Goal: Task Accomplishment & Management: Use online tool/utility

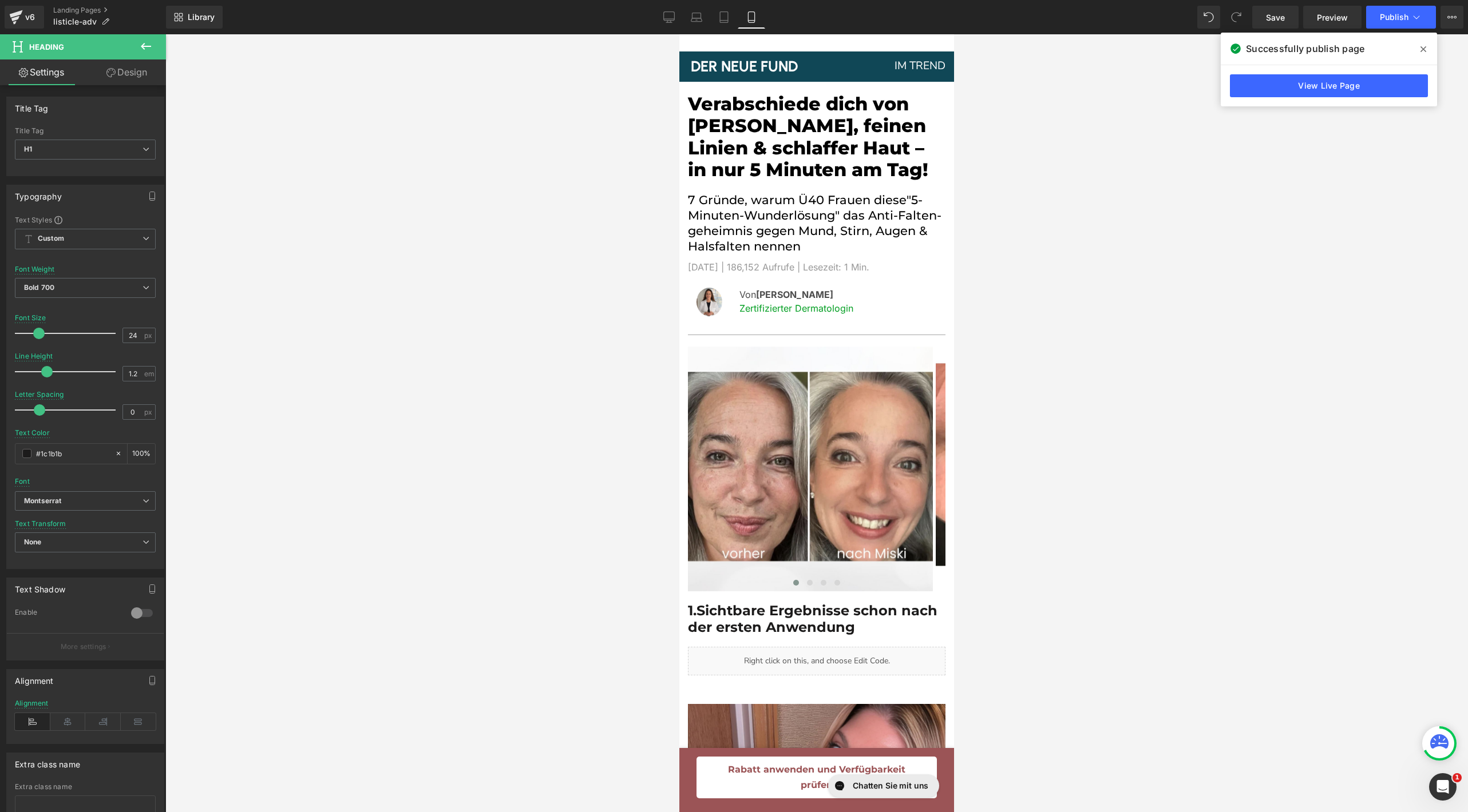
click at [664, 31] on div "Library Mobile Desktop Laptop Tablet Mobile Save Preview Publish Scheduled View…" at bounding box center [817, 17] width 1302 height 34
click at [665, 28] on link "Desktop" at bounding box center [669, 17] width 28 height 23
type input "14"
type input "1.65"
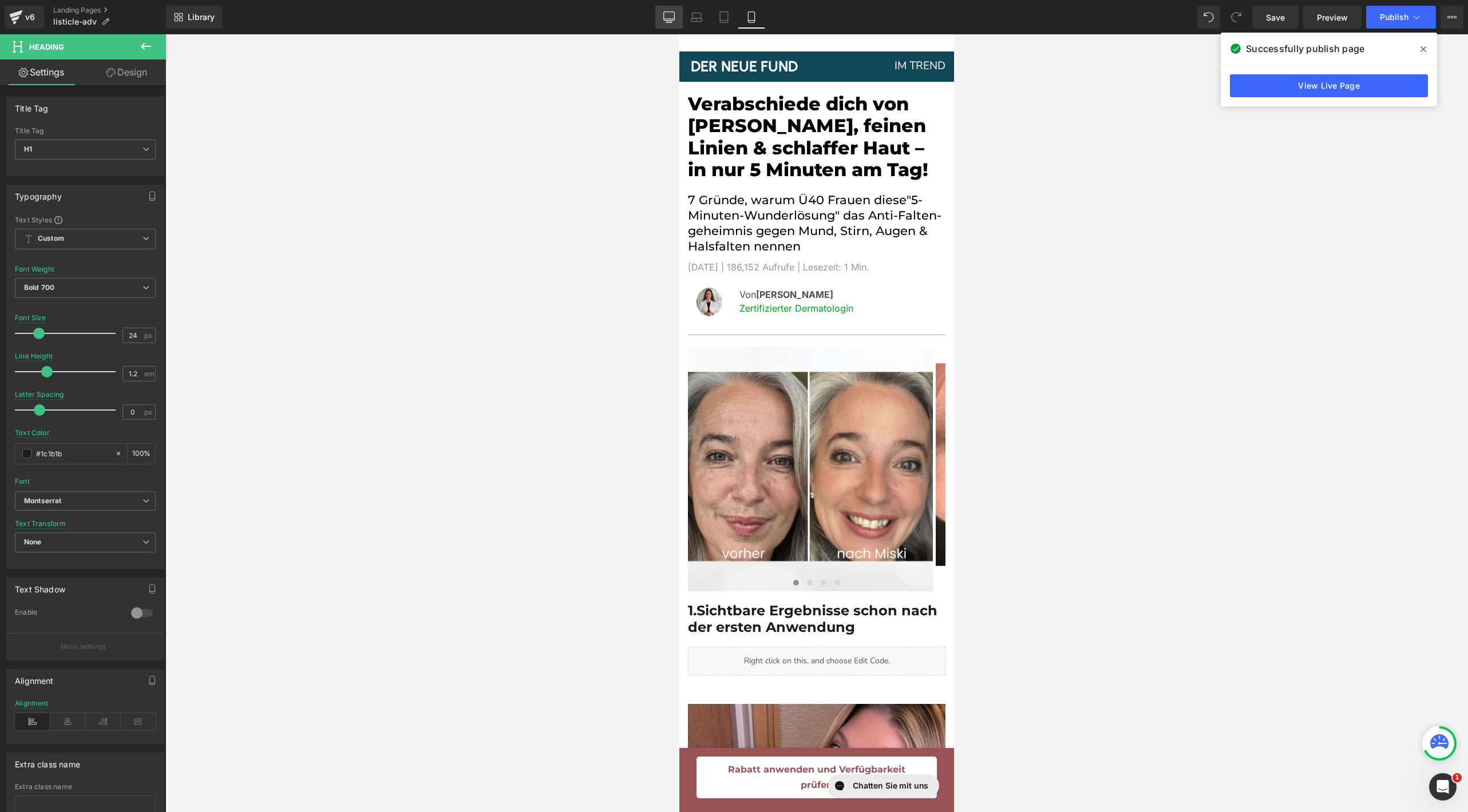
type input "100"
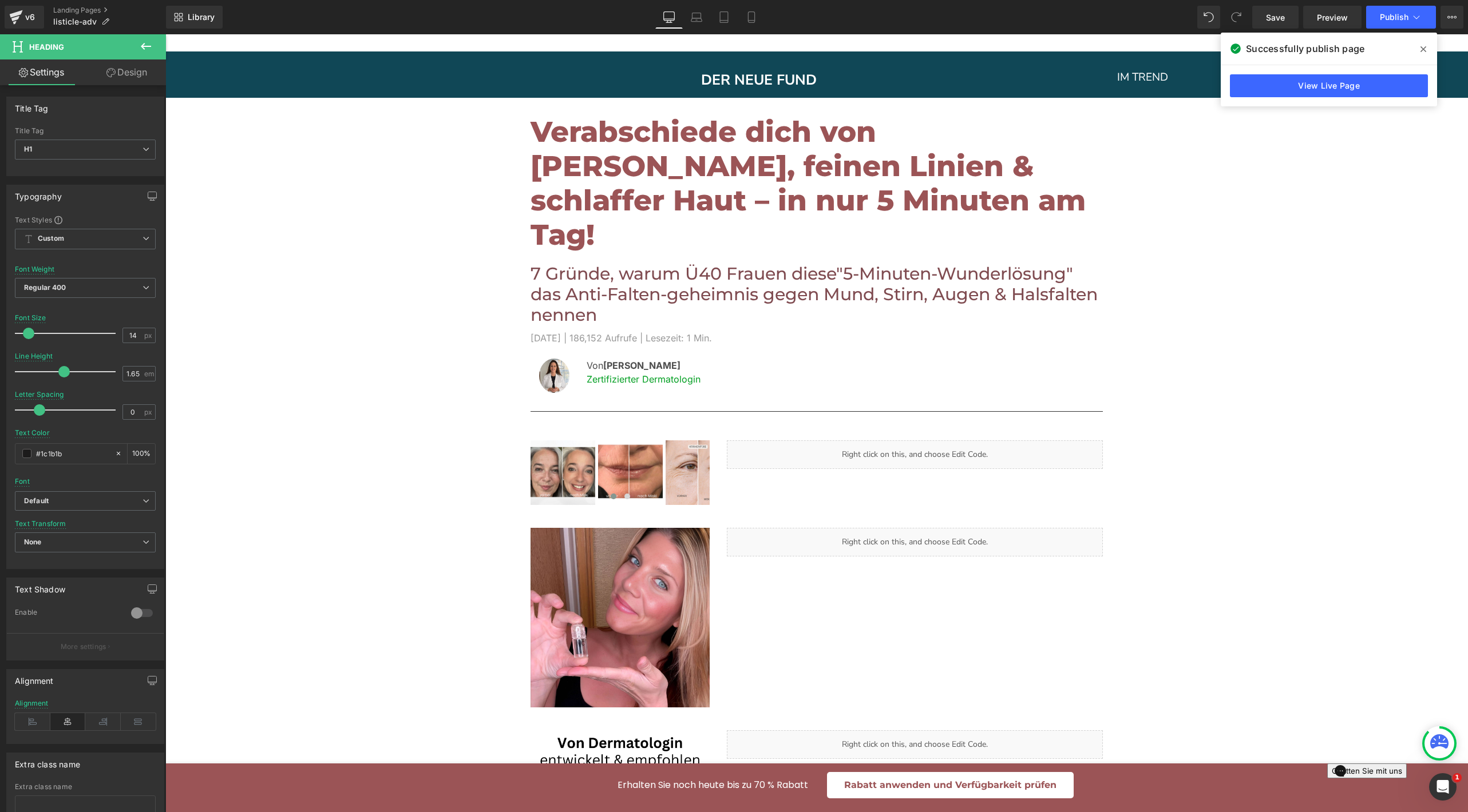
click at [662, 163] on h1 "Verabschiede dich von [PERSON_NAME], feinen Linien & schlaffer Haut – in nur 5 …" at bounding box center [816, 183] width 572 height 137
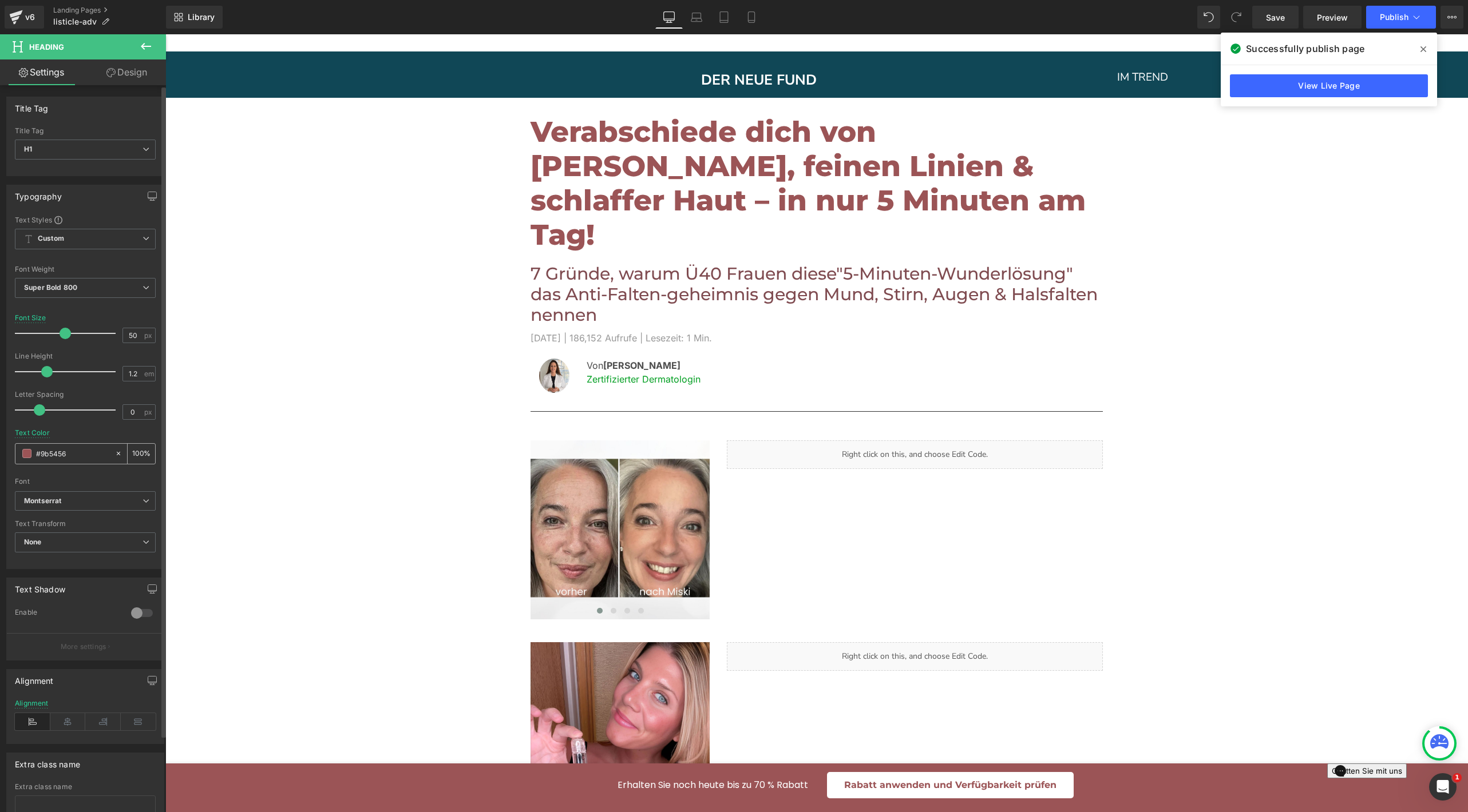
click at [25, 449] on span at bounding box center [27, 454] width 9 height 9
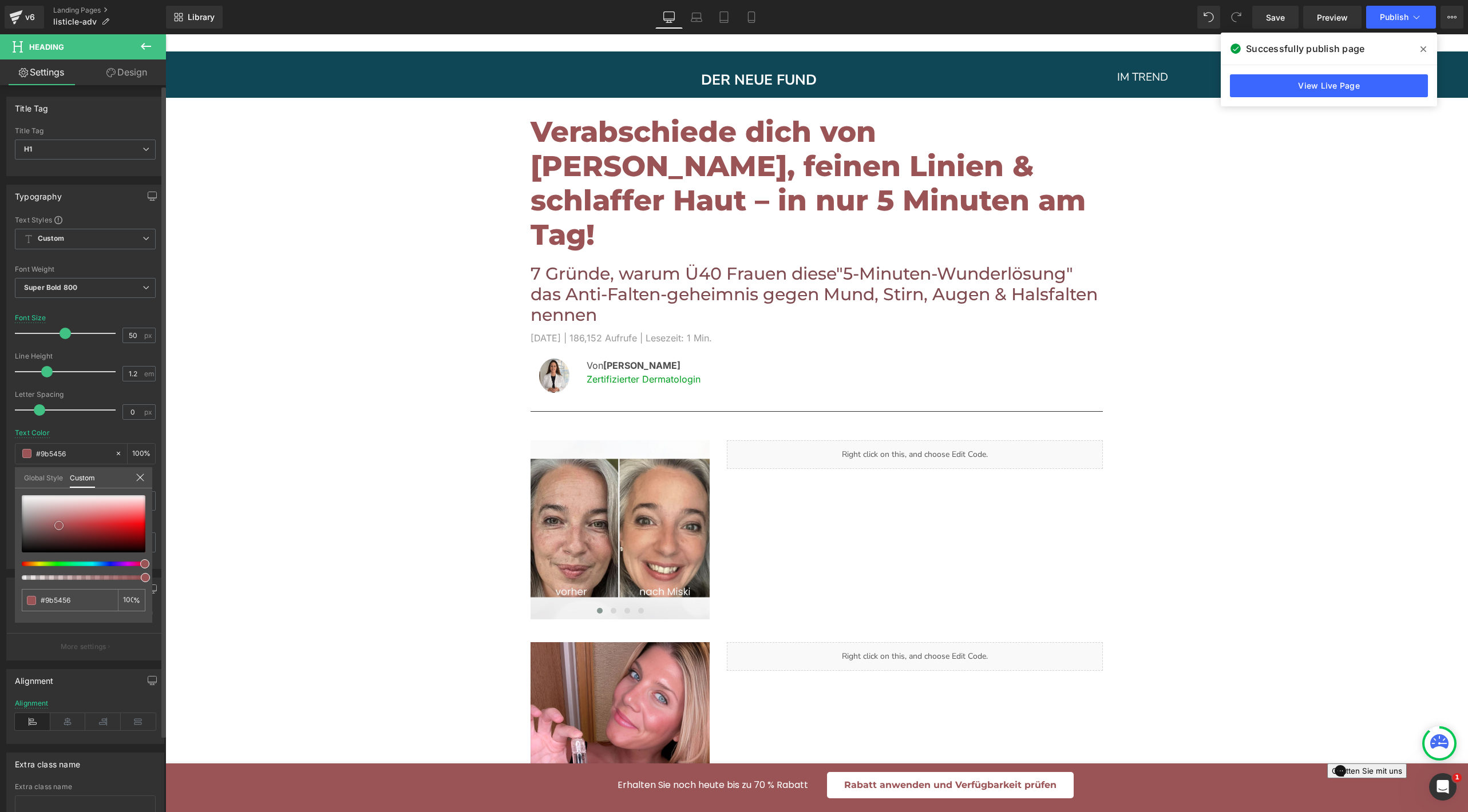
type input "#ecbabc"
type input "#[GEOGRAPHIC_DATA]"
type input "#000000"
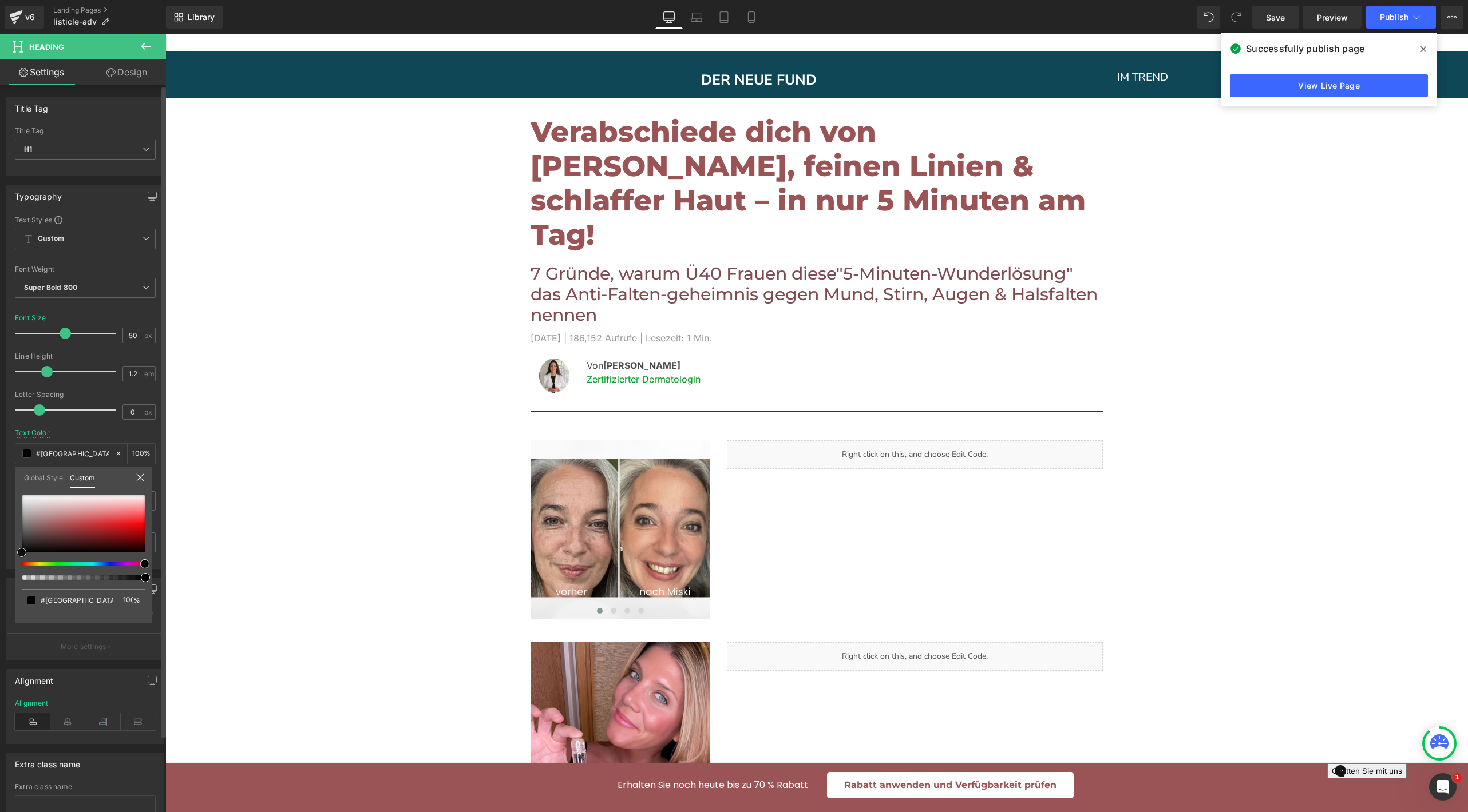
type input "#000000"
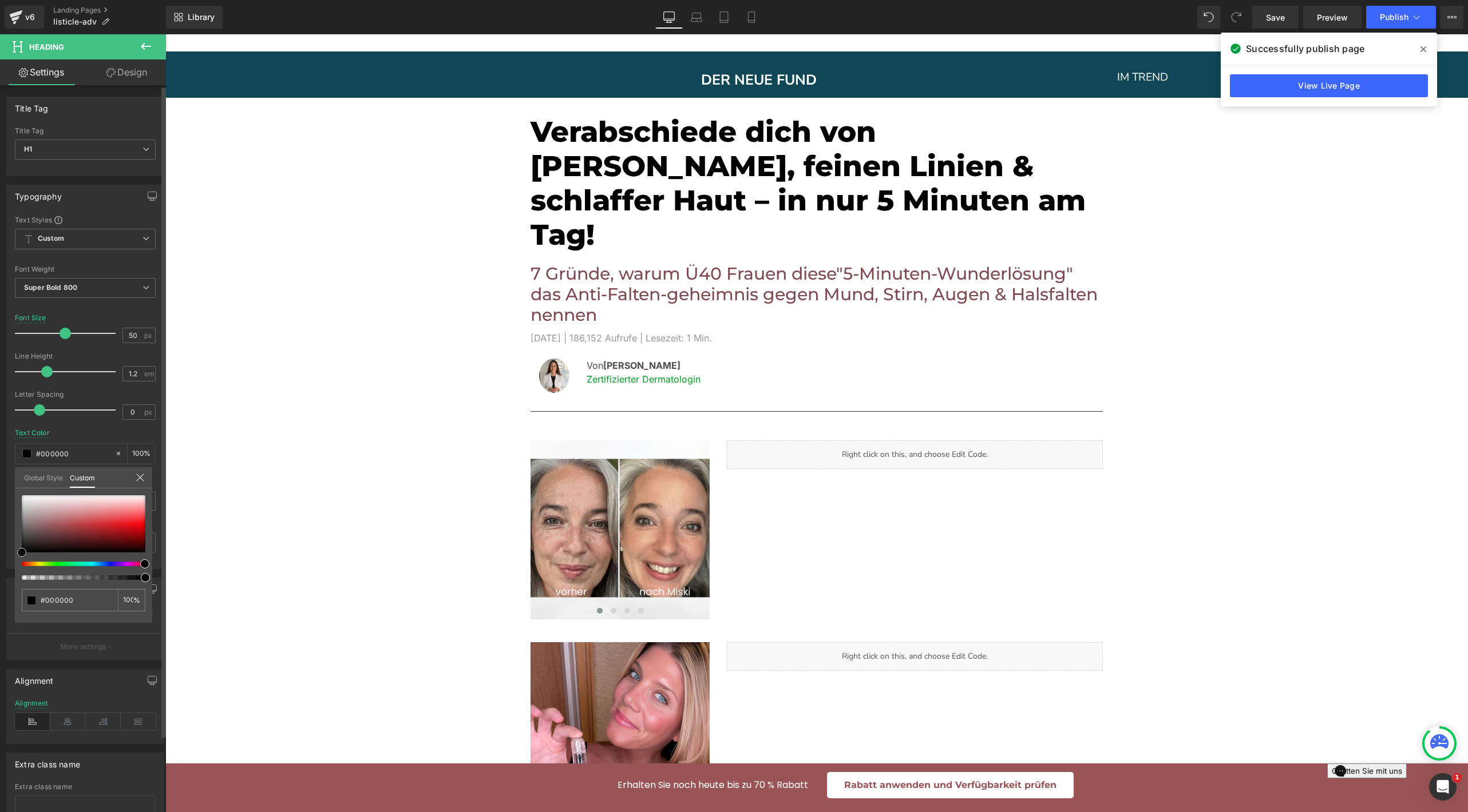
drag, startPoint x: 5, startPoint y: 590, endPoint x: 0, endPoint y: 623, distance: 33.4
click at [0, 569] on div "Typography Text Styles Custom Custom Setup Global Style Custom Setup Global Sty…" at bounding box center [86, 373] width 171 height 393
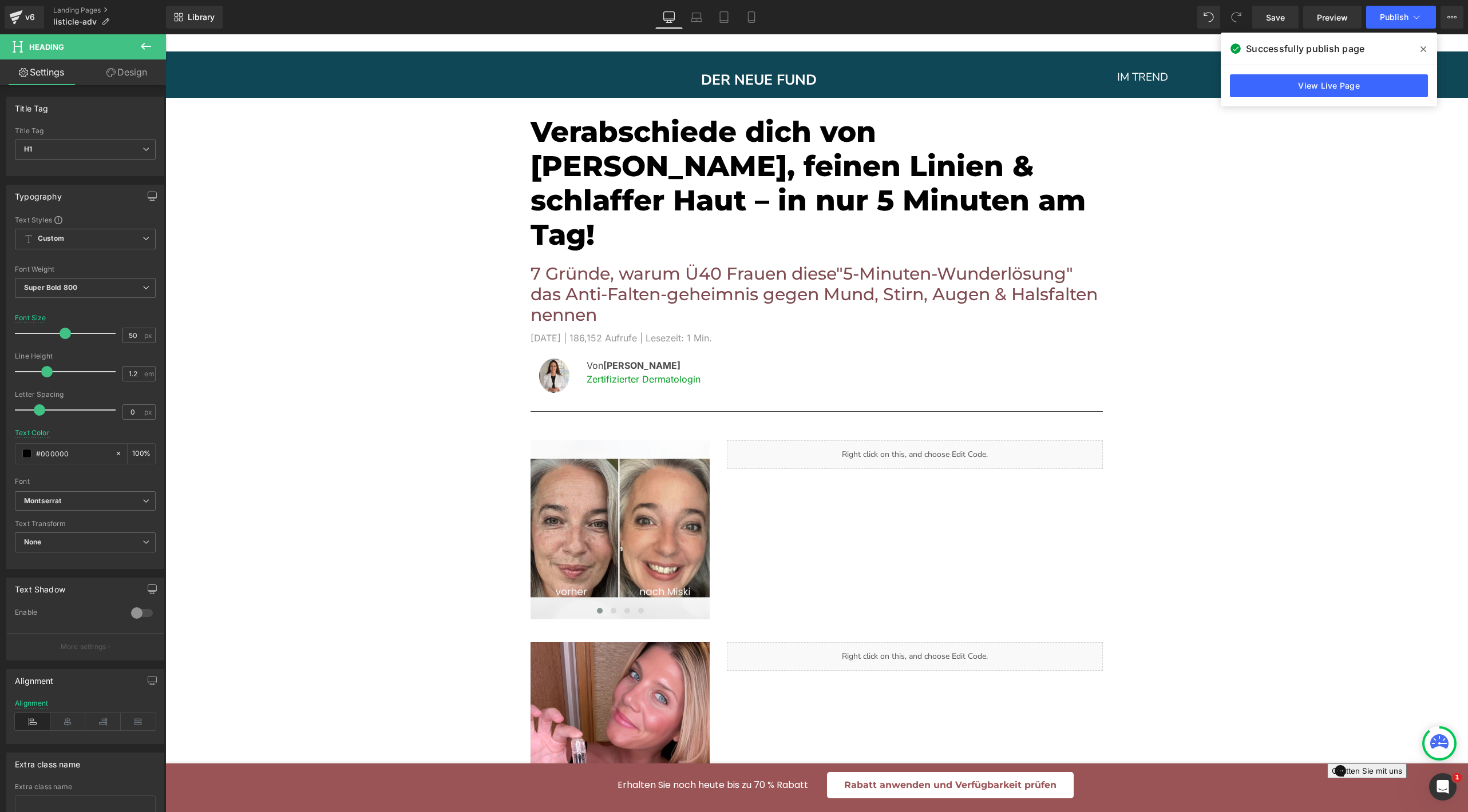
click at [536, 281] on p "7 Gründe, warum Ü40 Frauen diese"5-Minuten-Wunderlösung" das Anti-Falten-geheim…" at bounding box center [816, 295] width 572 height 62
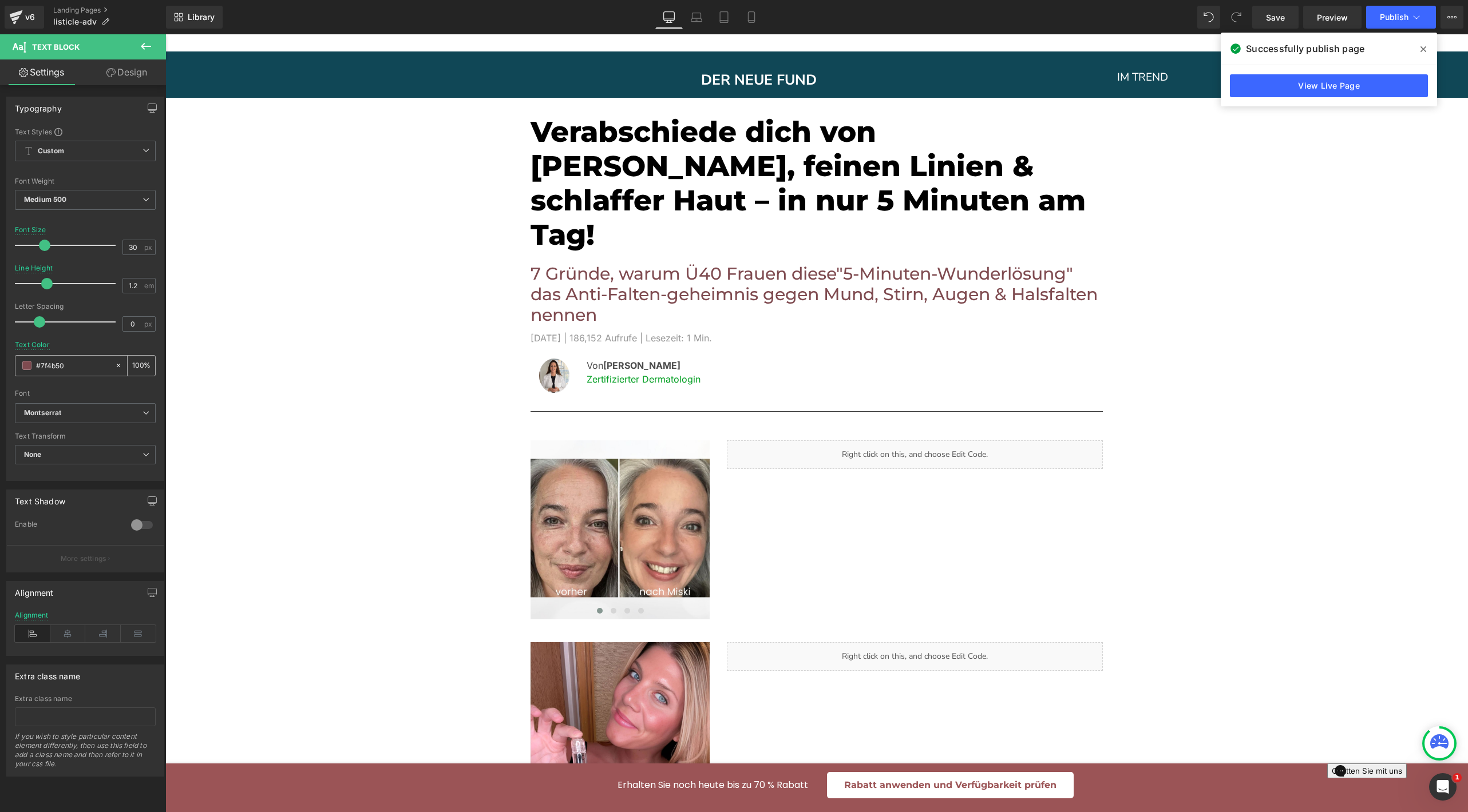
click at [28, 367] on span at bounding box center [27, 366] width 9 height 9
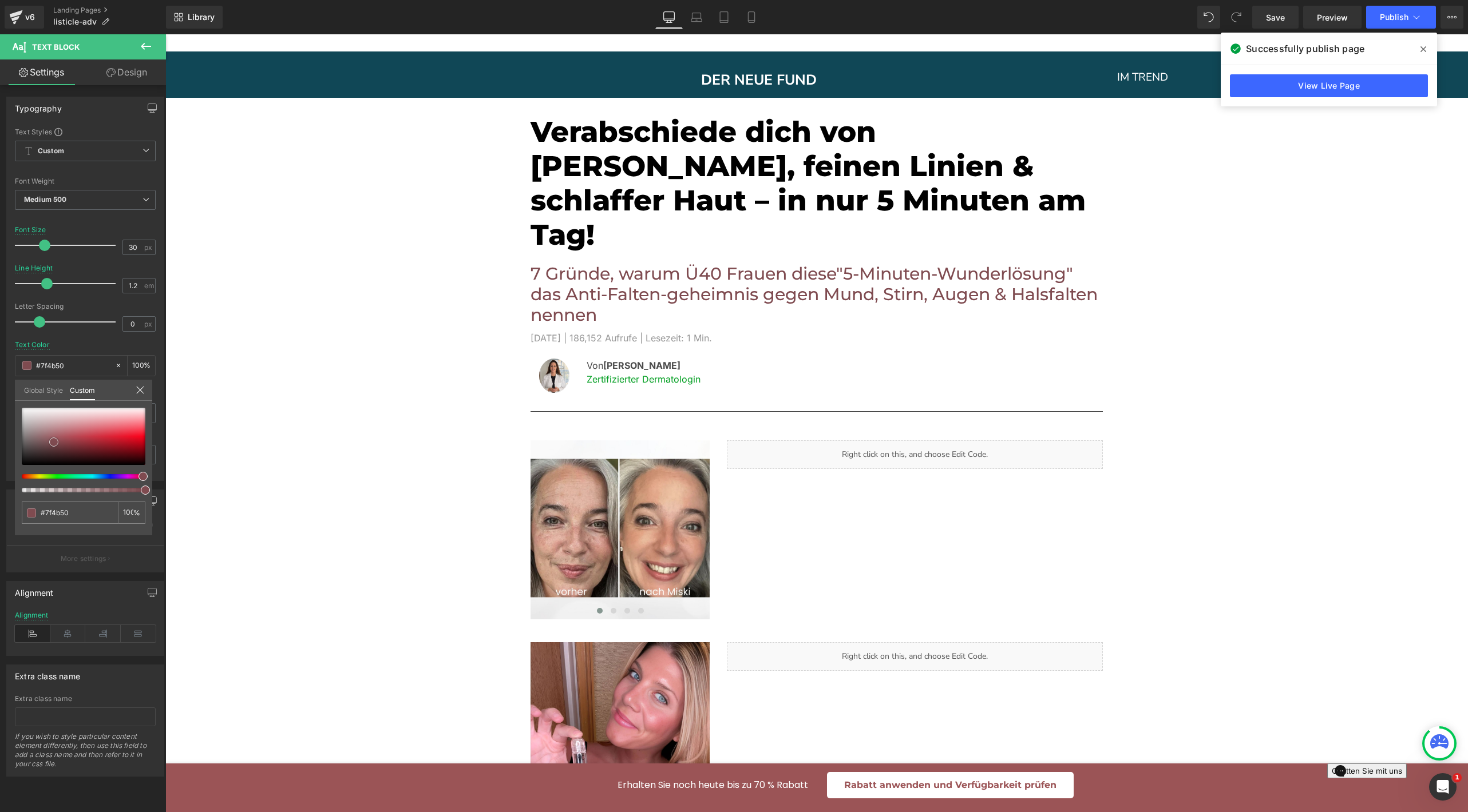
type input "#e77883"
type input "#e47a85"
type input "#4f3033"
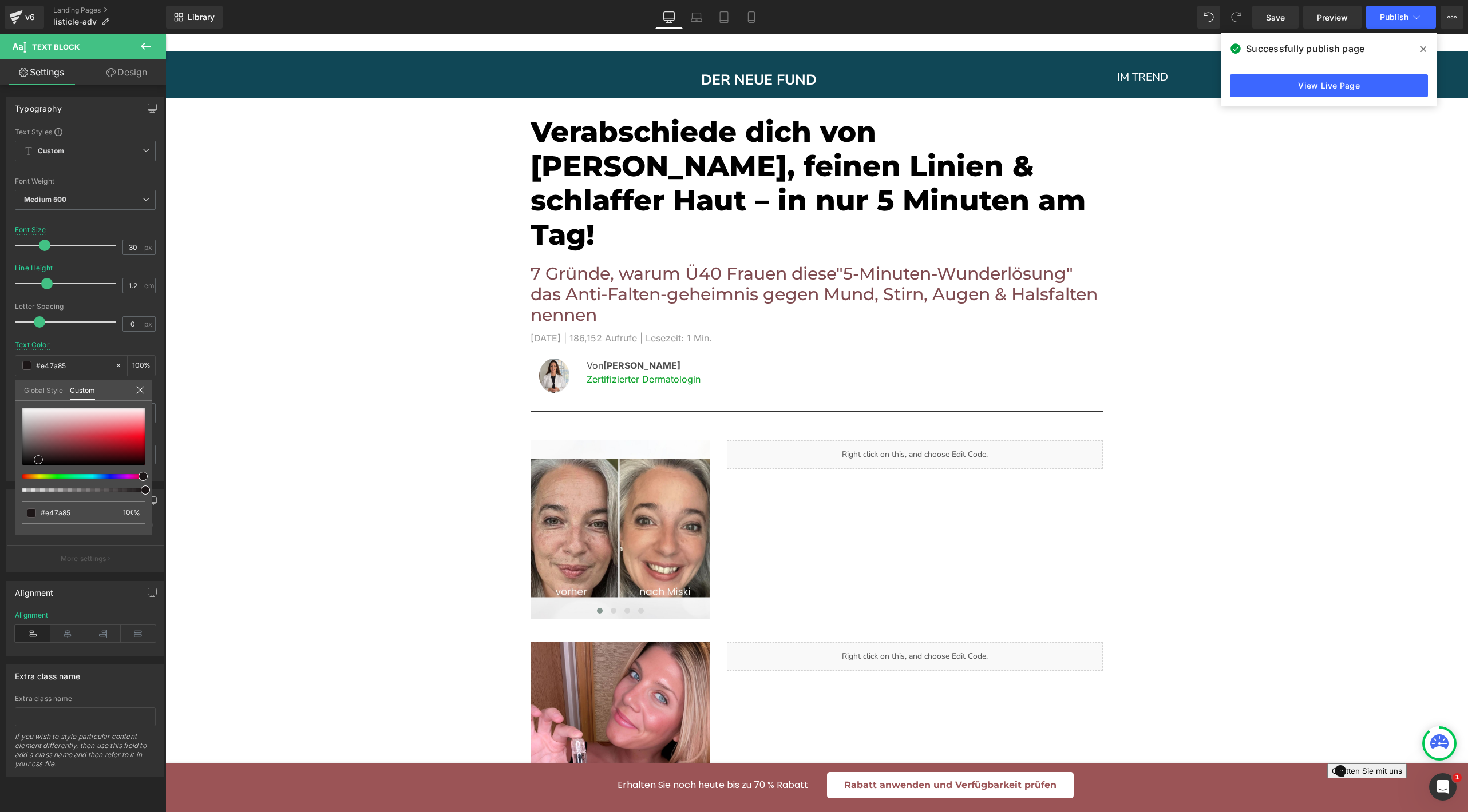
type input "#4f3033"
type input "#000000"
drag, startPoint x: 107, startPoint y: 426, endPoint x: 0, endPoint y: 532, distance: 150.6
click at [0, 481] on div "Typography Text Styles Custom Custom Setup Global Style Custom Setup Global Sty…" at bounding box center [86, 284] width 171 height 393
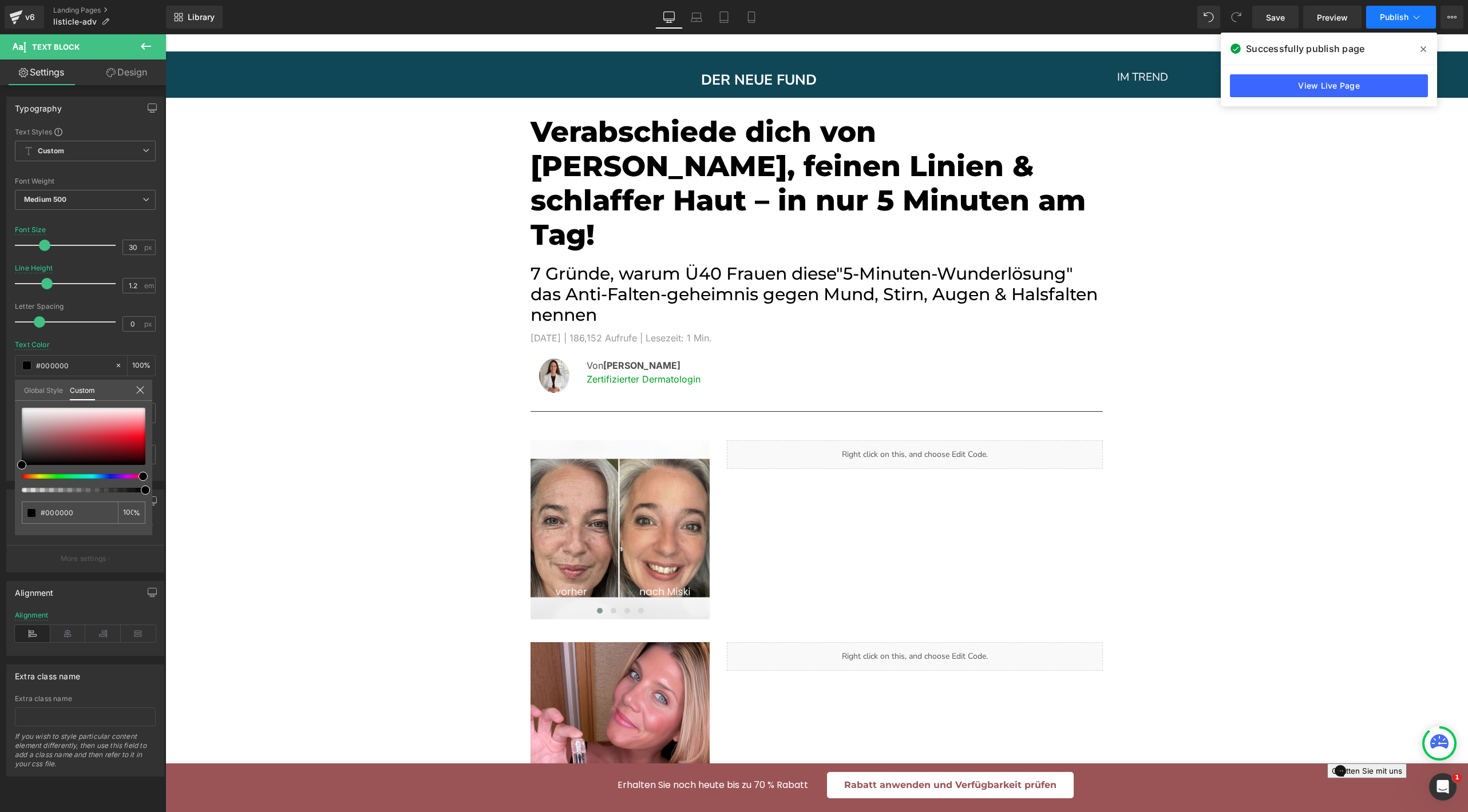
click at [1382, 21] on span "Publish" at bounding box center [1394, 17] width 29 height 9
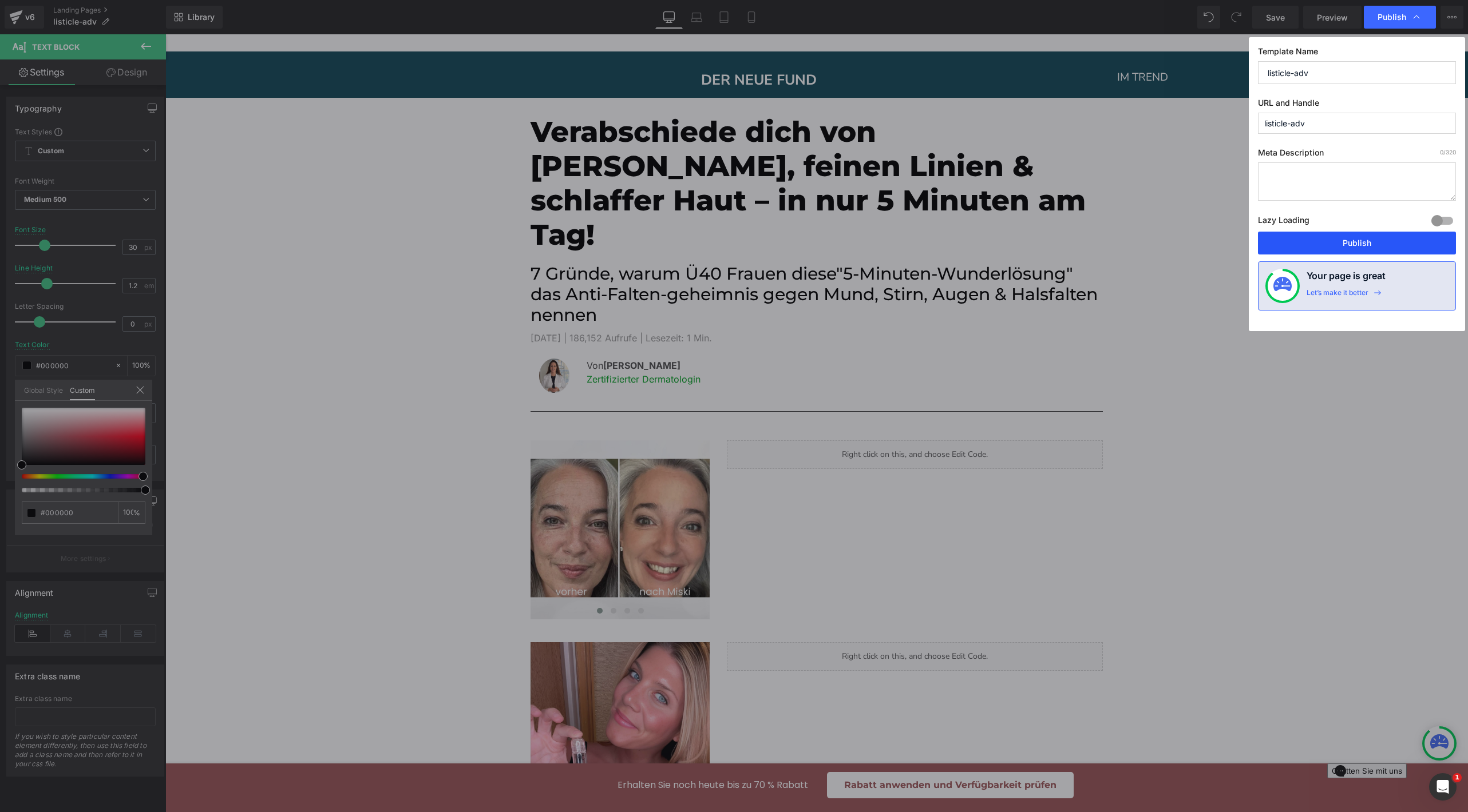
click at [1337, 246] on button "Publish" at bounding box center [1357, 243] width 198 height 23
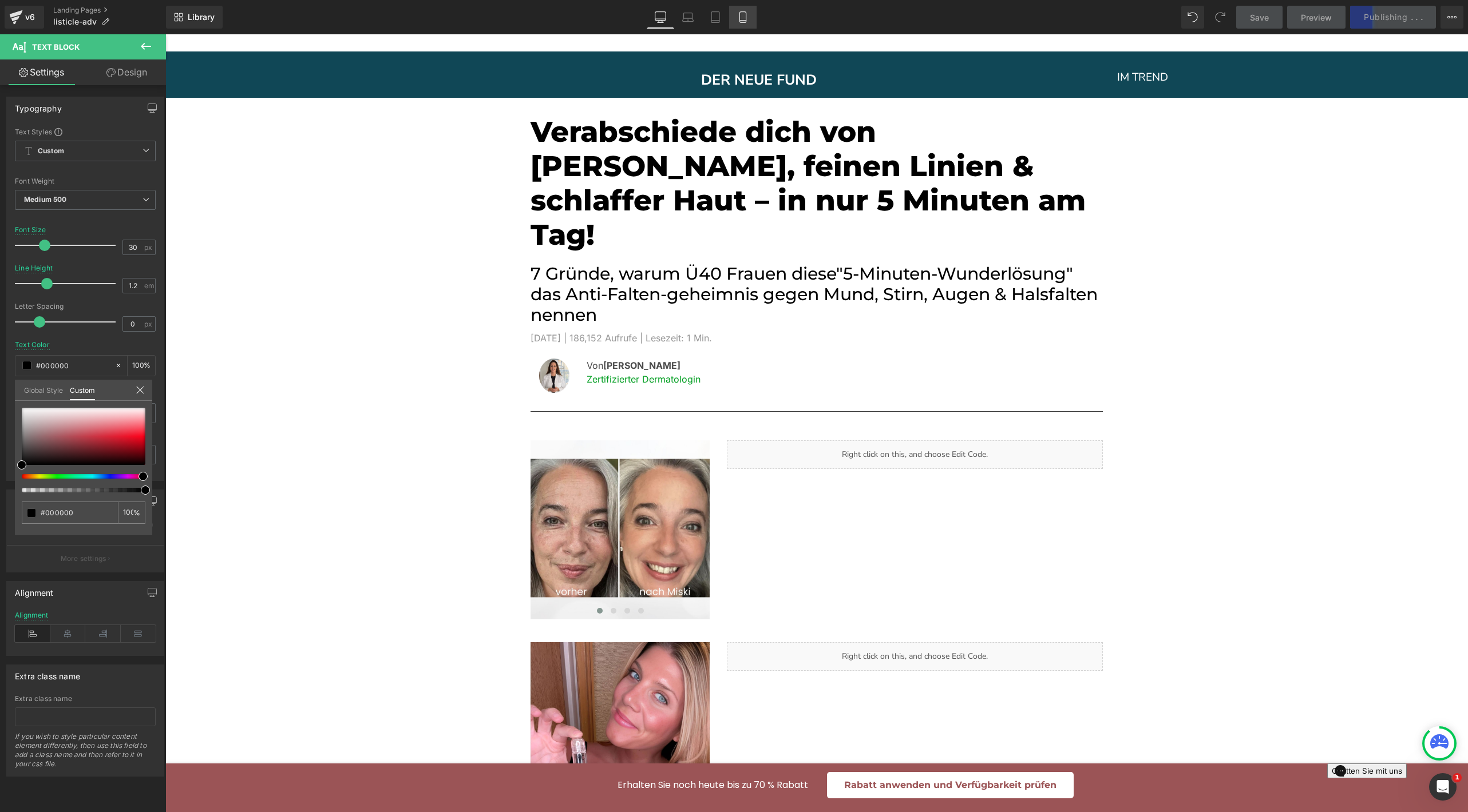
click at [742, 21] on icon at bounding box center [743, 17] width 11 height 11
type input "21"
type input "1.3"
type input "100"
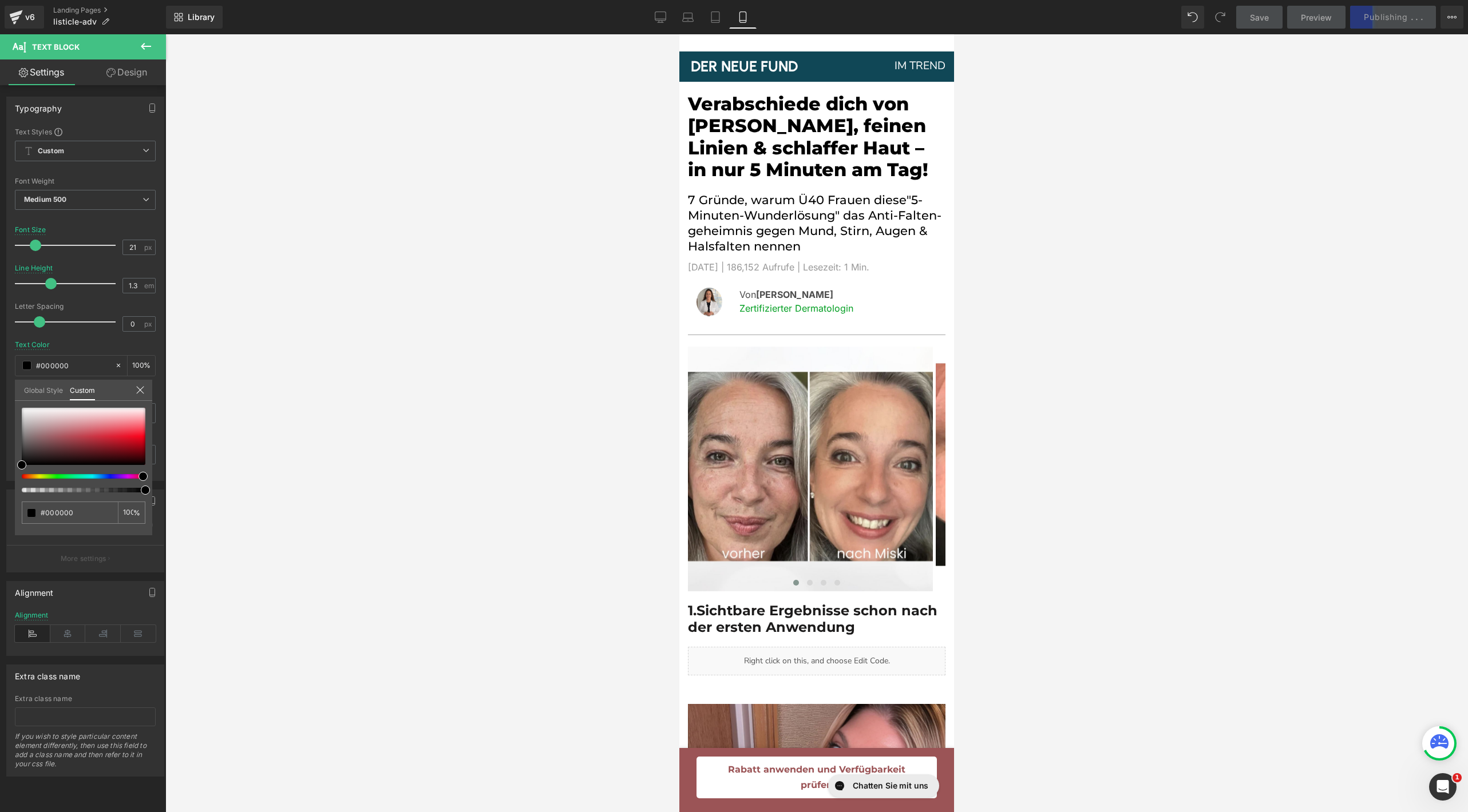
click at [740, 21] on icon at bounding box center [743, 17] width 6 height 11
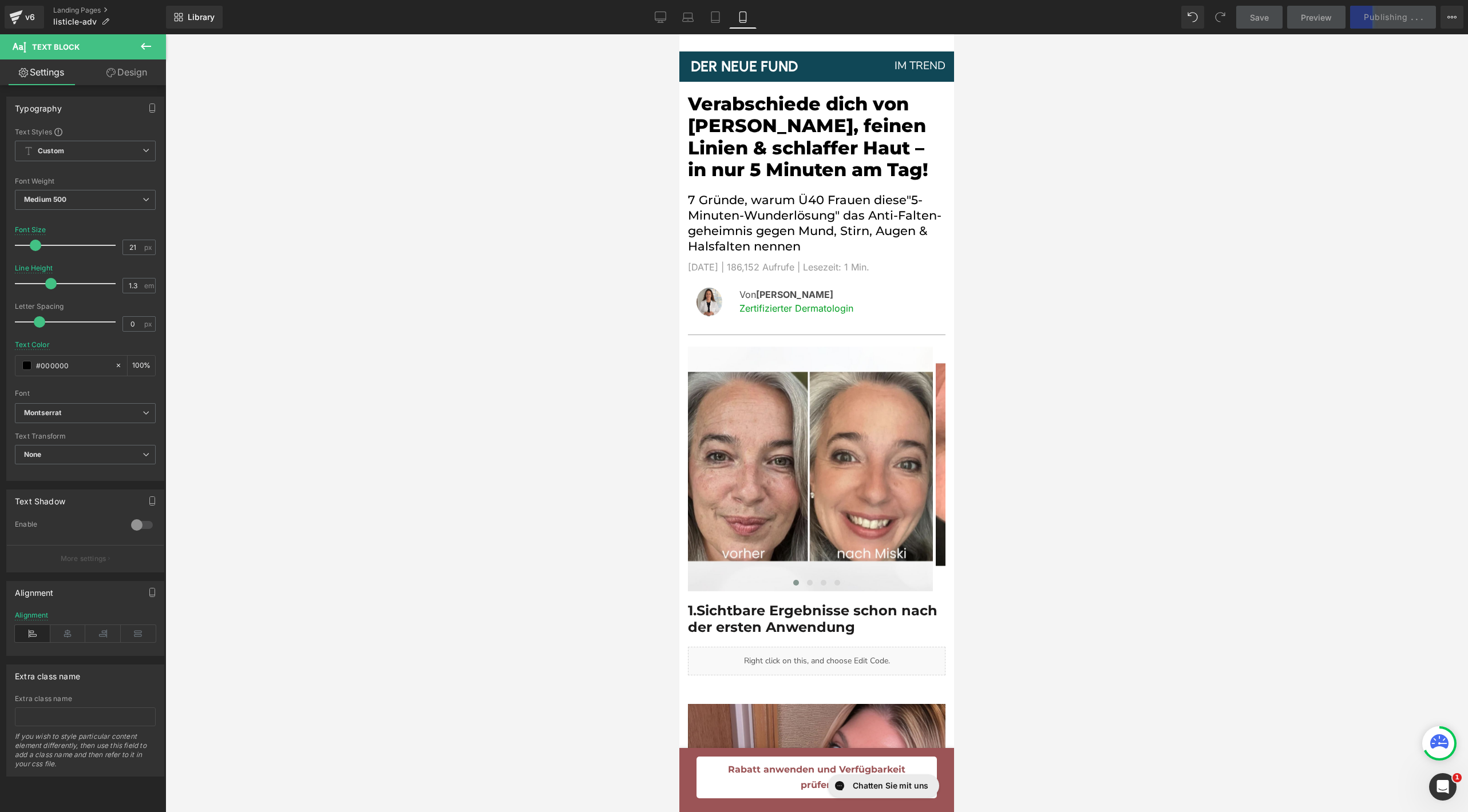
click at [970, 144] on div at bounding box center [816, 423] width 1303 height 778
click at [833, 140] on link at bounding box center [838, 137] width 12 height 14
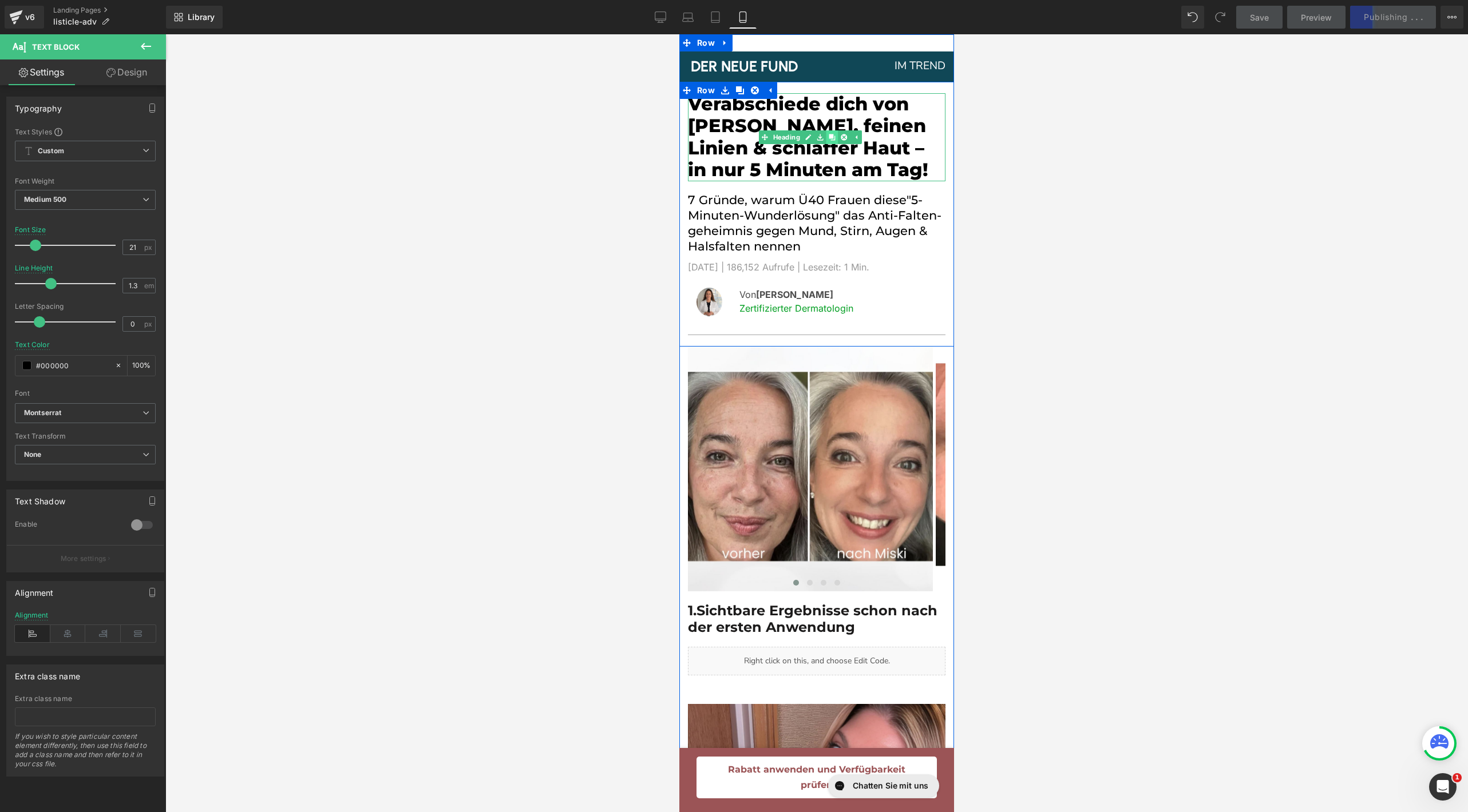
click at [835, 138] on link at bounding box center [831, 137] width 12 height 14
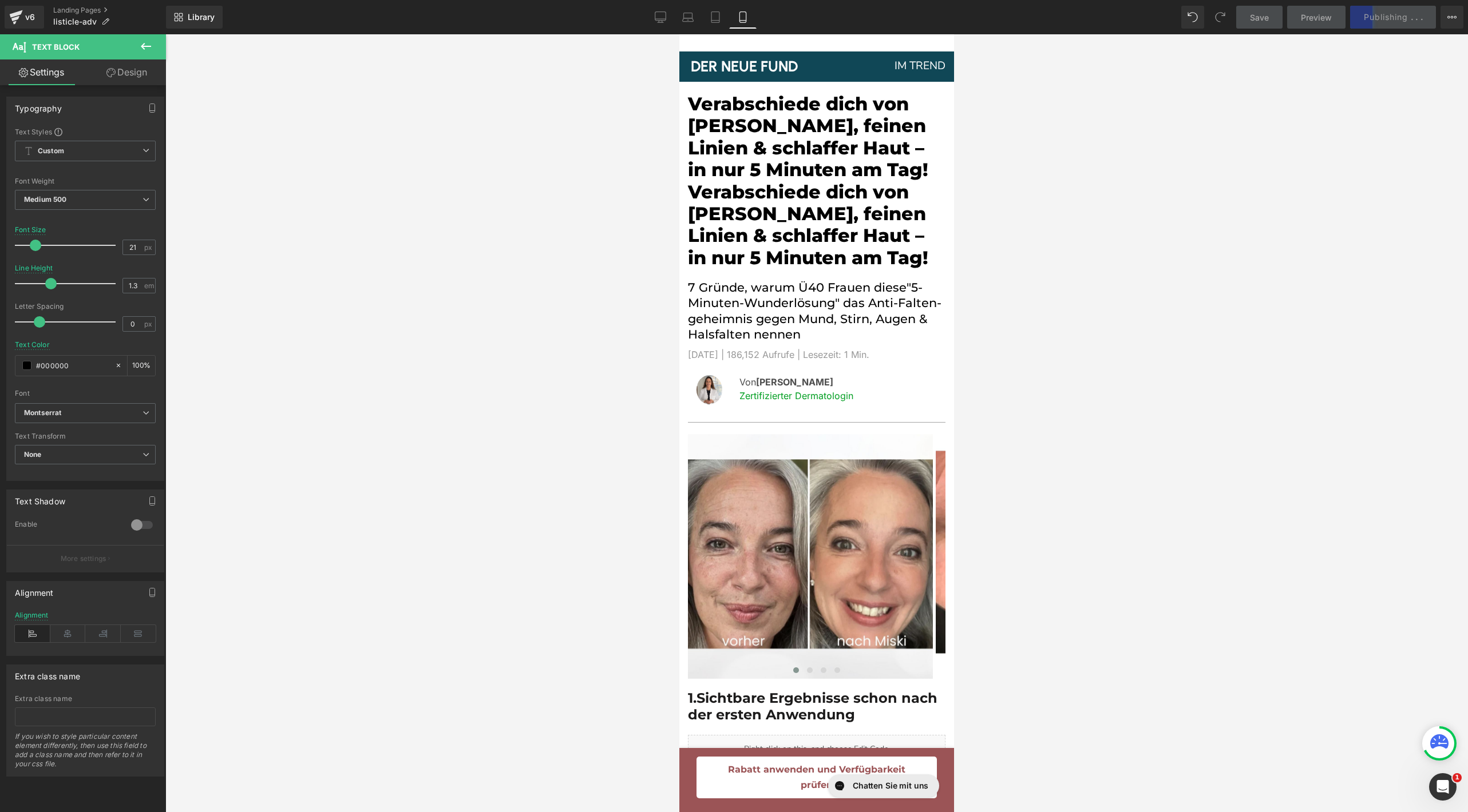
click at [1074, 188] on div at bounding box center [816, 423] width 1303 height 778
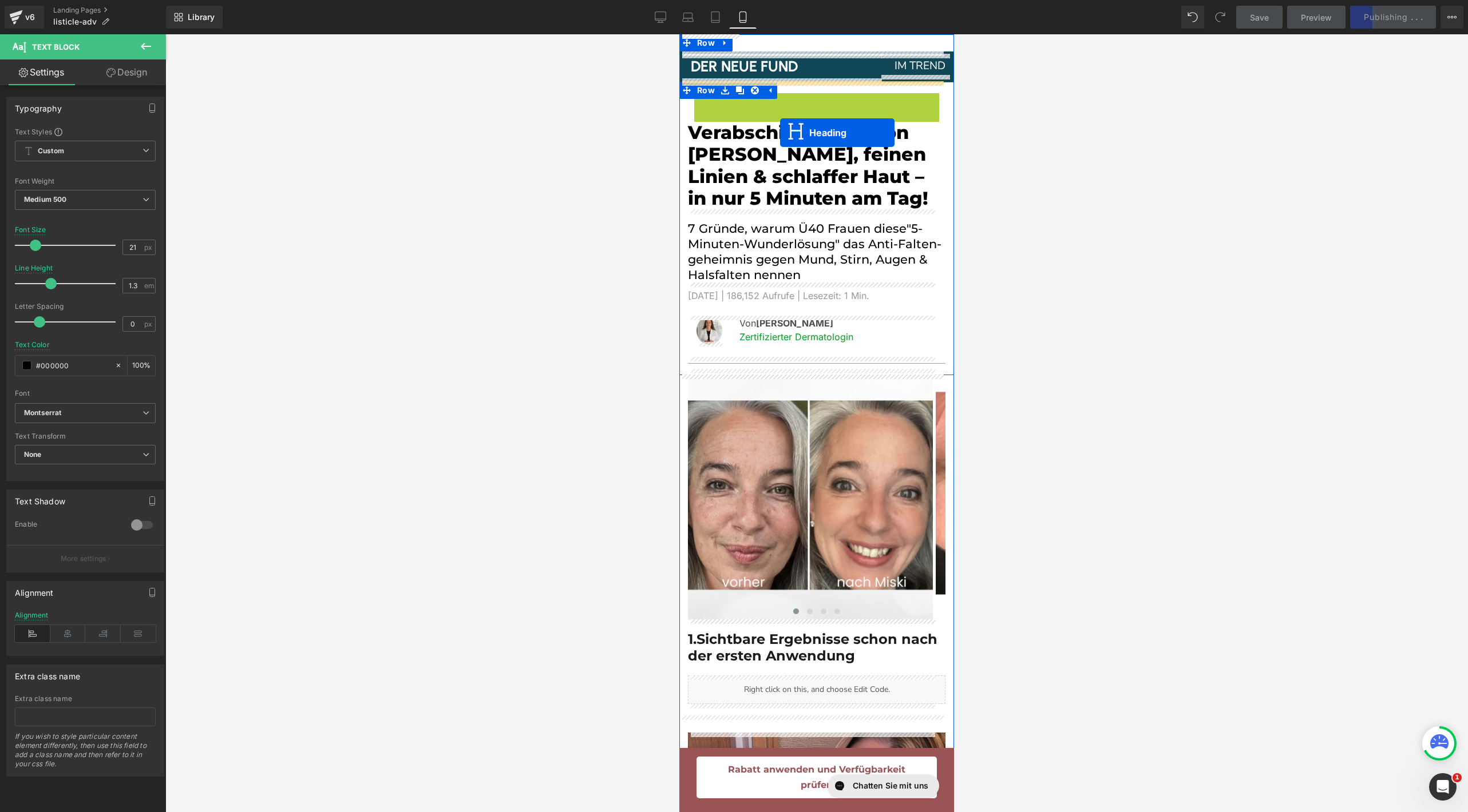
drag, startPoint x: 767, startPoint y: 141, endPoint x: 892, endPoint y: 172, distance: 128.8
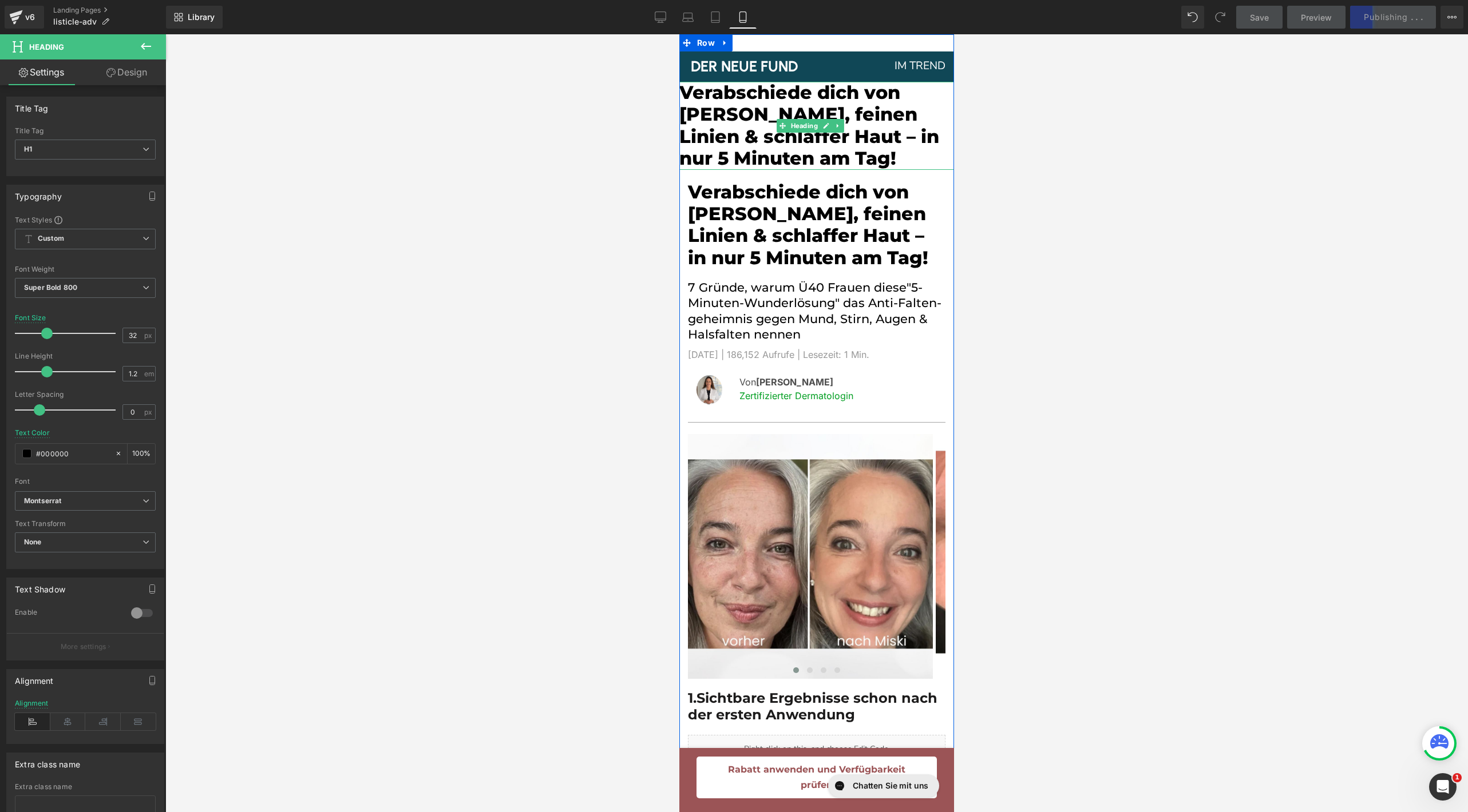
click at [739, 117] on h1 "Verabschiede dich von [PERSON_NAME], feinen Linien & schlaffer Haut – in nur 5 …" at bounding box center [816, 125] width 275 height 88
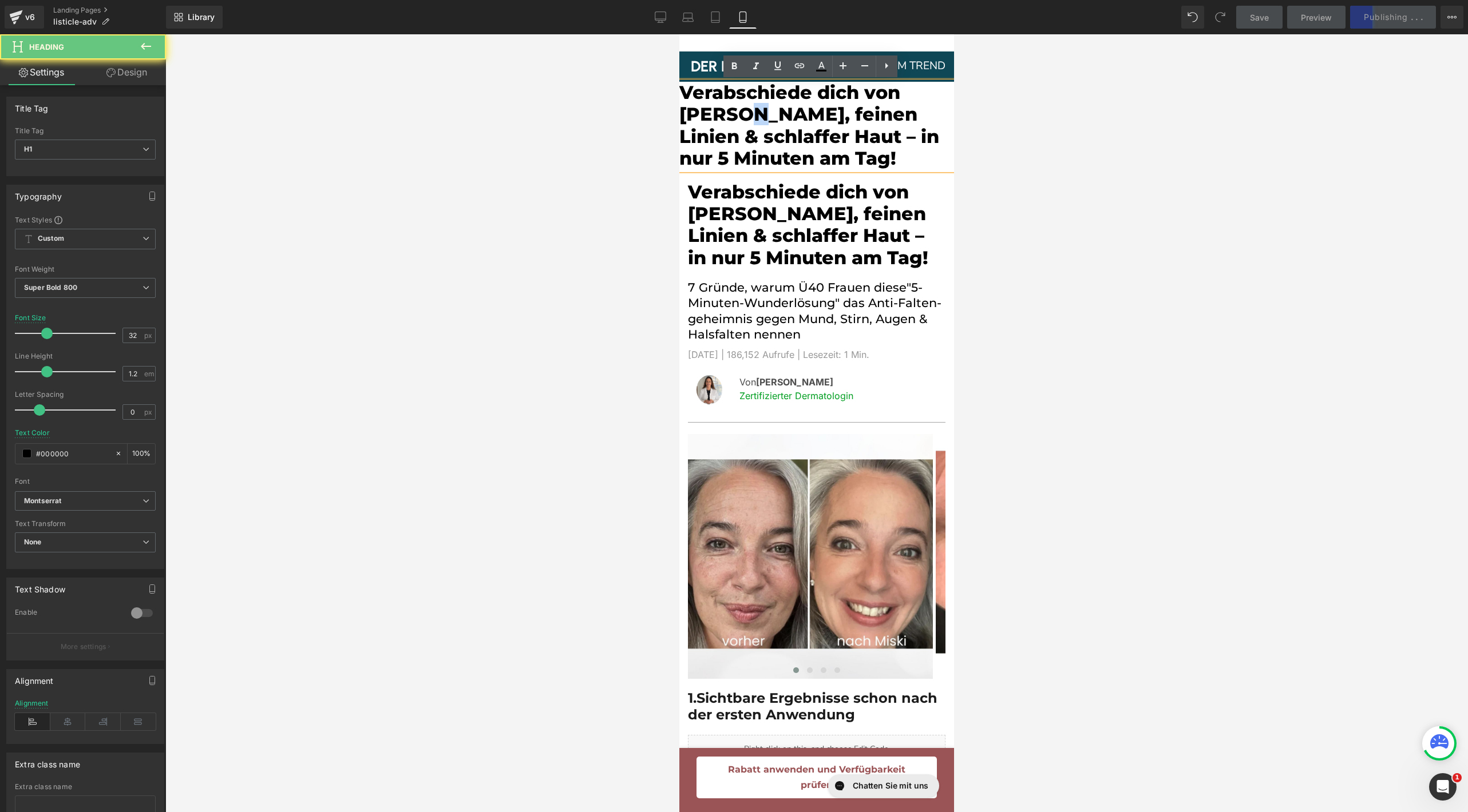
click at [739, 117] on h1 "Verabschiede dich von [PERSON_NAME], feinen Linien & schlaffer Haut – in nur 5 …" at bounding box center [816, 125] width 275 height 88
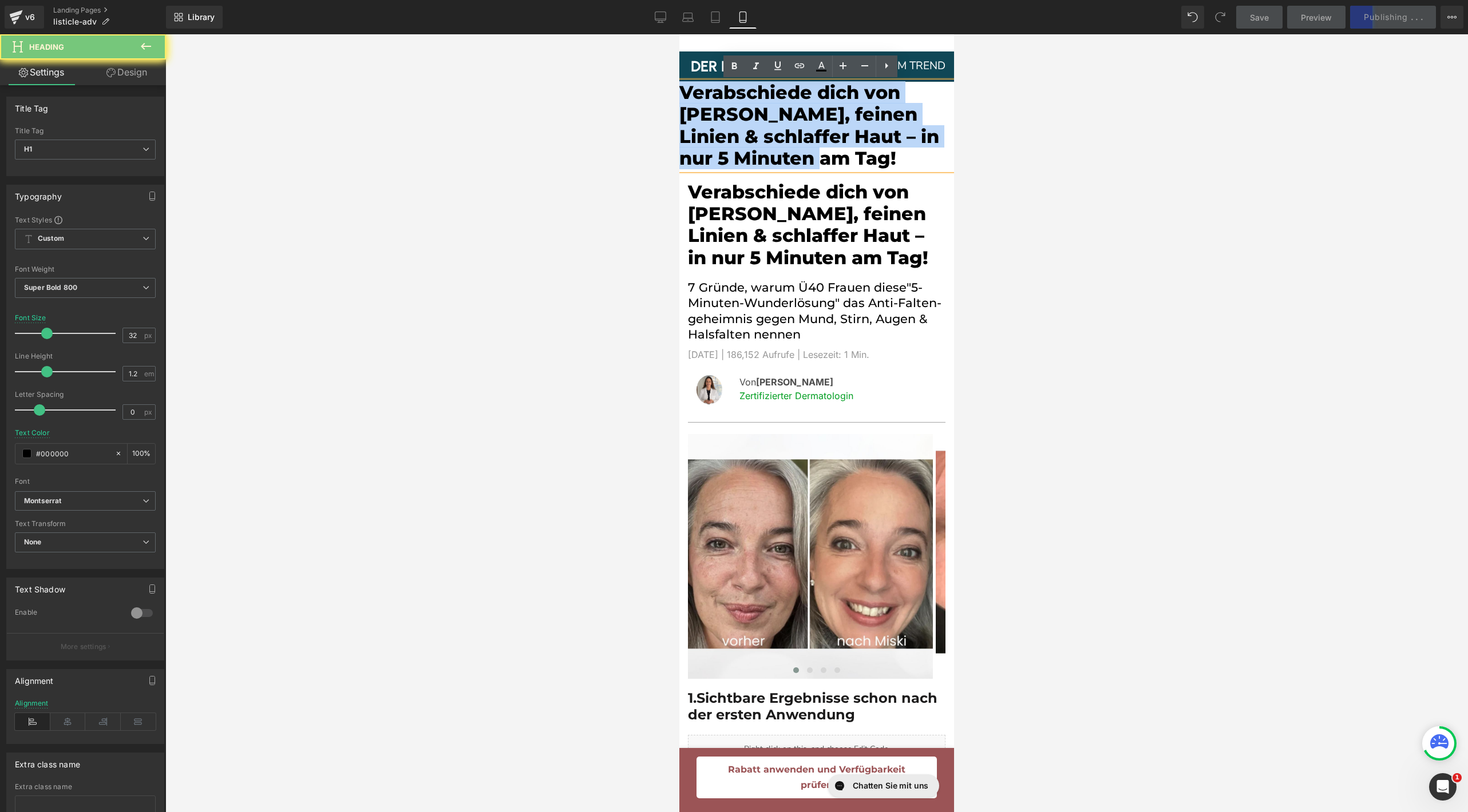
click at [739, 117] on h1 "Verabschiede dich von [PERSON_NAME], feinen Linien & schlaffer Haut – in nur 5 …" at bounding box center [816, 125] width 275 height 88
paste div
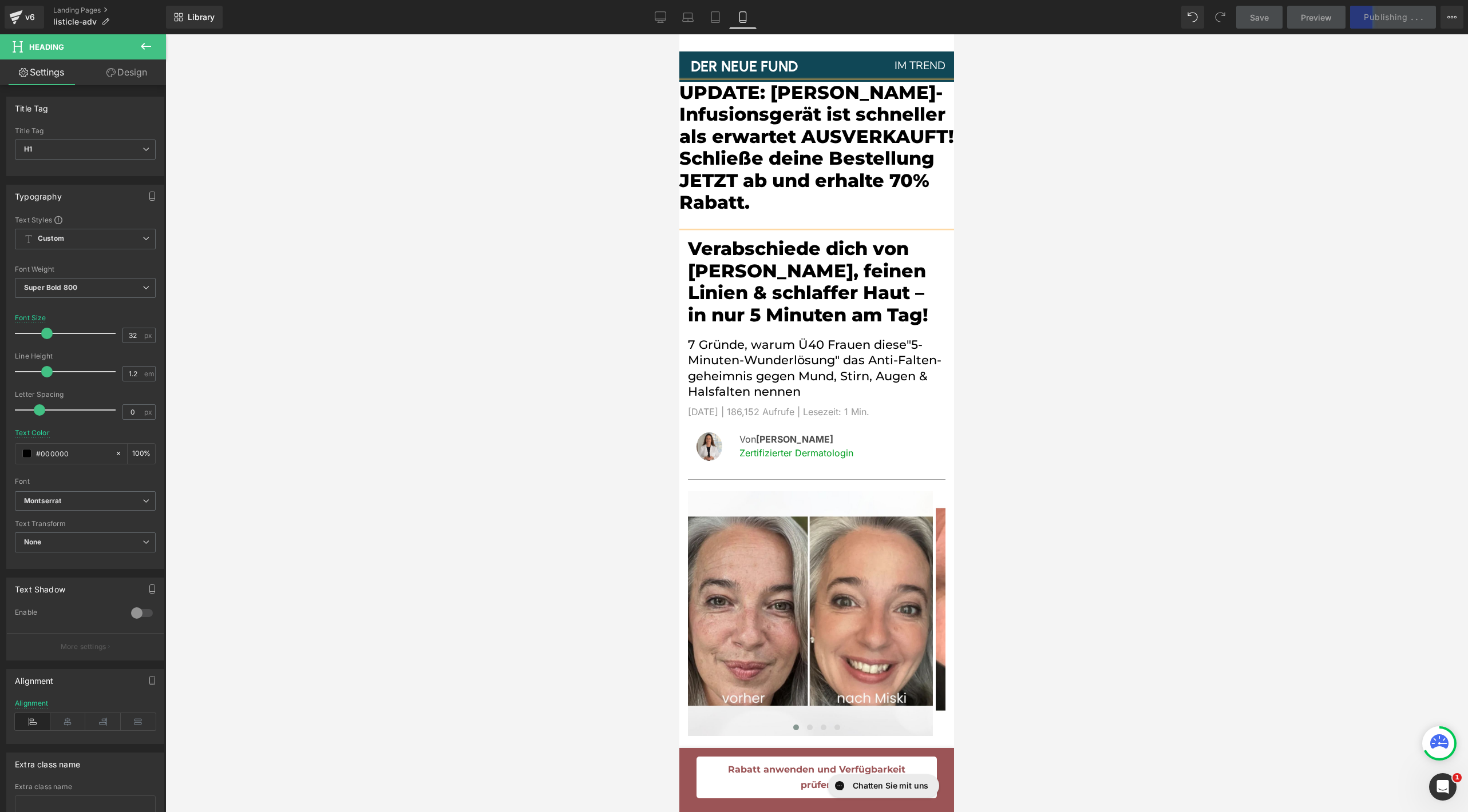
click at [845, 167] on h1 "UPDATE: [PERSON_NAME]-Infusionsgerät ist schneller als erwartet AUSVERKAUFT! Sc…" at bounding box center [816, 147] width 275 height 132
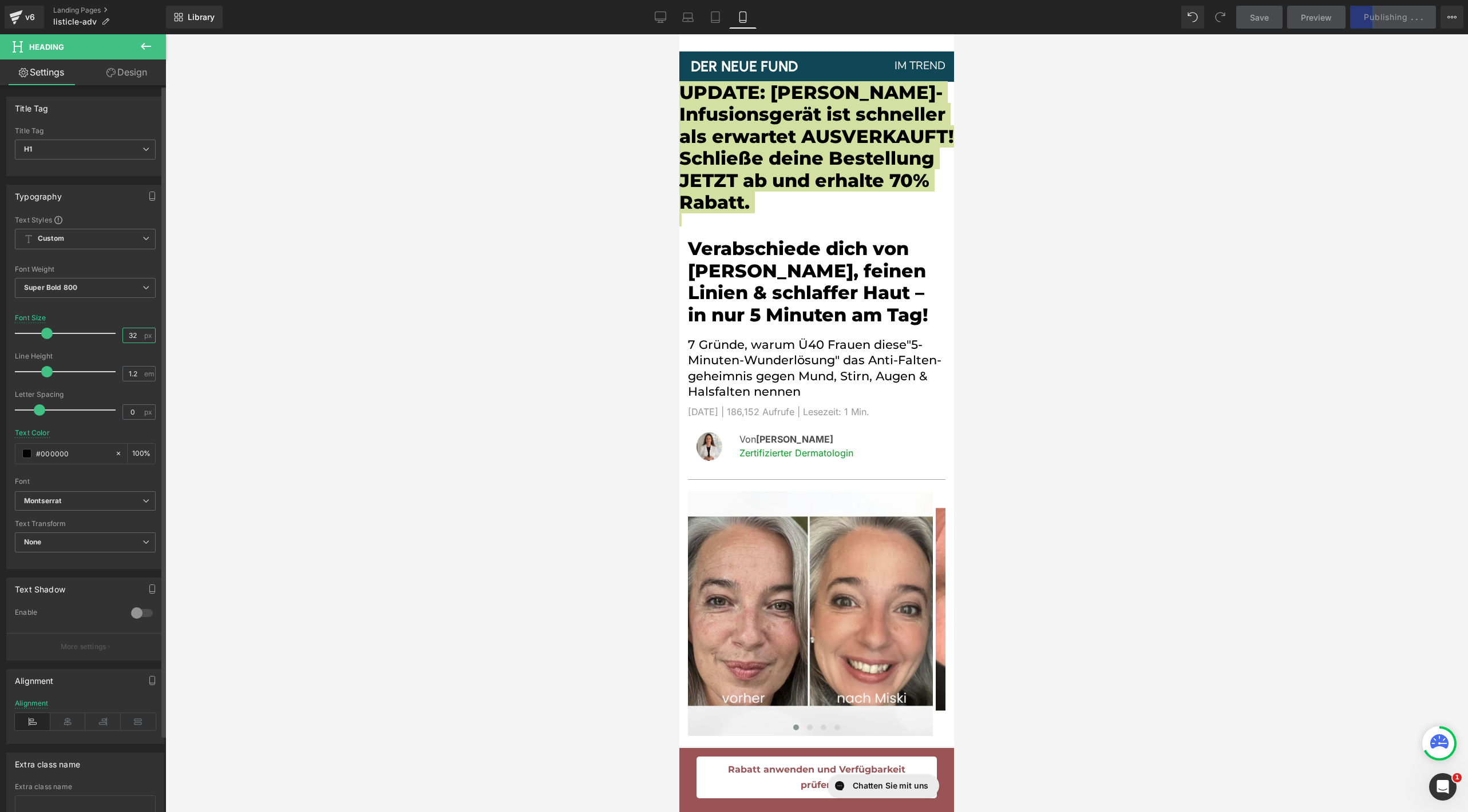
click at [129, 331] on input "32" at bounding box center [133, 335] width 20 height 14
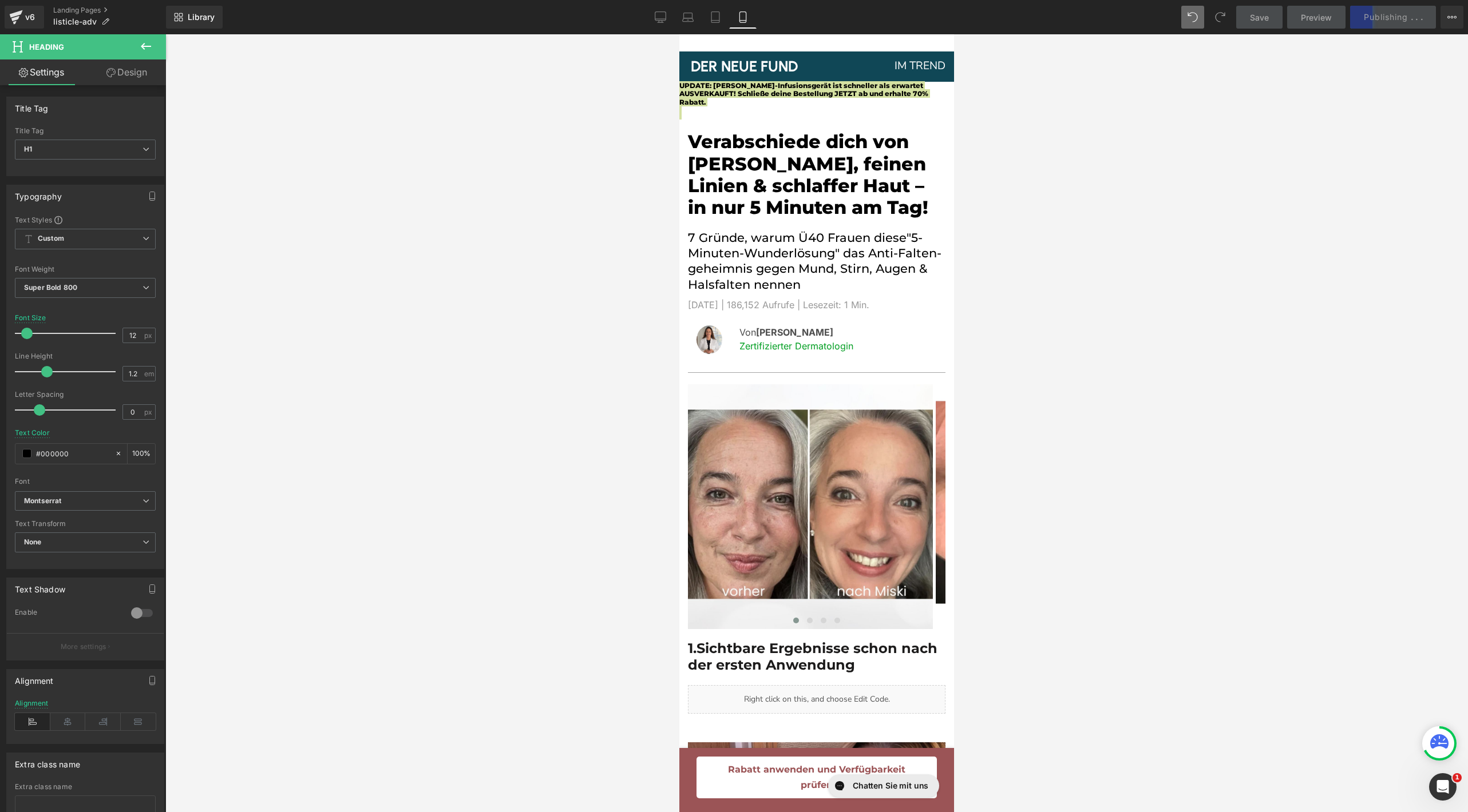
click at [1196, 22] on icon at bounding box center [1193, 17] width 10 height 10
type input "32"
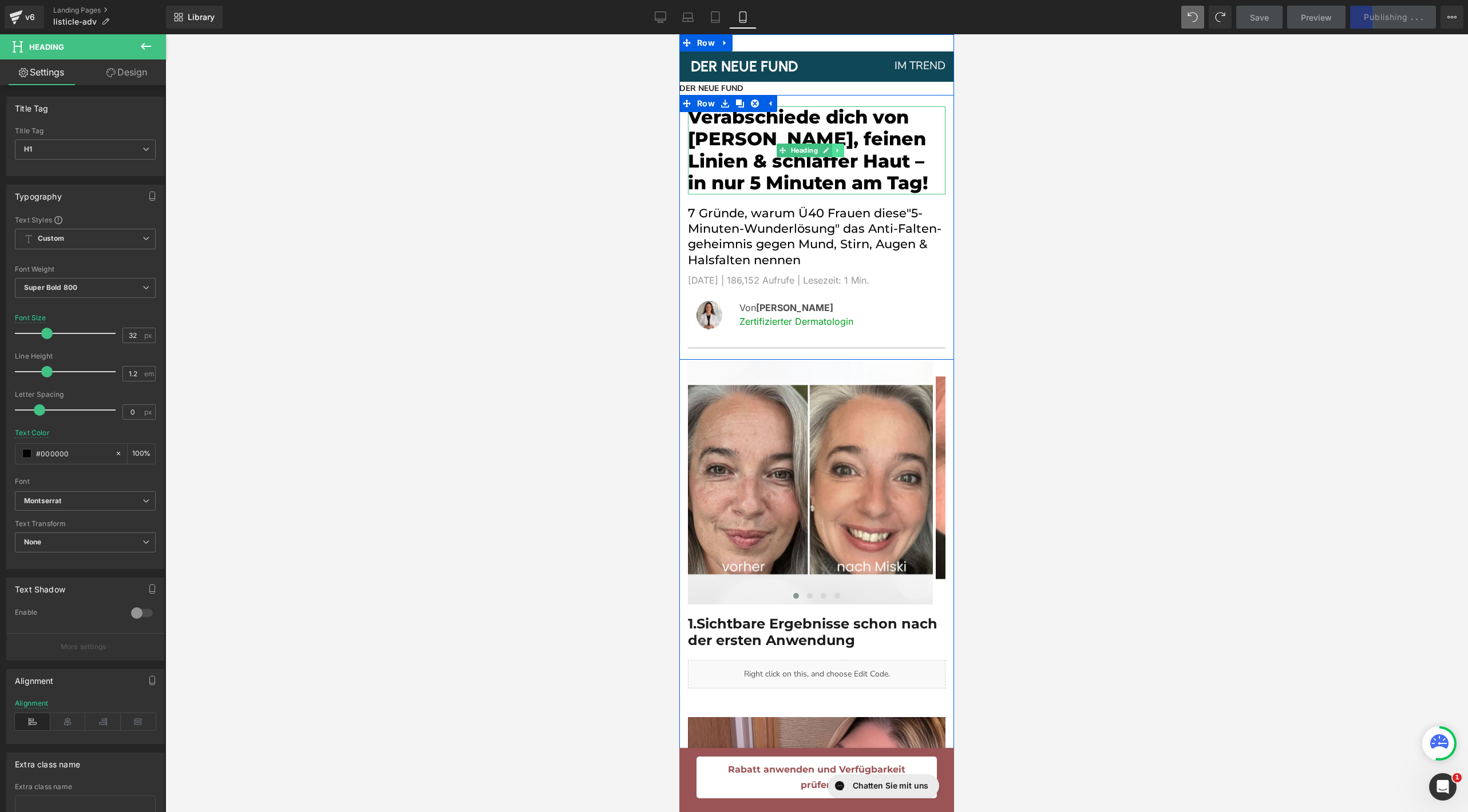
click at [835, 152] on icon at bounding box center [838, 150] width 6 height 7
click at [831, 152] on icon at bounding box center [831, 150] width 6 height 7
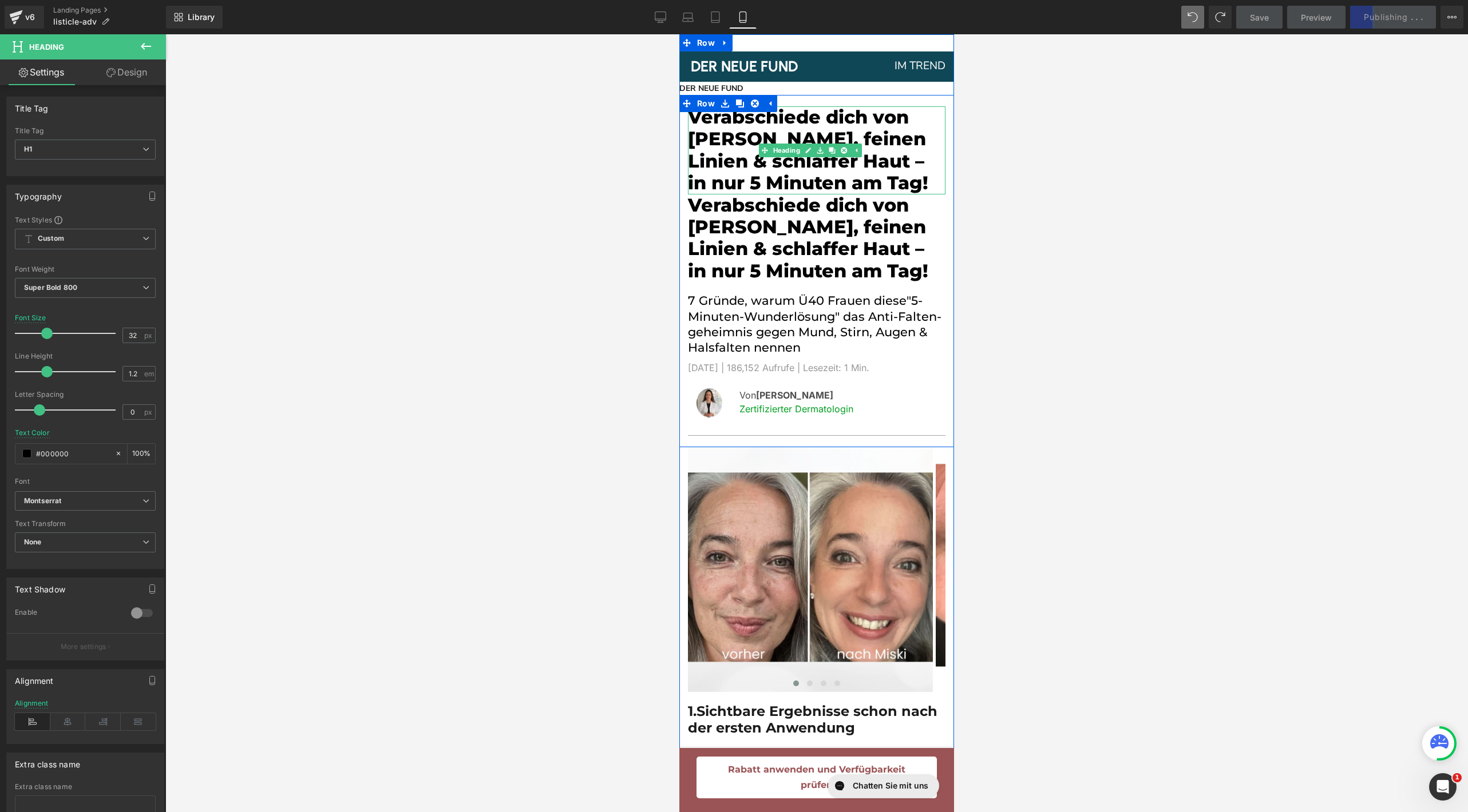
click at [765, 174] on h1 "Verabschiede dich von [PERSON_NAME], feinen Linien & schlaffer Haut – in nur 5 …" at bounding box center [816, 150] width 257 height 88
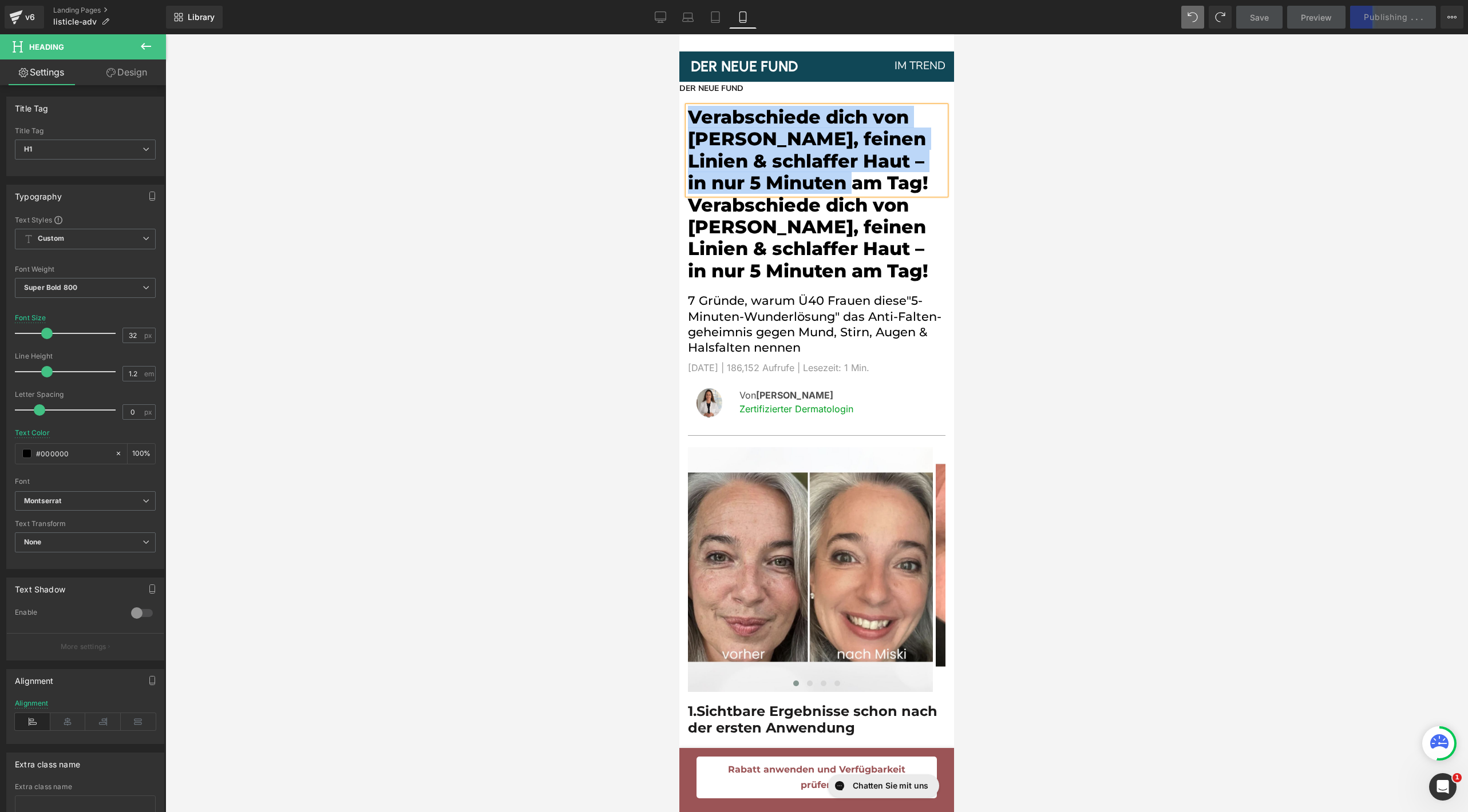
paste div
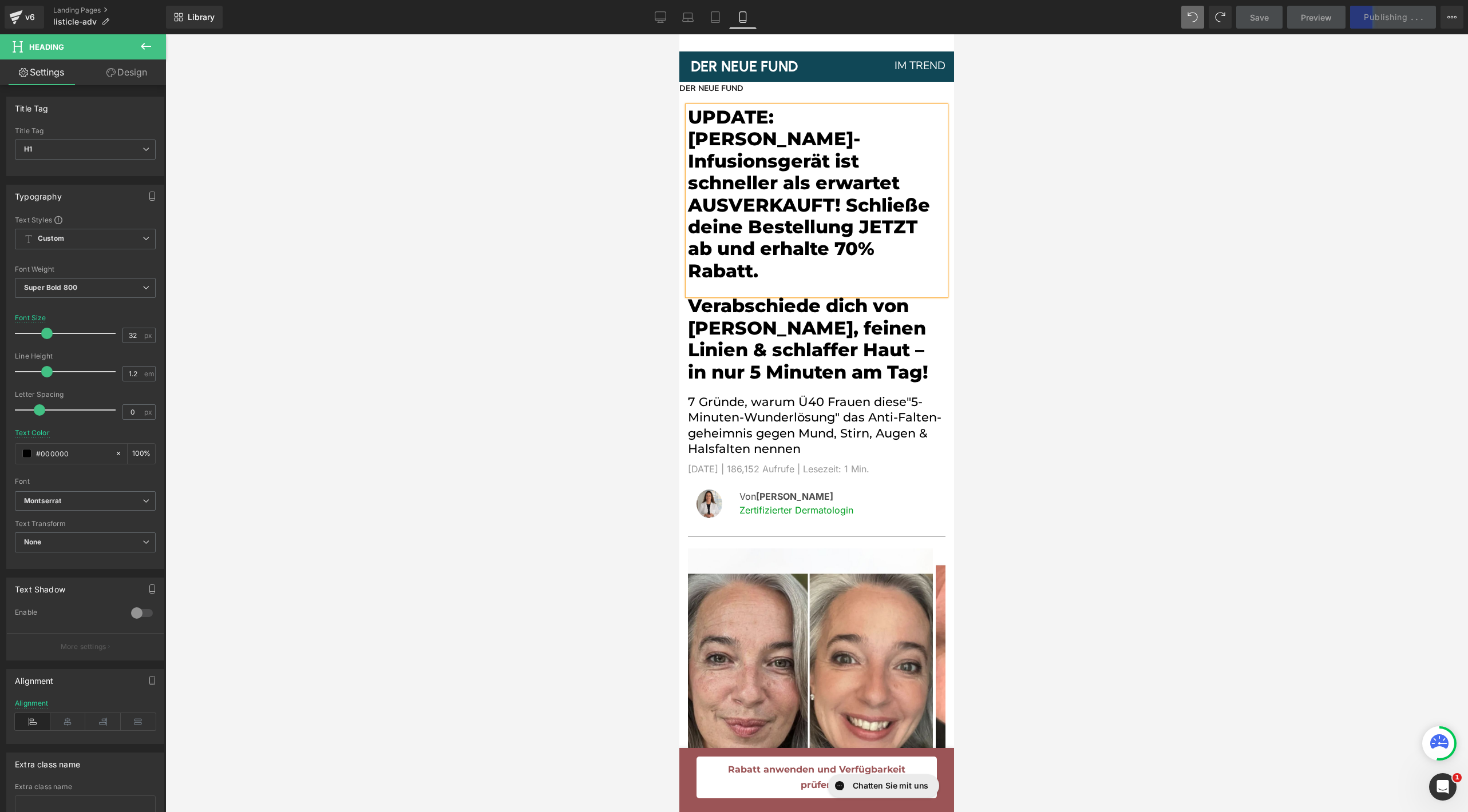
click at [765, 174] on h1 "UPDATE: [PERSON_NAME]-Infusionsgerät ist schneller als erwartet AUSVERKAUFT! Sc…" at bounding box center [816, 194] width 257 height 176
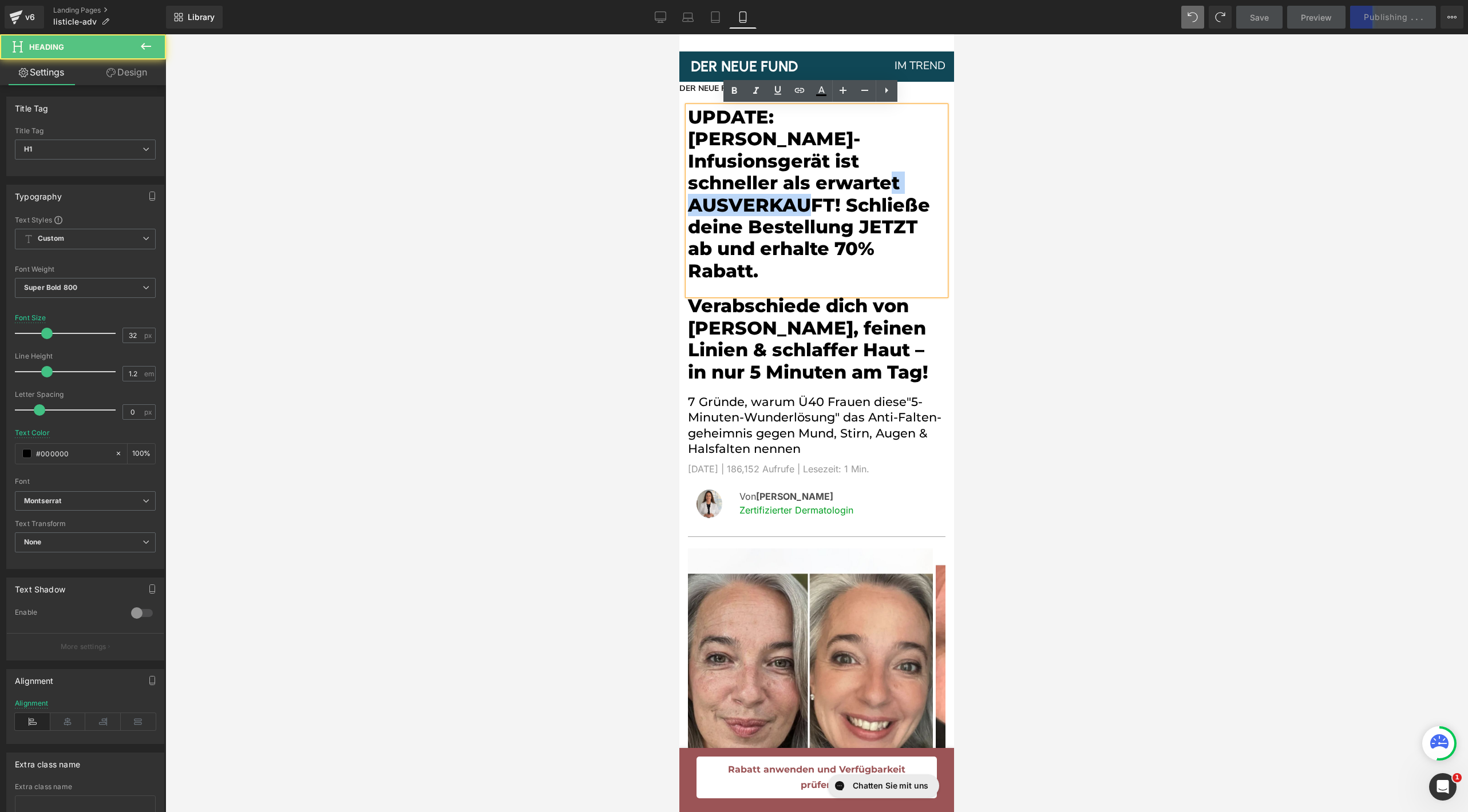
click at [765, 174] on h1 "UPDATE: [PERSON_NAME]-Infusionsgerät ist schneller als erwartet AUSVERKAUFT! Sc…" at bounding box center [816, 194] width 257 height 176
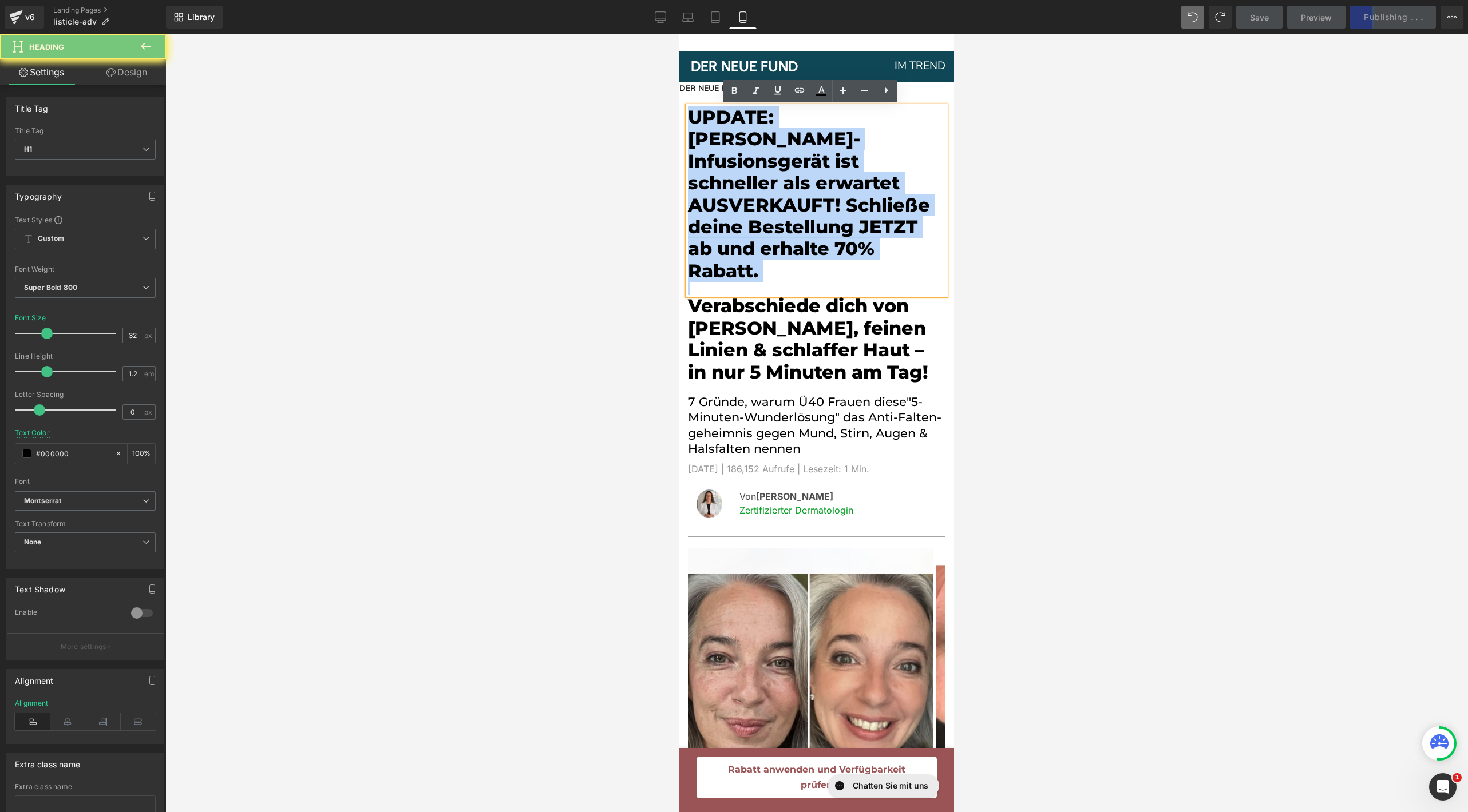
click at [765, 174] on h1 "UPDATE: [PERSON_NAME]-Infusionsgerät ist schneller als erwartet AUSVERKAUFT! Sc…" at bounding box center [816, 194] width 257 height 176
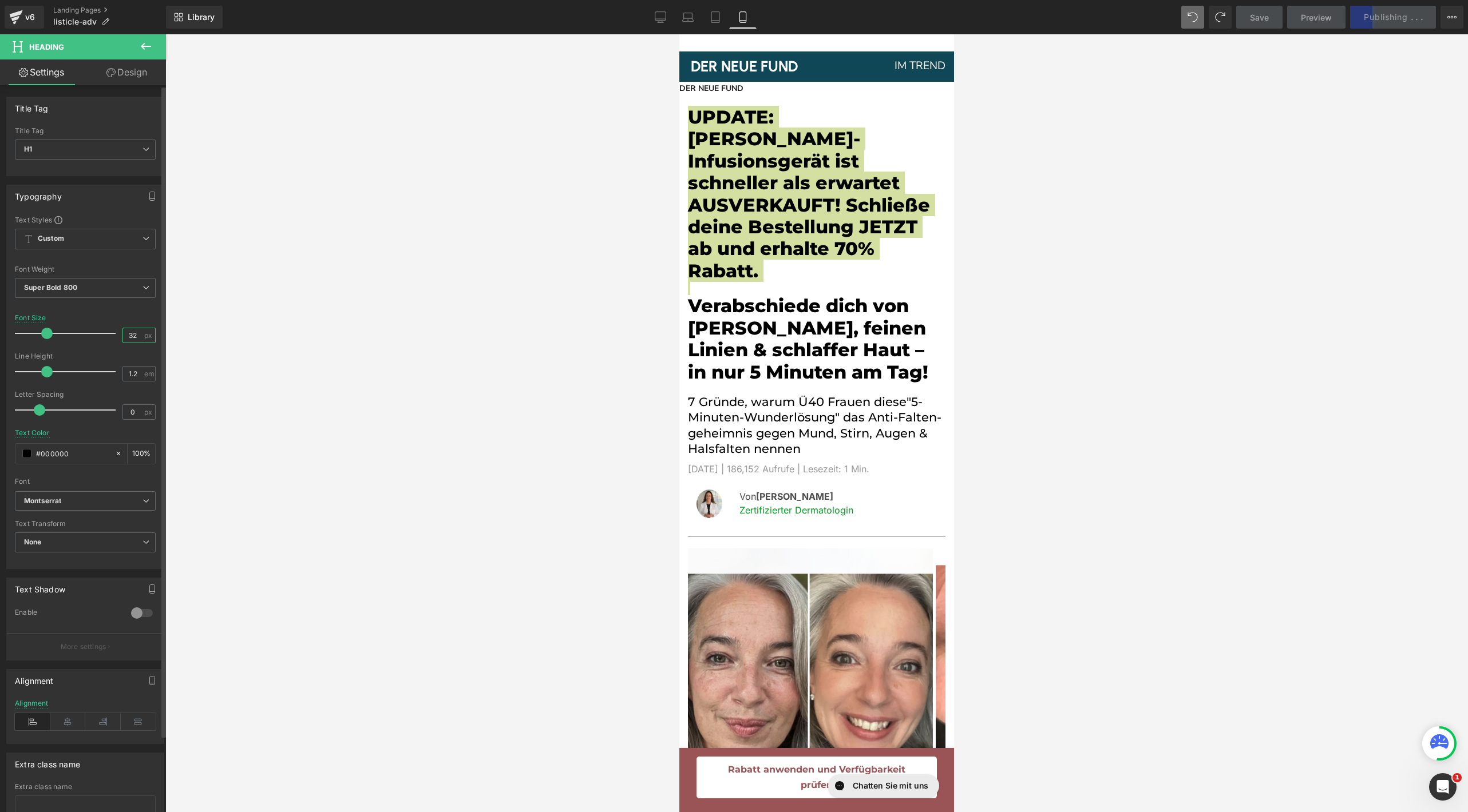
click at [136, 332] on input "32" at bounding box center [133, 335] width 20 height 14
type input "3"
type input "15"
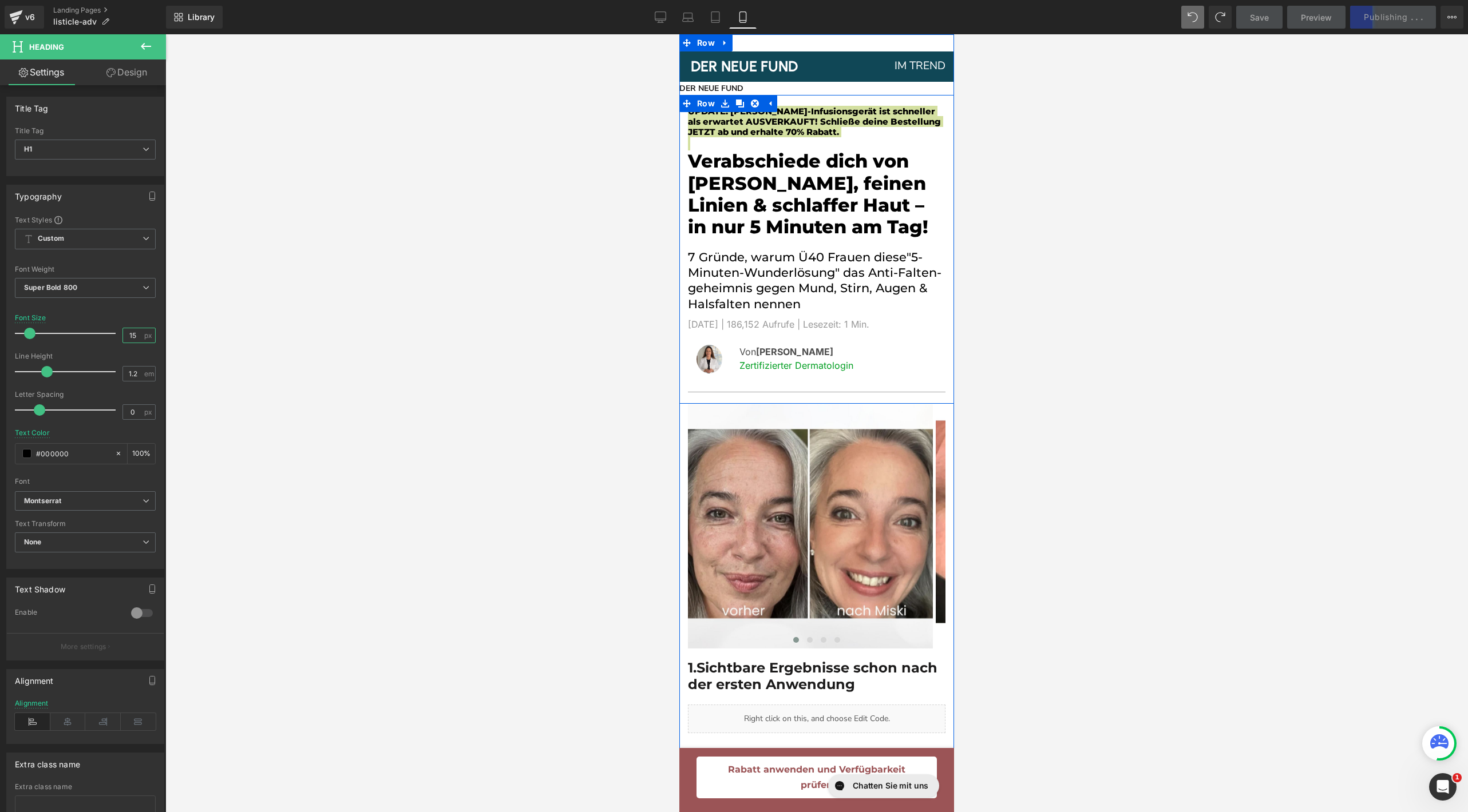
click at [794, 123] on span "Heading" at bounding box center [787, 129] width 32 height 14
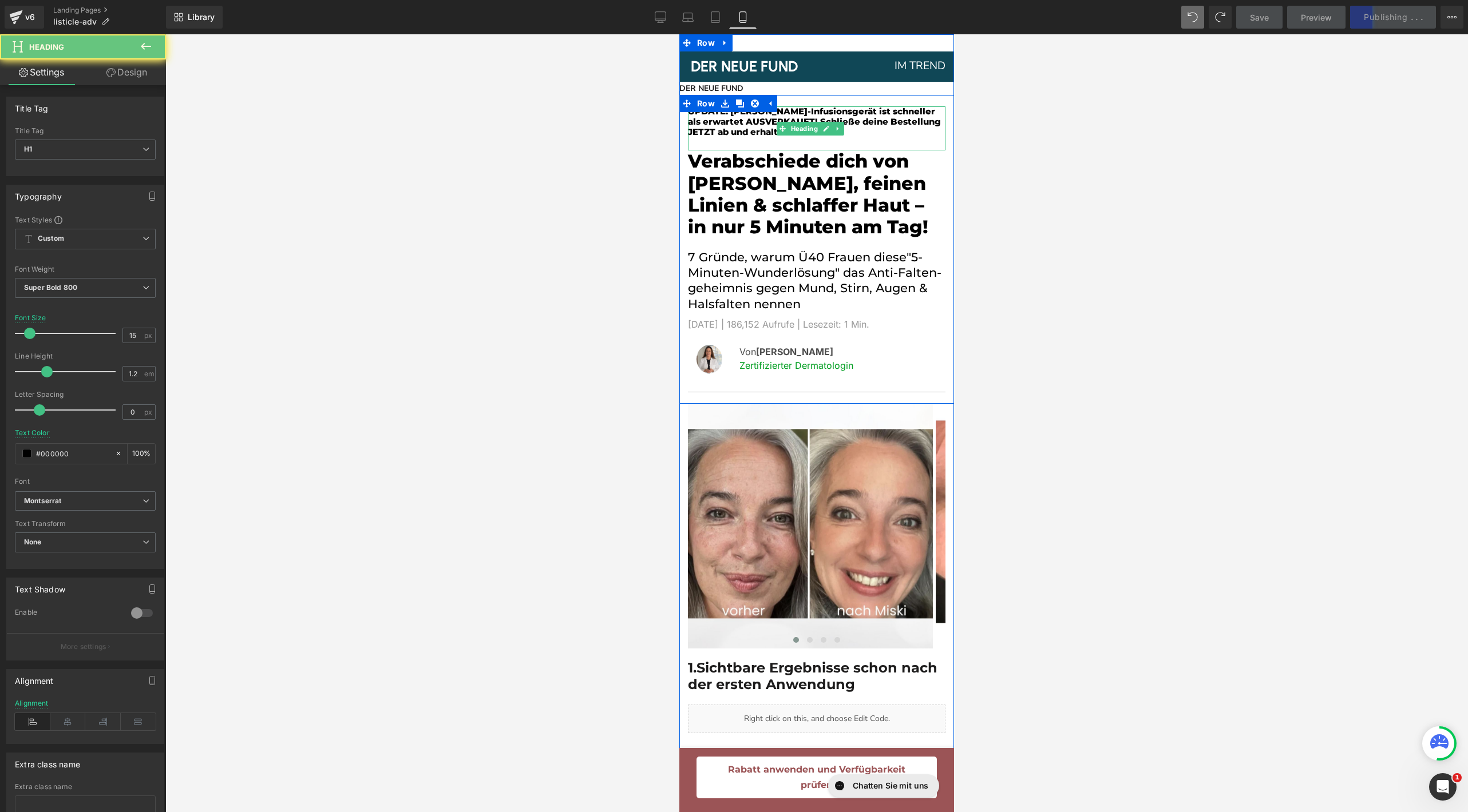
click at [876, 123] on h1 "UPDATE: [PERSON_NAME]-Infusionsgerät ist schneller als erwartet AUSVERKAUFT! Sc…" at bounding box center [816, 122] width 257 height 31
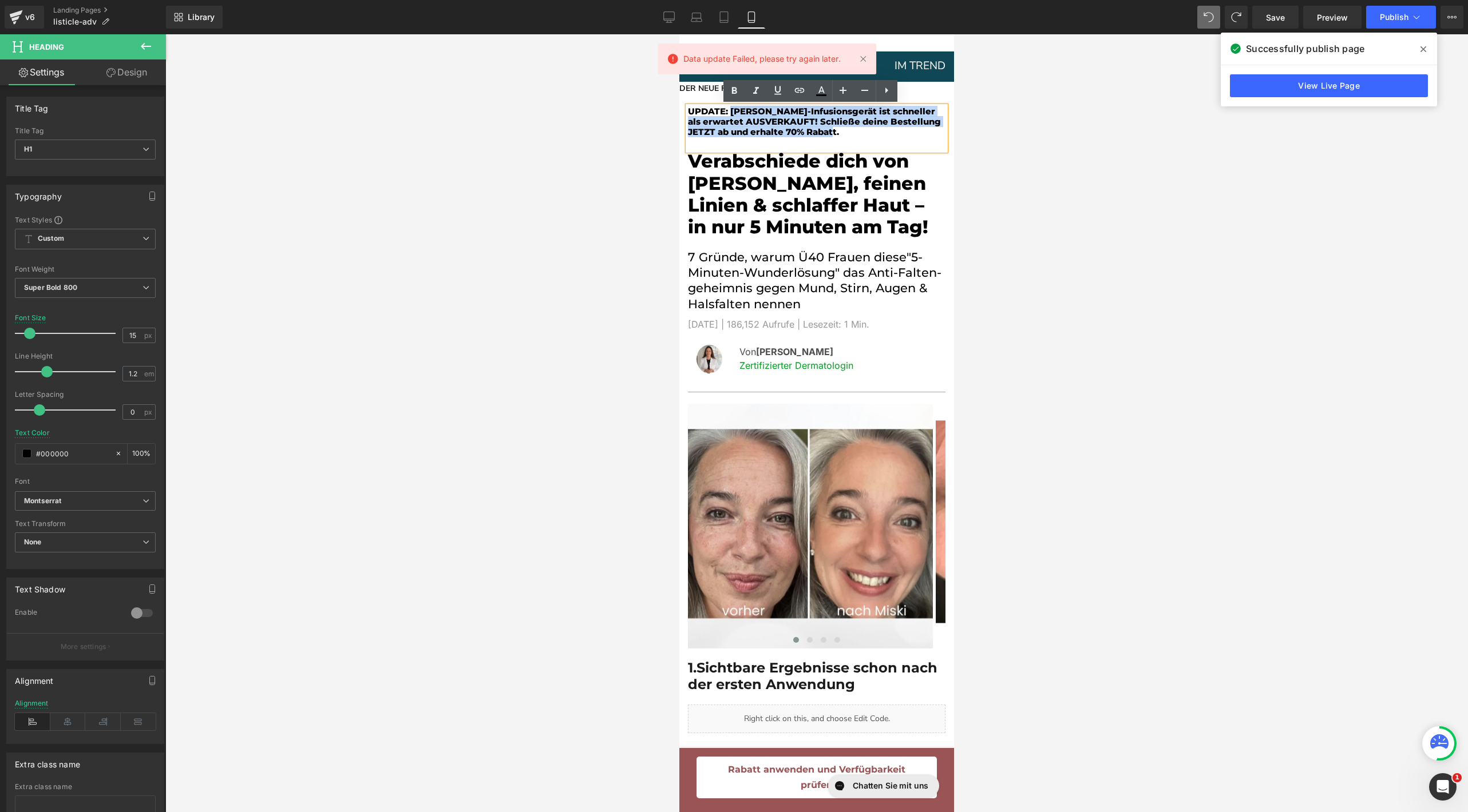
drag, startPoint x: 867, startPoint y: 136, endPoint x: 732, endPoint y: 114, distance: 136.8
click at [732, 114] on h1 "UPDATE: [PERSON_NAME]-Infusionsgerät ist schneller als erwartet AUSVERKAUFT! Sc…" at bounding box center [816, 122] width 257 height 31
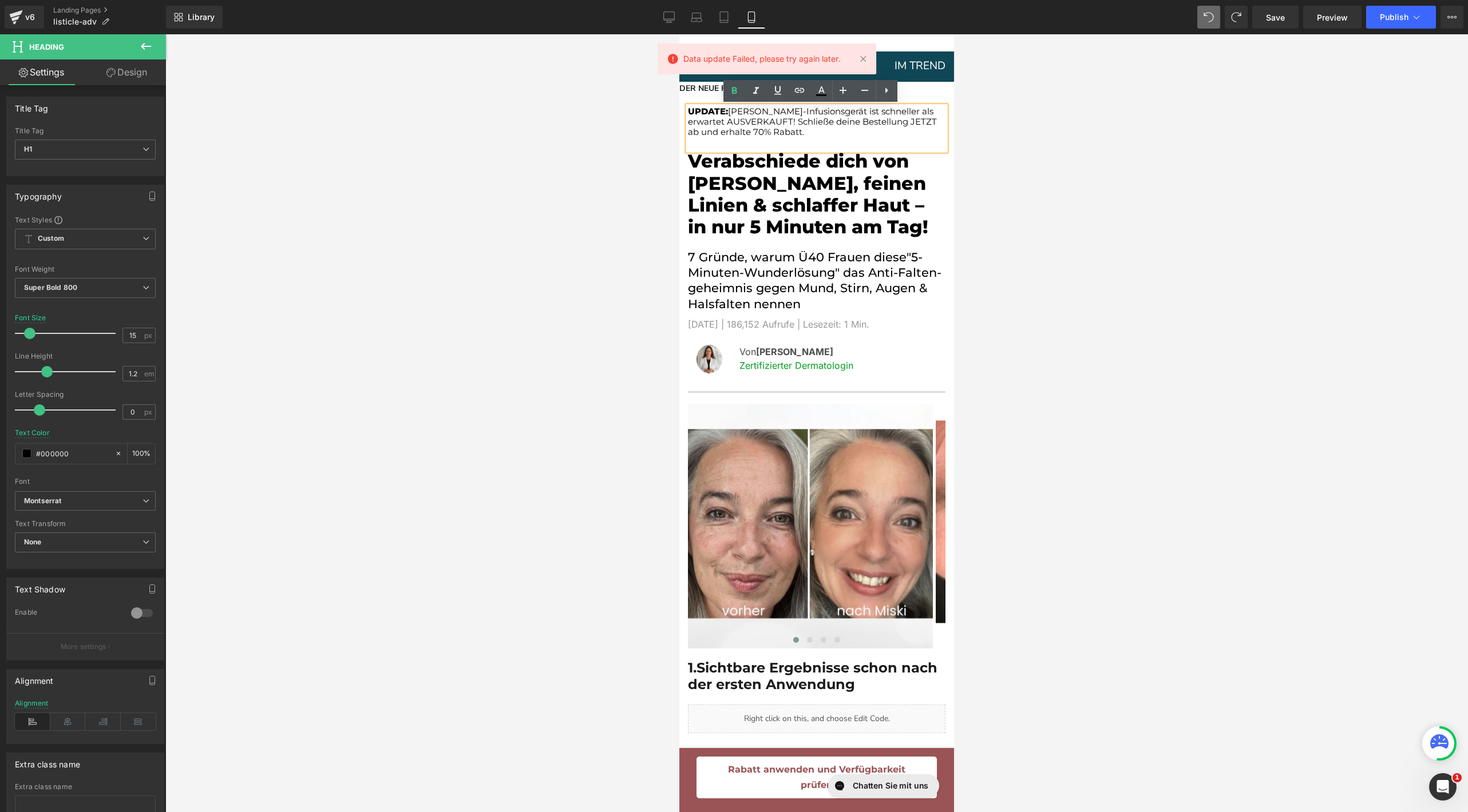
click at [708, 112] on h1 "UPDATE: [PERSON_NAME]-Infusionsgerät ist schneller als erwartet AUSVERKAUFT! Sc…" at bounding box center [816, 122] width 257 height 31
click at [26, 453] on span at bounding box center [27, 454] width 9 height 9
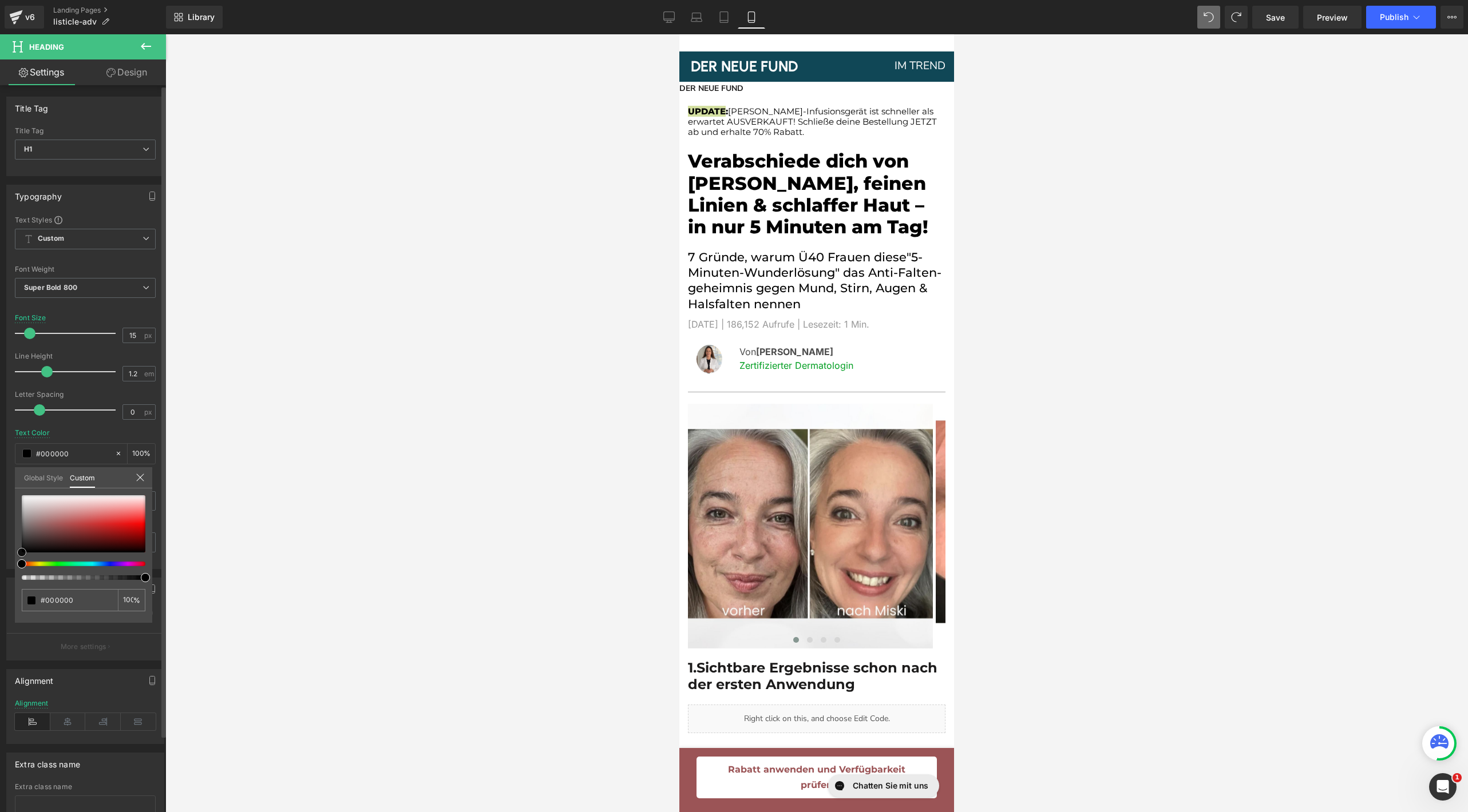
type input "#b14d4d"
type input "#d72727"
type input "#ff0000"
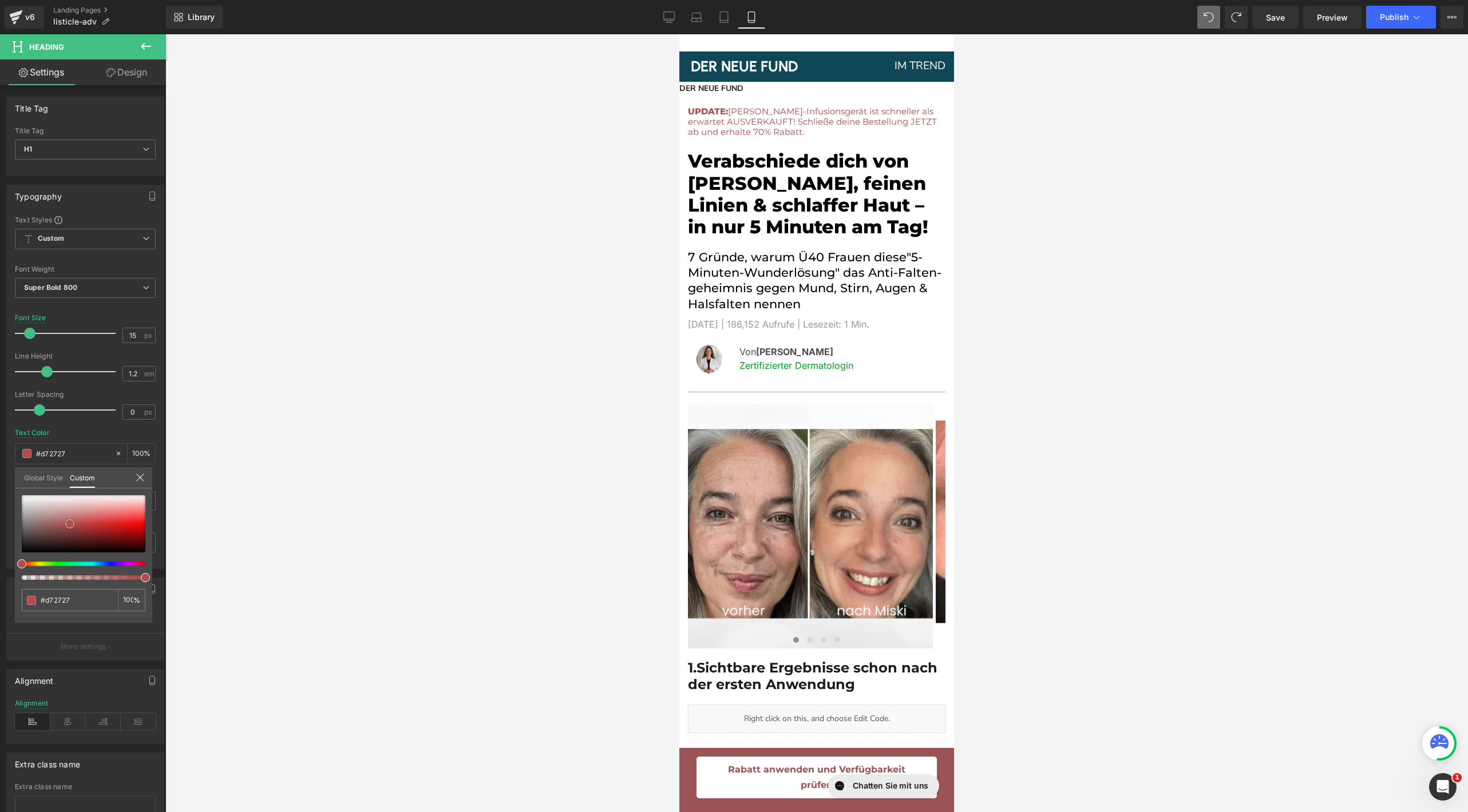
type input "#ff0000"
drag, startPoint x: 70, startPoint y: 523, endPoint x: 197, endPoint y: 523, distance: 127.0
click at [197, 523] on div "Heading You are previewing how the will restyle your page. You can not edit Ele…" at bounding box center [734, 416] width 1468 height 832
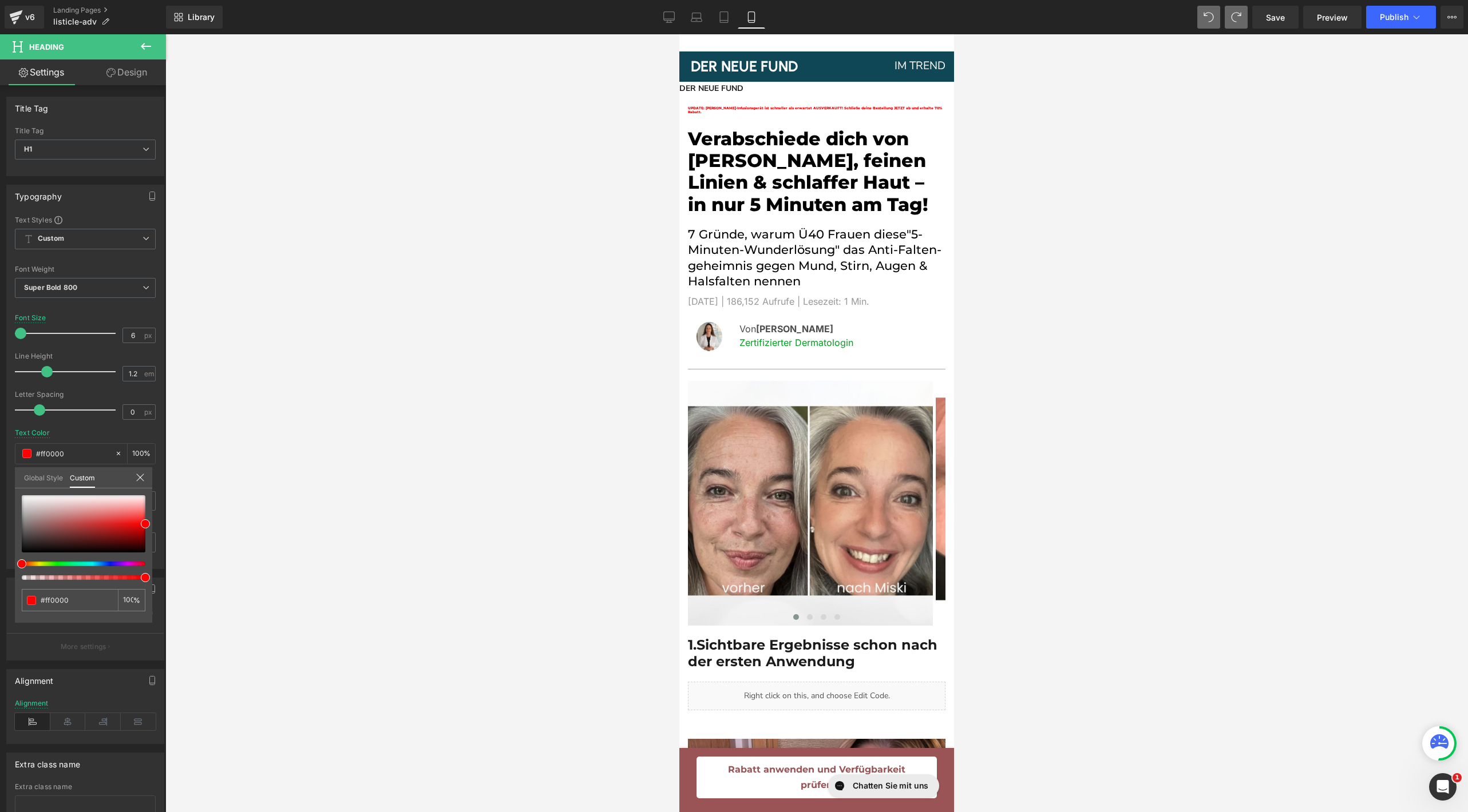
click at [1236, 14] on icon at bounding box center [1236, 17] width 10 height 10
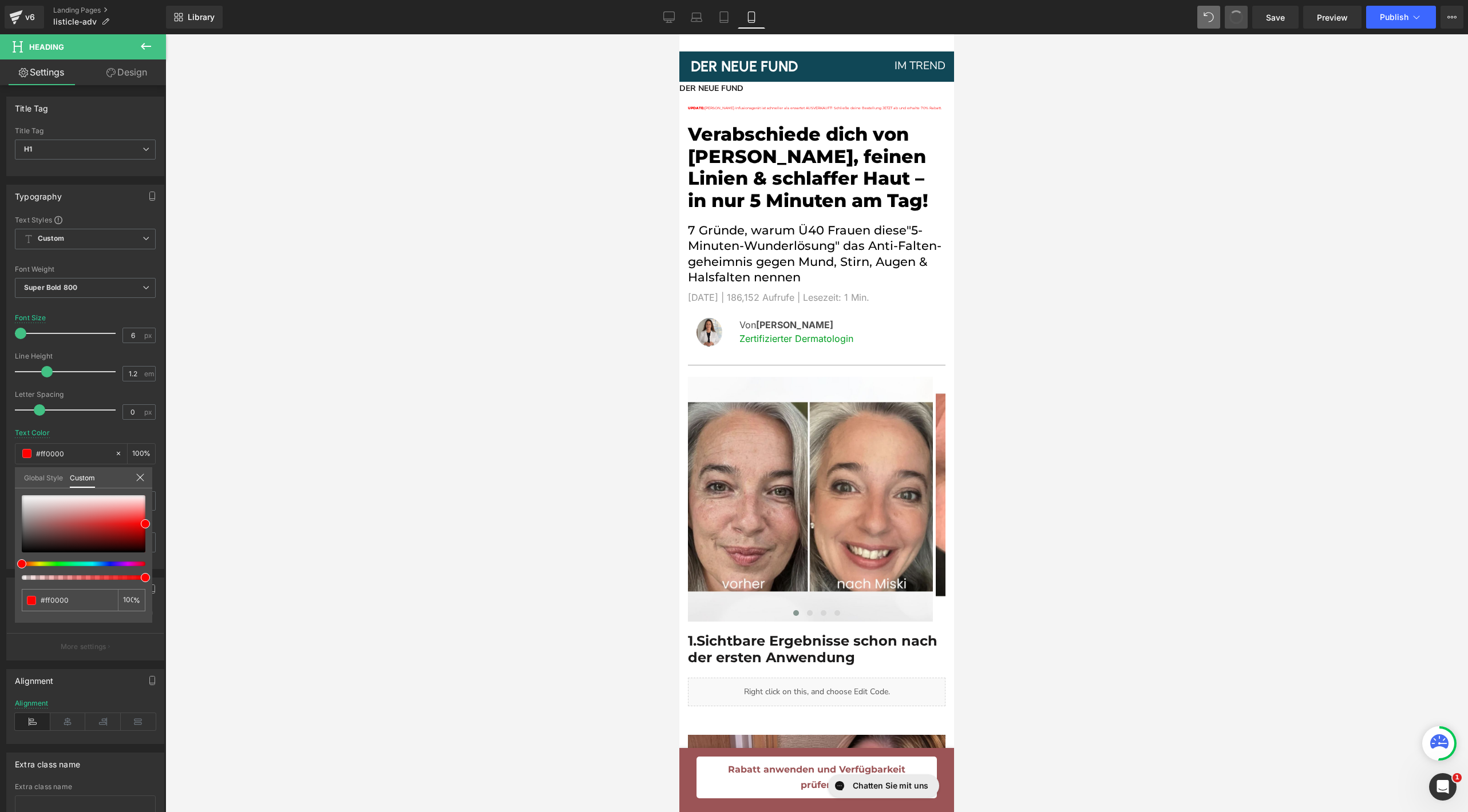
click at [1236, 14] on span at bounding box center [1236, 17] width 18 height 18
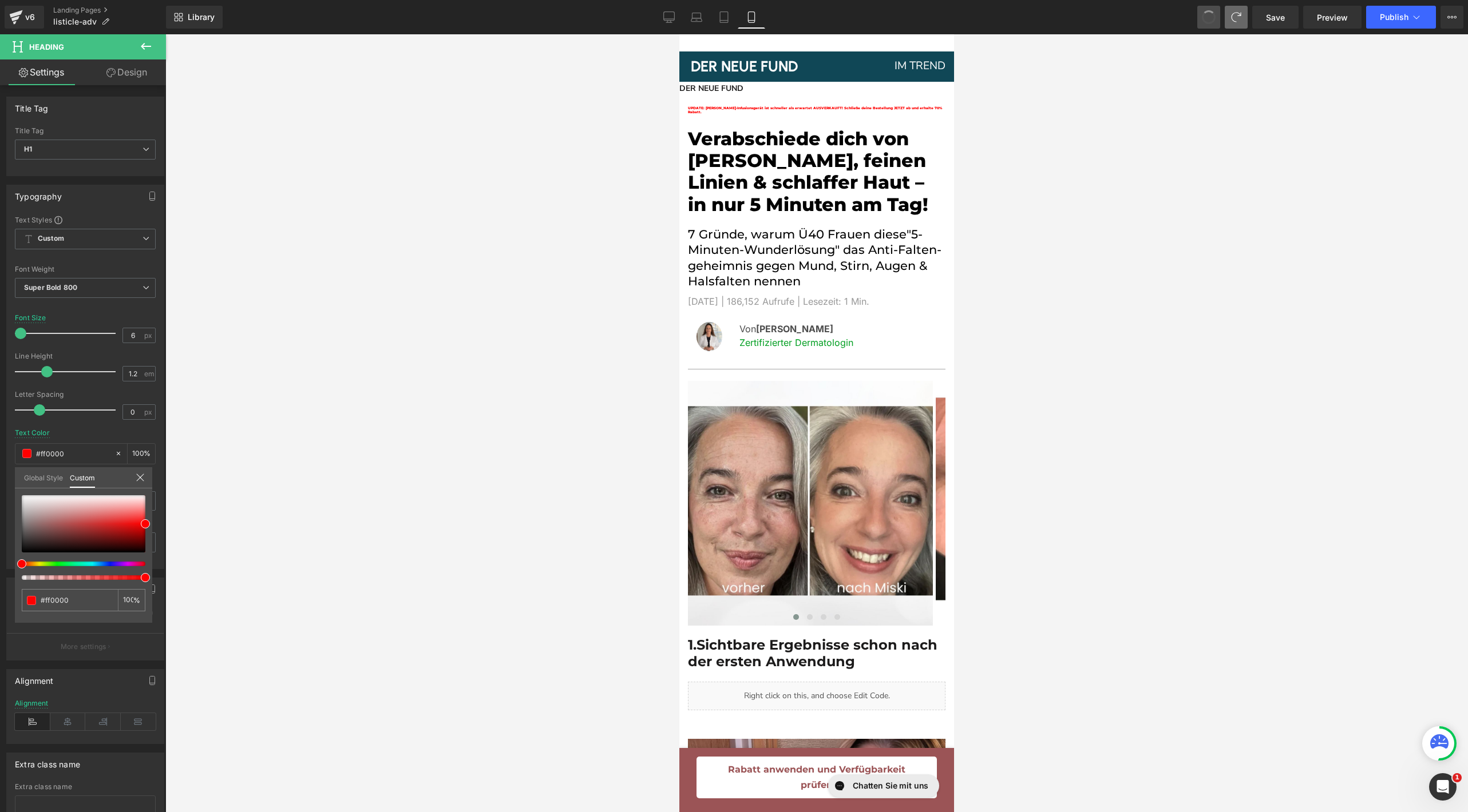
type input "15"
type input "#000000"
type input "100"
type input "#000000"
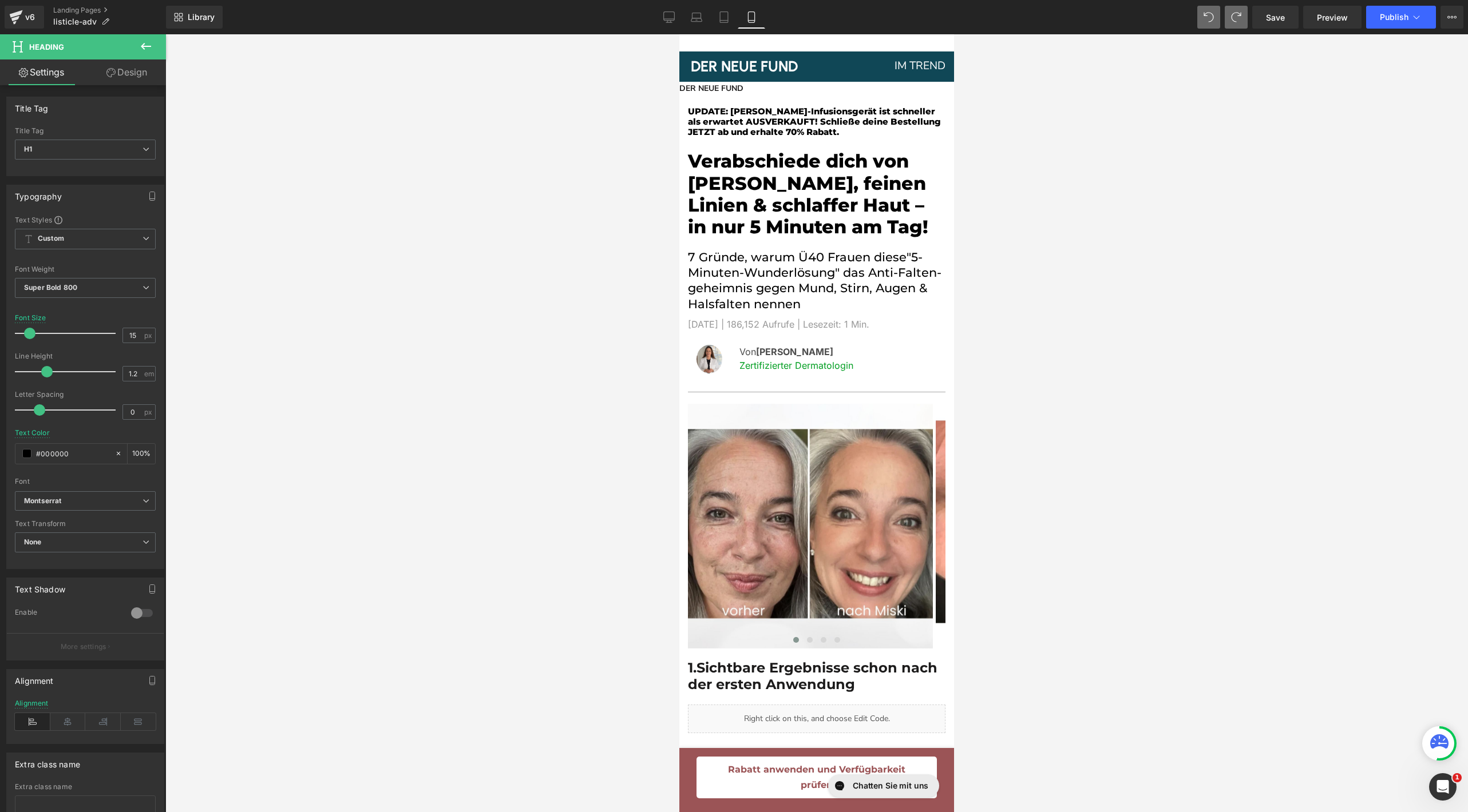
click at [723, 122] on h1 "UPDATE: [PERSON_NAME]-Infusionsgerät ist schneller als erwartet AUSVERKAUFT! Sc…" at bounding box center [816, 122] width 257 height 31
click at [725, 115] on h1 "UPDATE: [PERSON_NAME]-Infusionsgerät ist schneller als erwartet AUSVERKAUFT! Sc…" at bounding box center [816, 122] width 257 height 31
drag, startPoint x: 728, startPoint y: 113, endPoint x: 688, endPoint y: 113, distance: 40.0
click at [688, 113] on h1 "UPDATE: [PERSON_NAME]-Infusionsgerät ist schneller als erwartet AUSVERKAUFT! Sc…" at bounding box center [816, 122] width 257 height 31
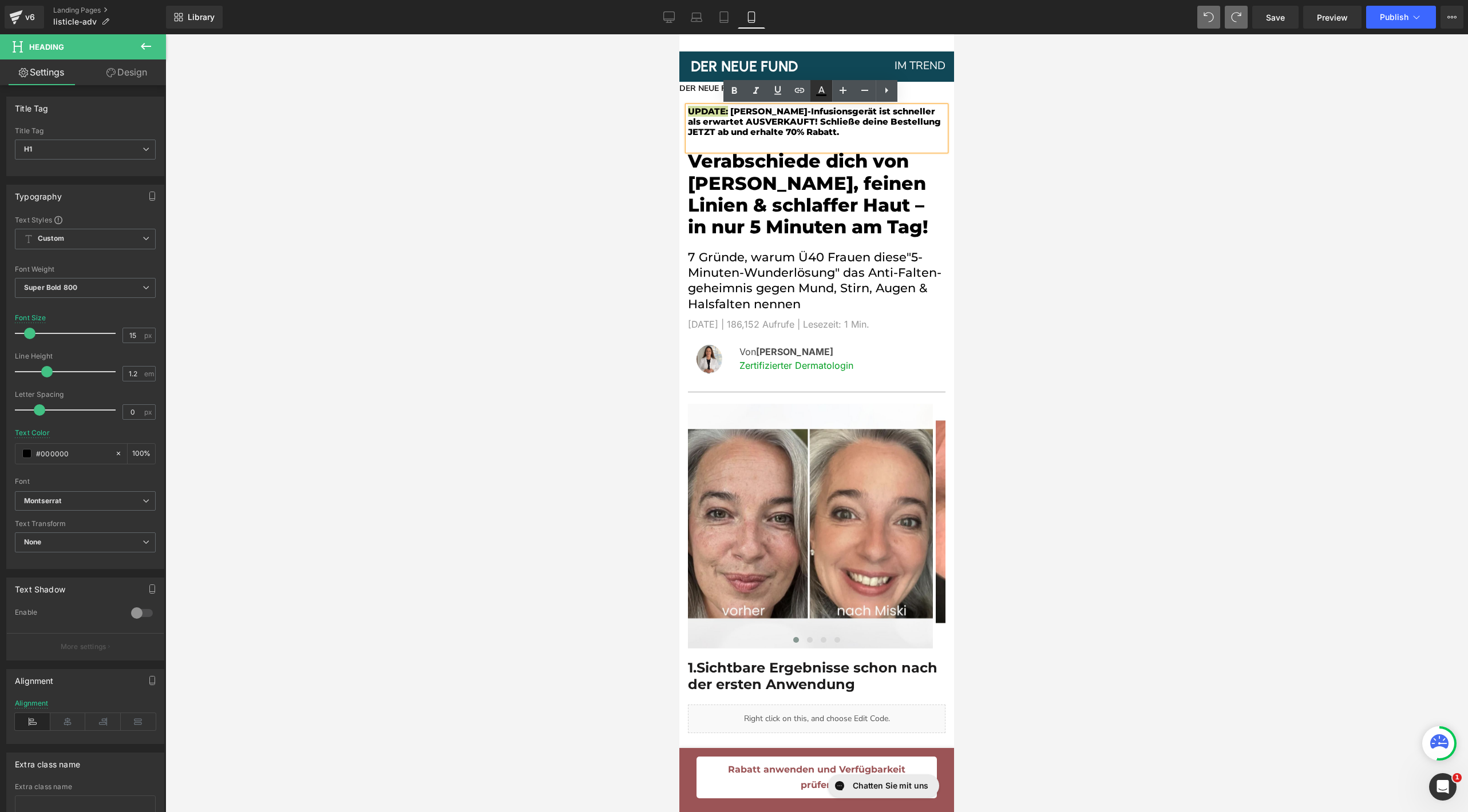
click at [821, 92] on icon at bounding box center [821, 91] width 14 height 14
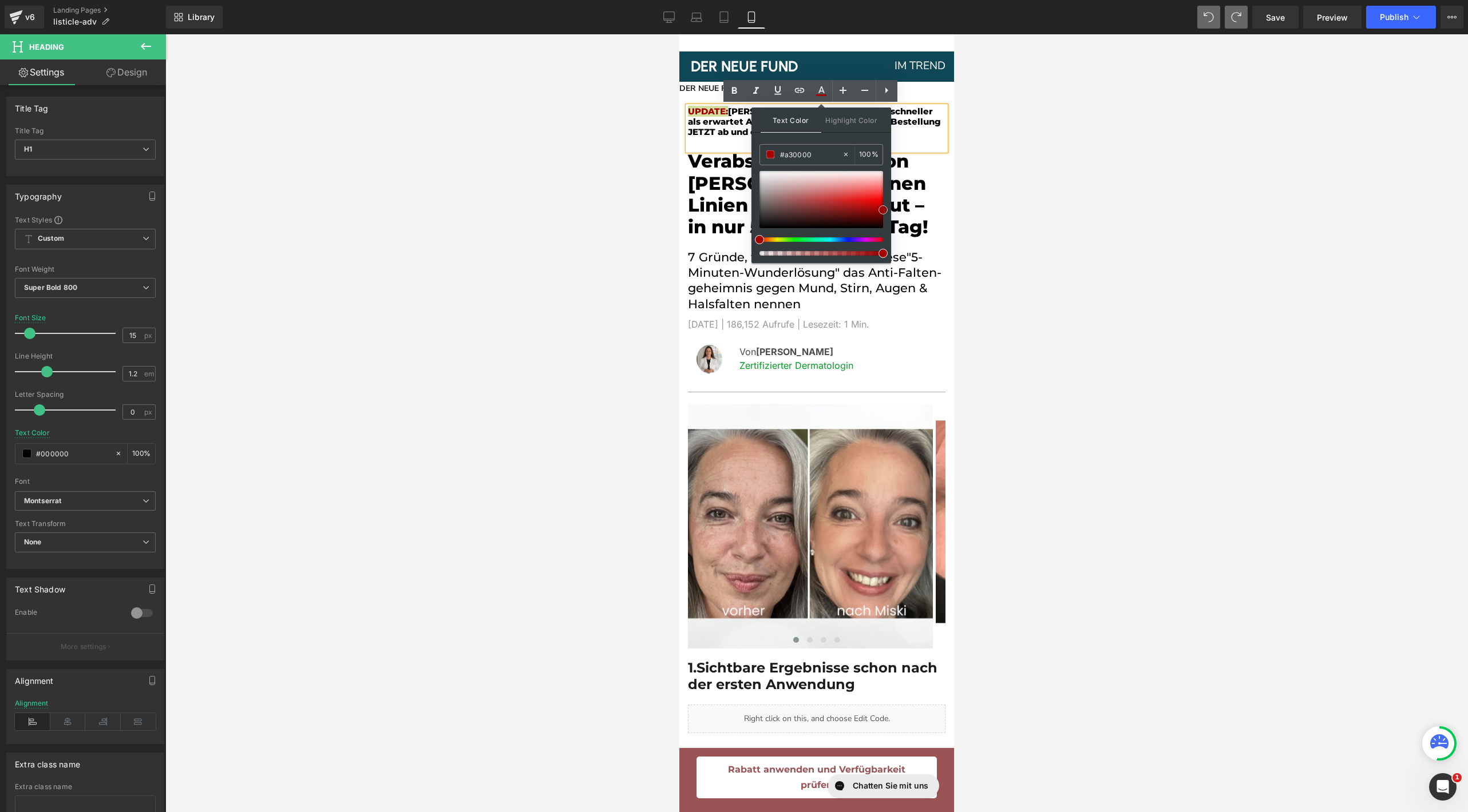
drag, startPoint x: 1519, startPoint y: 216, endPoint x: 943, endPoint y: 244, distance: 576.7
type input "#ff1414"
drag, startPoint x: 877, startPoint y: 202, endPoint x: 884, endPoint y: 197, distance: 8.6
click at [883, 197] on div at bounding box center [821, 200] width 124 height 57
click at [911, 126] on h1 "UPDATE: [PERSON_NAME]-Infusionsgerät ist schneller als erwartet AUSVERKAUFT! Sc…" at bounding box center [816, 122] width 257 height 31
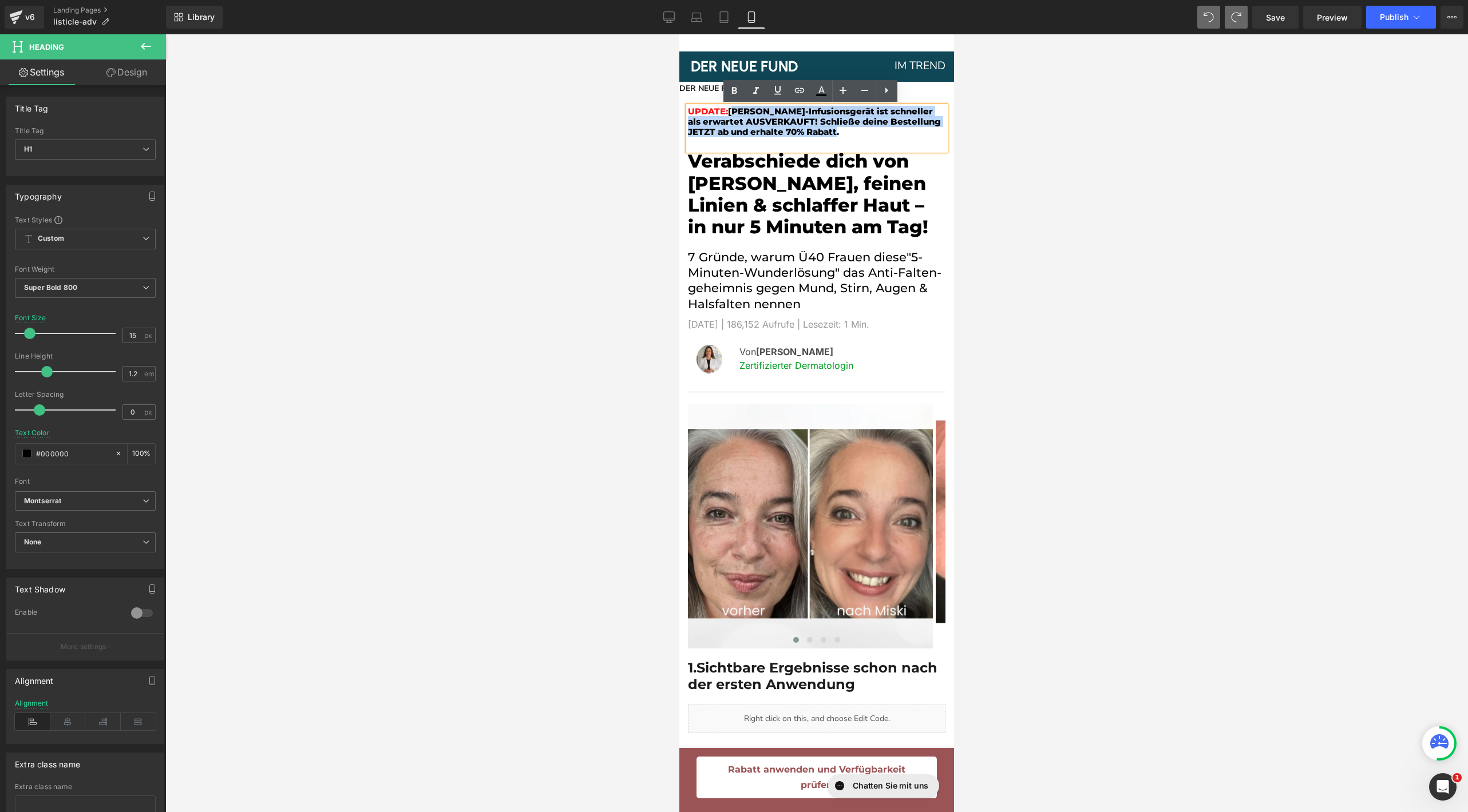
drag, startPoint x: 899, startPoint y: 131, endPoint x: 732, endPoint y: 106, distance: 168.9
click at [732, 106] on h1 "UPDATE: [PERSON_NAME]-Infusionsgerät ist schneller als erwartet AUSVERKAUFT! Sc…" at bounding box center [816, 122] width 257 height 31
click at [1115, 199] on div at bounding box center [816, 423] width 1303 height 778
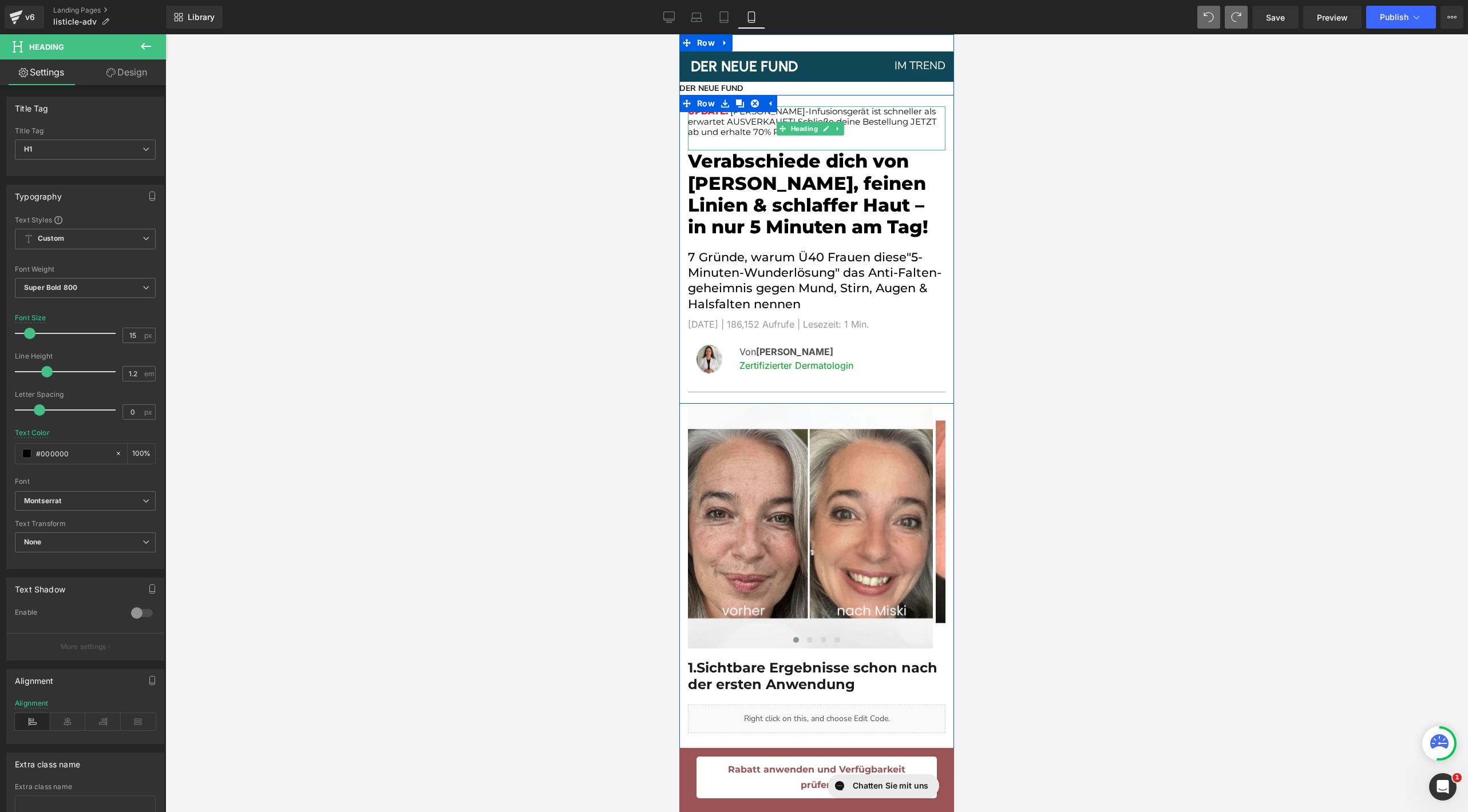
click at [886, 138] on div at bounding box center [816, 144] width 257 height 13
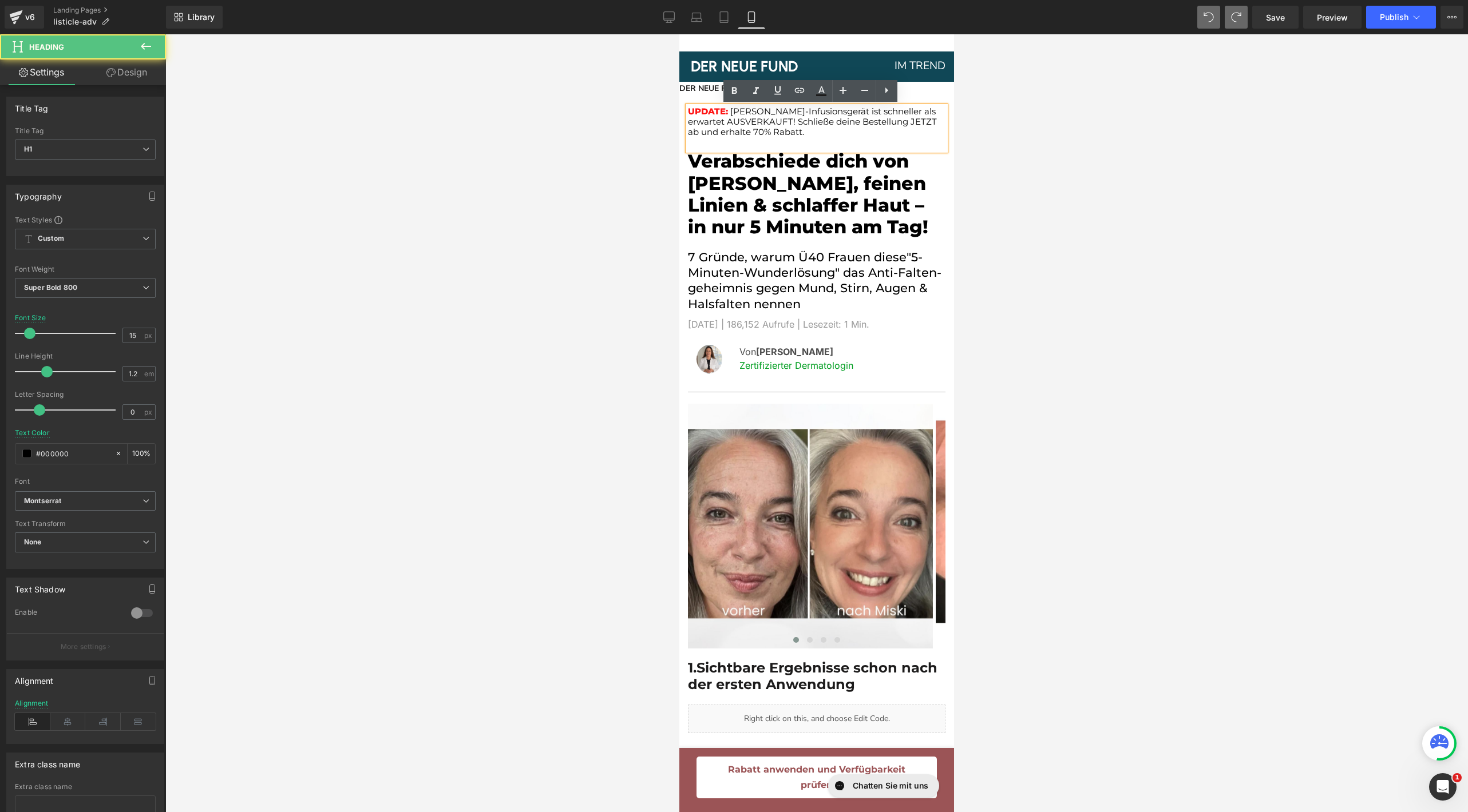
click at [791, 127] on span "[PERSON_NAME]-Infusionsgerät ist schneller als erwartet AUSVERKAUFT! Schließe d…" at bounding box center [812, 121] width 249 height 32
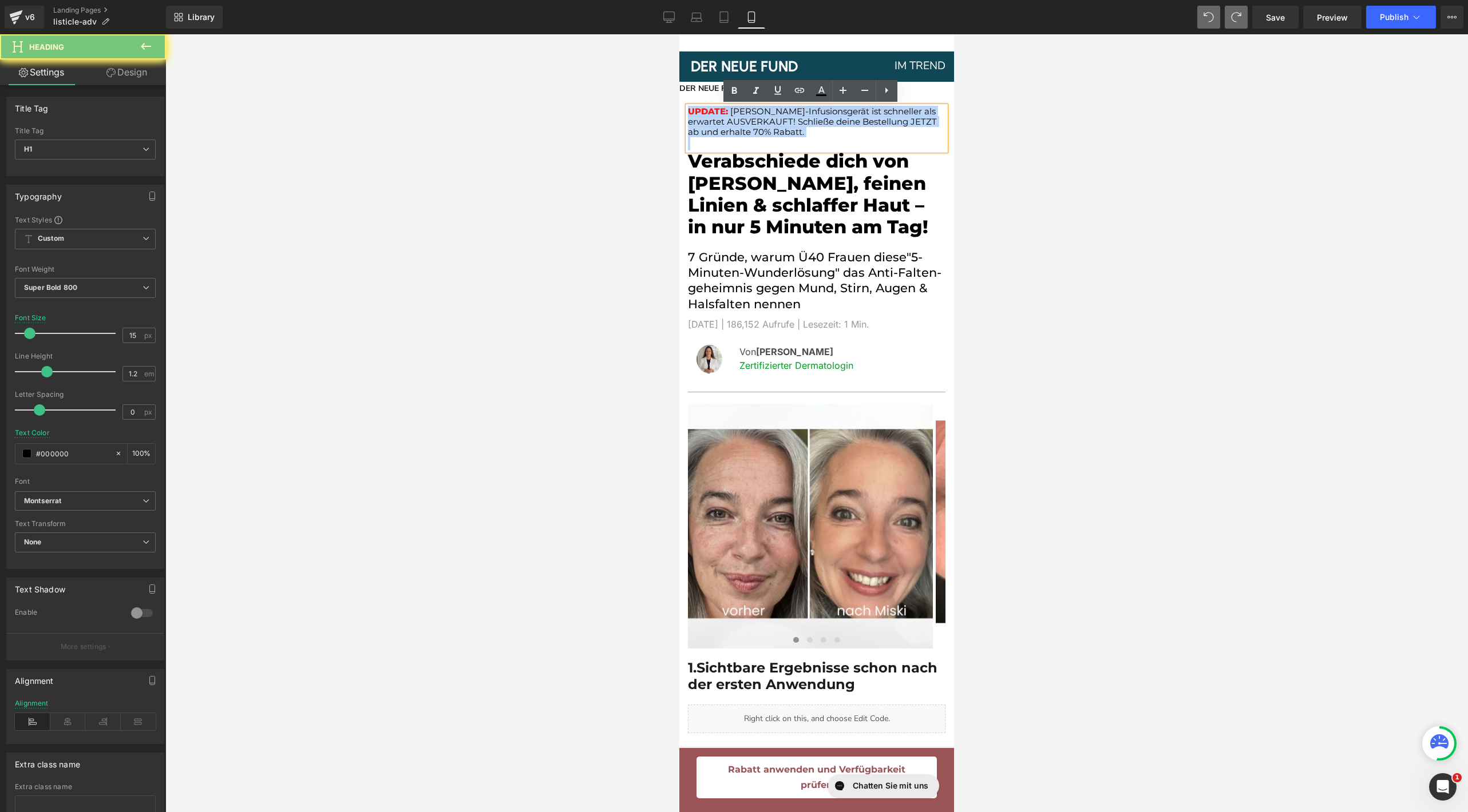
click at [791, 127] on span "[PERSON_NAME]-Infusionsgerät ist schneller als erwartet AUSVERKAUFT! Schließe d…" at bounding box center [812, 121] width 249 height 32
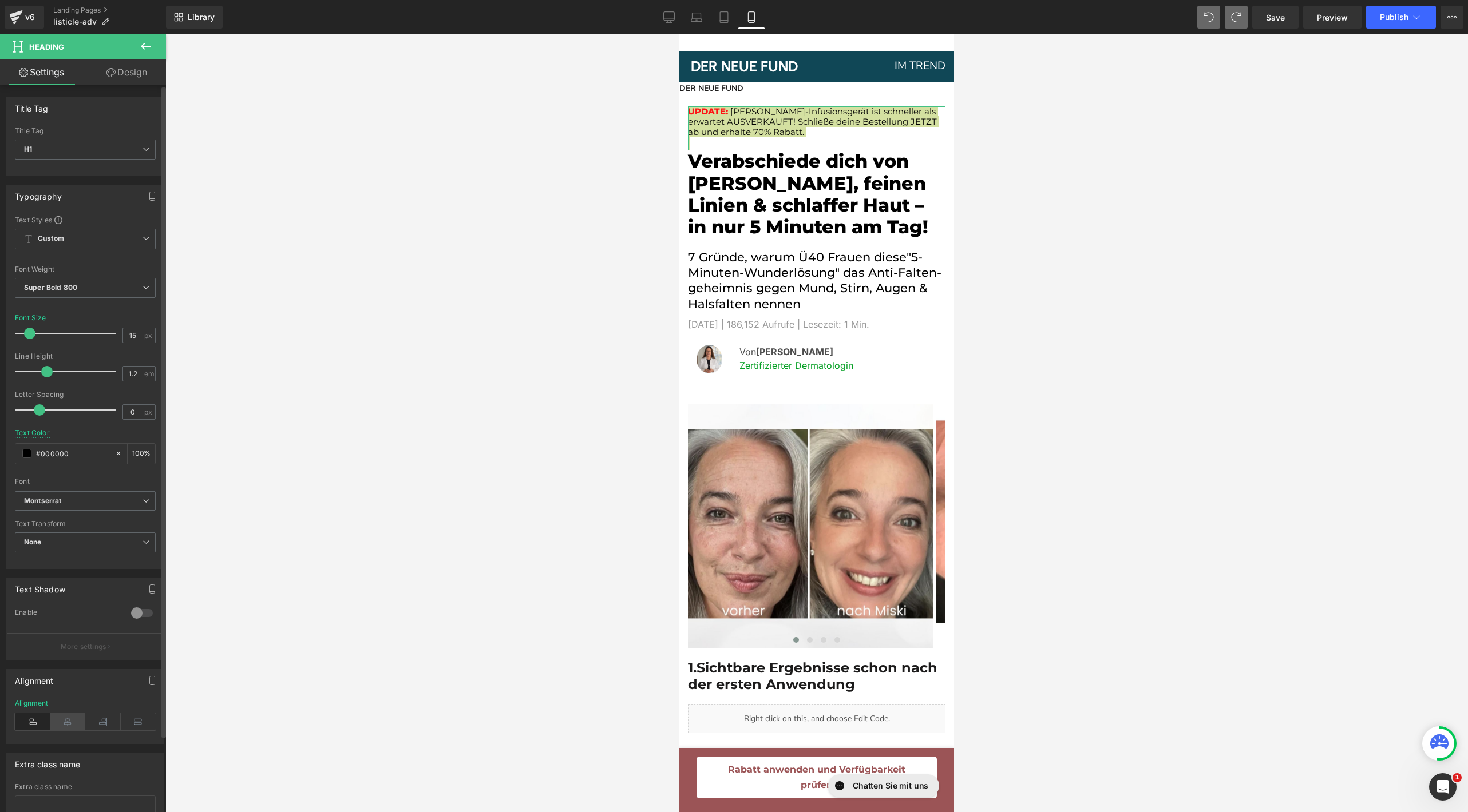
click at [67, 721] on icon at bounding box center [68, 722] width 36 height 17
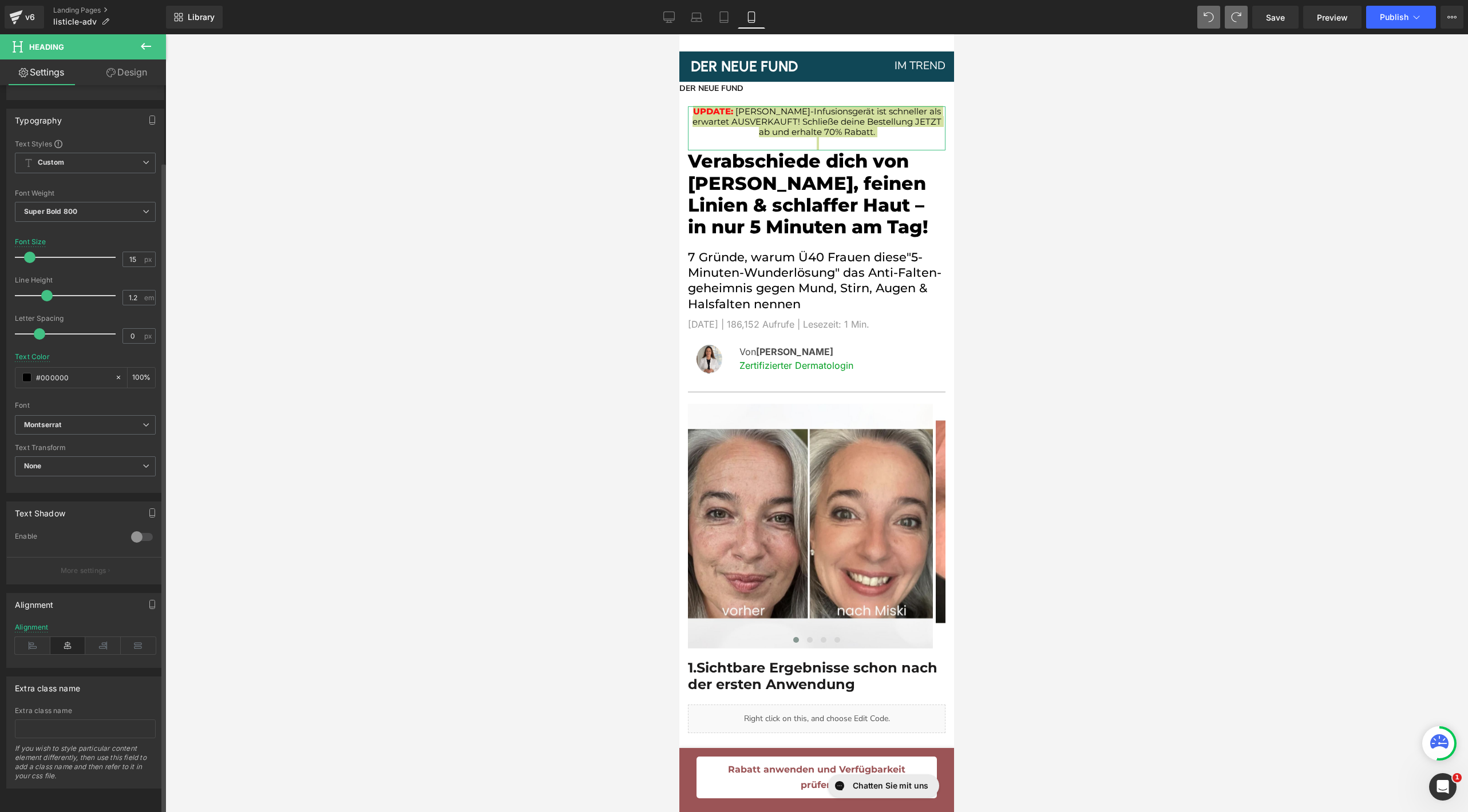
click at [92, 566] on p "More settings" at bounding box center [84, 571] width 46 height 10
click at [124, 76] on link "Design" at bounding box center [126, 72] width 83 height 26
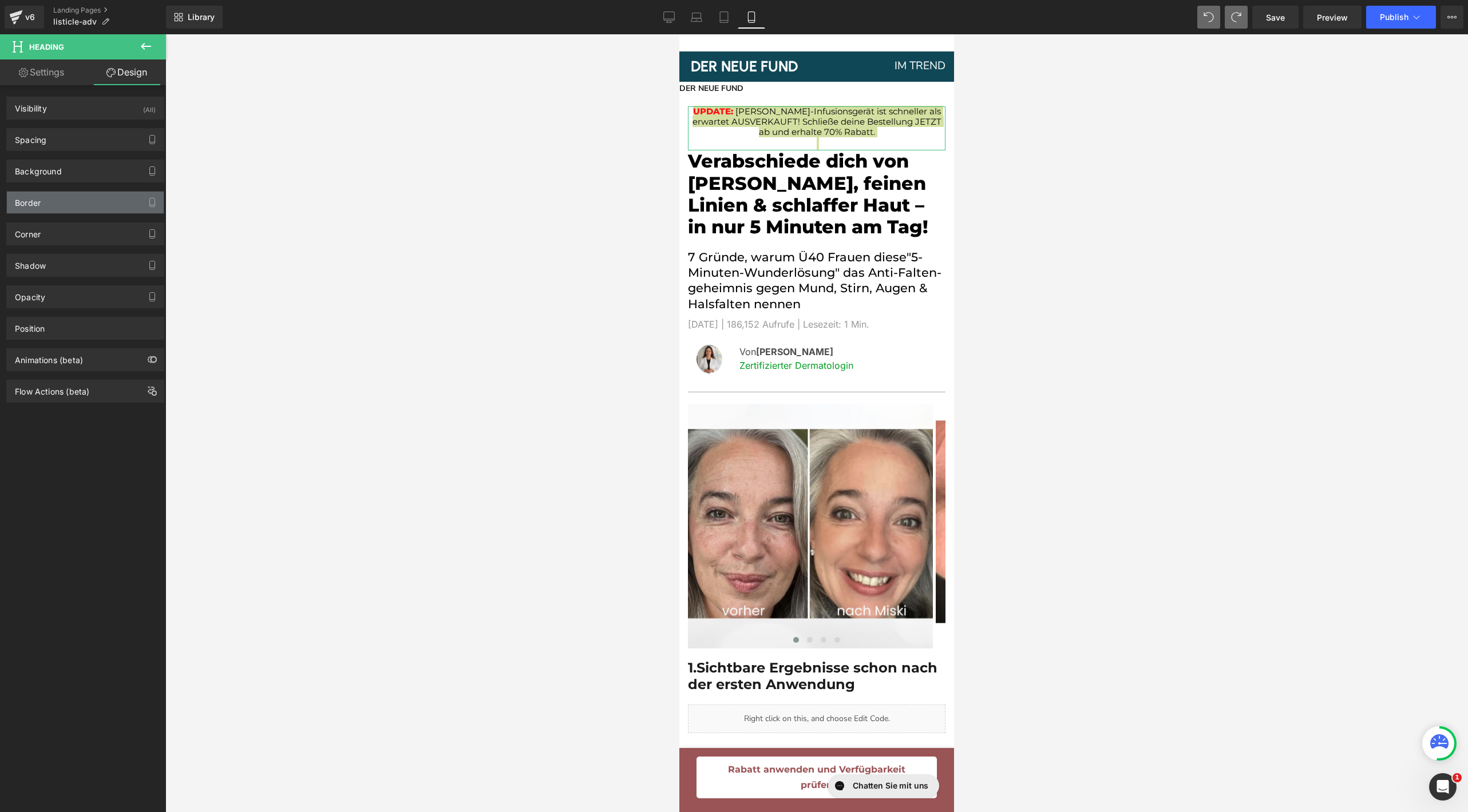
type input "#1c1b1b"
type input "100"
type input "0"
click at [78, 192] on div "Border" at bounding box center [85, 203] width 157 height 22
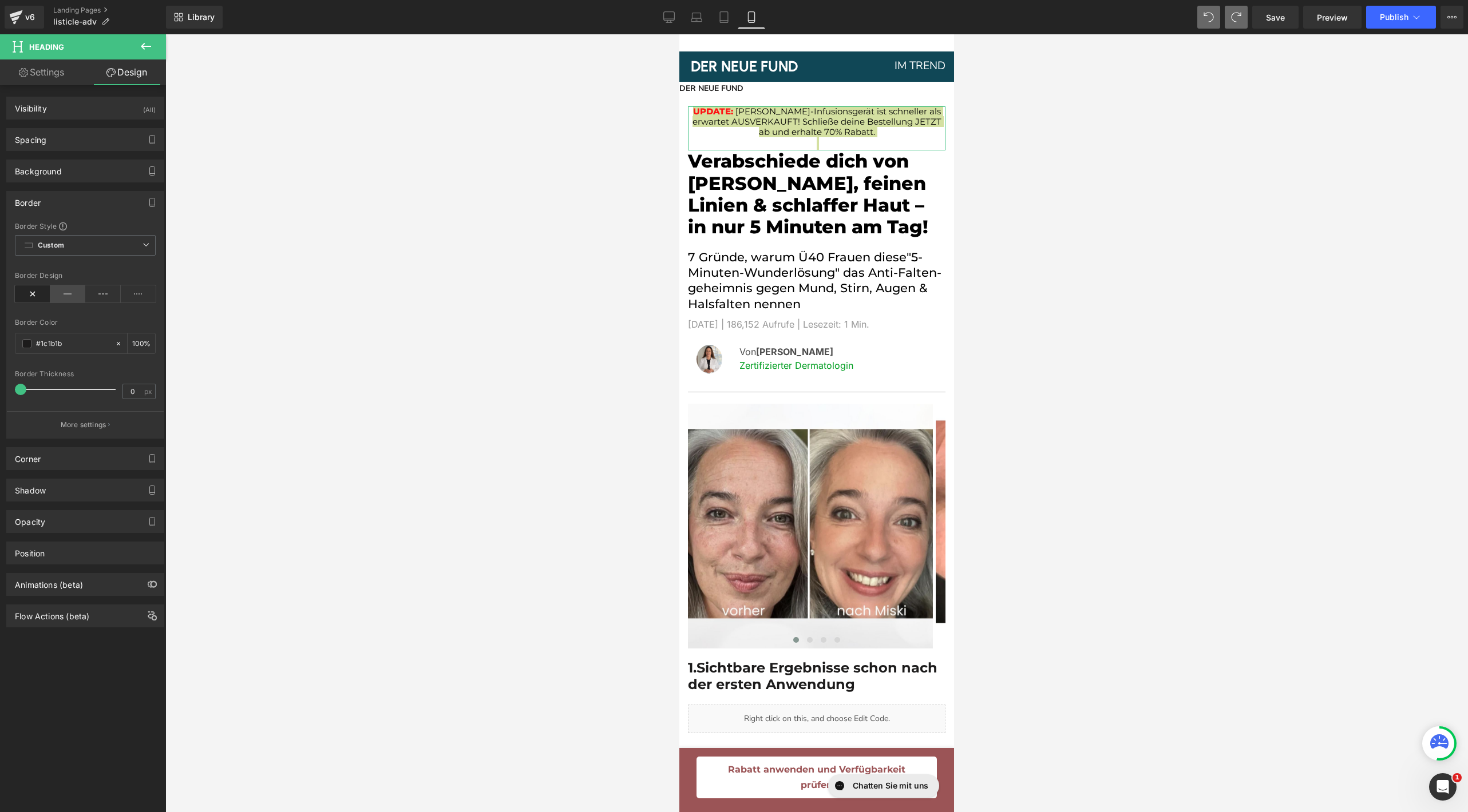
click at [61, 288] on icon at bounding box center [68, 294] width 36 height 17
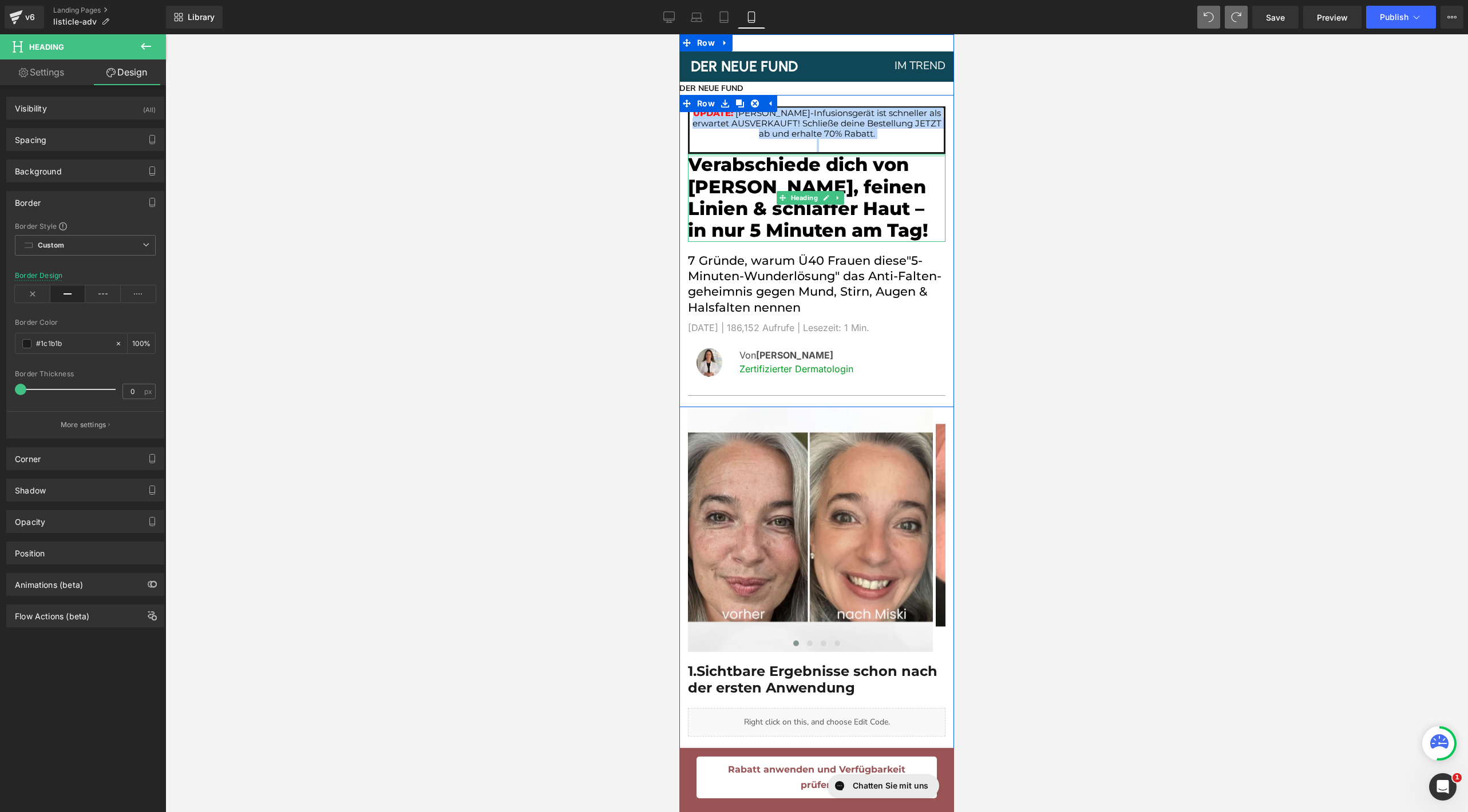
click at [799, 144] on div at bounding box center [816, 145] width 254 height 13
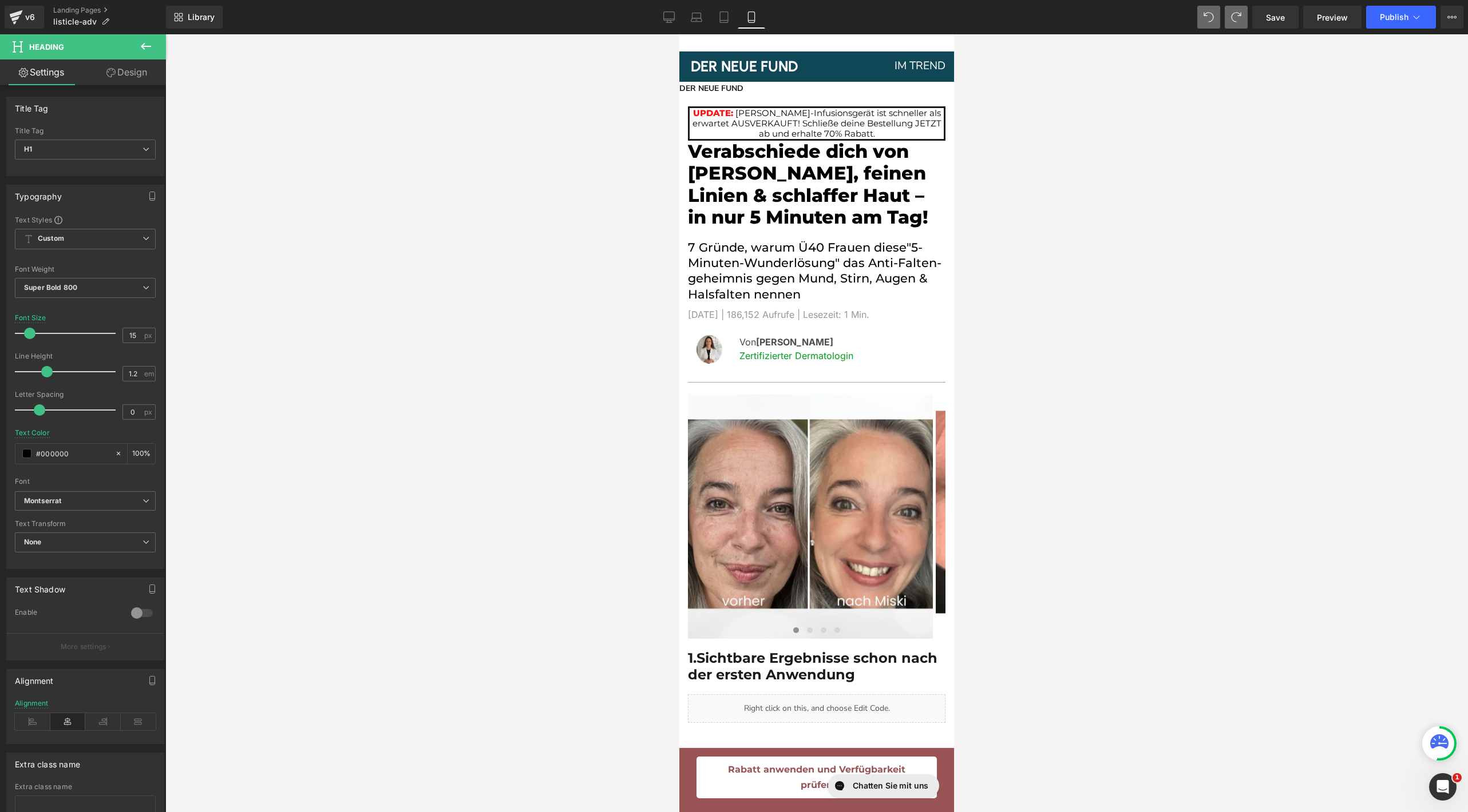
click at [568, 244] on div at bounding box center [816, 423] width 1303 height 778
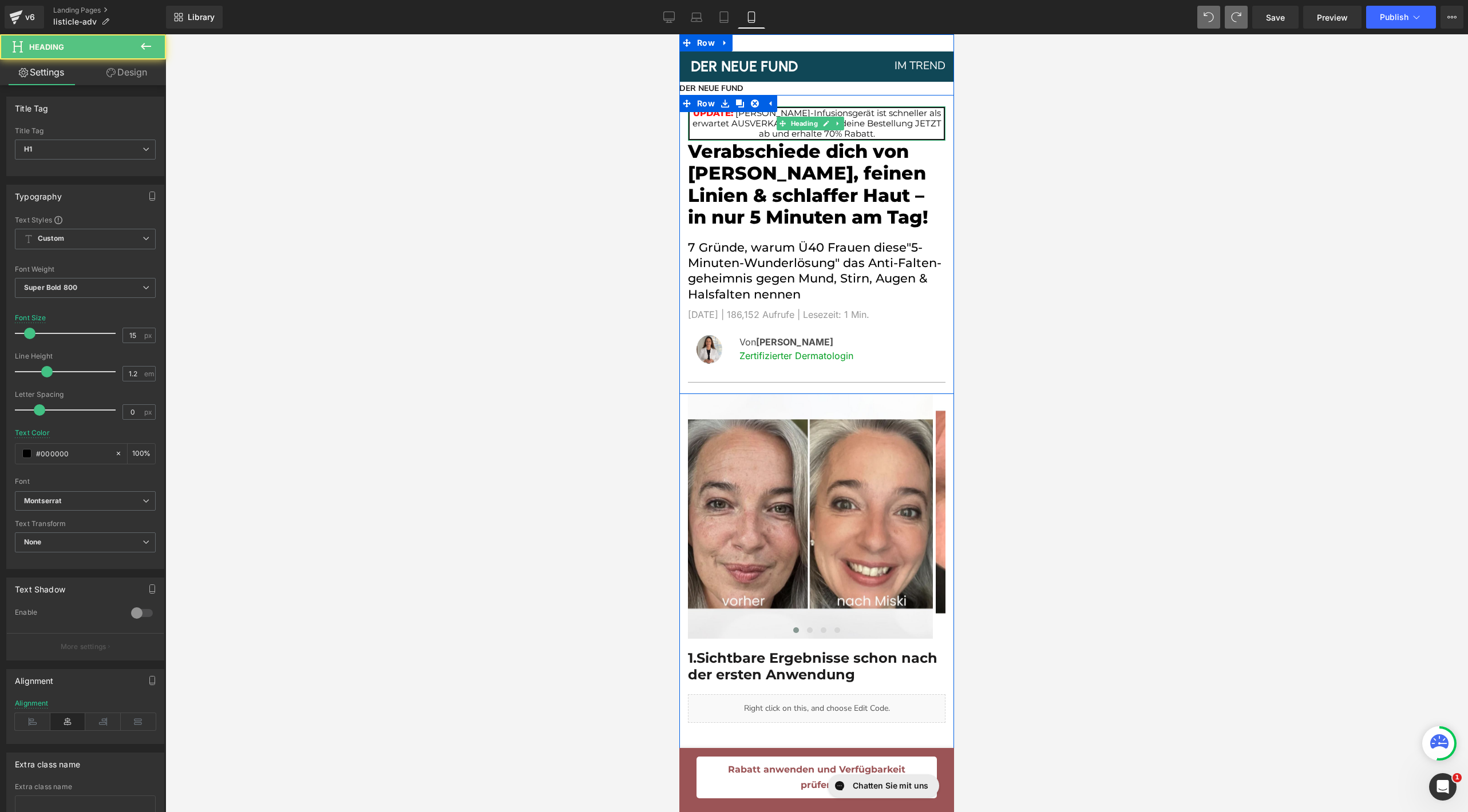
click at [710, 131] on h1 "UPDATE: [PERSON_NAME]-Infusionsgerät ist schneller als erwartet AUSVERKAUFT! Sc…" at bounding box center [816, 123] width 254 height 31
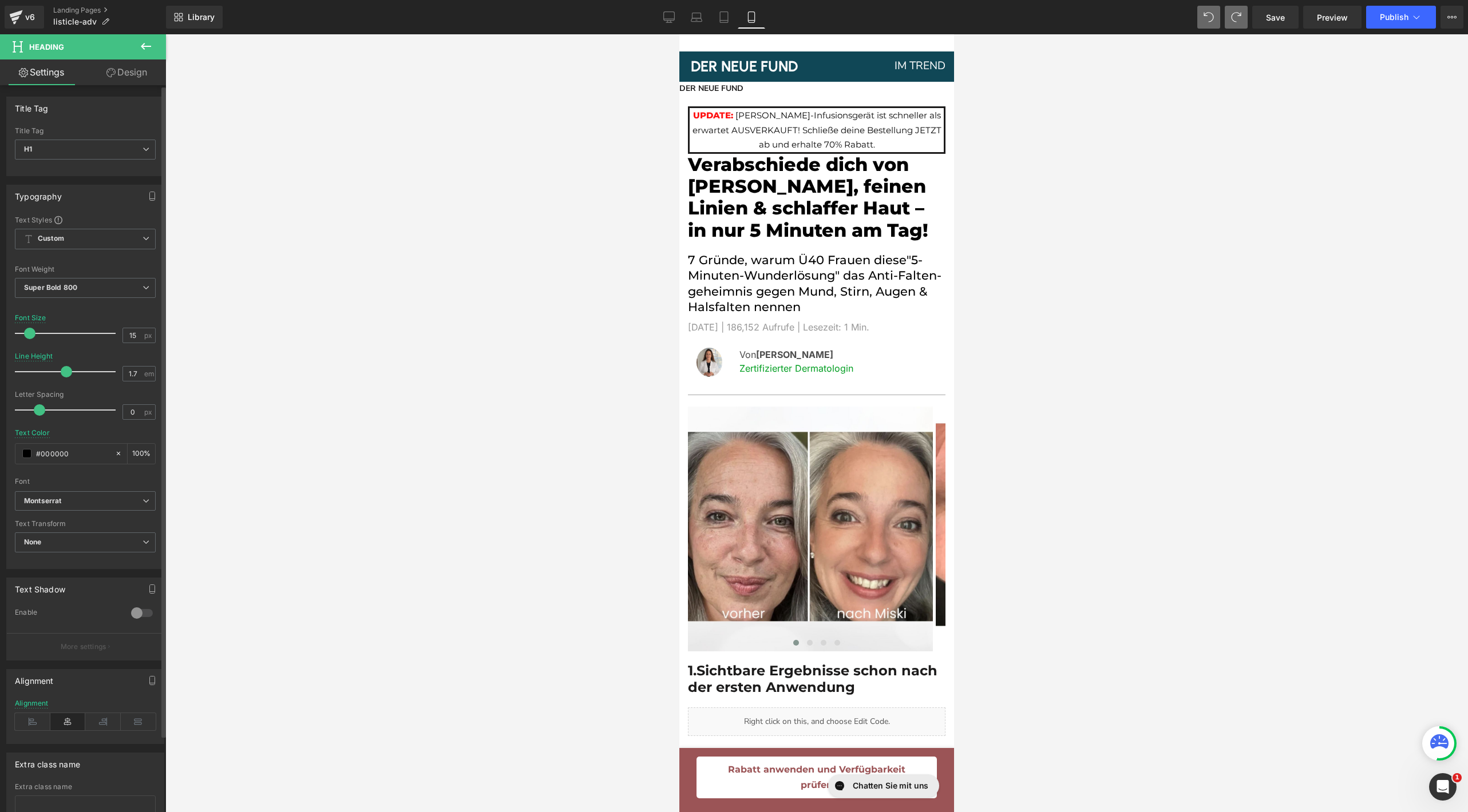
type input "1.6"
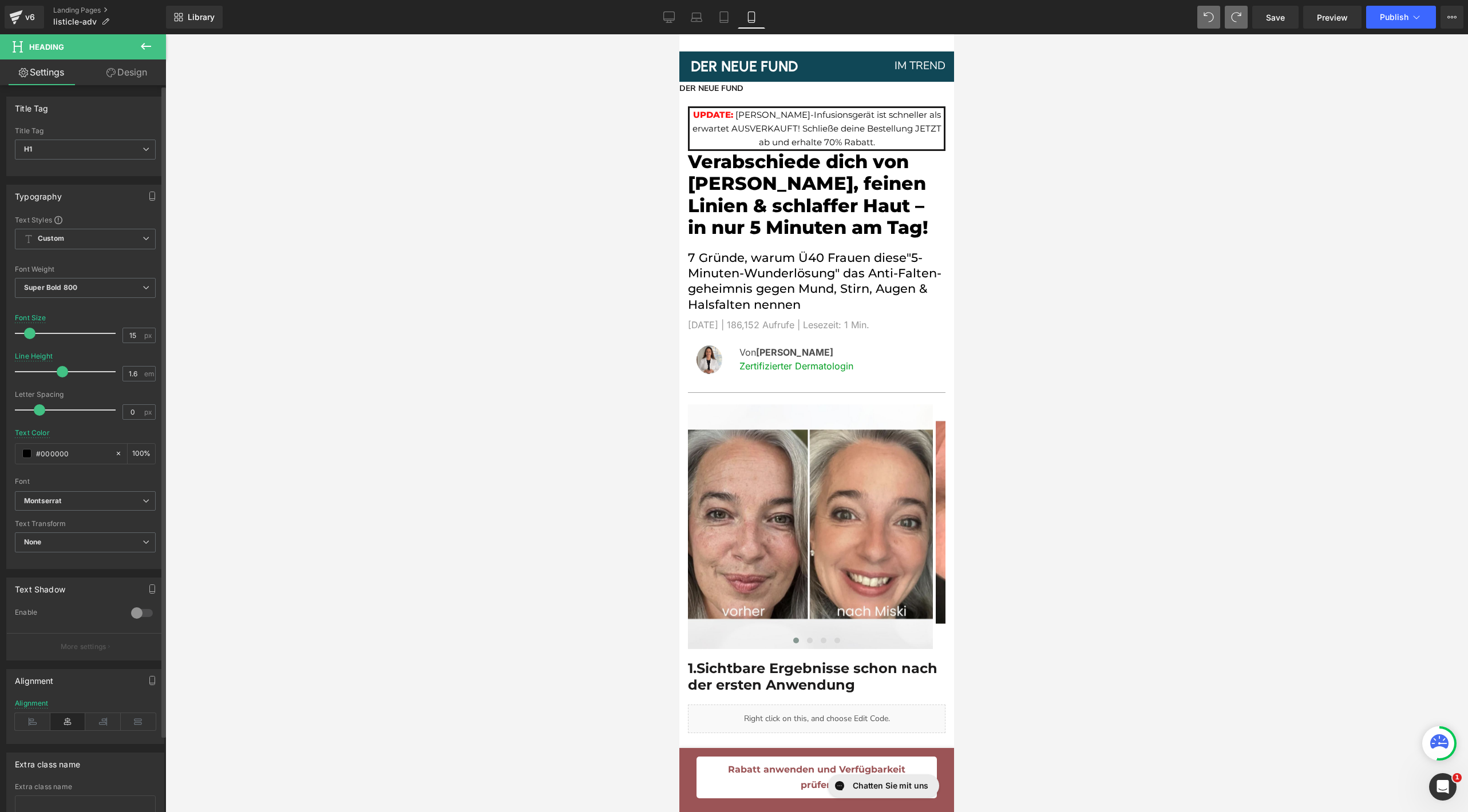
drag, startPoint x: 47, startPoint y: 368, endPoint x: 63, endPoint y: 370, distance: 16.1
click at [63, 370] on span at bounding box center [63, 372] width 11 height 11
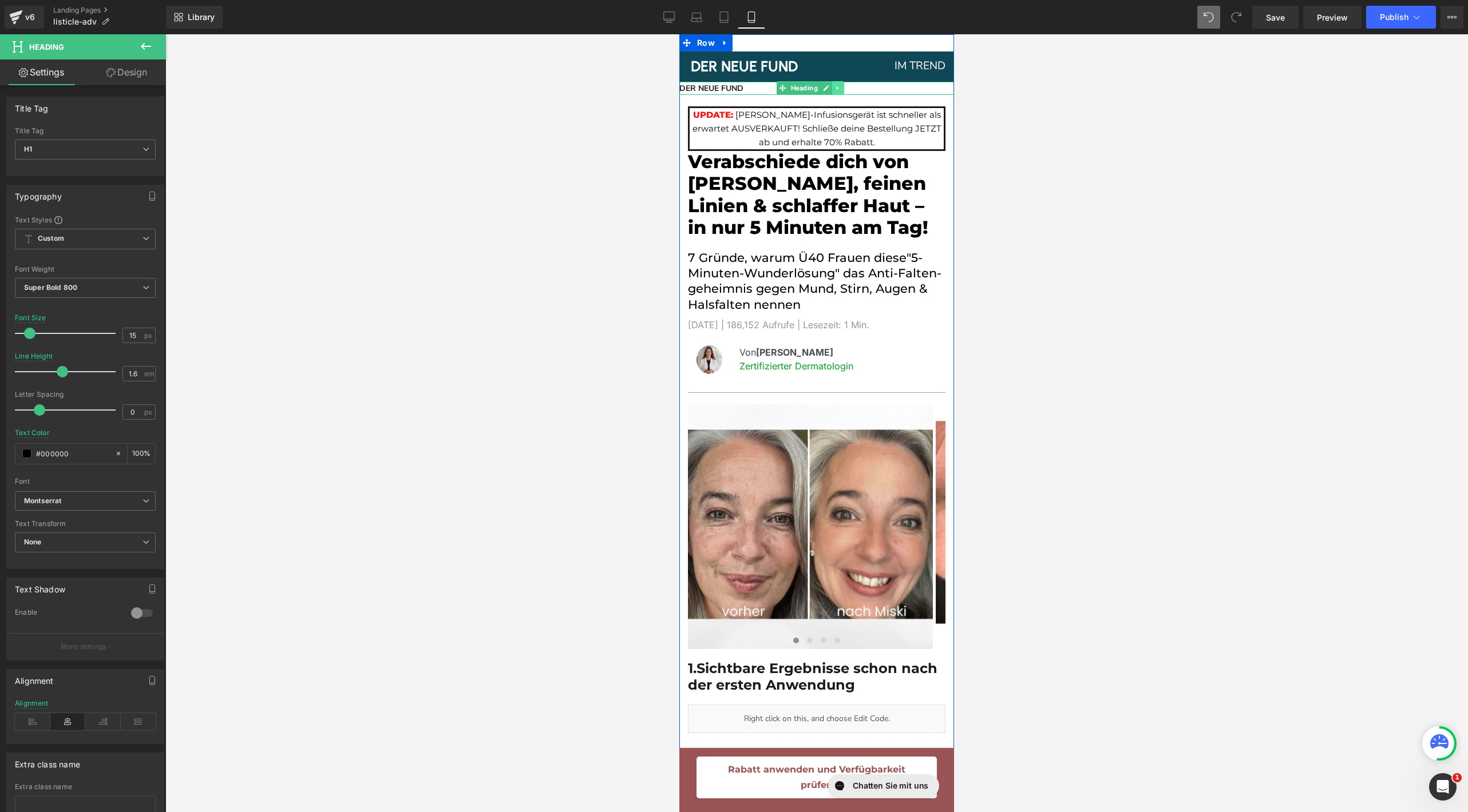
click at [840, 84] on link at bounding box center [838, 88] width 12 height 14
click at [841, 88] on icon at bounding box center [843, 88] width 6 height 7
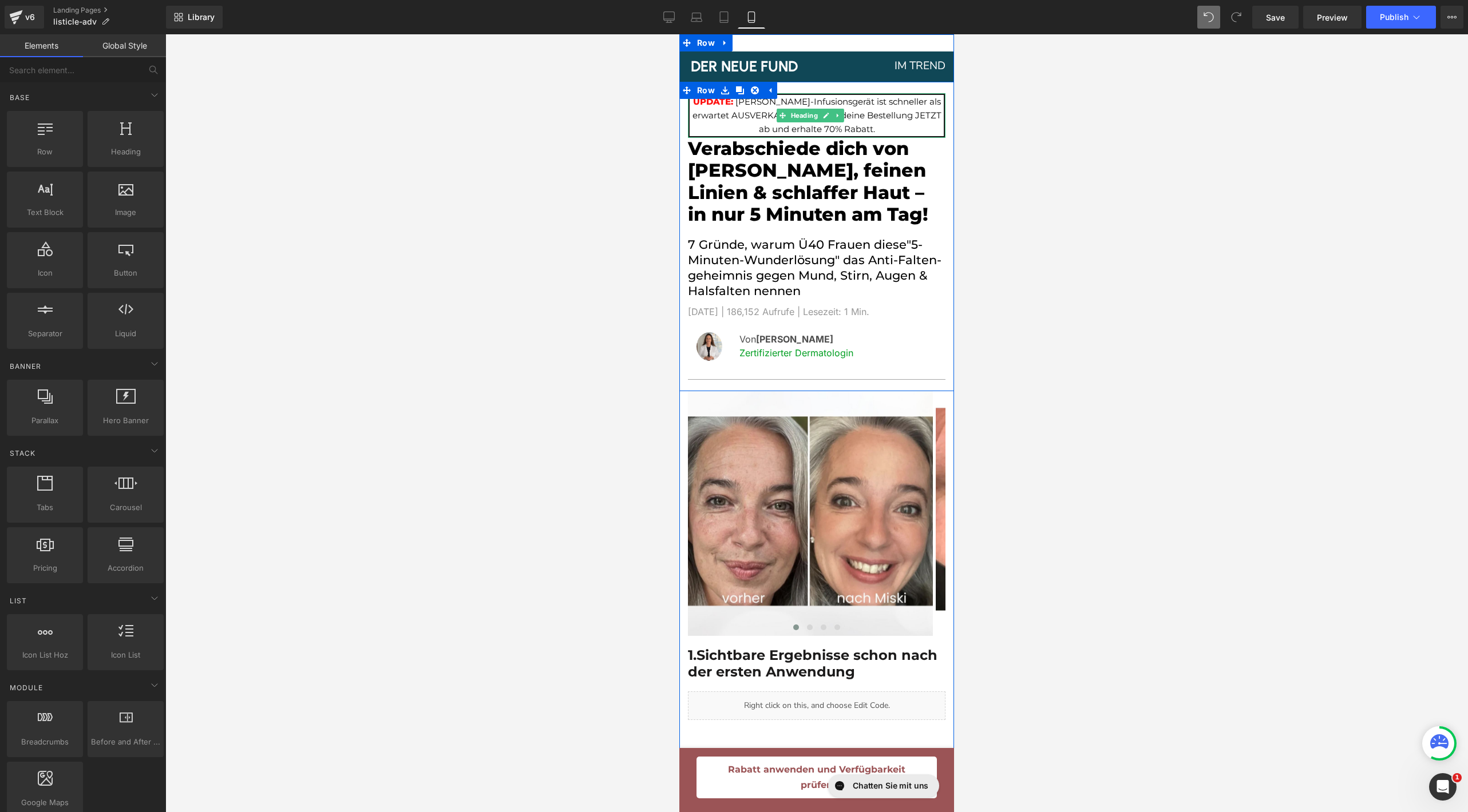
click at [712, 126] on h1 "UPDATE: [PERSON_NAME]-Infusionsgerät ist schneller als erwartet AUSVERKAUFT! Sc…" at bounding box center [816, 115] width 254 height 41
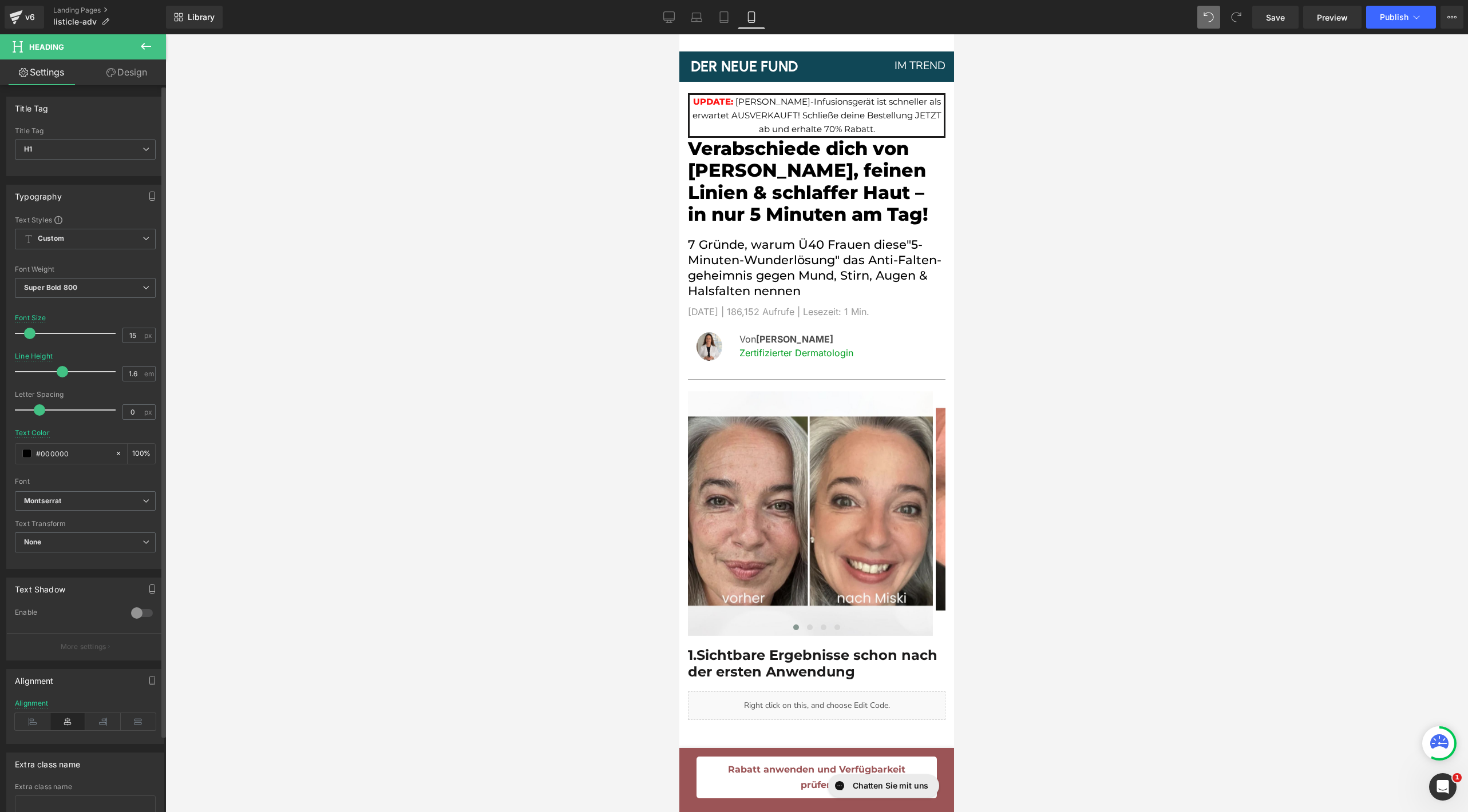
scroll to position [53, 0]
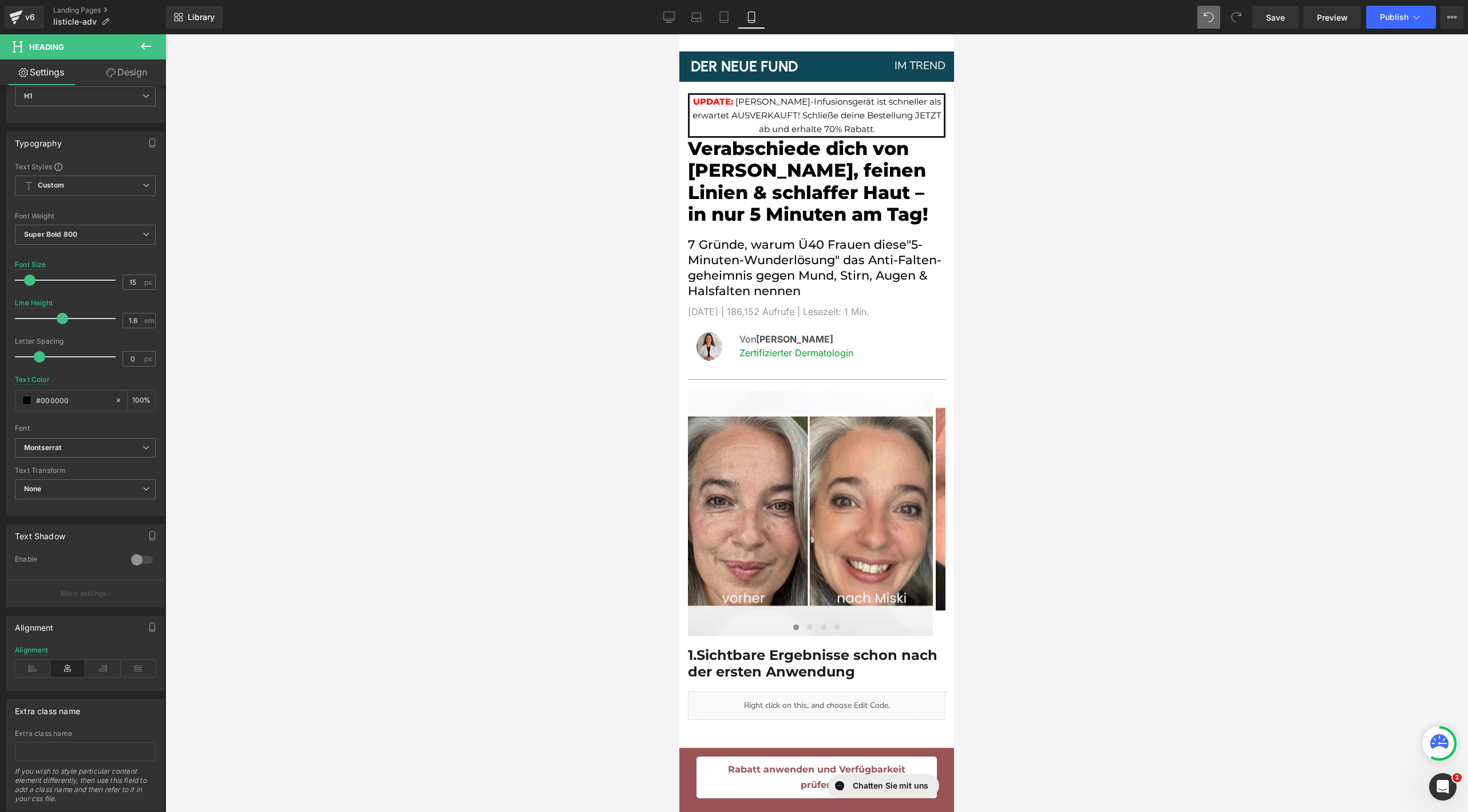
click at [137, 61] on link "Design" at bounding box center [126, 72] width 83 height 26
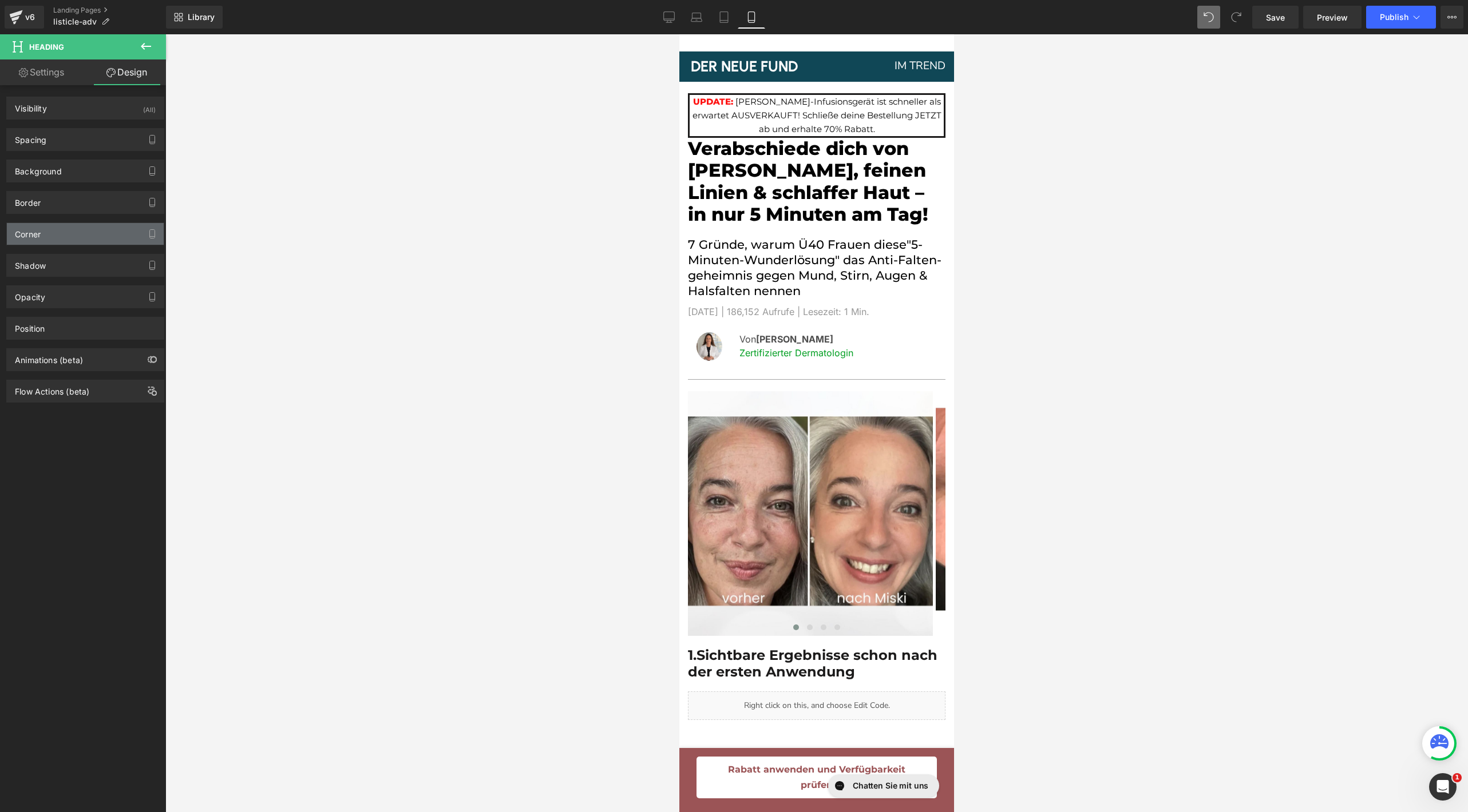
type input "0"
click at [79, 234] on div "Corner" at bounding box center [85, 234] width 157 height 22
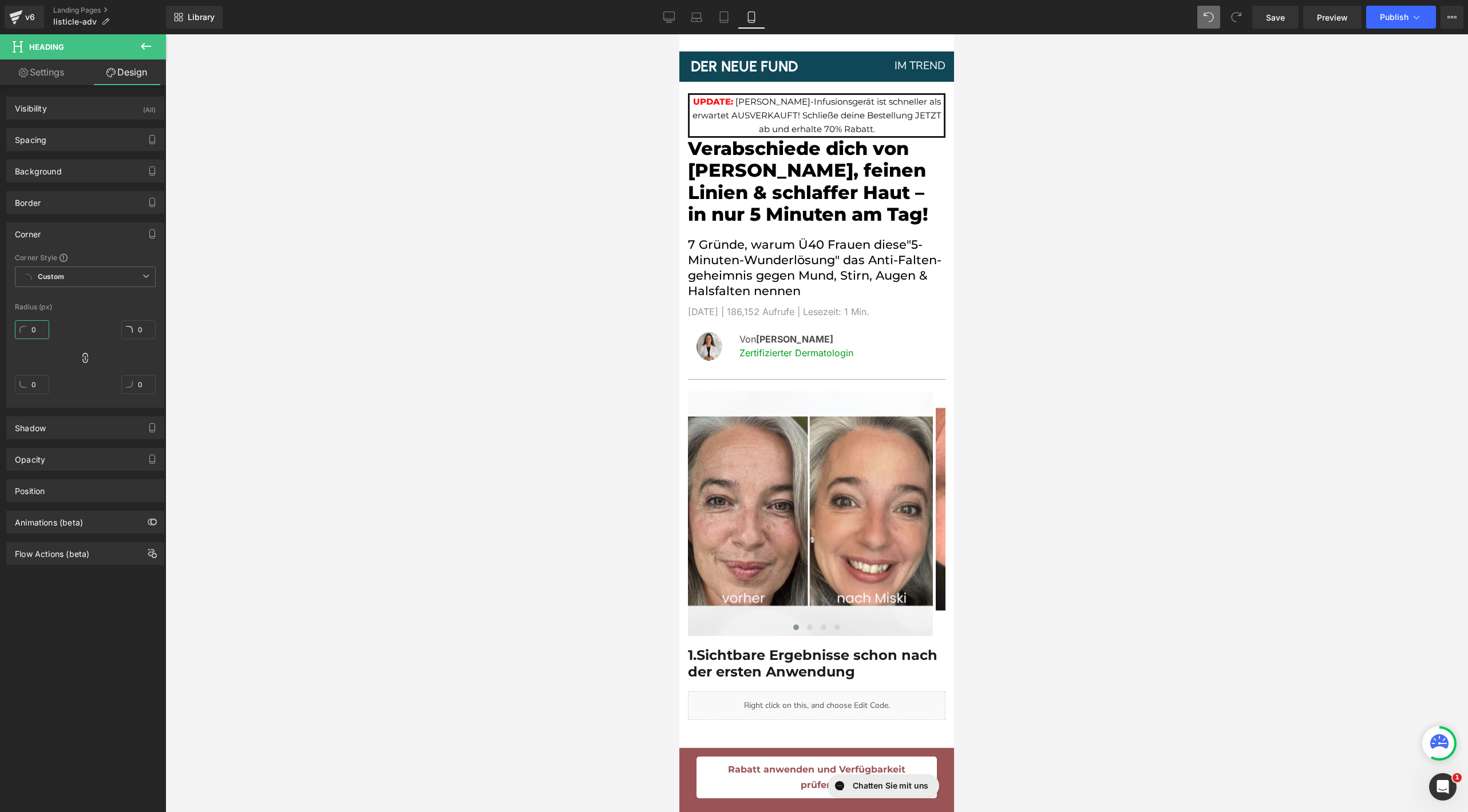
click at [38, 330] on input "0" at bounding box center [32, 330] width 34 height 19
type input "50"
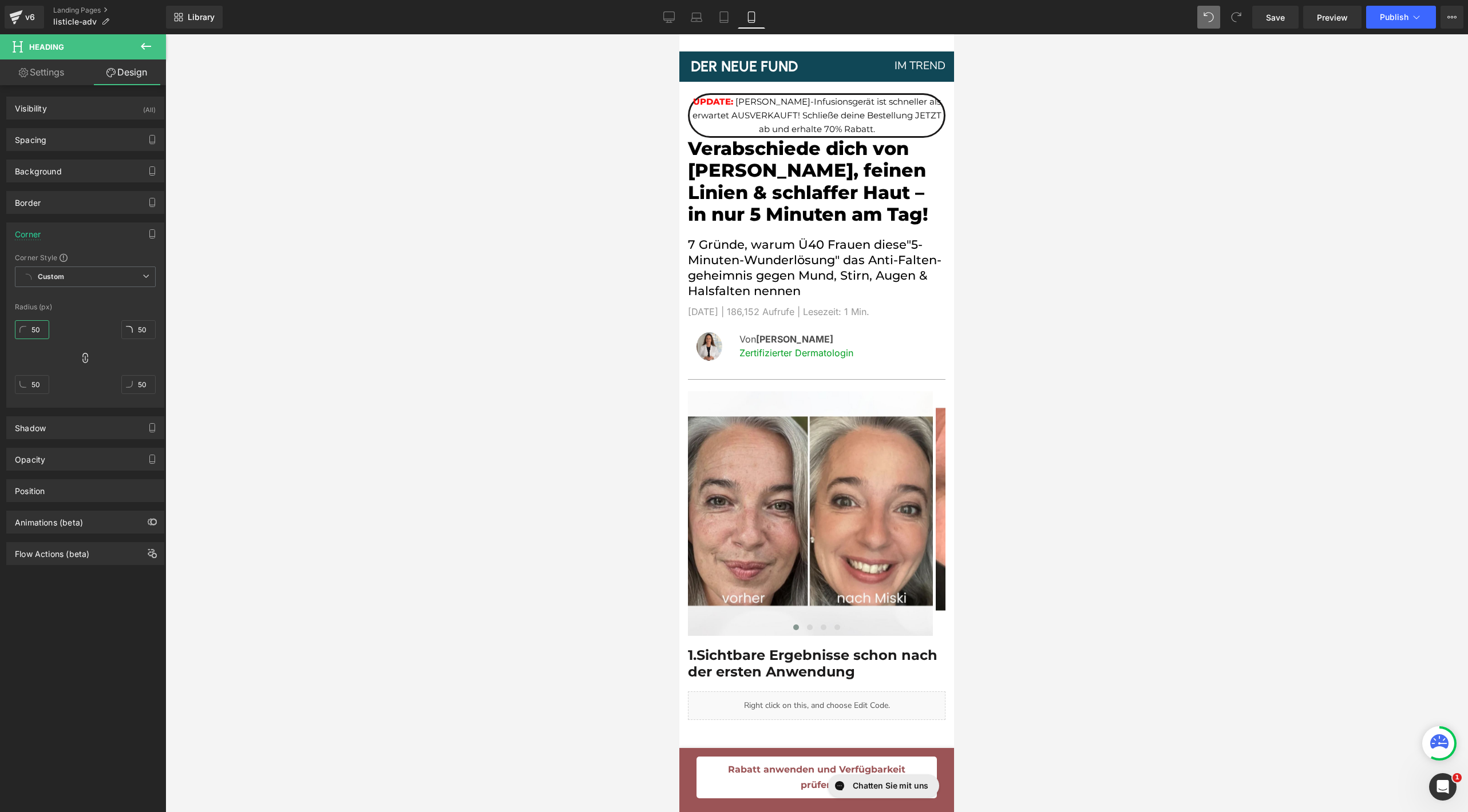
type input "5"
type input "1"
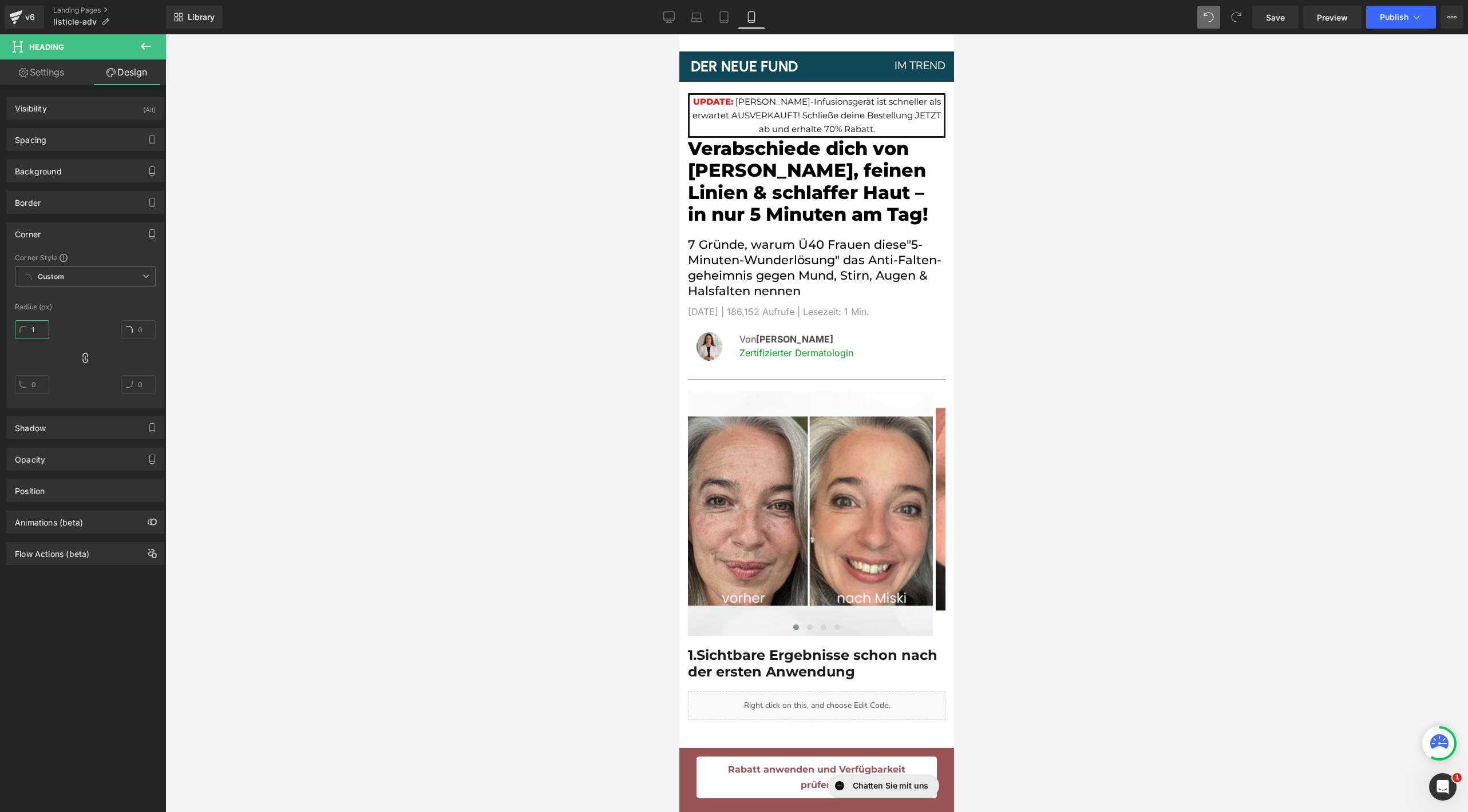
type input "1"
type input "30"
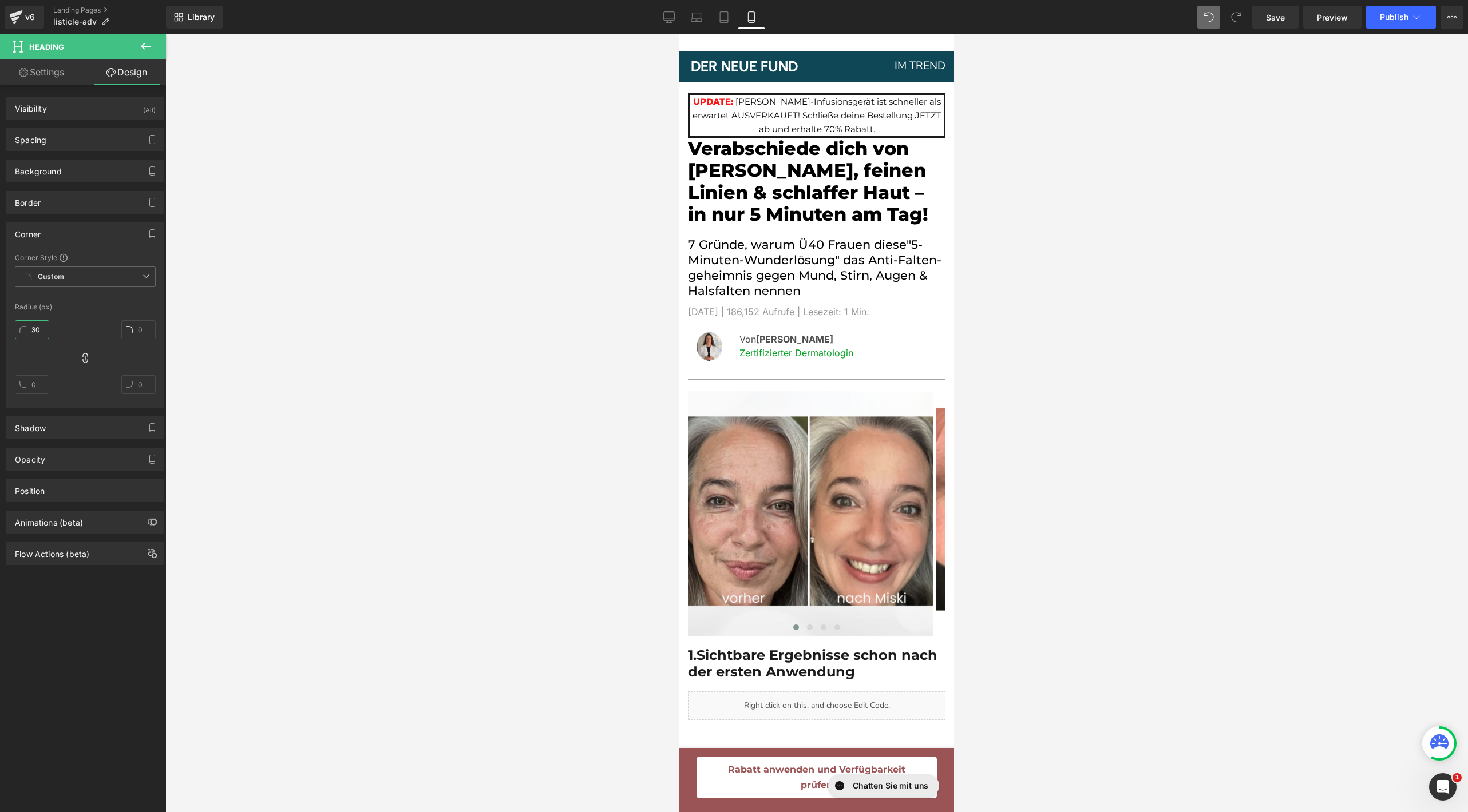
type input "30"
click at [89, 207] on div "Border" at bounding box center [85, 203] width 157 height 22
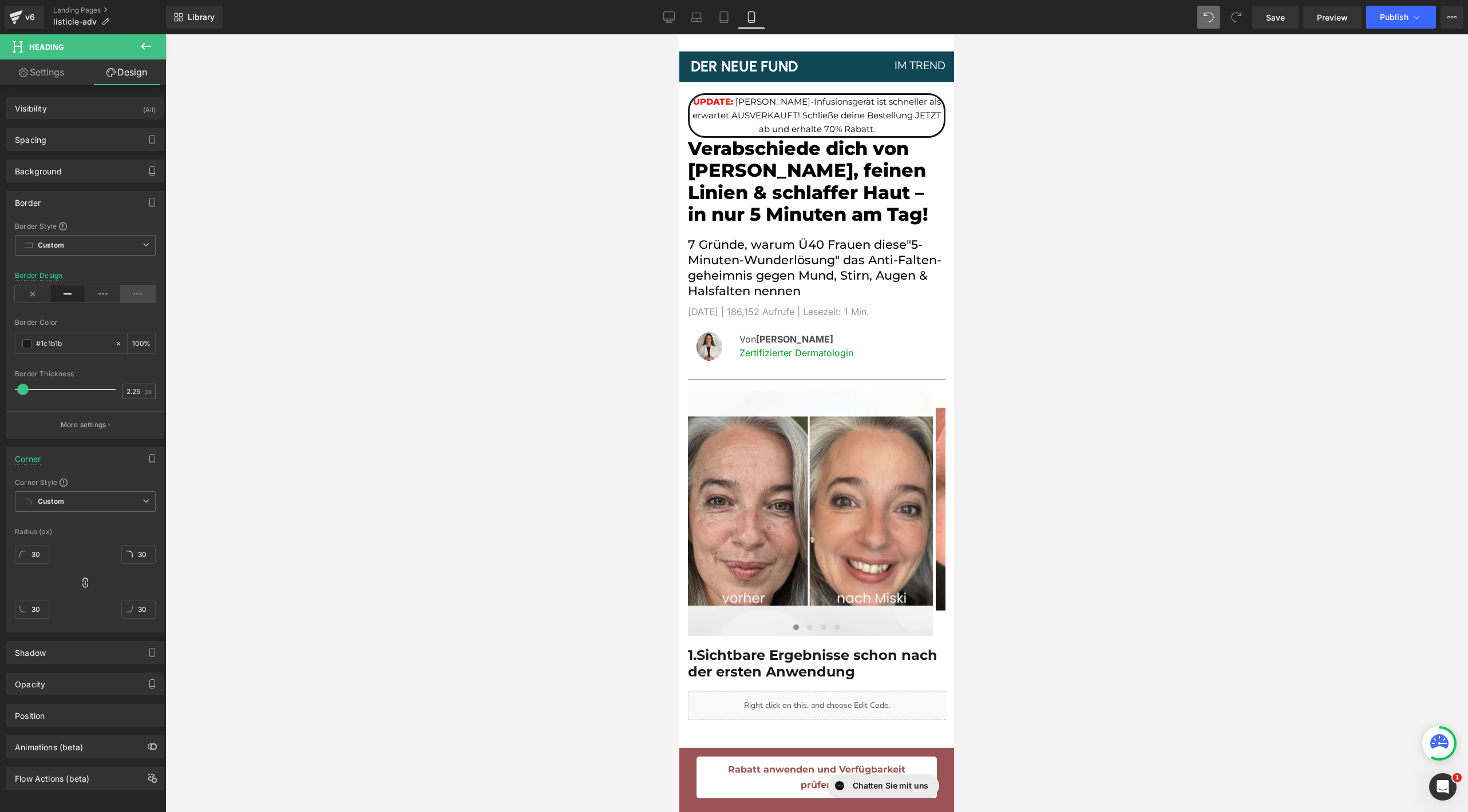
click at [125, 288] on icon at bounding box center [138, 294] width 36 height 17
click at [107, 291] on icon at bounding box center [103, 294] width 36 height 17
click at [67, 292] on icon at bounding box center [68, 294] width 36 height 17
click at [28, 342] on span at bounding box center [27, 344] width 9 height 9
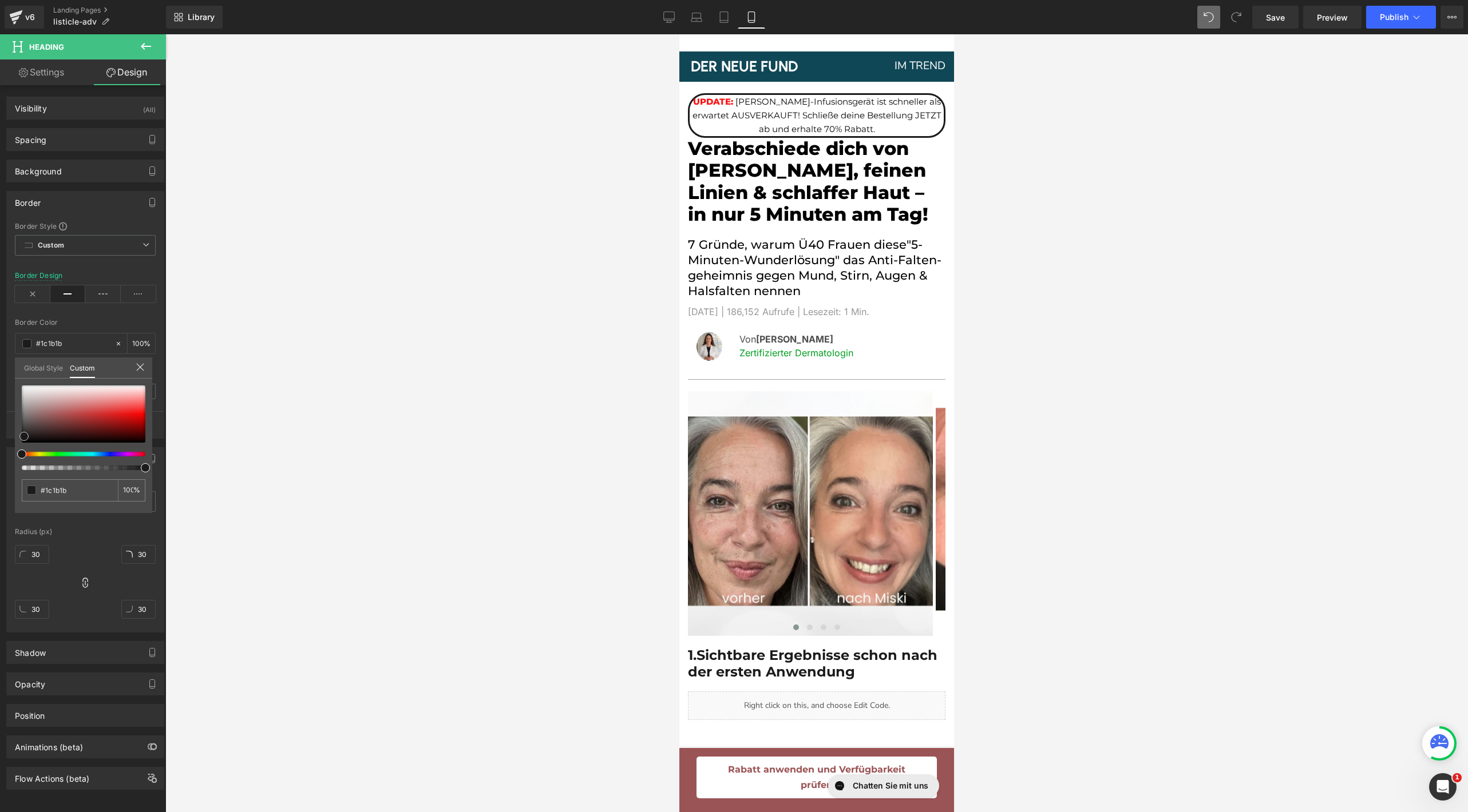
type input "#c9a5a5"
type input "#d49b9b"
type input "#dc7474"
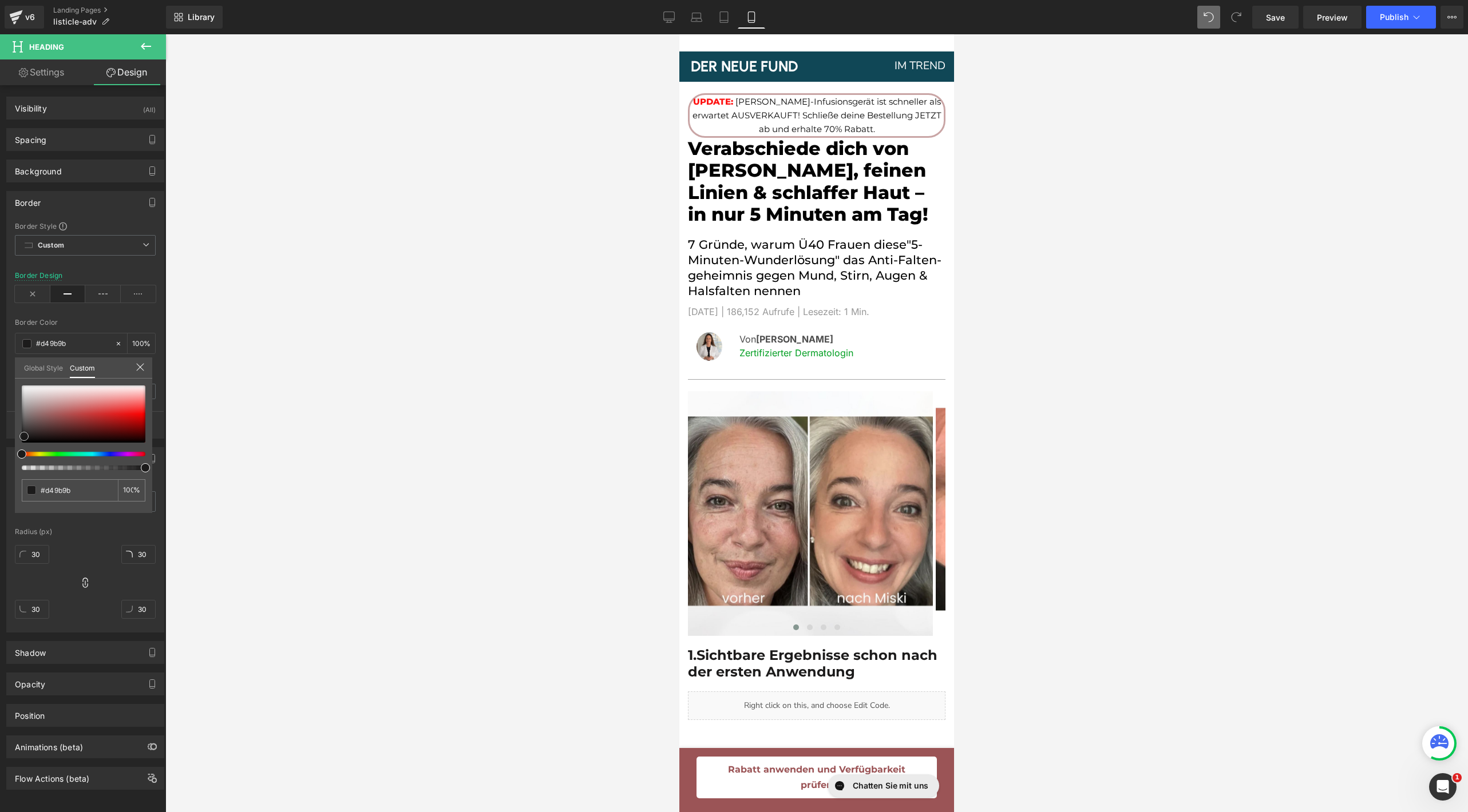
type input "#dc7474"
type input "#e74a4a"
type input "#ff0505"
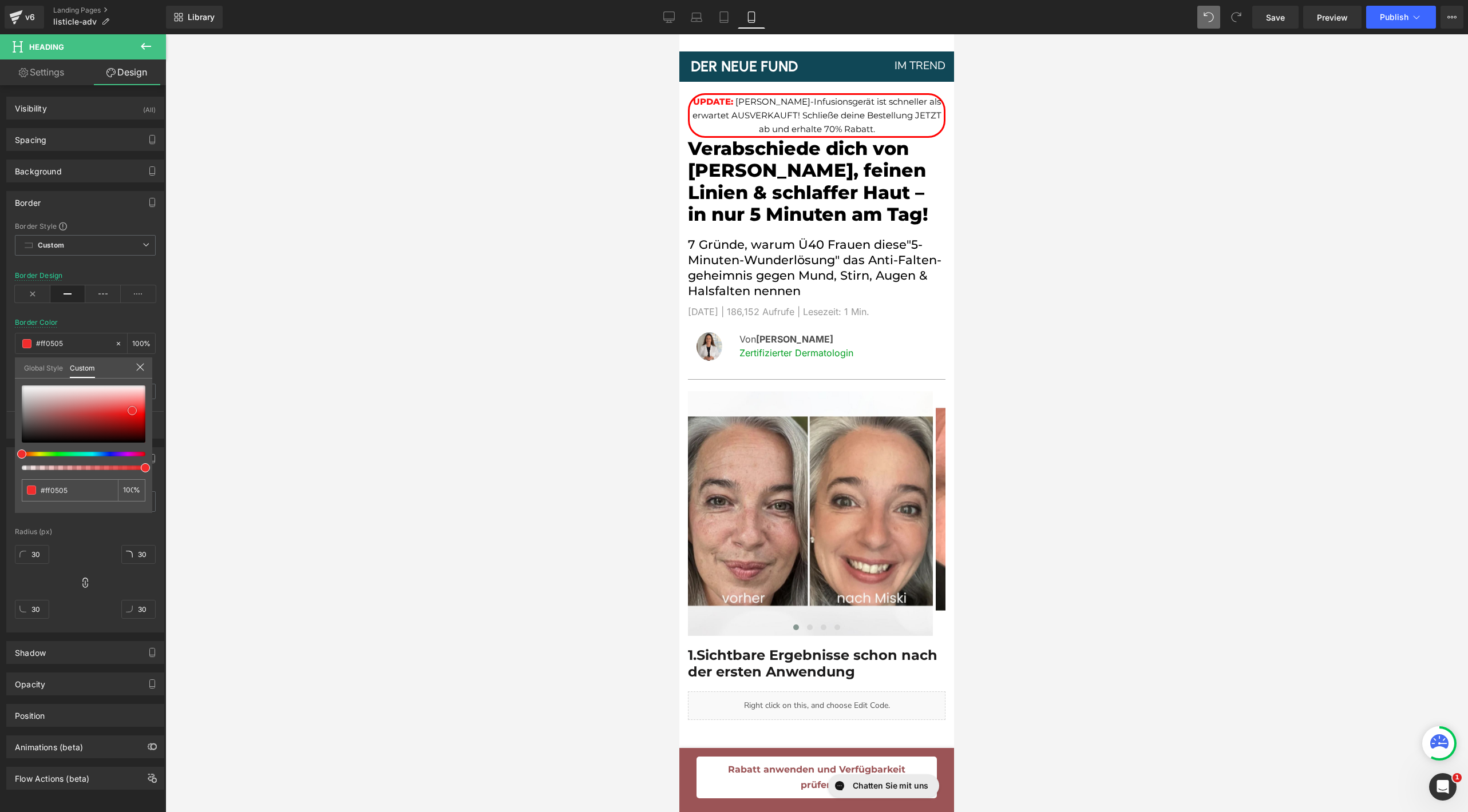
type input "#ea0000"
type input "#e50000"
type input "#ea0000"
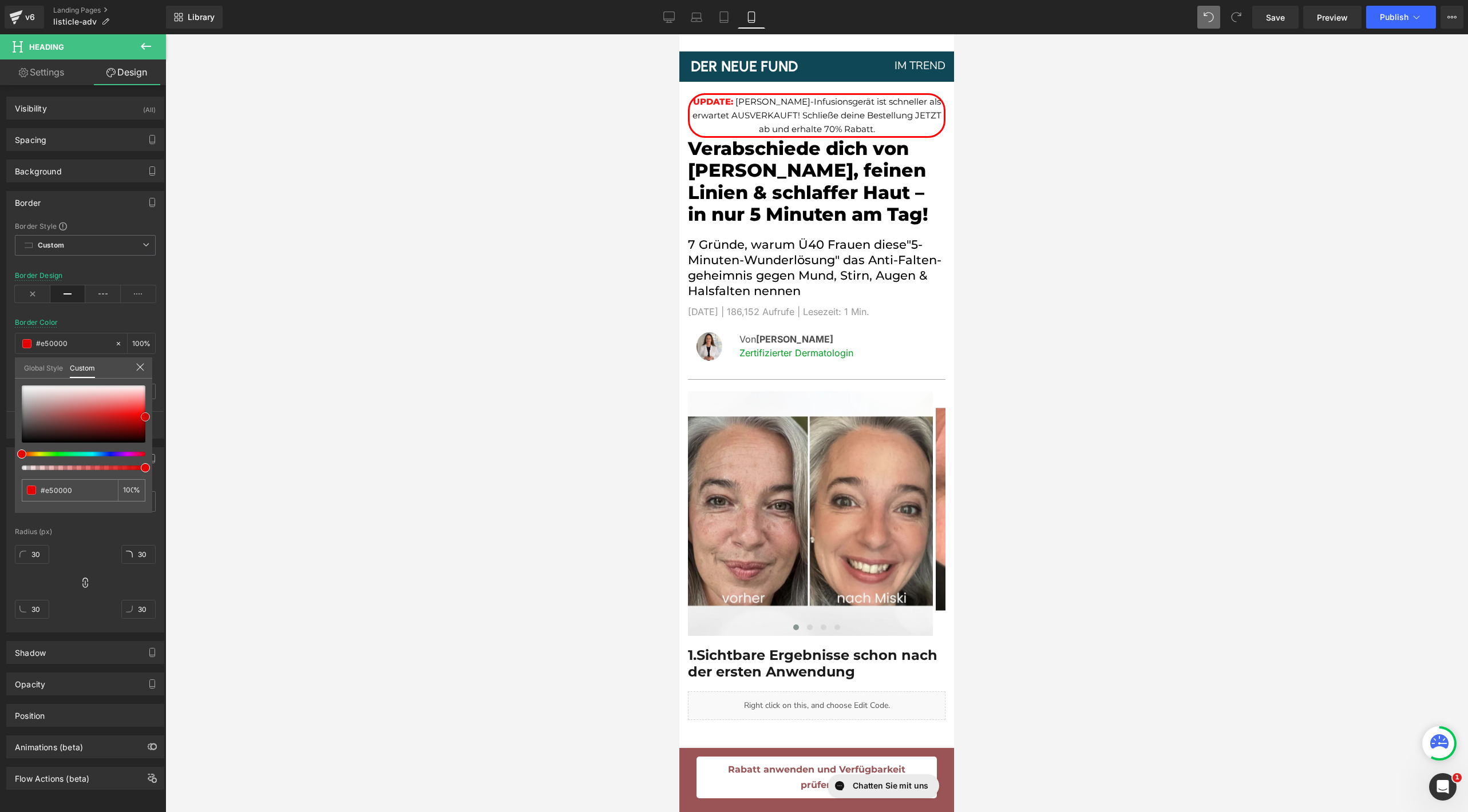
type input "#ea0000"
type input "#ef0000"
type input "#f40000"
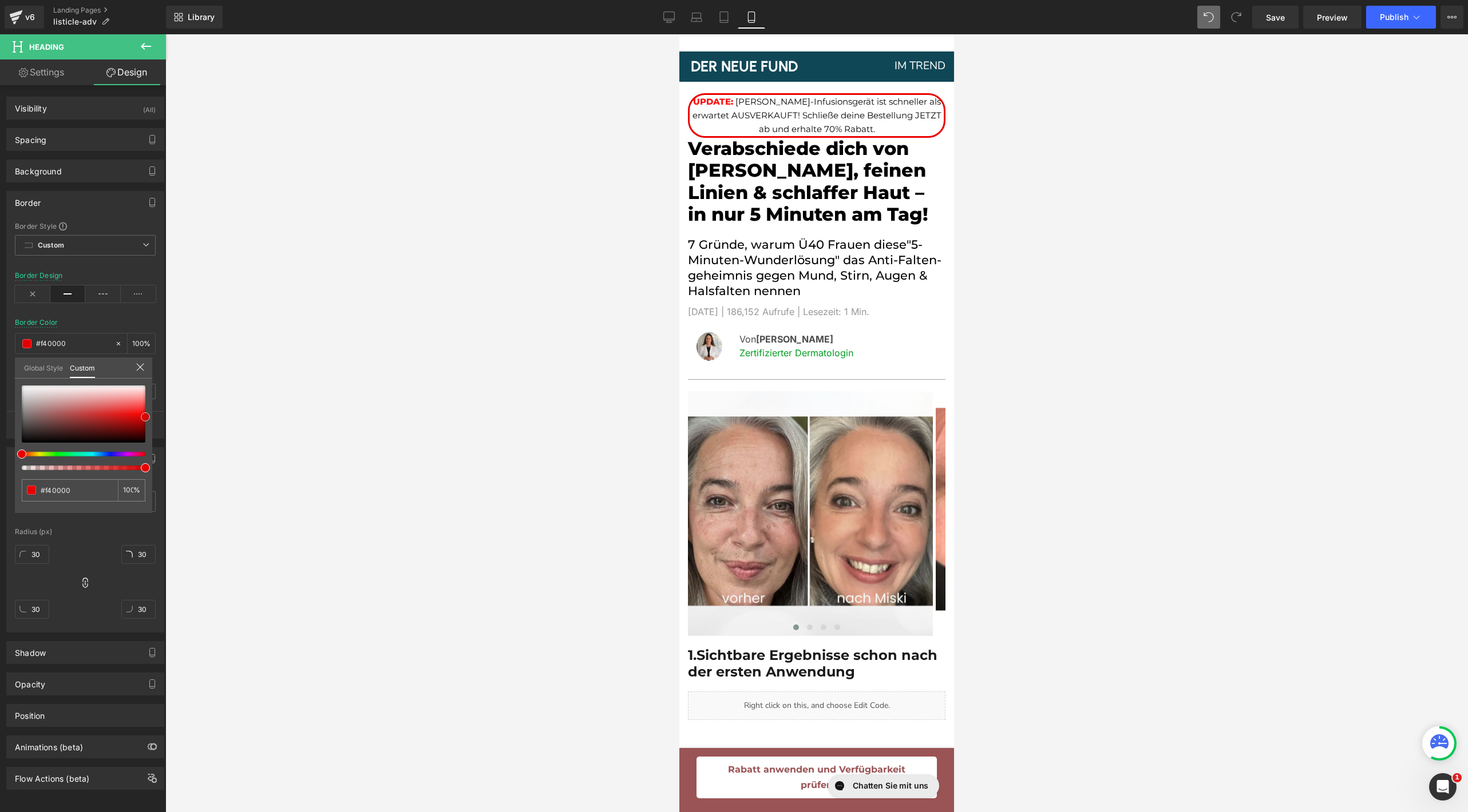
type input "#f90000"
type input "#ff0505"
type input "#ff0a0a"
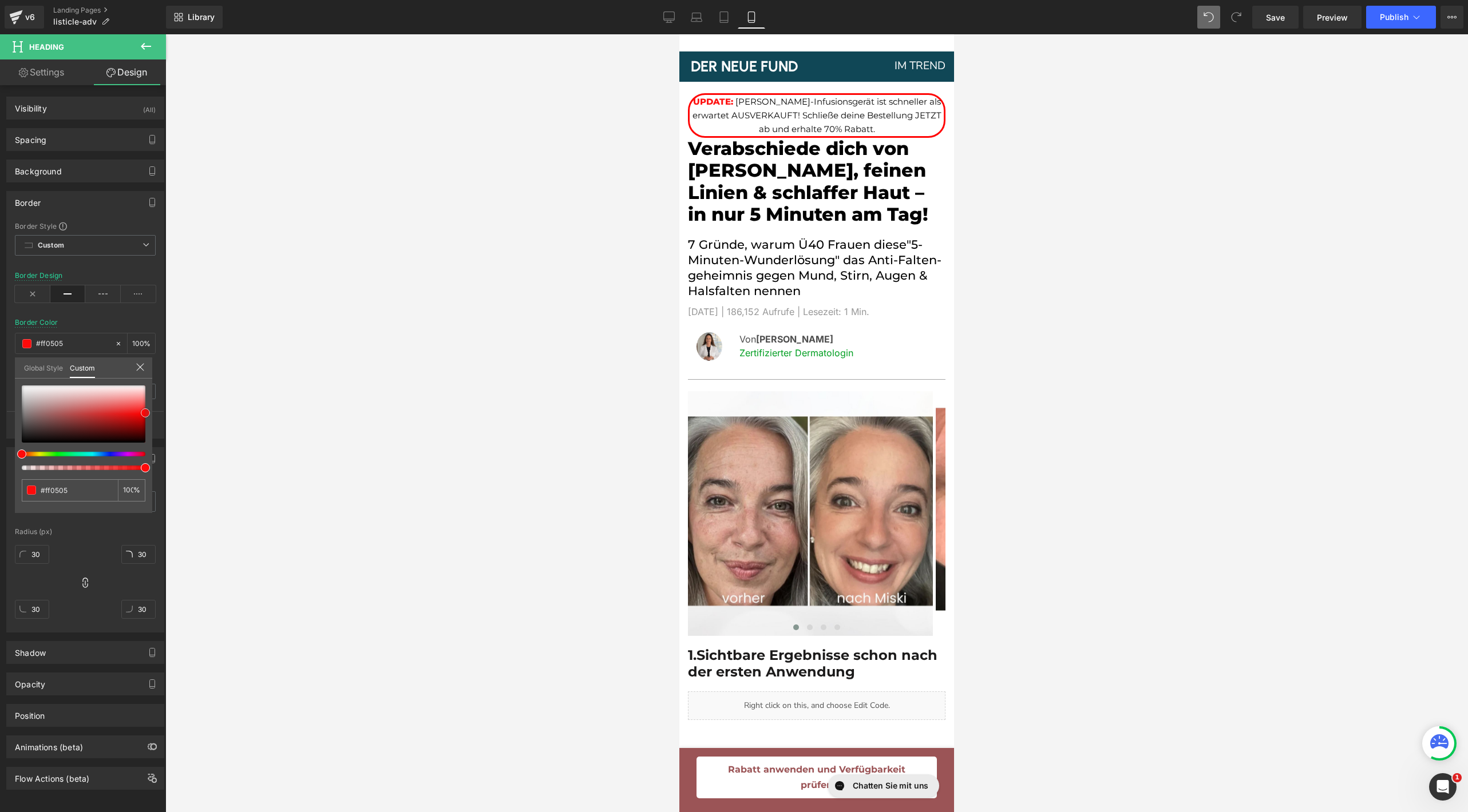
type input "#ff0a0a"
type input "#ff0f0f"
type input "#ff1414"
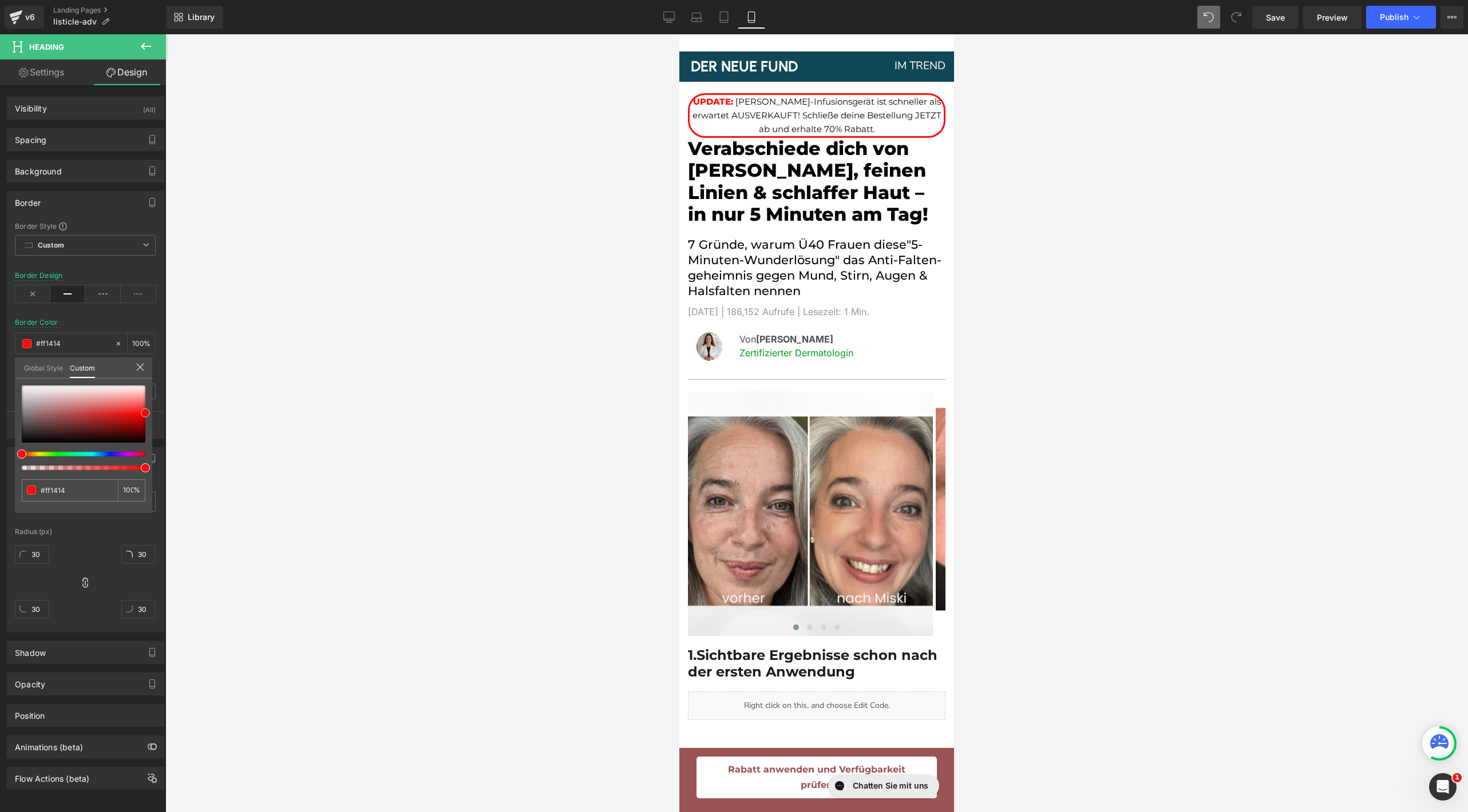
type input "#ff1919"
drag, startPoint x: 53, startPoint y: 401, endPoint x: 162, endPoint y: 411, distance: 109.5
click at [162, 411] on div "Border Border Style Custom Custom Setup Global Style Custom Setup Global Style …" at bounding box center [86, 311] width 171 height 256
click at [138, 370] on icon at bounding box center [140, 368] width 9 height 9
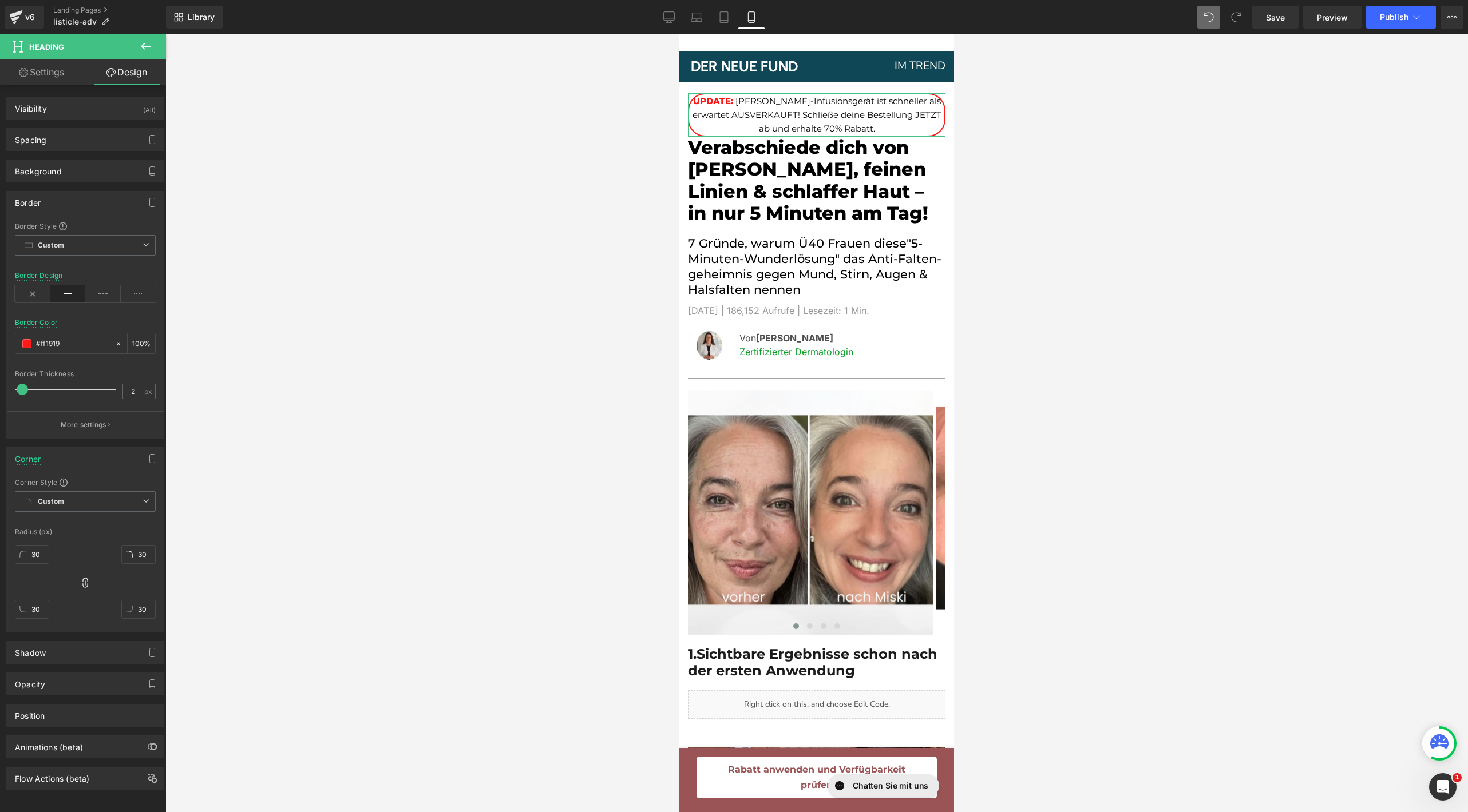
type input "1"
click at [20, 388] on span at bounding box center [22, 389] width 11 height 11
type input "0"
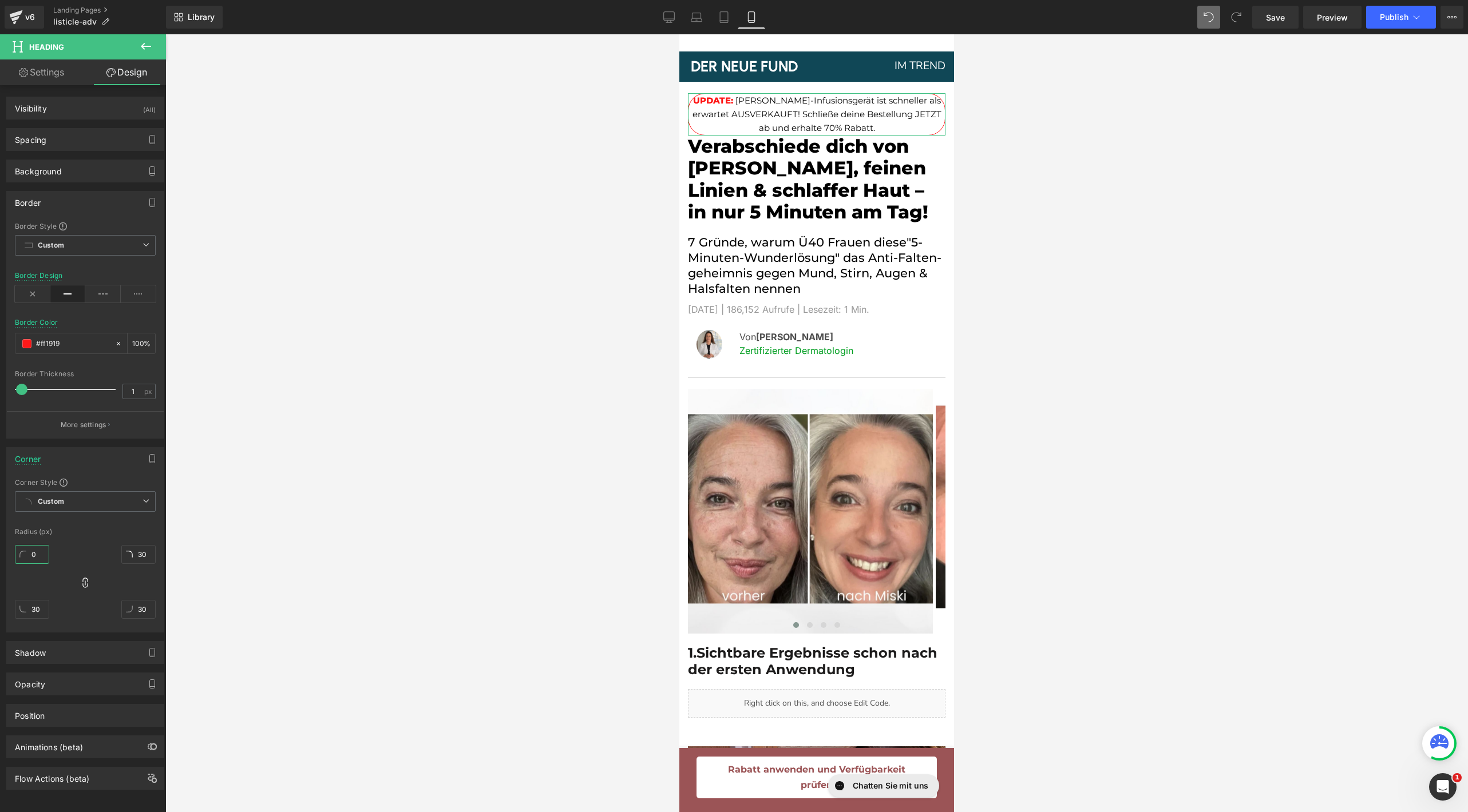
type input "0"
type input "10"
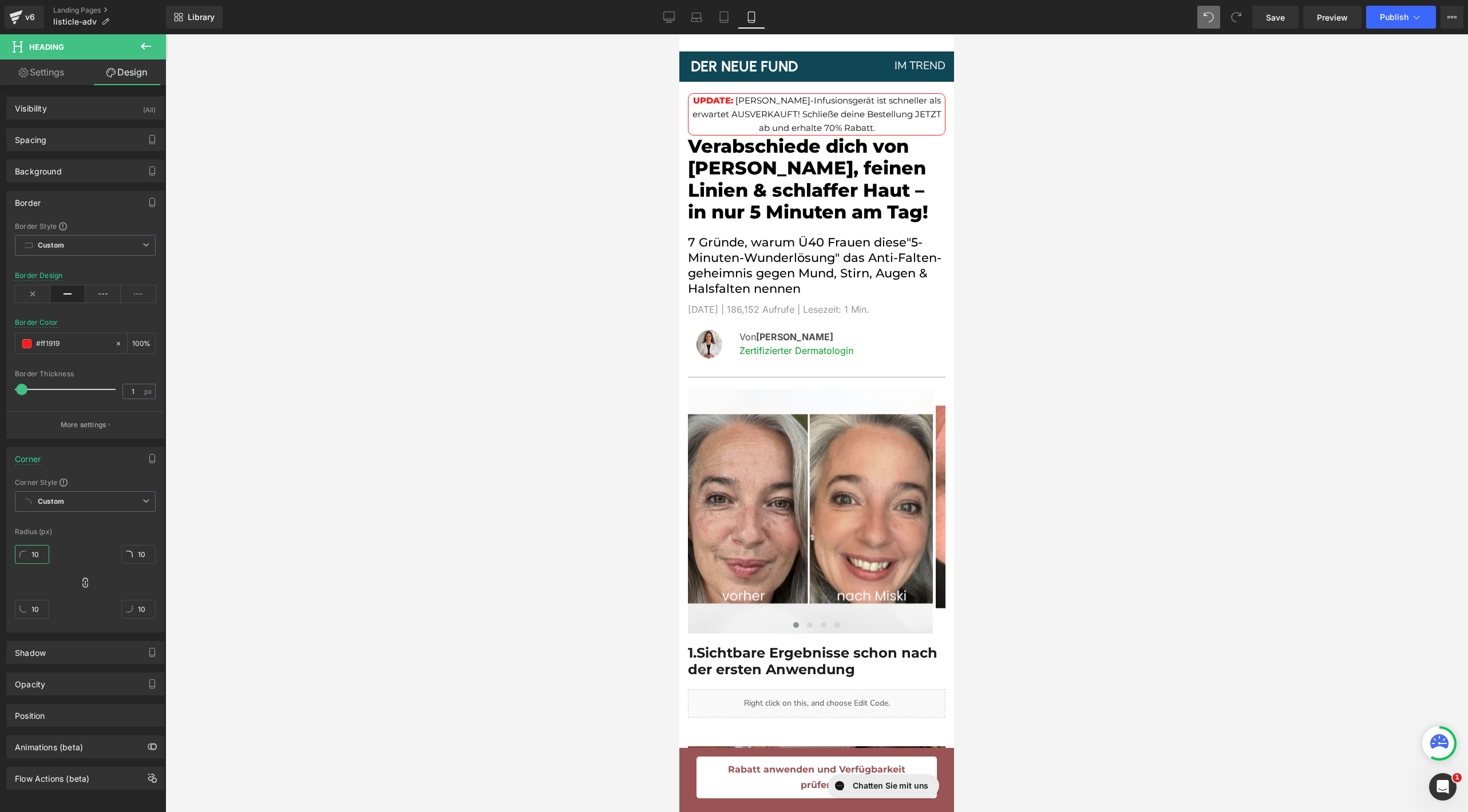
type input "10"
click at [510, 486] on div at bounding box center [816, 423] width 1303 height 778
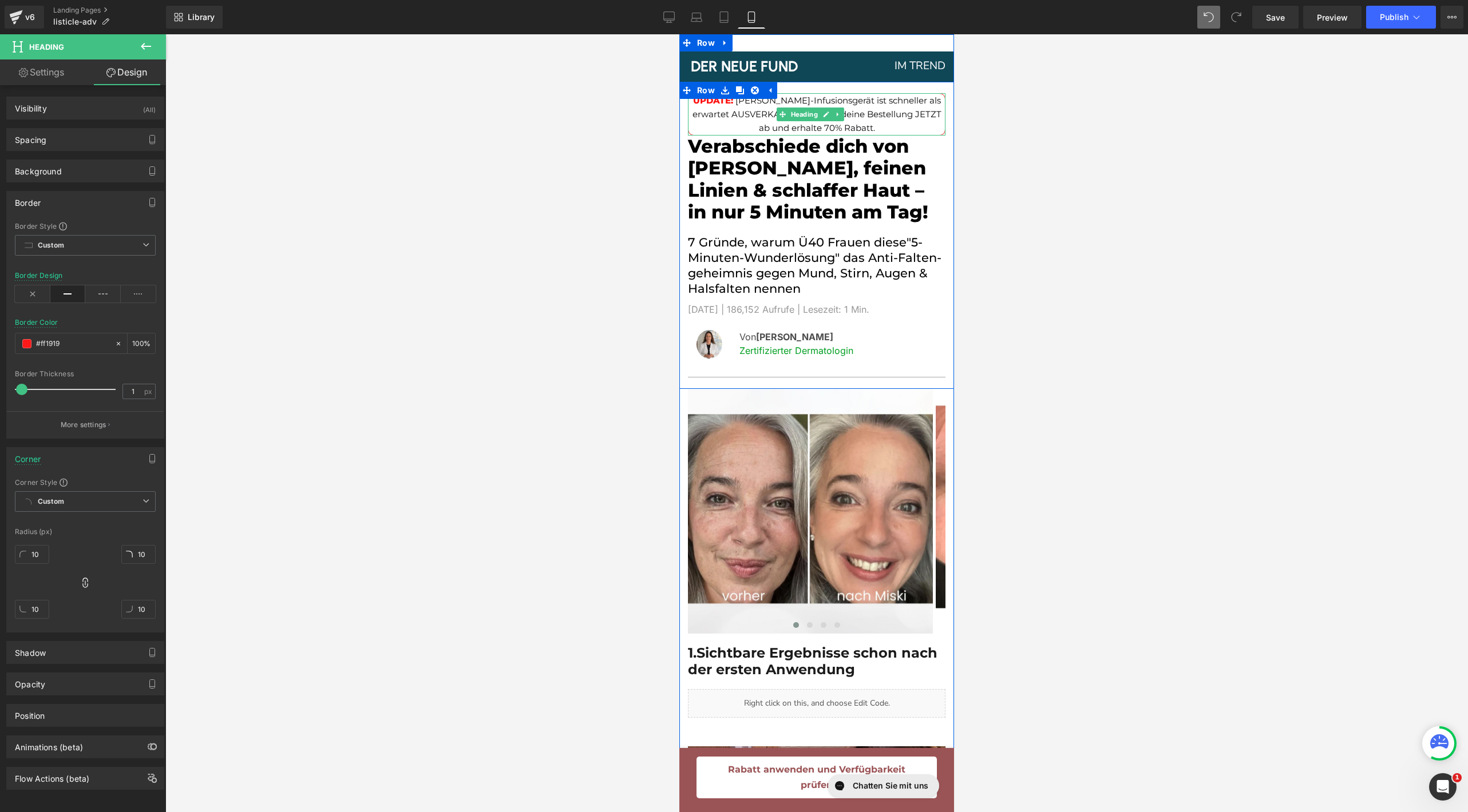
drag, startPoint x: 857, startPoint y: 362, endPoint x: 711, endPoint y: 127, distance: 276.7
click at [711, 127] on h1 "UPDATE: [PERSON_NAME]-Infusionsgerät ist schneller als erwartet AUSVERKAUFT! Sc…" at bounding box center [816, 114] width 256 height 41
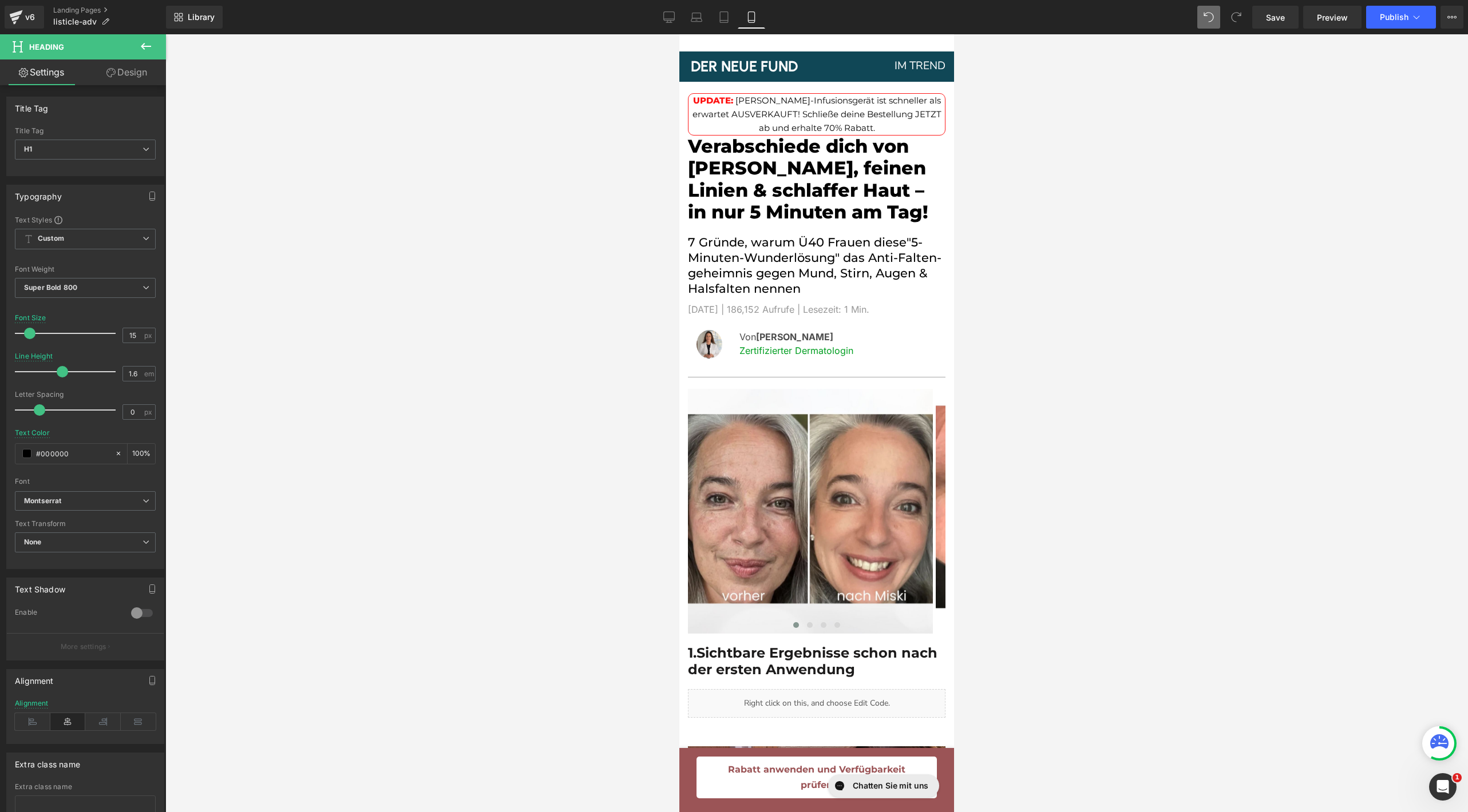
click at [132, 75] on link "Design" at bounding box center [126, 72] width 83 height 26
click at [0, 0] on div "Background" at bounding box center [0, 0] width 0 height 0
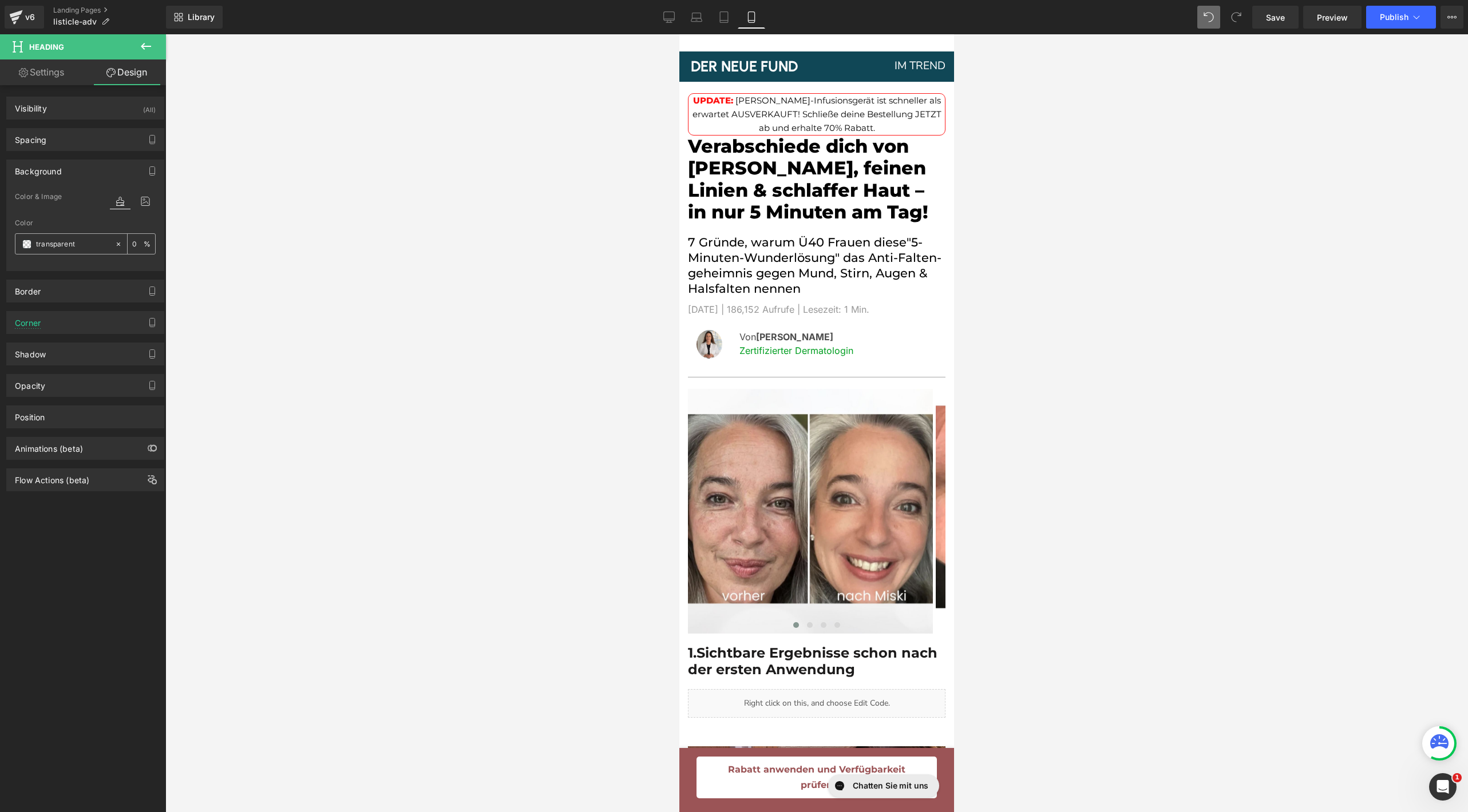
click at [29, 243] on span at bounding box center [27, 244] width 9 height 9
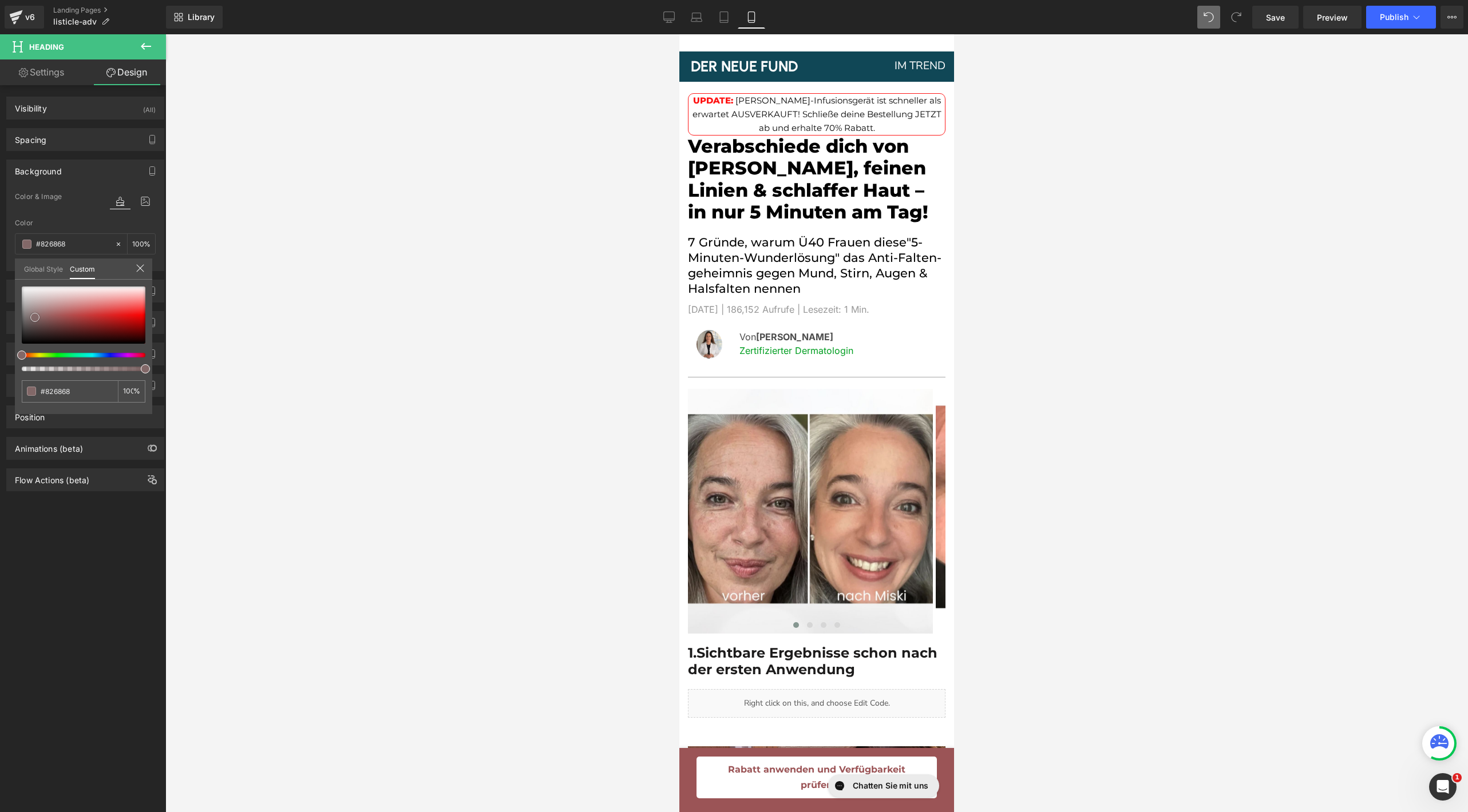
type input "#826868"
type input "100"
type input "#826868"
type input "100"
type input "#856a6a"
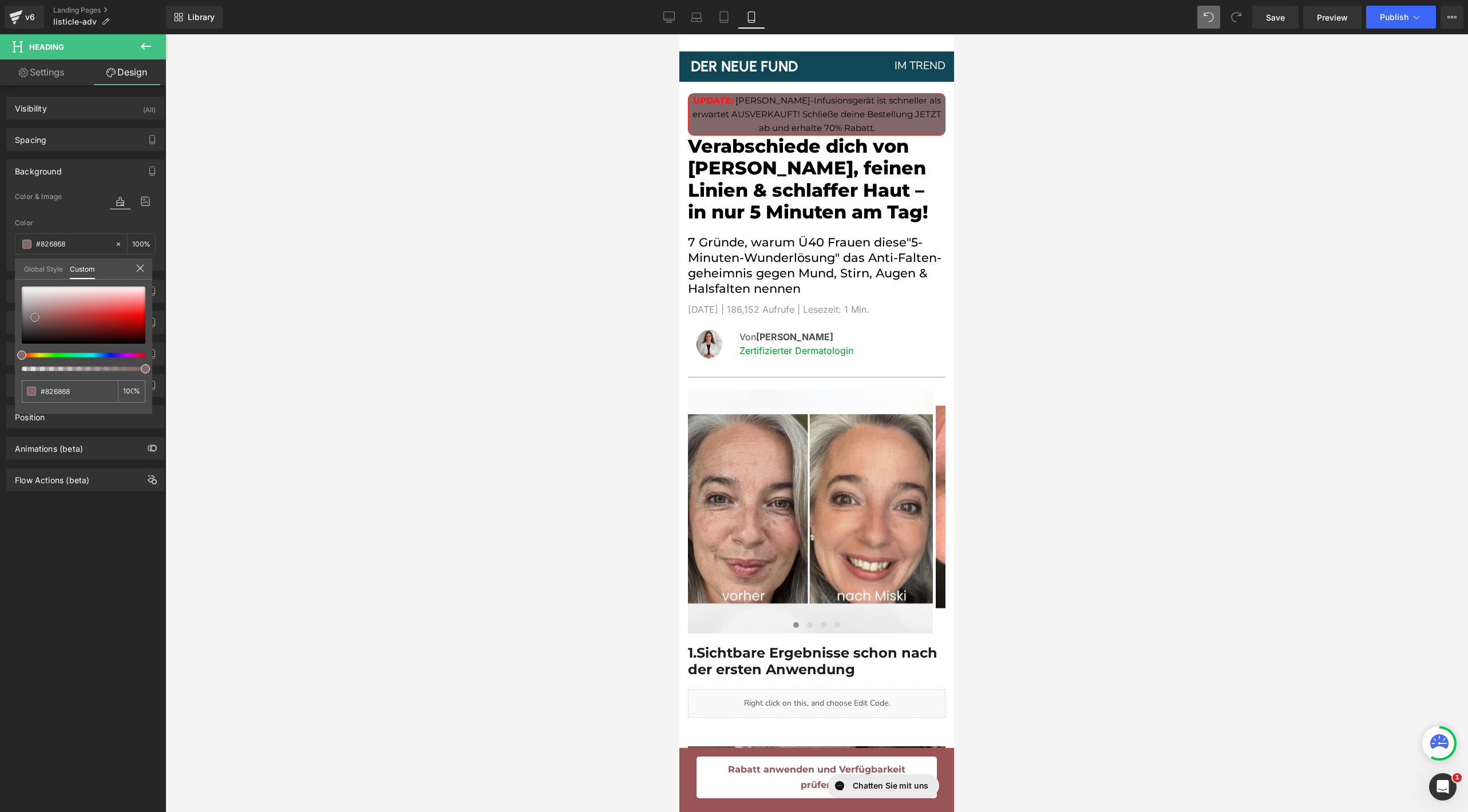
type input "#856a6a"
type input "#9b7d7d"
type input "#af9191"
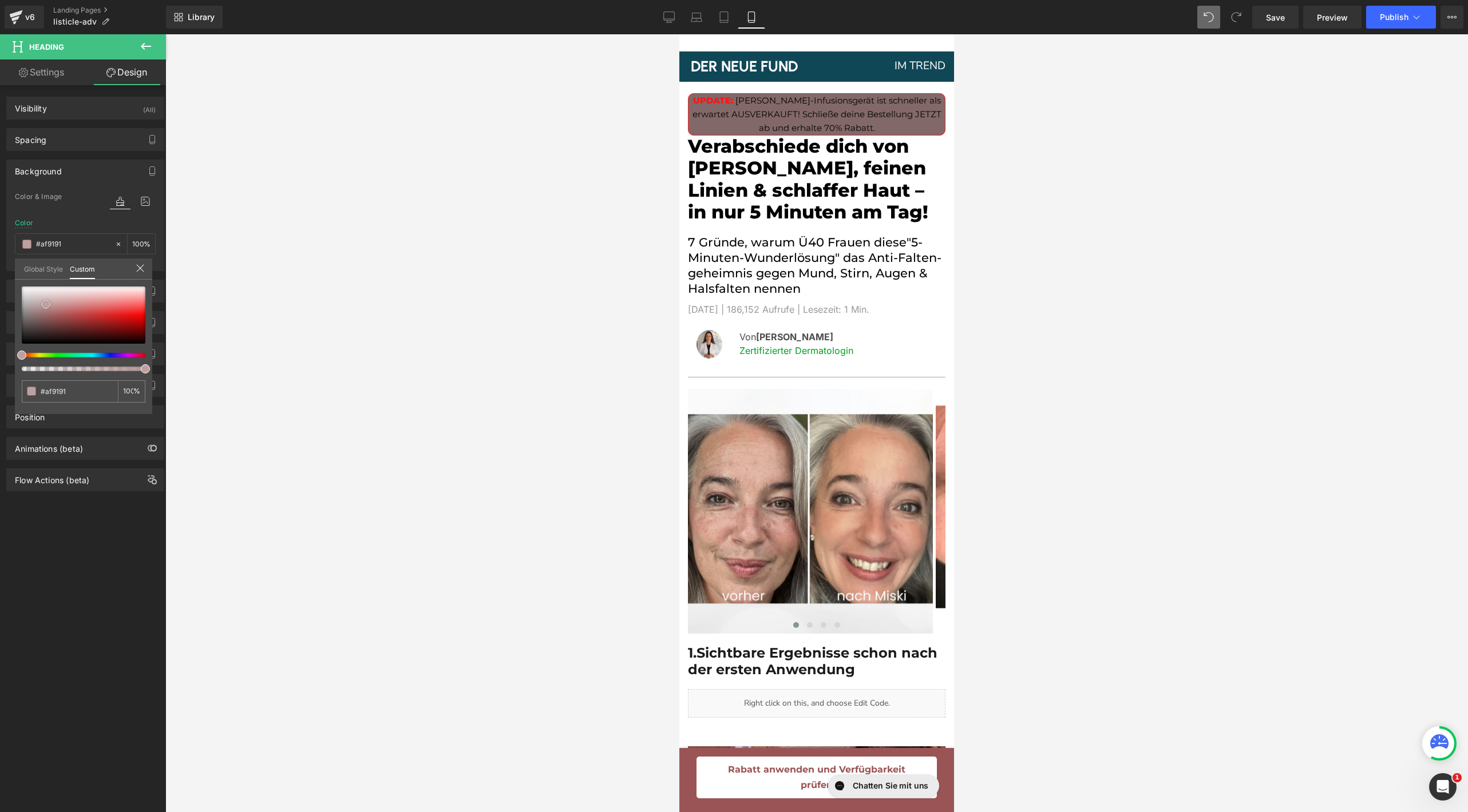
type input "#bea0a0"
type input "#c7a7a7"
type input "#ccacac"
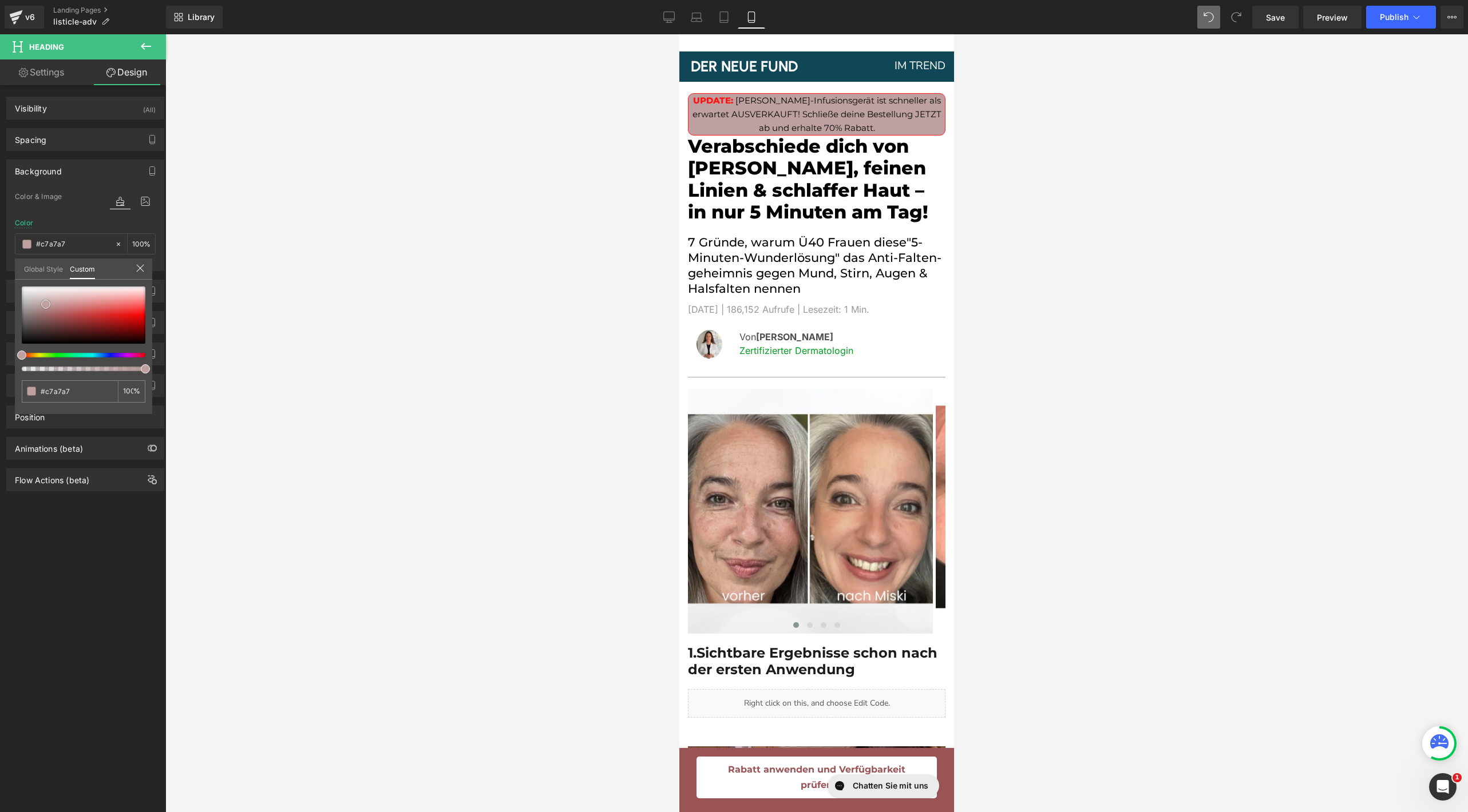
type input "#ccacac"
type input "#cfafaf"
type input "#d0aeae"
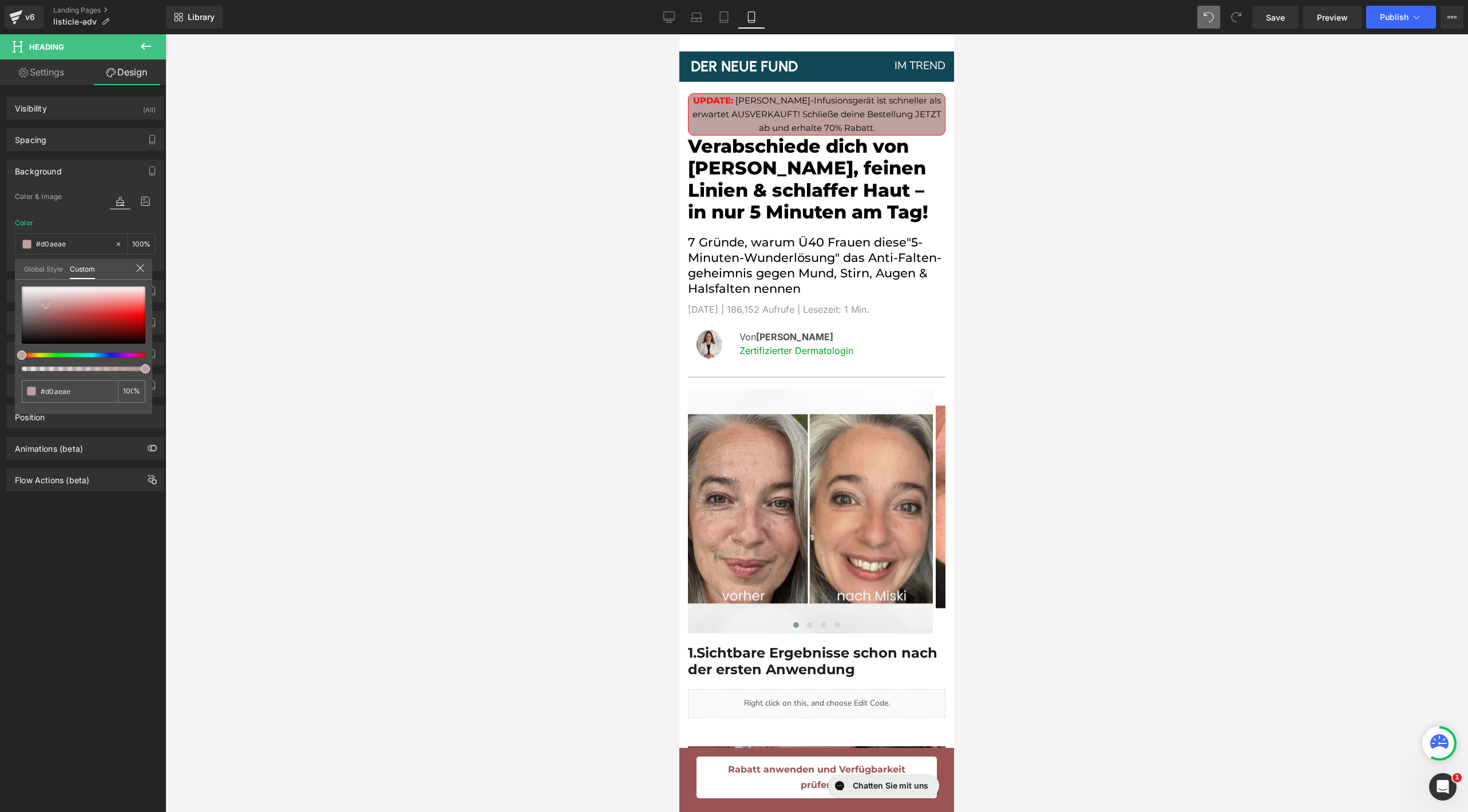
type input "#d2b0b0"
type input "#d4afaf"
type input "#d8b4b4"
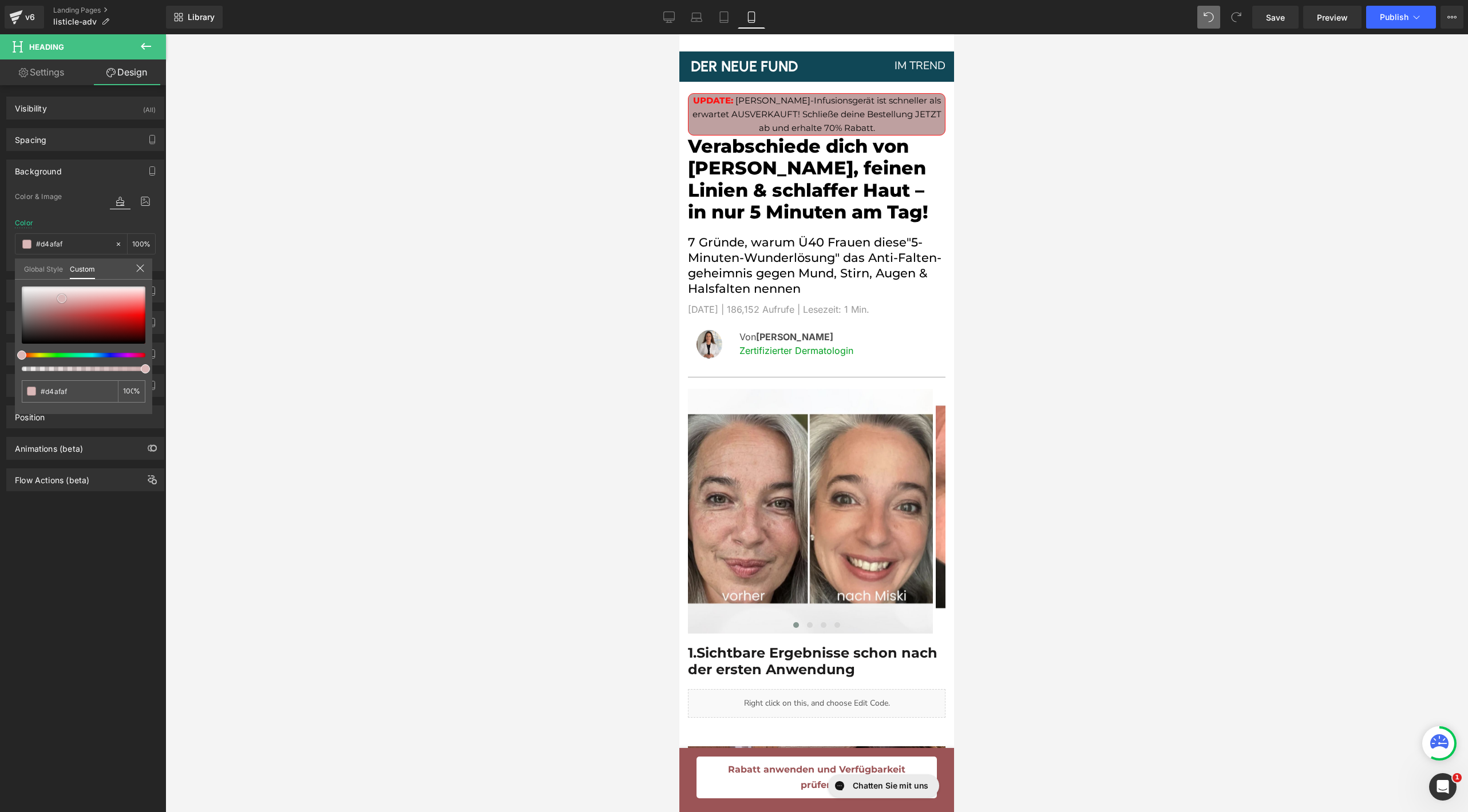
type input "#d8b4b4"
type input "#dcbbbb"
type input "#dfbdbd"
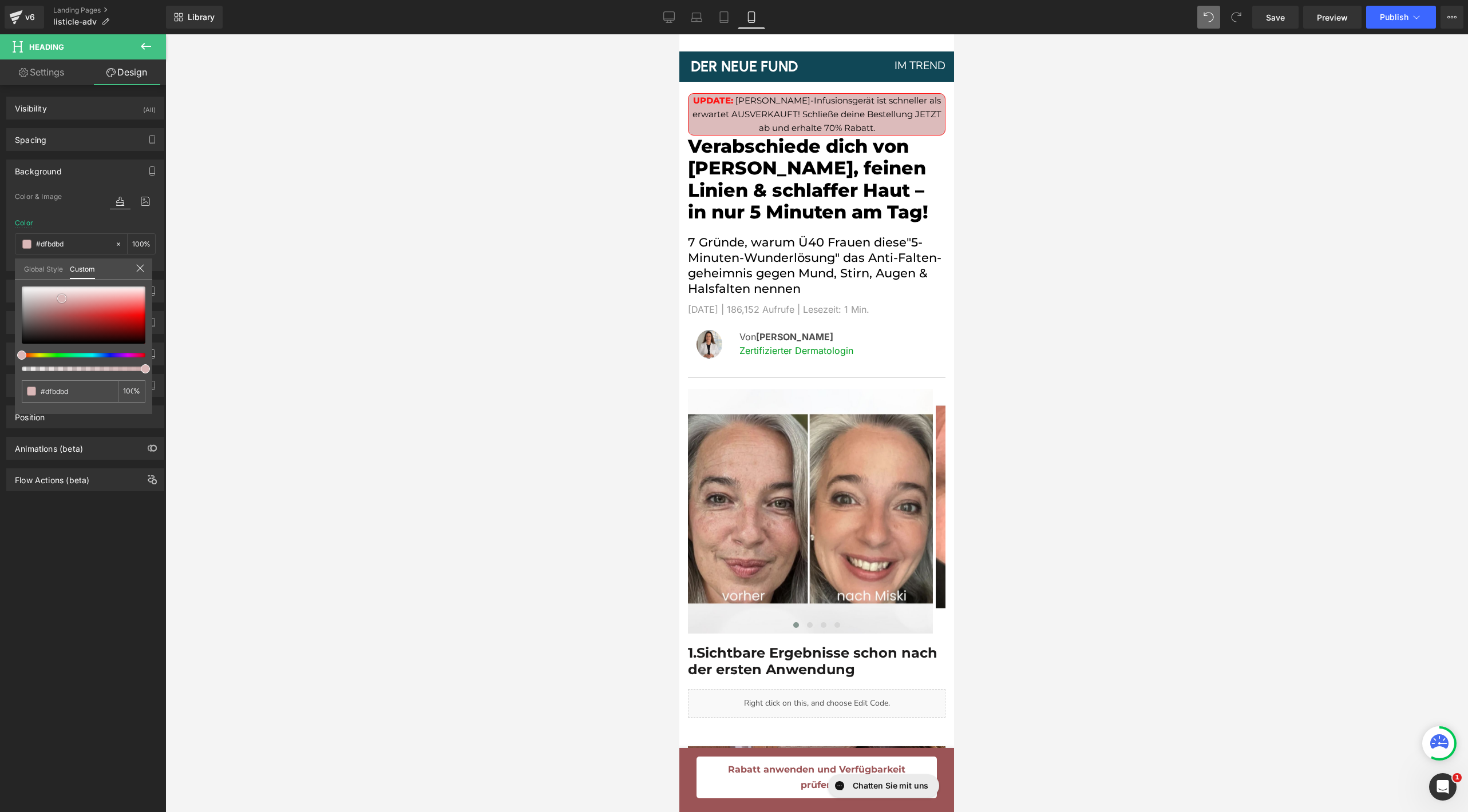
type input "#e0bcbc"
type input "#e1bbbb"
type input "#e2baba"
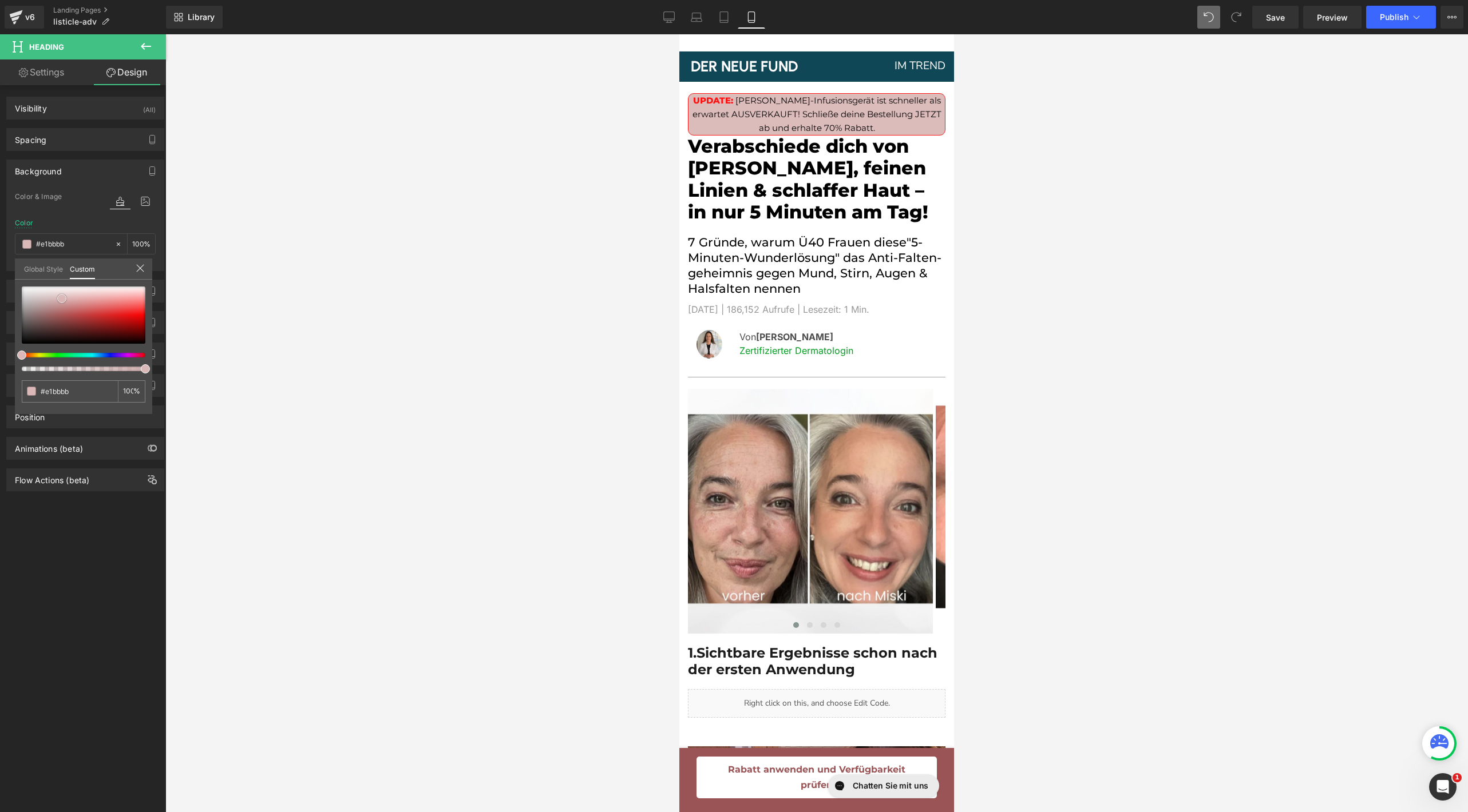
type input "#e2baba"
type input "#e3b9b9"
type input "#e4b8b8"
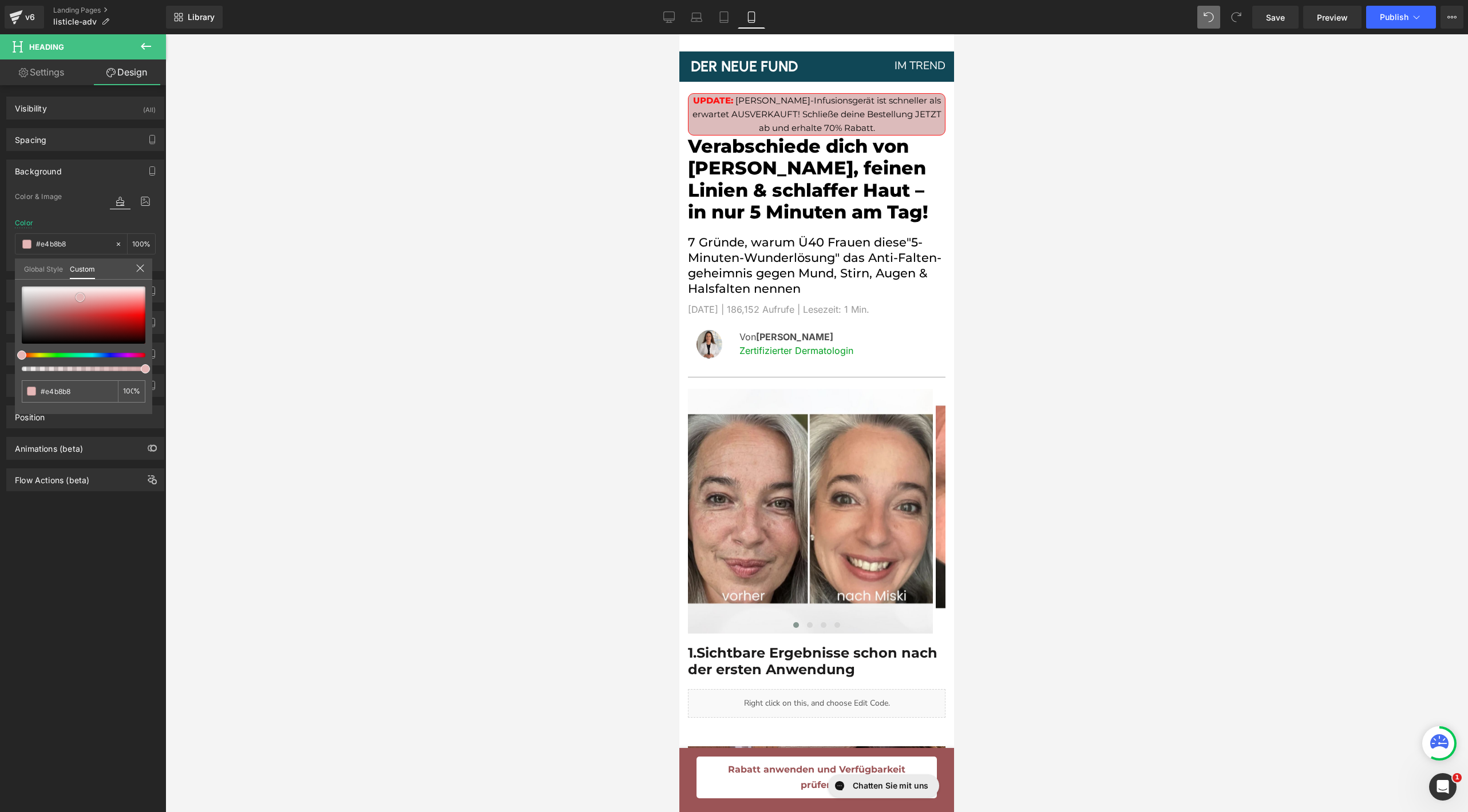
type input "#e5b7b7"
type input "#e4aeae"
type input "#e5a8a8"
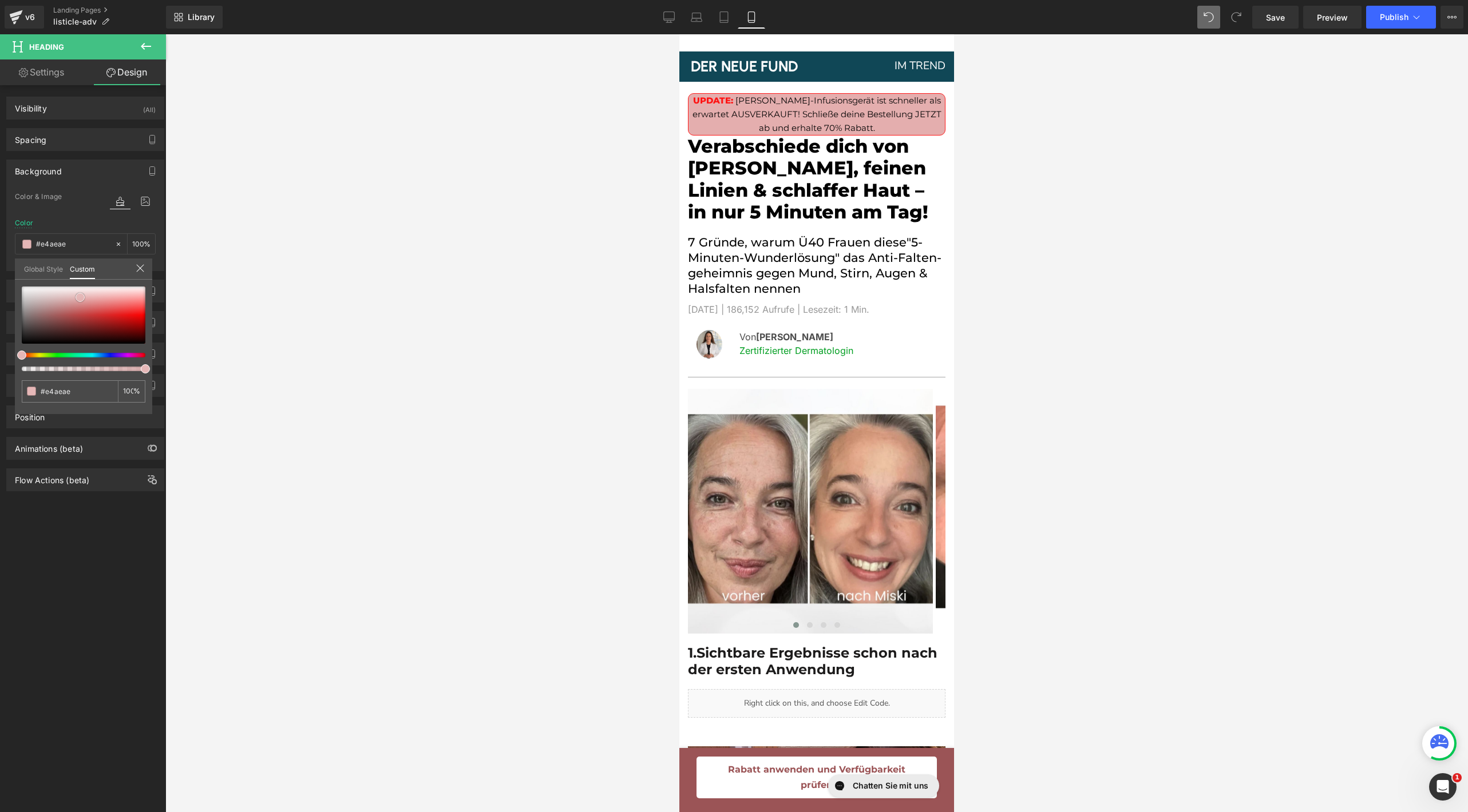
type input "#e5a8a8"
type input "#e49f9f"
type input "#e49999"
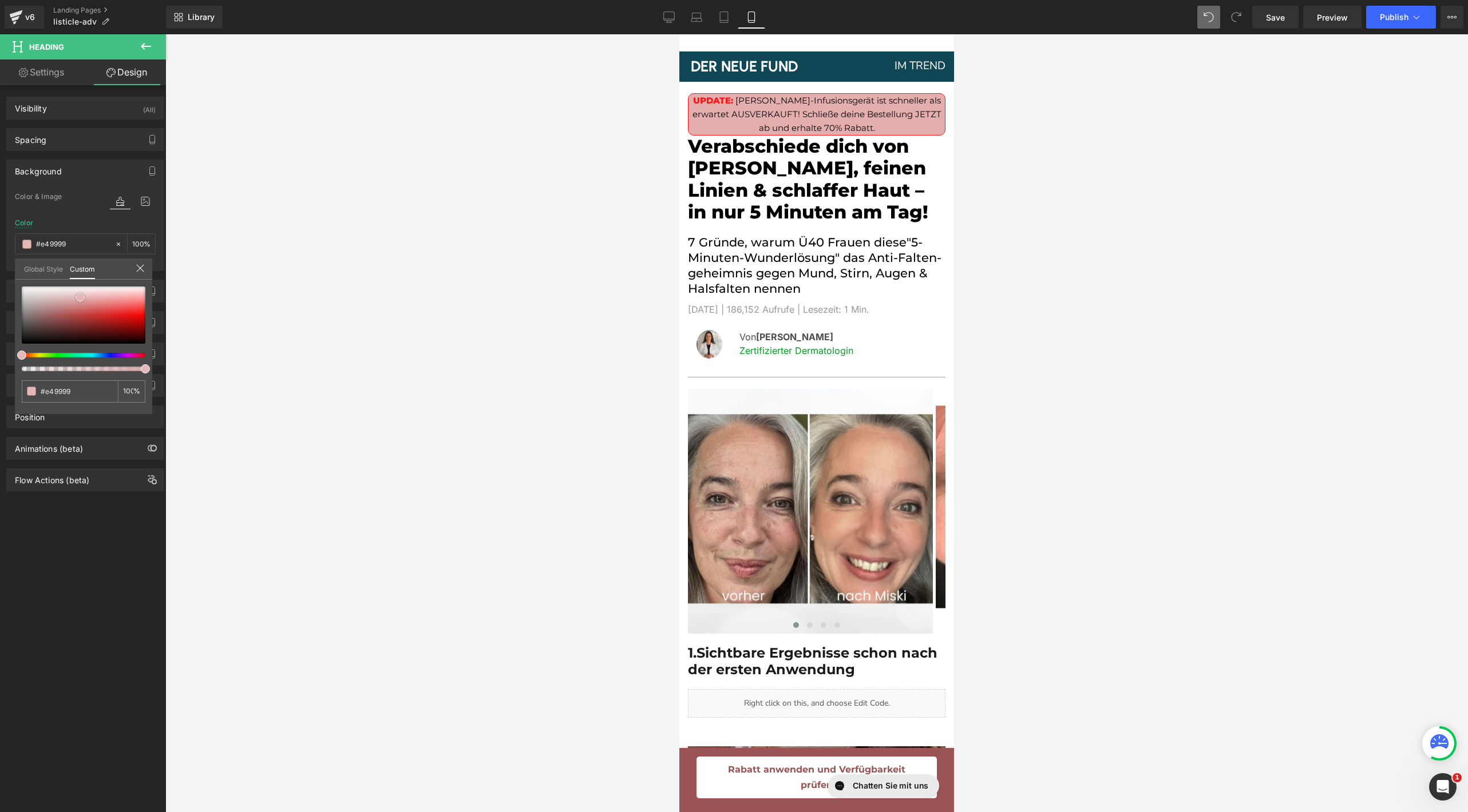
type input "#e58e8e"
type input "#e68e8e"
type input "#e68989"
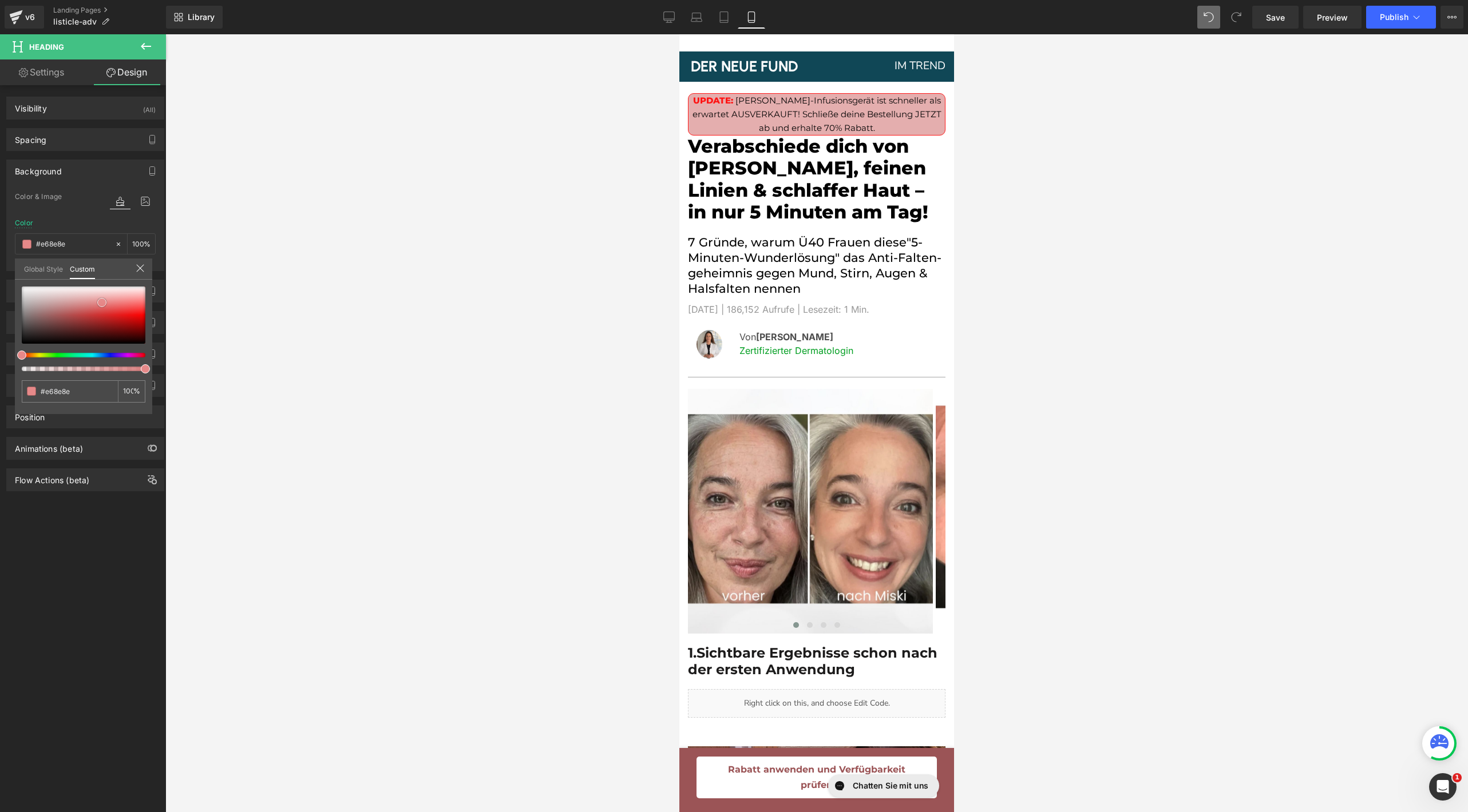
type input "#e68989"
type input "#e58484"
type input "#e48080"
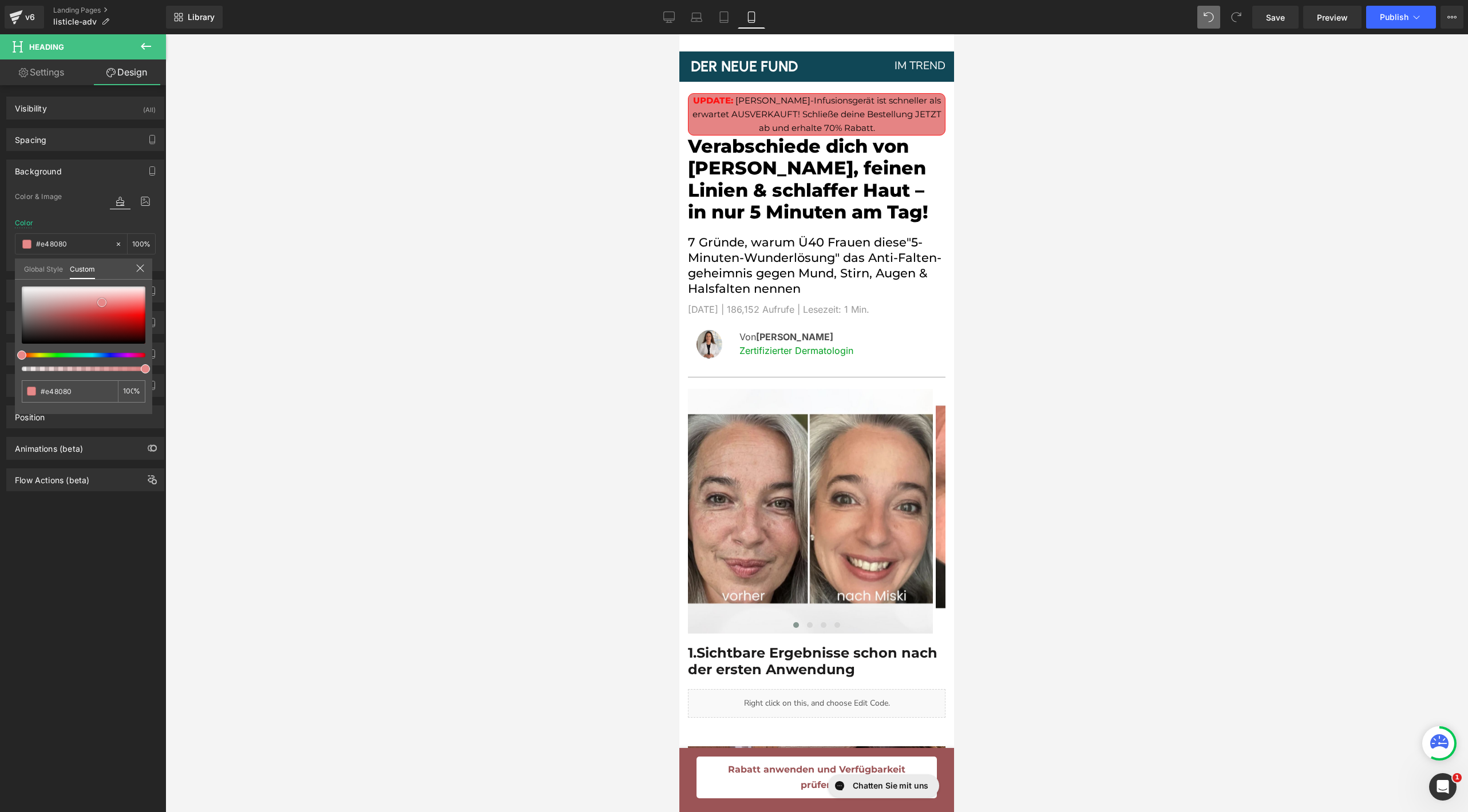
type input "#e57a7a"
type input "#e47a7a"
type input "#e47676"
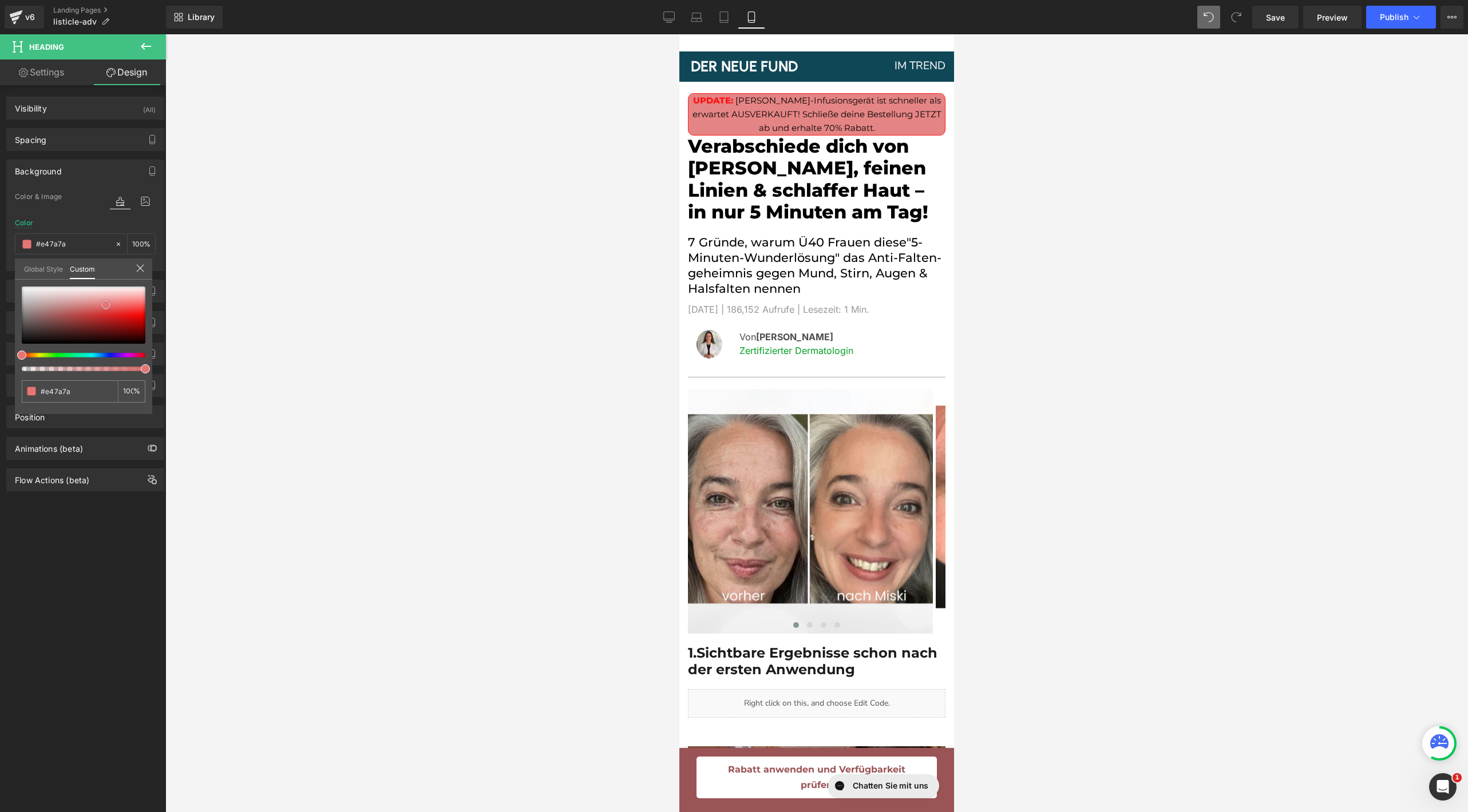
type input "#e47676"
type input "#e47575"
type input "#e47171"
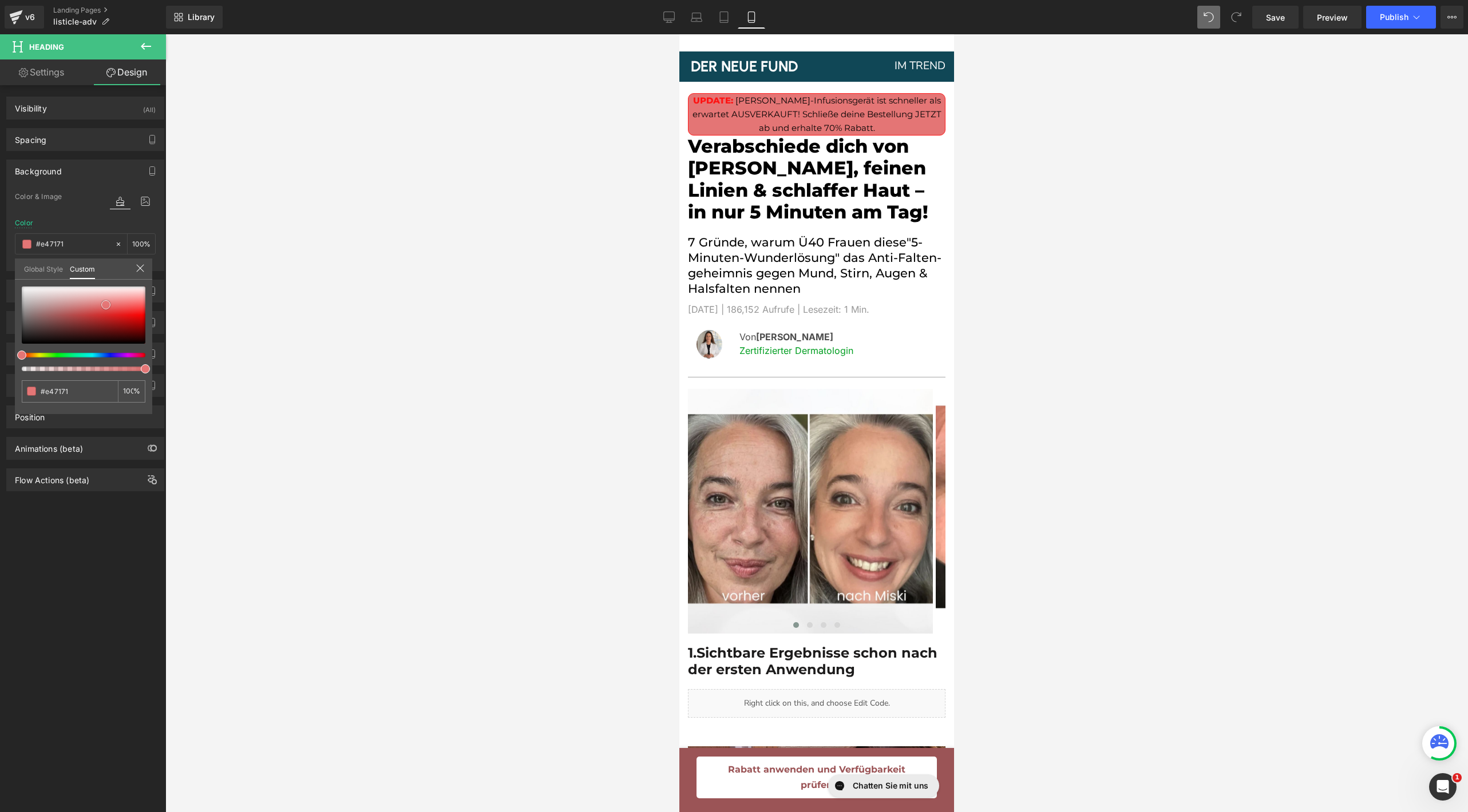
type input "#e46c6c"
type input "#e46767"
type input "#e66565"
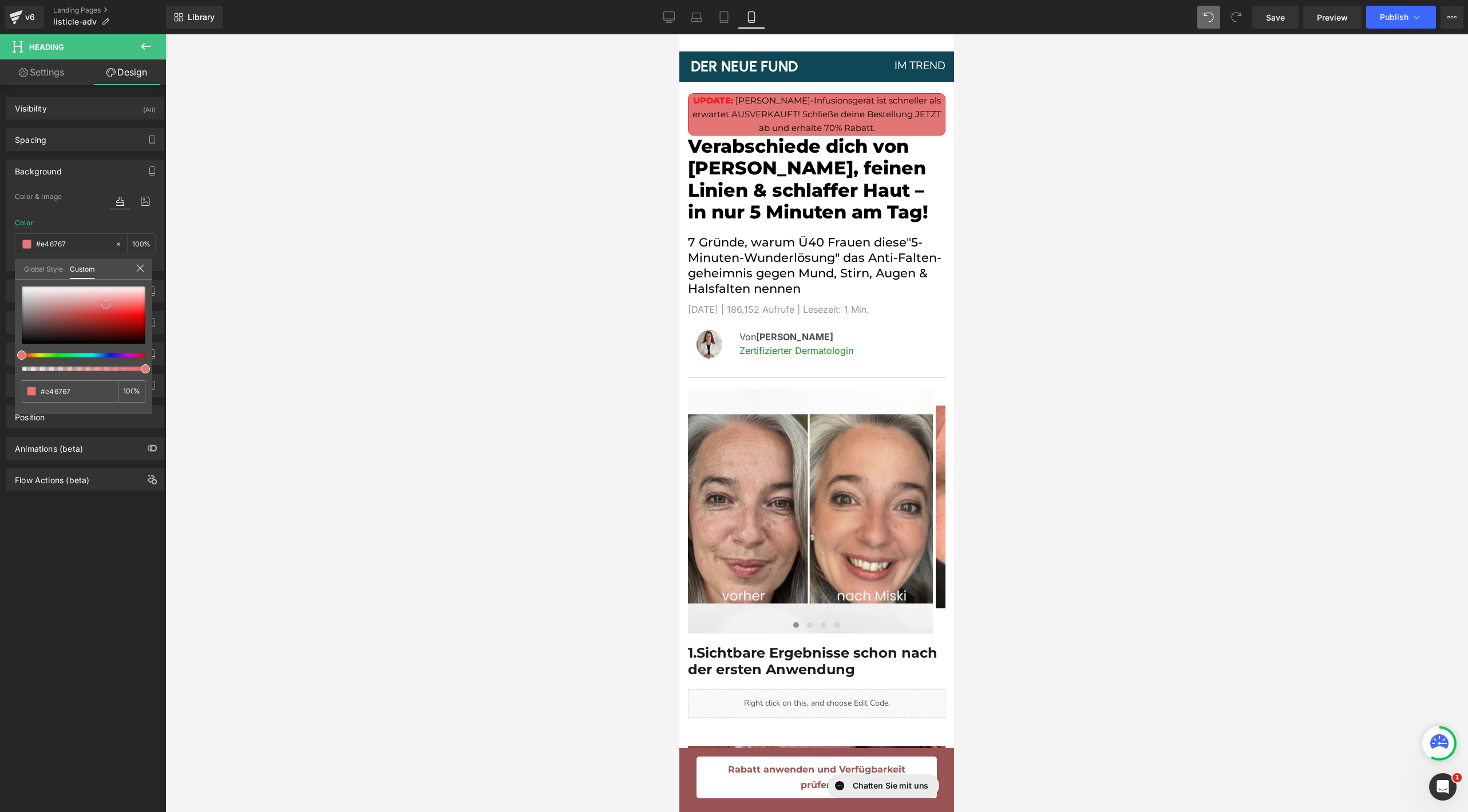
type input "#e66565"
type input "#e56161"
type input "#e66060"
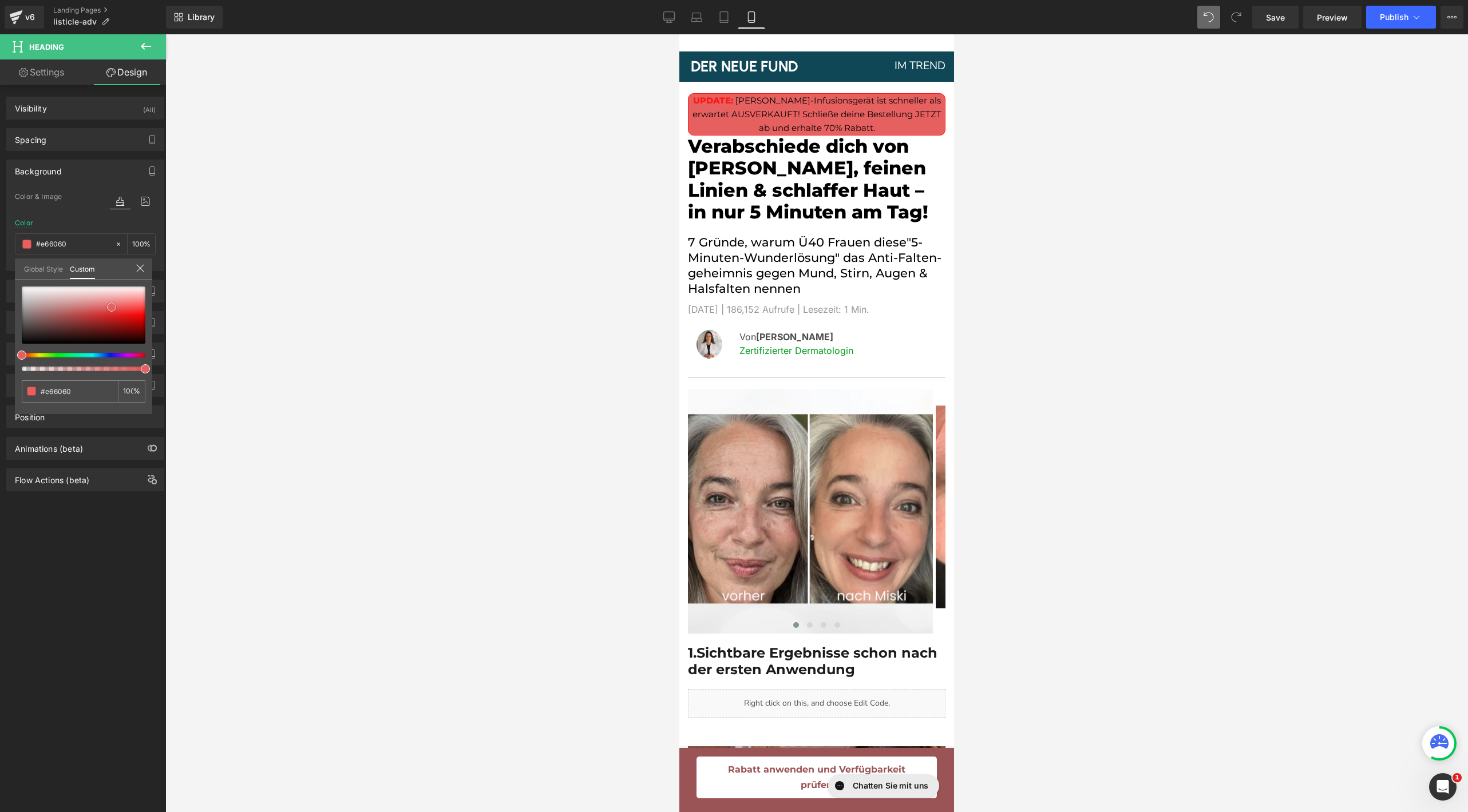
type input "#e55b5b"
type input "#e65a5a"
type input "#e75959"
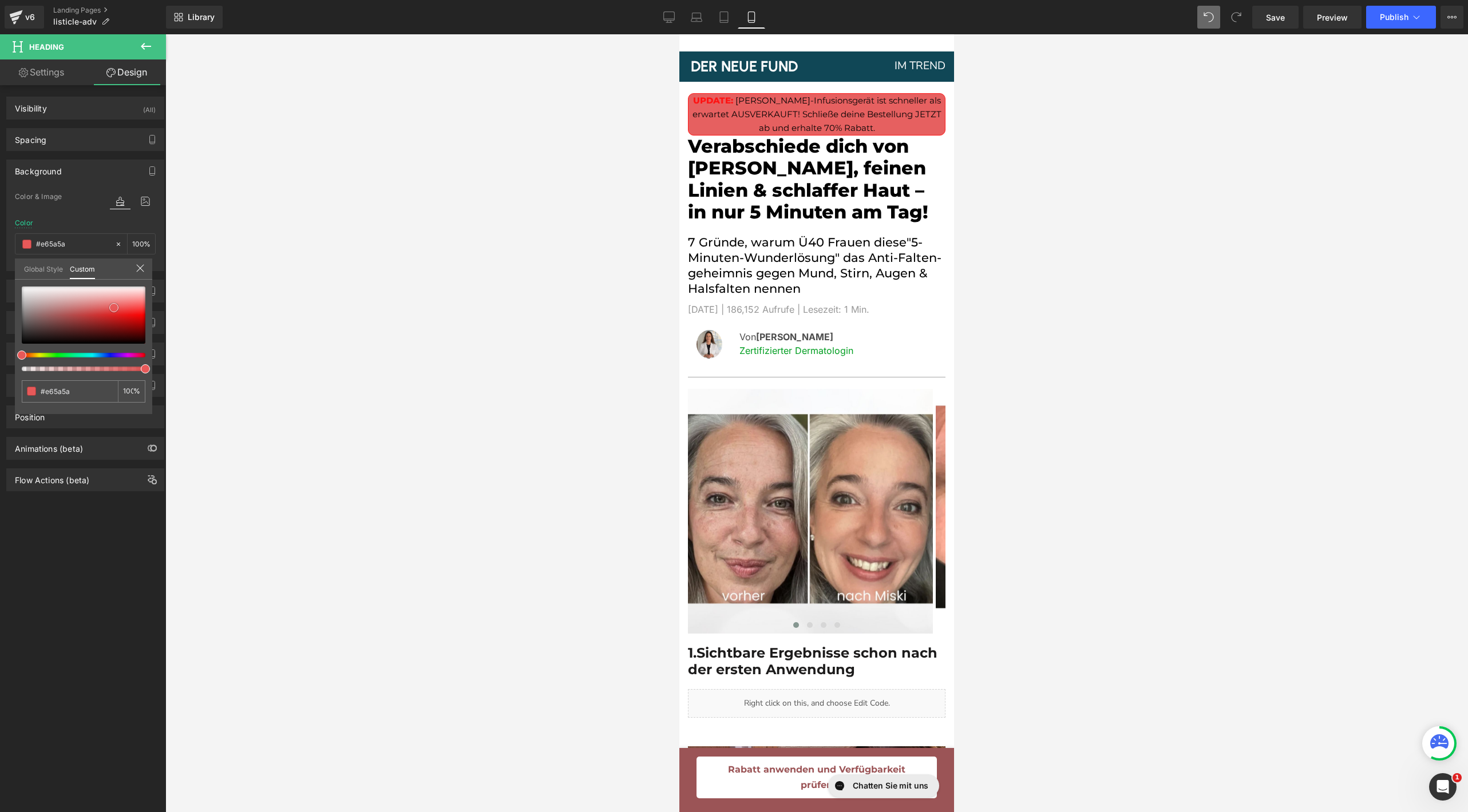
type input "#e75959"
type input "#e95858"
type input "#eb5656"
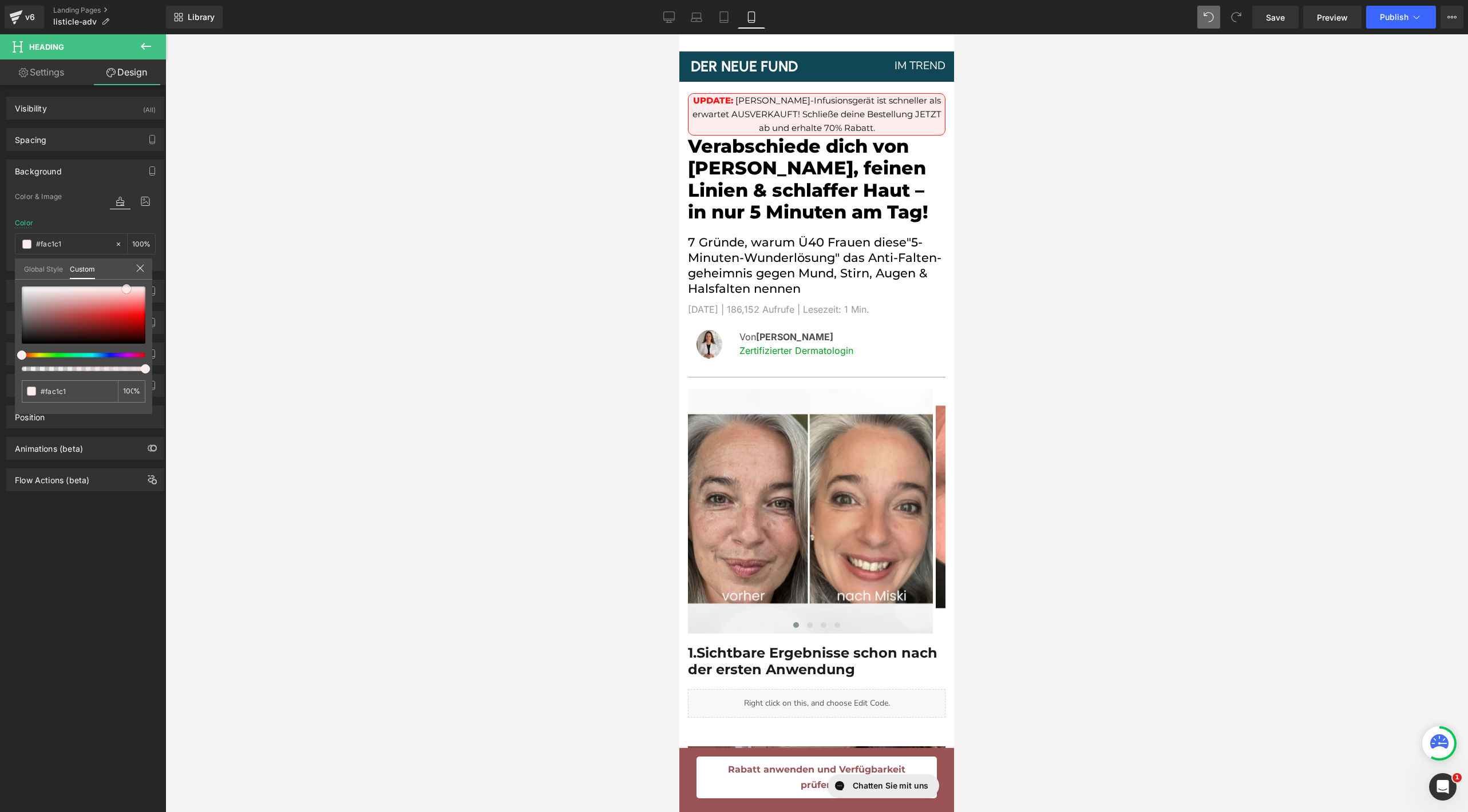
drag, startPoint x: 35, startPoint y: 317, endPoint x: 126, endPoint y: 288, distance: 95.5
click at [126, 288] on div at bounding box center [83, 315] width 124 height 57
click at [359, 274] on div at bounding box center [816, 423] width 1303 height 778
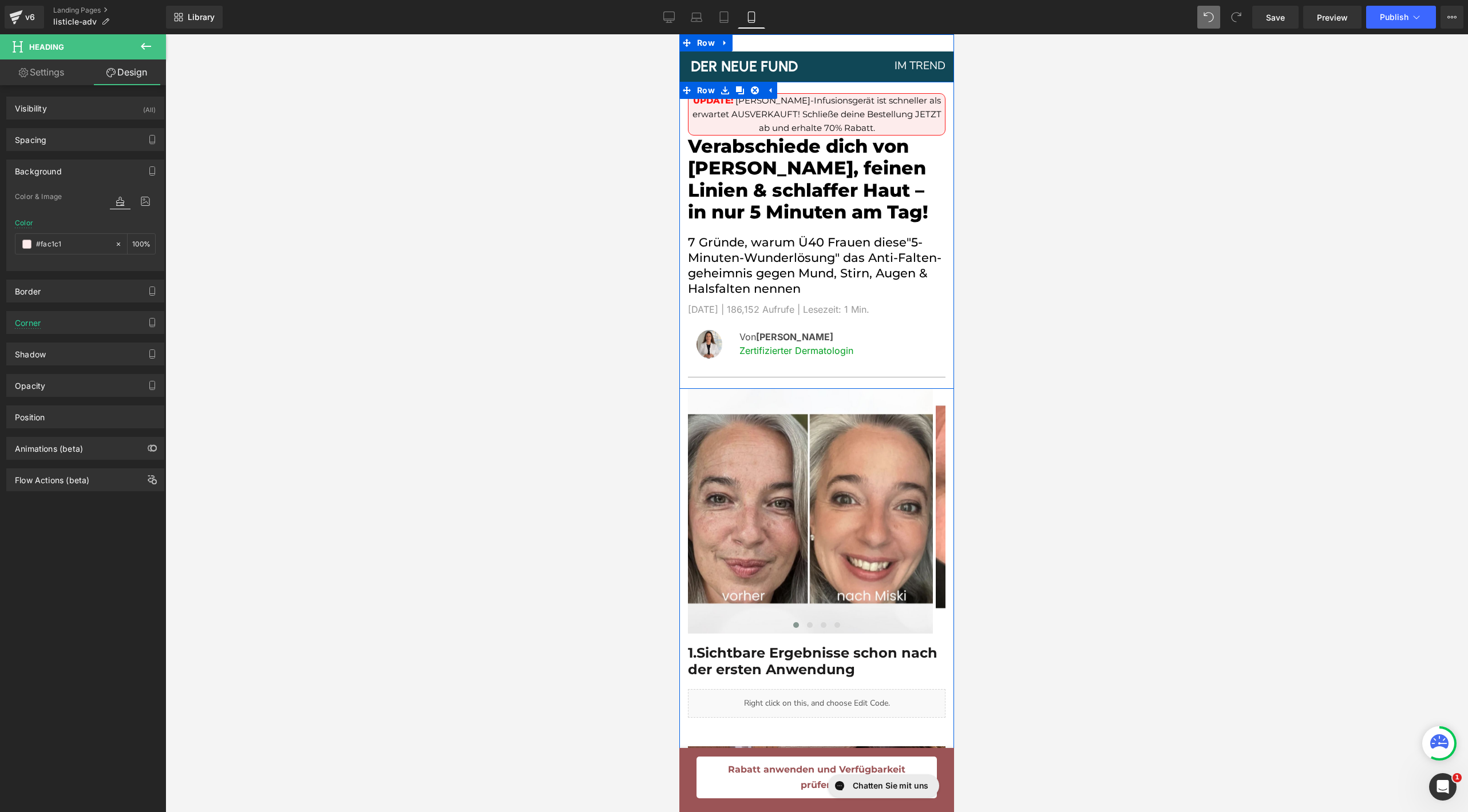
click at [807, 126] on span "[PERSON_NAME]-Infusionsgerät ist schneller als erwartet AUSVERKAUFT! Schließe d…" at bounding box center [816, 114] width 249 height 38
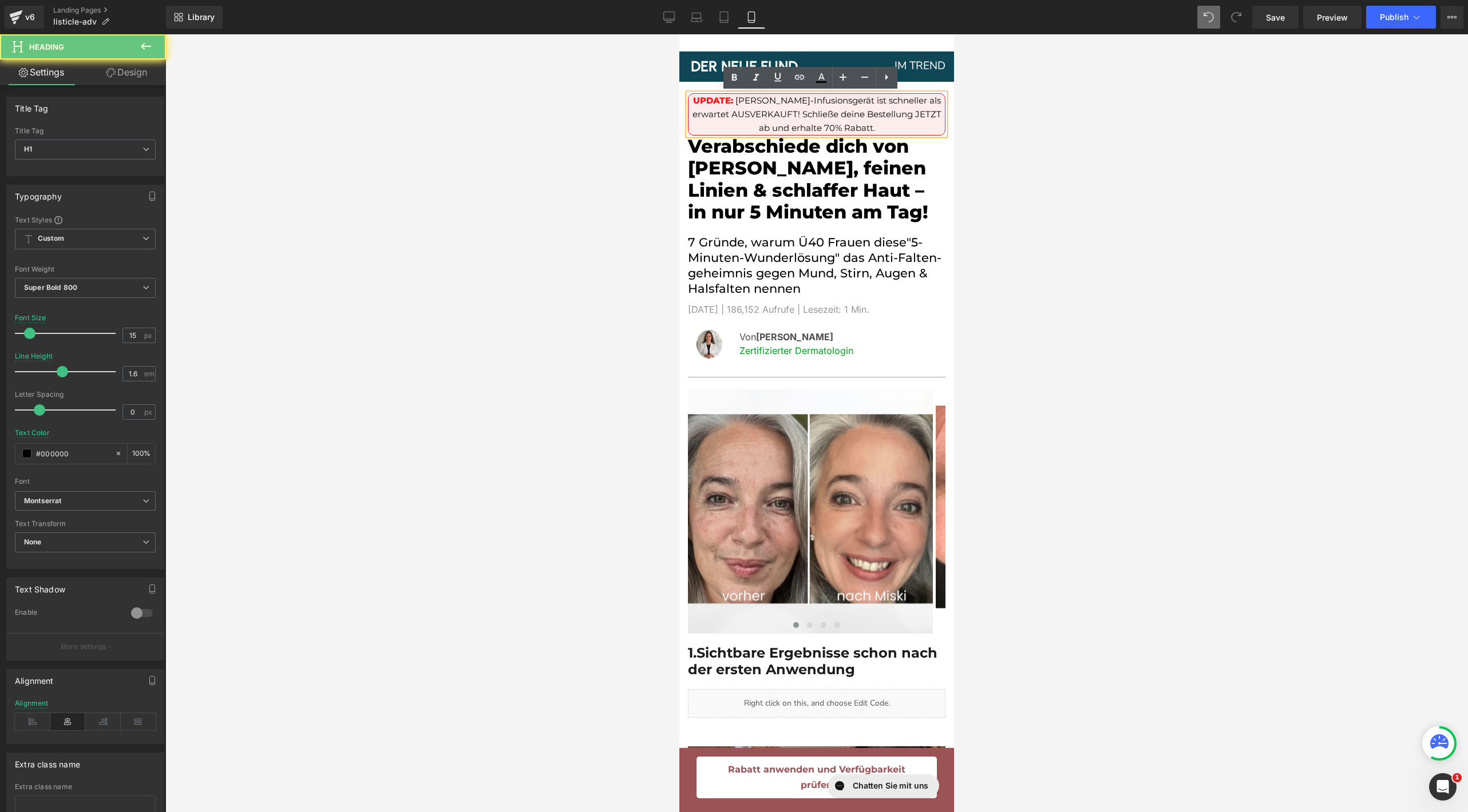
click at [911, 122] on h1 "UPDATE: [PERSON_NAME]-Infusionsgerät ist schneller als erwartet AUSVERKAUFT! Sc…" at bounding box center [816, 114] width 256 height 41
drag, startPoint x: 906, startPoint y: 122, endPoint x: 742, endPoint y: 102, distance: 165.2
click at [742, 102] on h1 "UPDATE: [PERSON_NAME]-Infusionsgerät ist schneller als erwartet AUSVERKAUFT! Sc…" at bounding box center [816, 114] width 256 height 41
drag, startPoint x: 896, startPoint y: 128, endPoint x: 737, endPoint y: 104, distance: 160.8
click at [737, 103] on h1 "UPDATE: [PERSON_NAME]-Infusionsgerät ist schneller als erwartet AUSVERKAUFT! Sc…" at bounding box center [816, 114] width 256 height 41
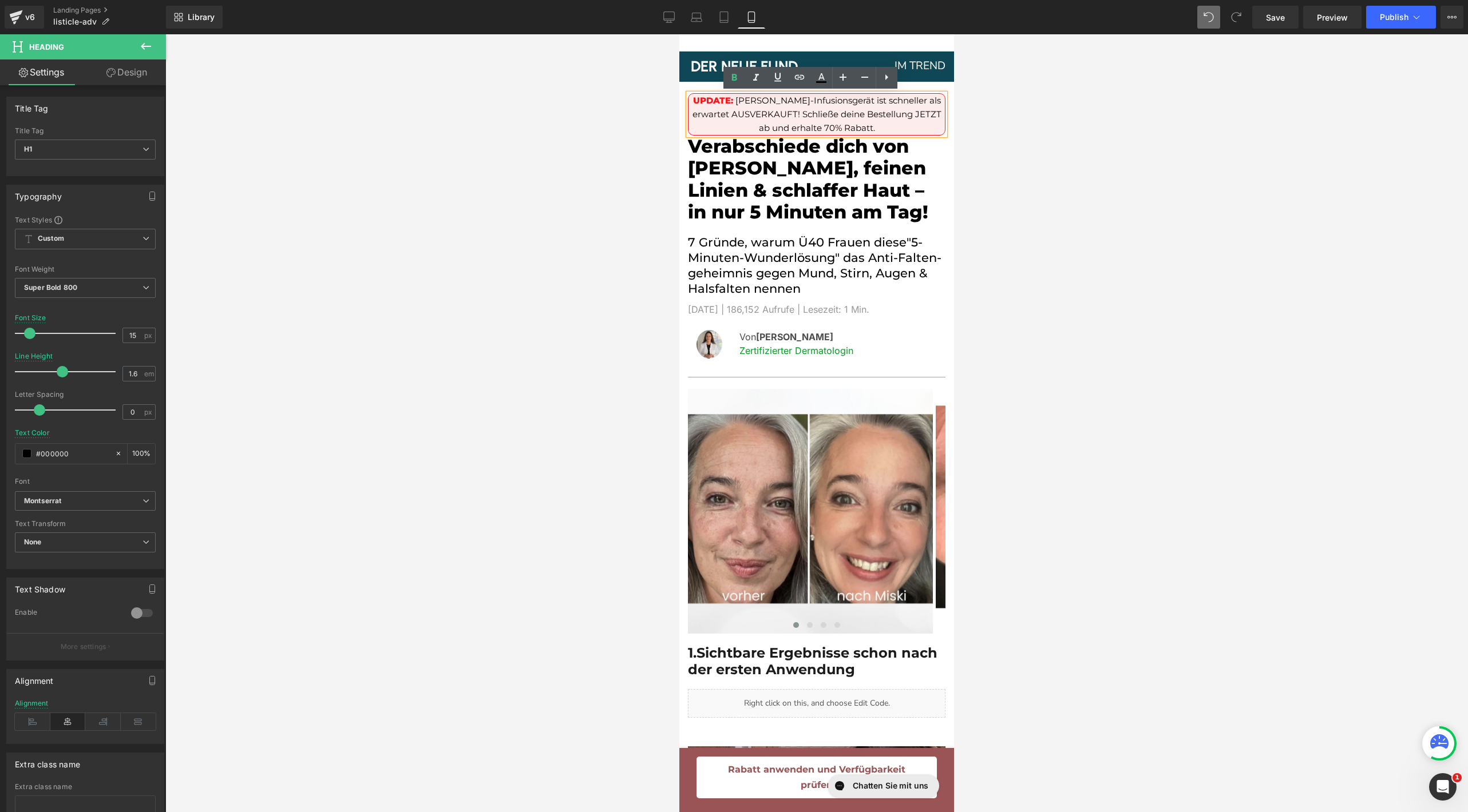
click at [1076, 173] on div at bounding box center [816, 423] width 1303 height 778
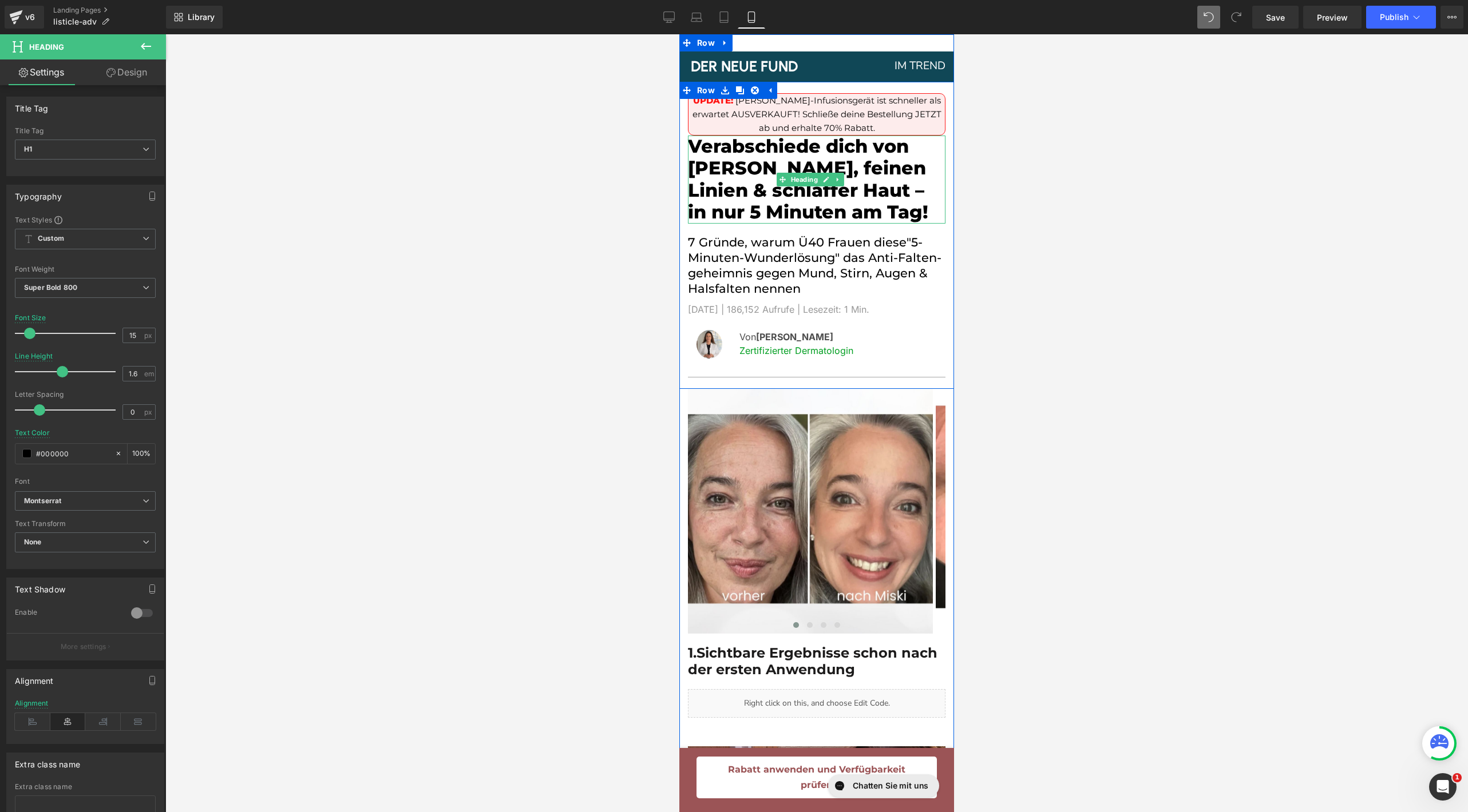
click at [887, 166] on h1 "Verabschiede dich von [PERSON_NAME], feinen Linien & schlaffer Haut – in nur 5 …" at bounding box center [816, 179] width 257 height 88
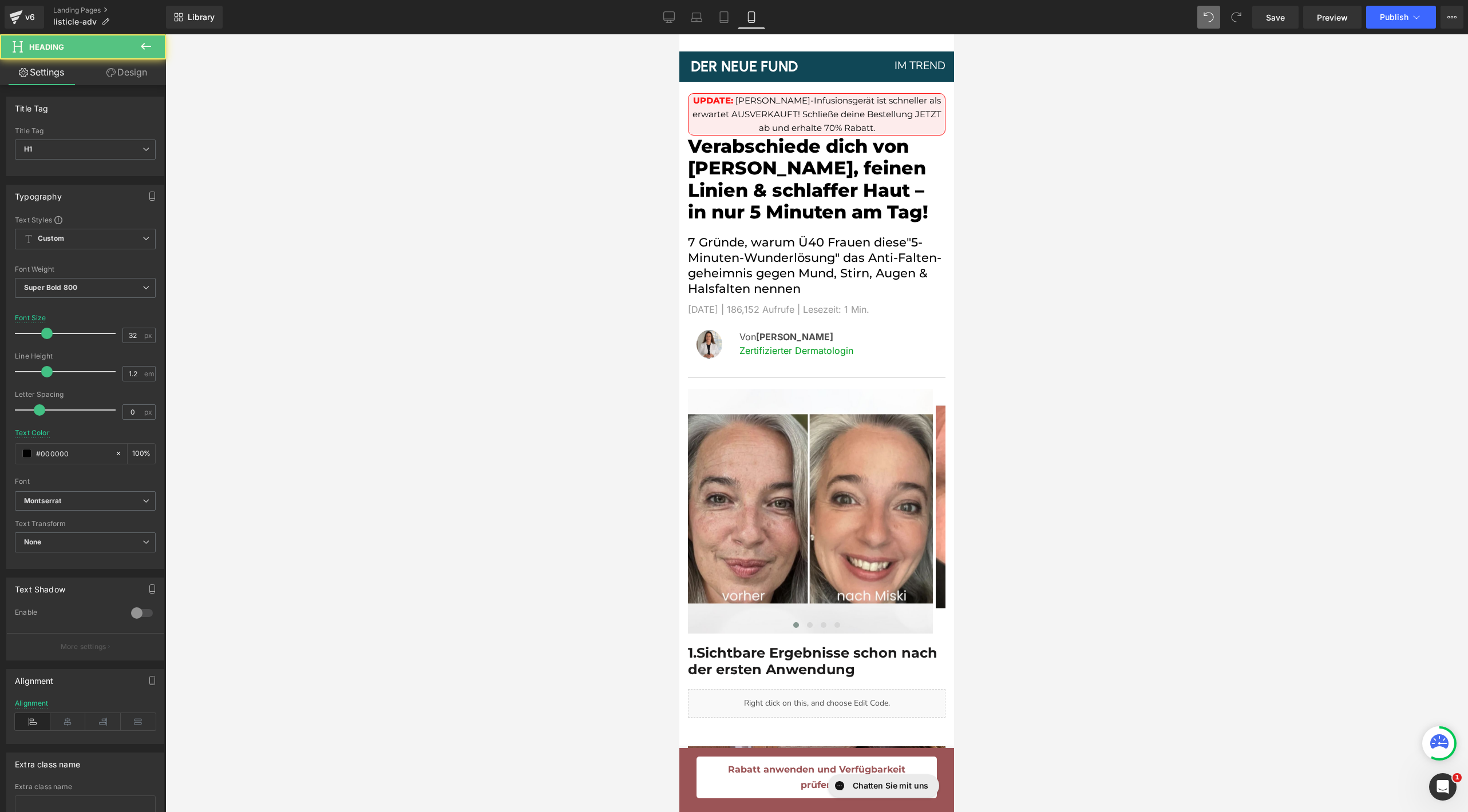
click at [136, 74] on link "Design" at bounding box center [126, 72] width 83 height 26
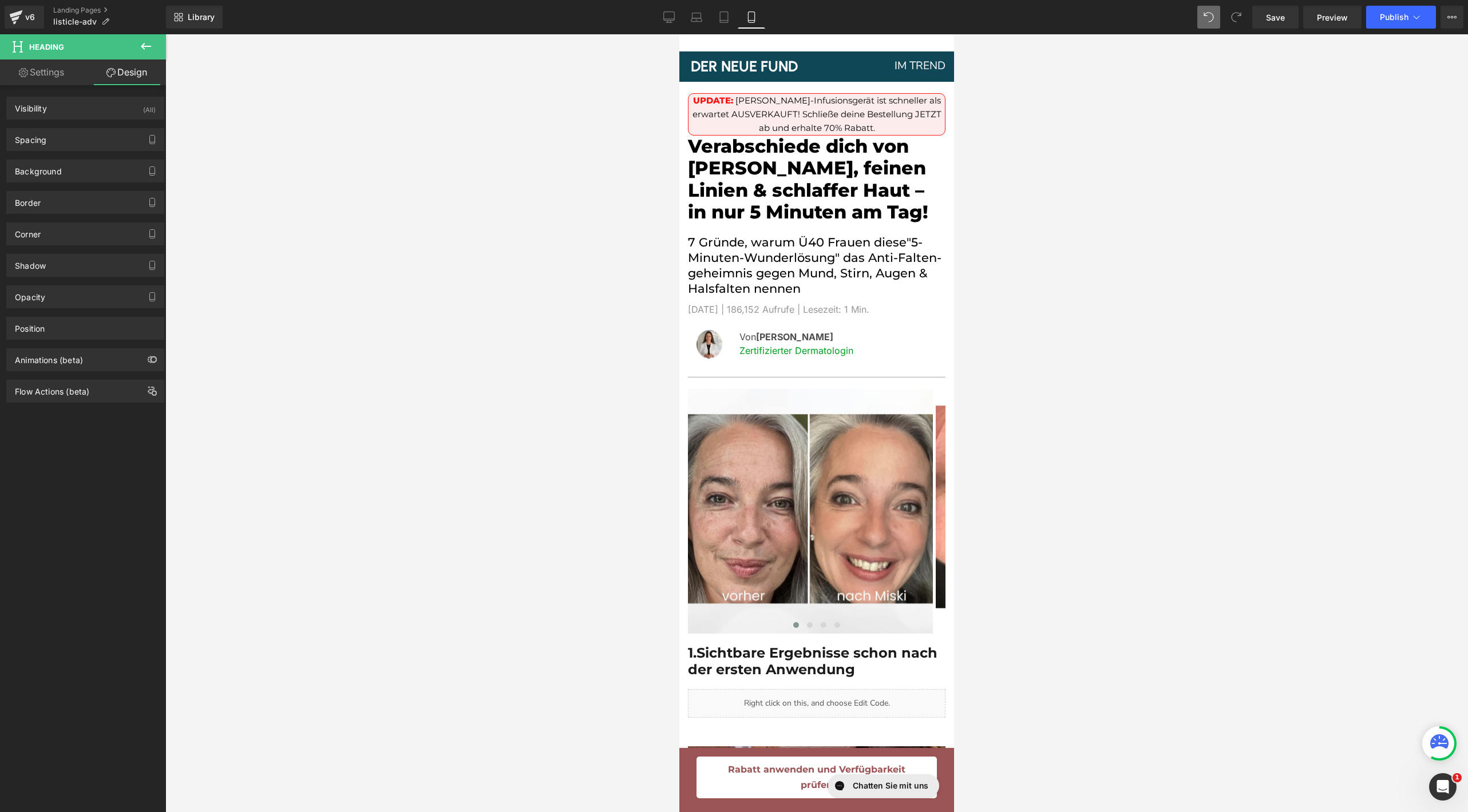
click at [56, 126] on div "Spacing [GEOGRAPHIC_DATA] 0 0 0 0 [GEOGRAPHIC_DATA] 0 0 0 0 Setup Global Style" at bounding box center [86, 135] width 171 height 32
click at [56, 133] on div "Spacing" at bounding box center [85, 140] width 157 height 22
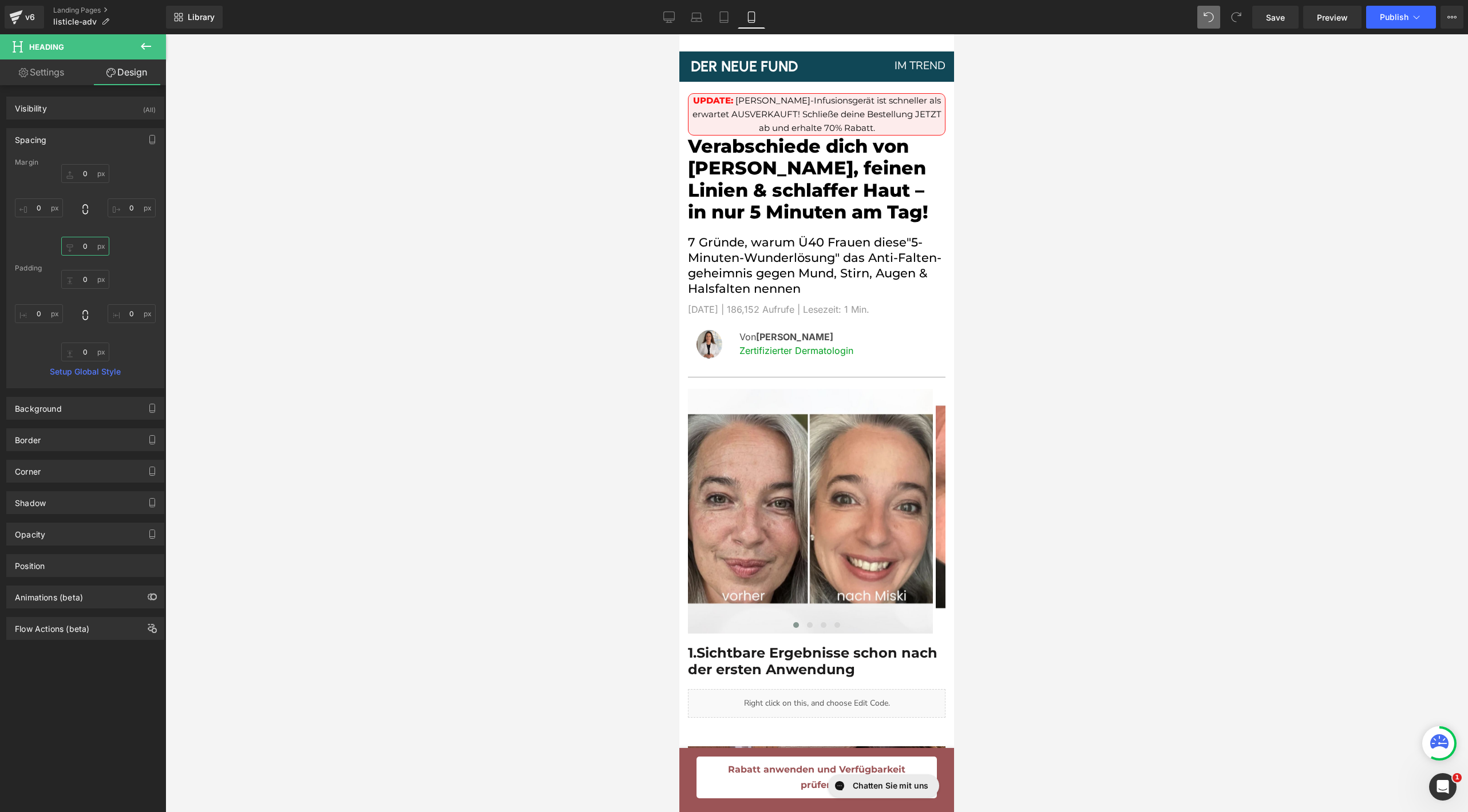
click at [80, 243] on input "0" at bounding box center [86, 246] width 48 height 19
click at [83, 180] on input "0" at bounding box center [86, 173] width 48 height 19
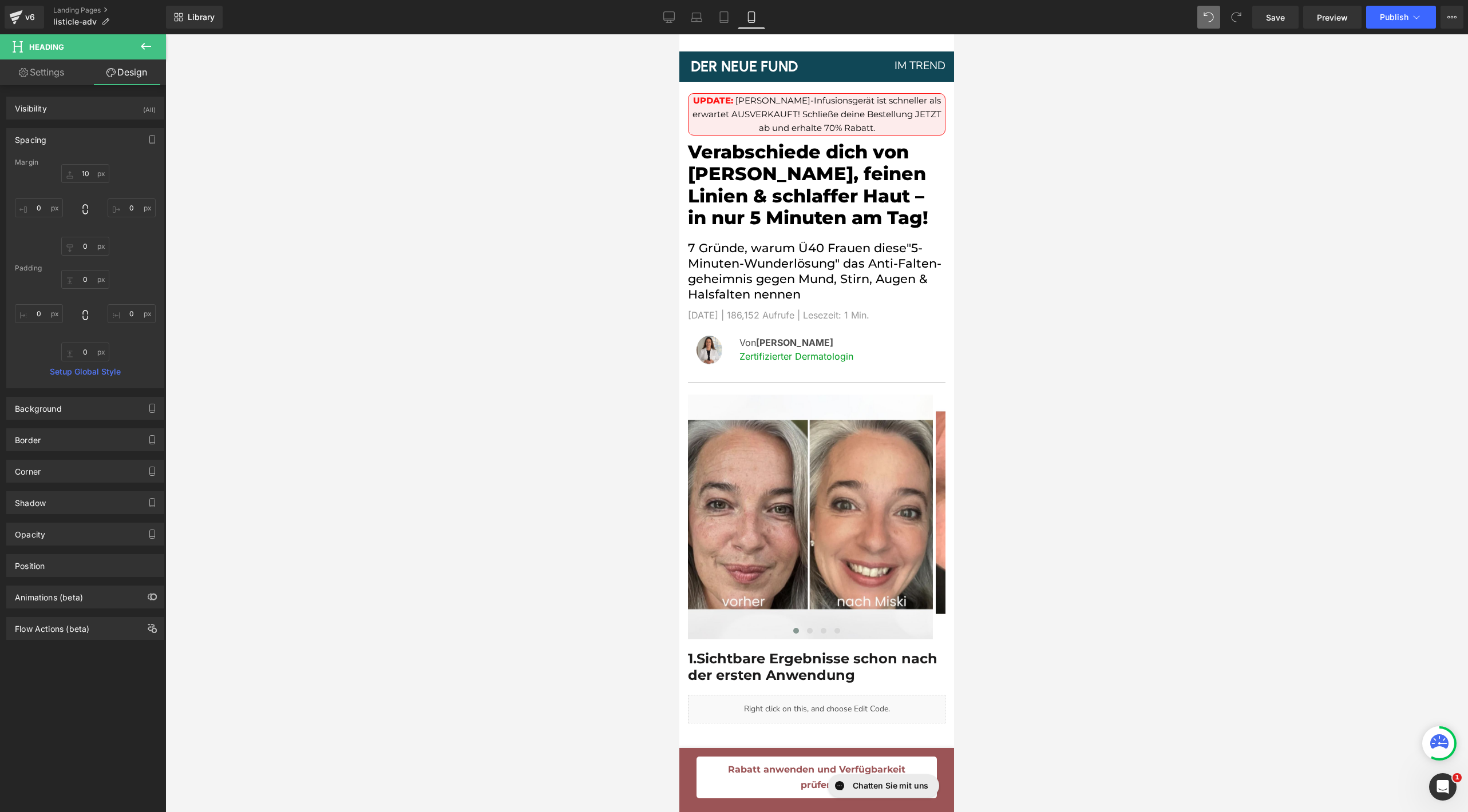
click at [426, 242] on div at bounding box center [816, 423] width 1303 height 778
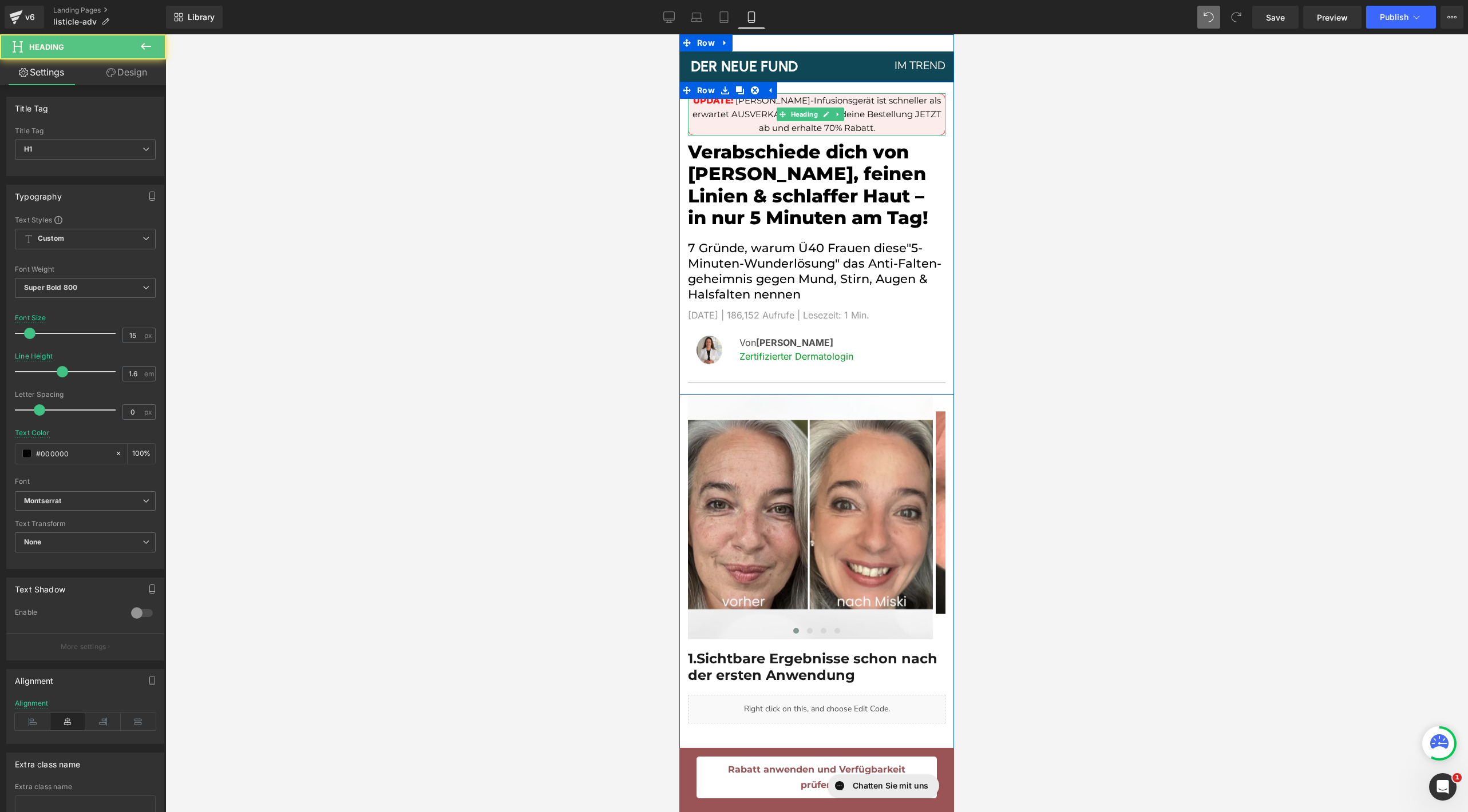
click at [741, 103] on span "[PERSON_NAME]-Infusionsgerät ist schneller als erwartet AUSVERKAUFT! Schließe d…" at bounding box center [816, 114] width 249 height 38
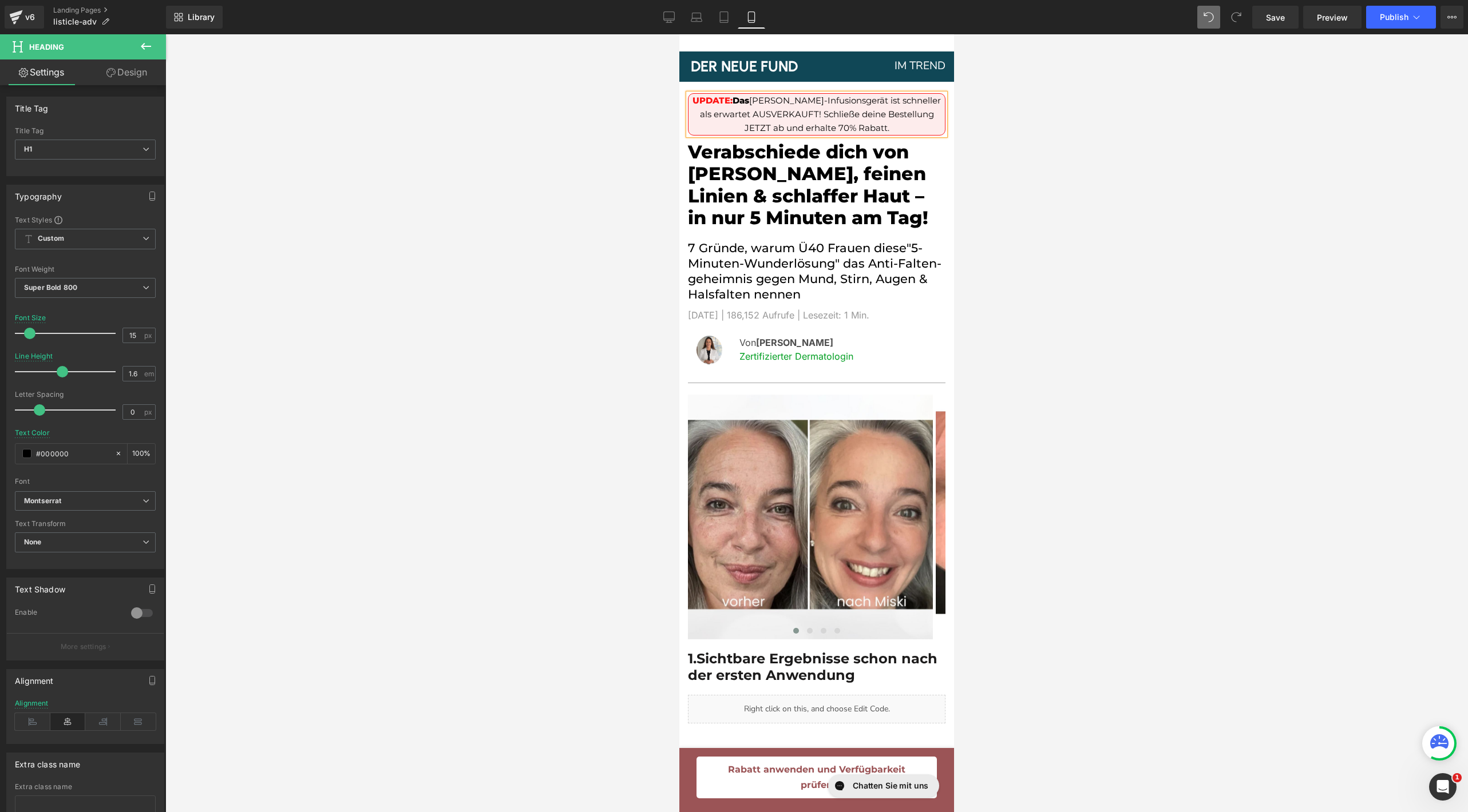
click at [740, 105] on h1 "UPDATE: Das Miski Mikro-Infusionsgerät ist schneller als erwartet AUSVERKAUFT! …" at bounding box center [816, 114] width 256 height 41
click at [1019, 160] on div at bounding box center [816, 423] width 1303 height 778
click at [1105, 248] on div at bounding box center [816, 423] width 1303 height 778
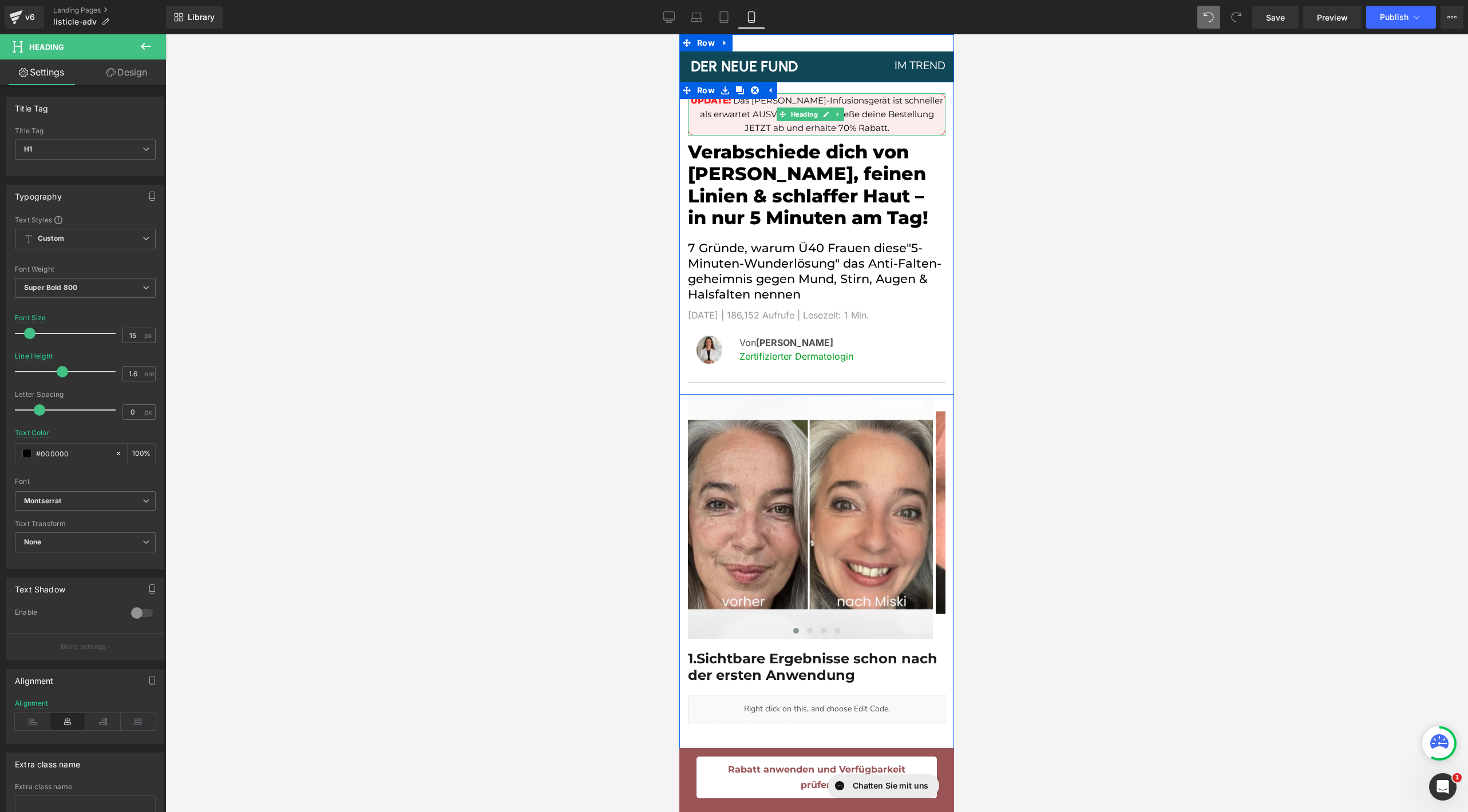
click at [869, 118] on span "[PERSON_NAME]-Infusionsgerät ist schneller als erwartet AUSVERKAUFT! Schließe d…" at bounding box center [821, 114] width 243 height 38
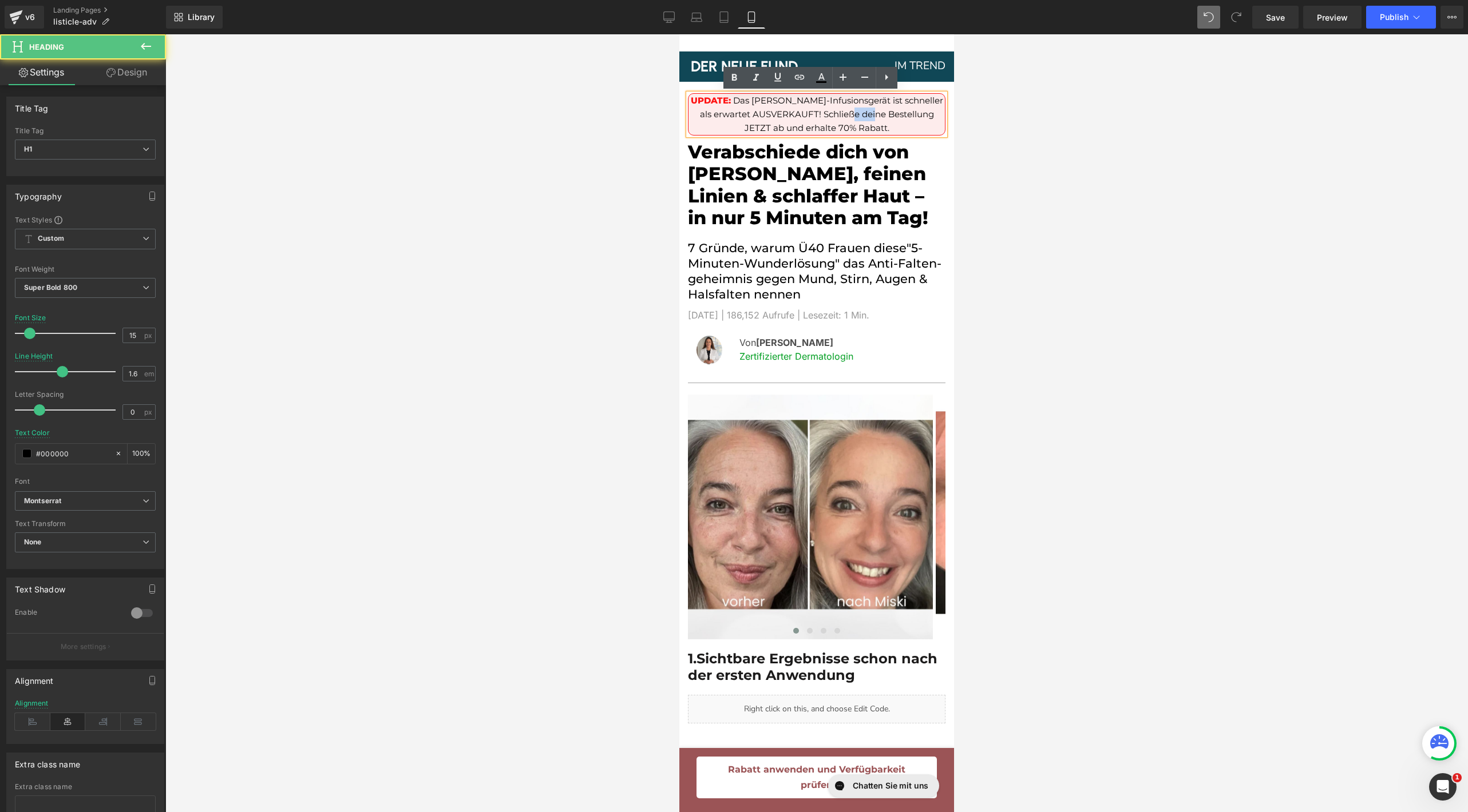
click at [869, 118] on span "[PERSON_NAME]-Infusionsgerät ist schneller als erwartet AUSVERKAUFT! Schließe d…" at bounding box center [821, 114] width 243 height 38
click at [896, 123] on h1 "UPDATE: Das Miski Mikro-Infusionsgerät ist schneller als erwartet AUSVERKAUFT! …" at bounding box center [816, 114] width 256 height 41
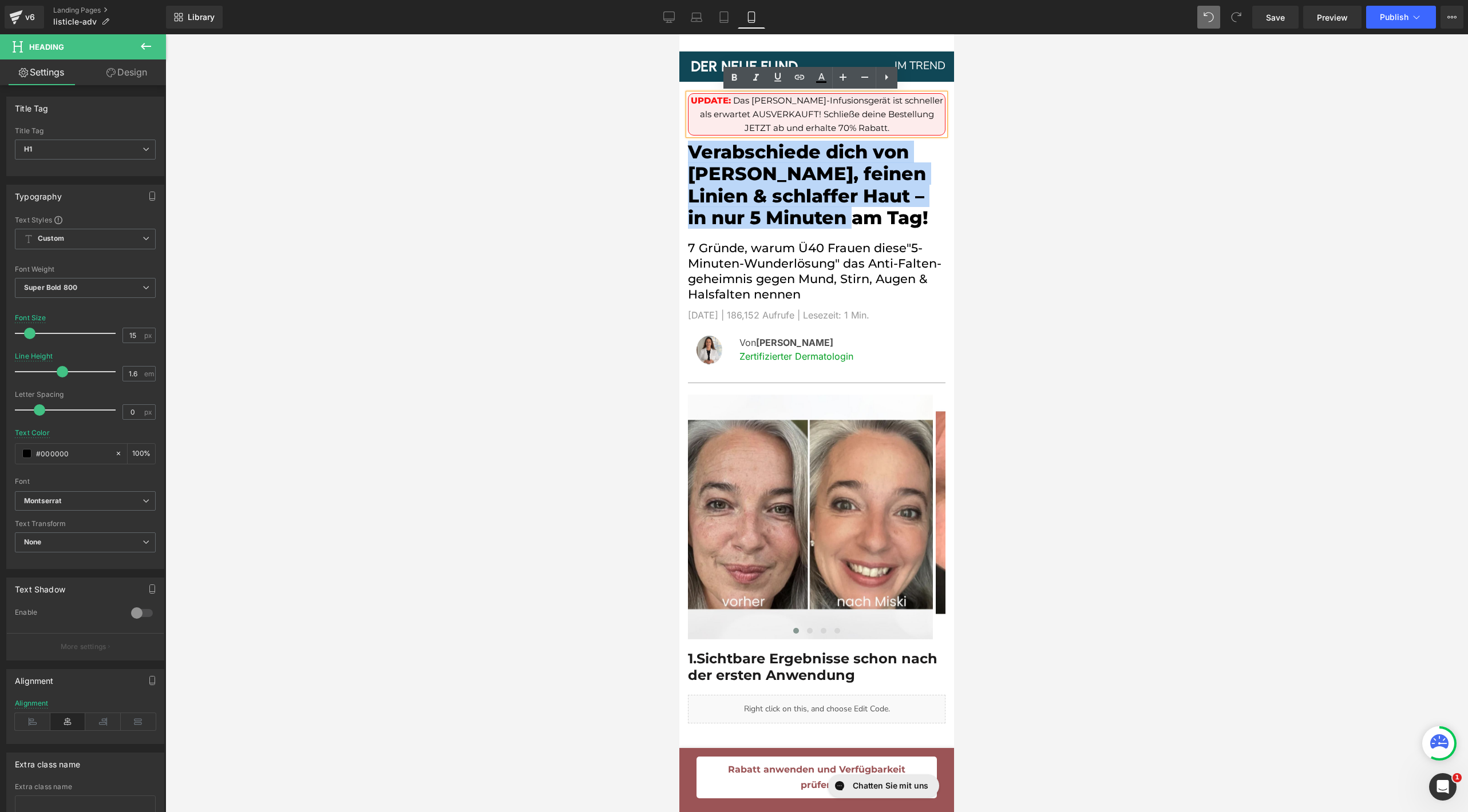
drag, startPoint x: 895, startPoint y: 123, endPoint x: 734, endPoint y: 102, distance: 162.4
click at [733, 102] on h1 "UPDATE: Das Miski Mikro-Infusionsgerät ist schneller als erwartet AUSVERKAUFT! …" at bounding box center [816, 114] width 256 height 41
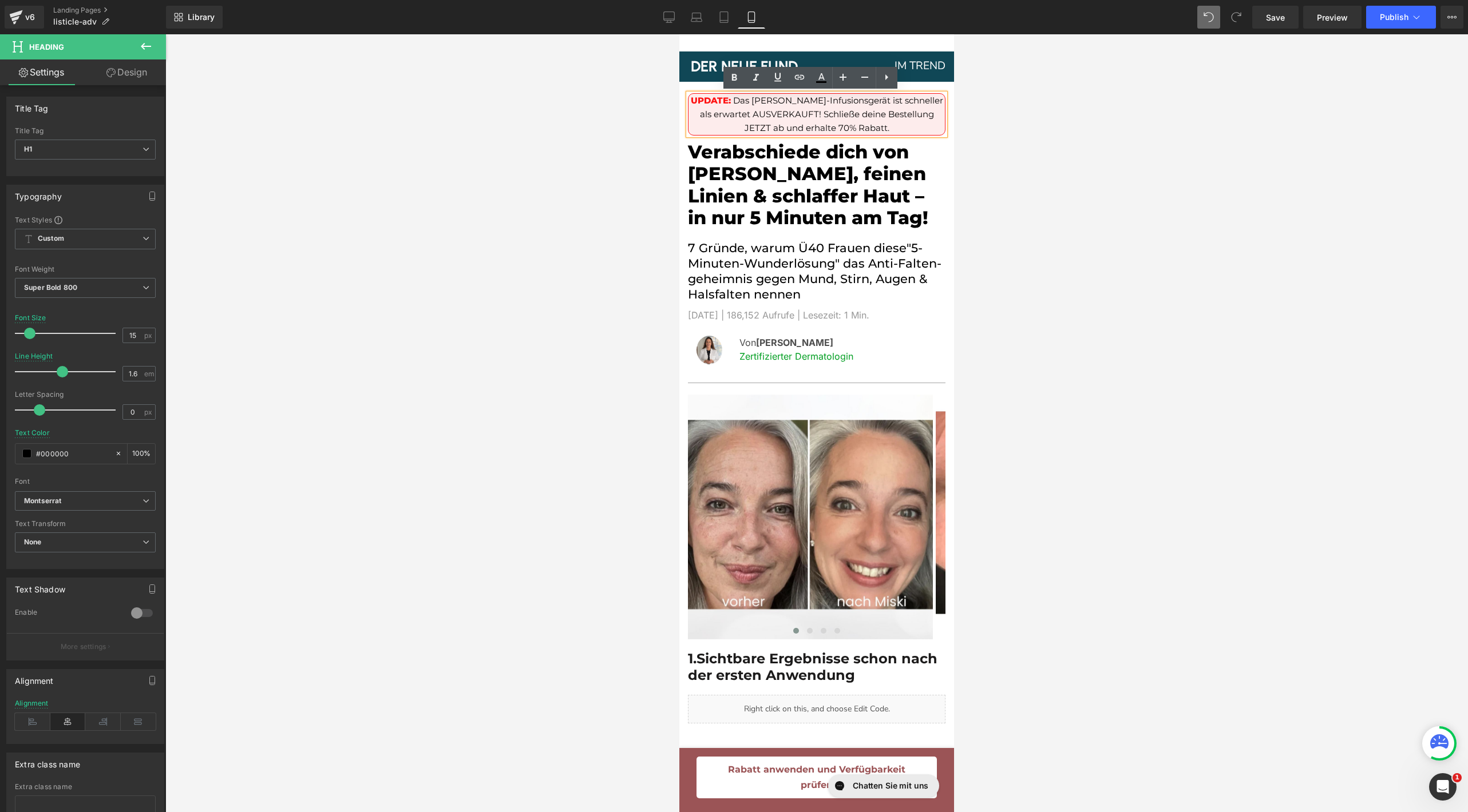
click at [734, 102] on span "Das" at bounding box center [741, 100] width 16 height 11
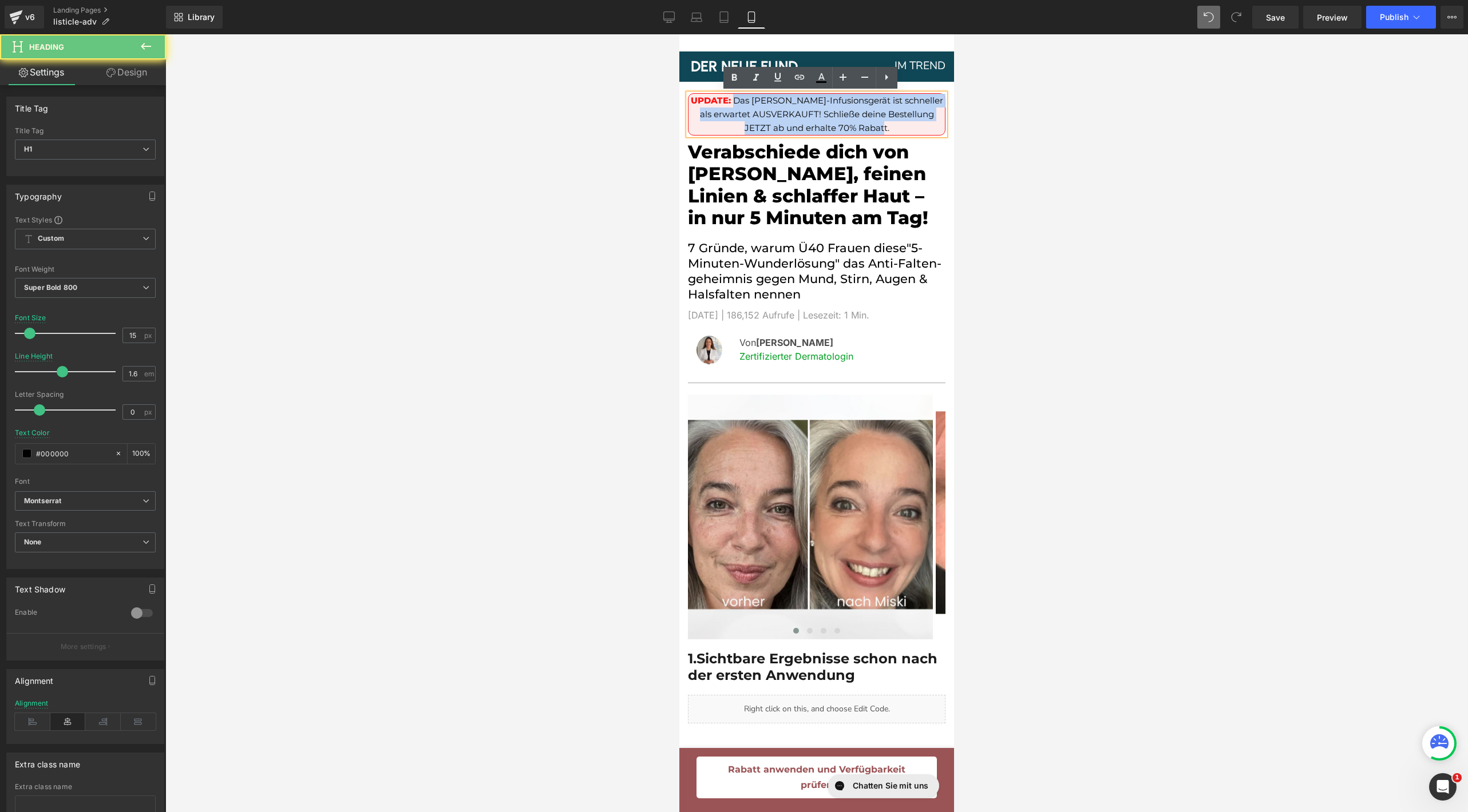
drag, startPoint x: 734, startPoint y: 102, endPoint x: 900, endPoint y: 124, distance: 167.5
click at [900, 124] on h1 "UPDATE: Das Miski Mikro-Infusionsgerät ist schneller als erwartet AUSVERKAUFT! …" at bounding box center [816, 114] width 256 height 41
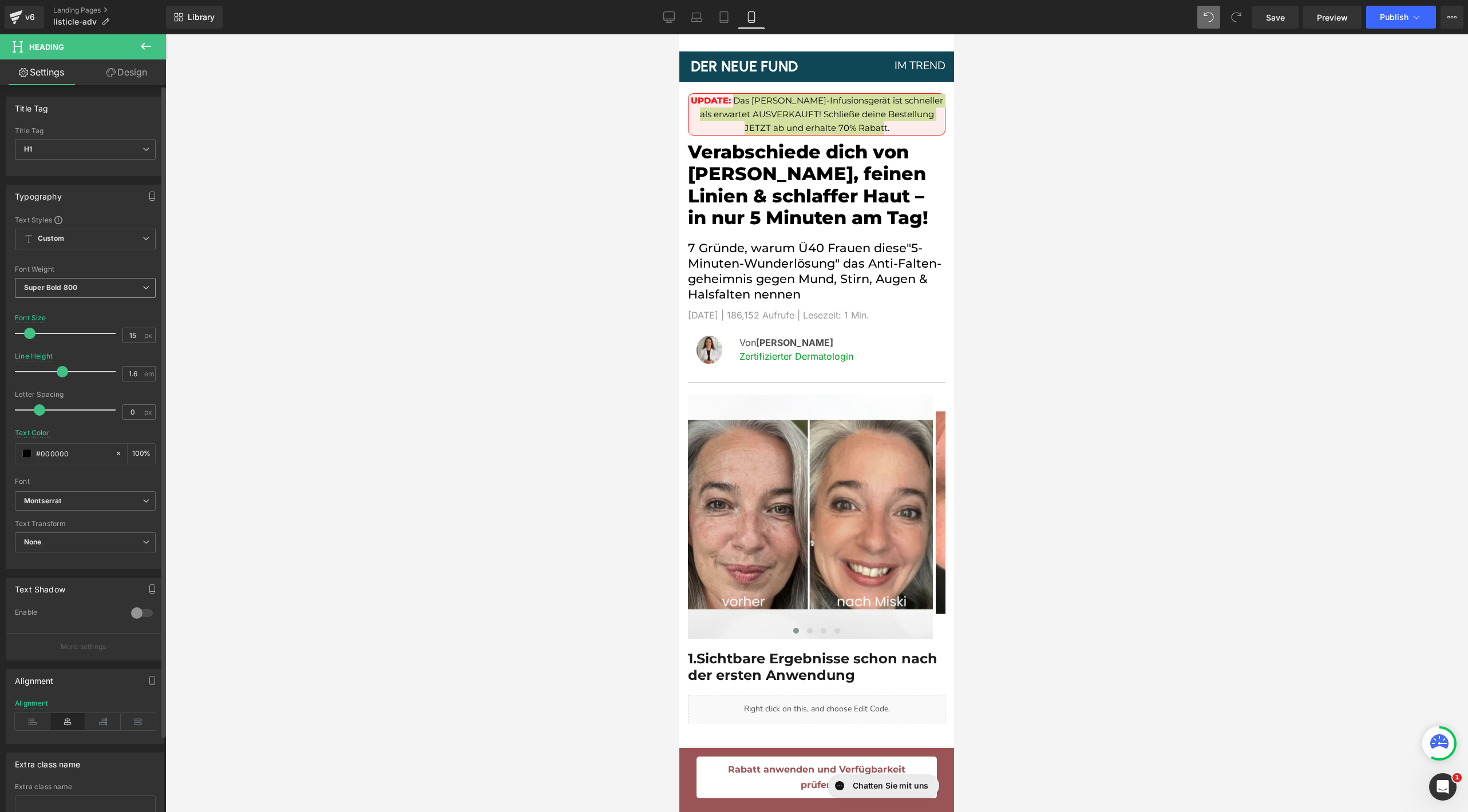
click at [88, 283] on span "Super Bold 800" at bounding box center [85, 288] width 141 height 20
click at [70, 342] on li "Light 300" at bounding box center [86, 342] width 141 height 17
click at [68, 294] on span "Light 300" at bounding box center [85, 288] width 141 height 20
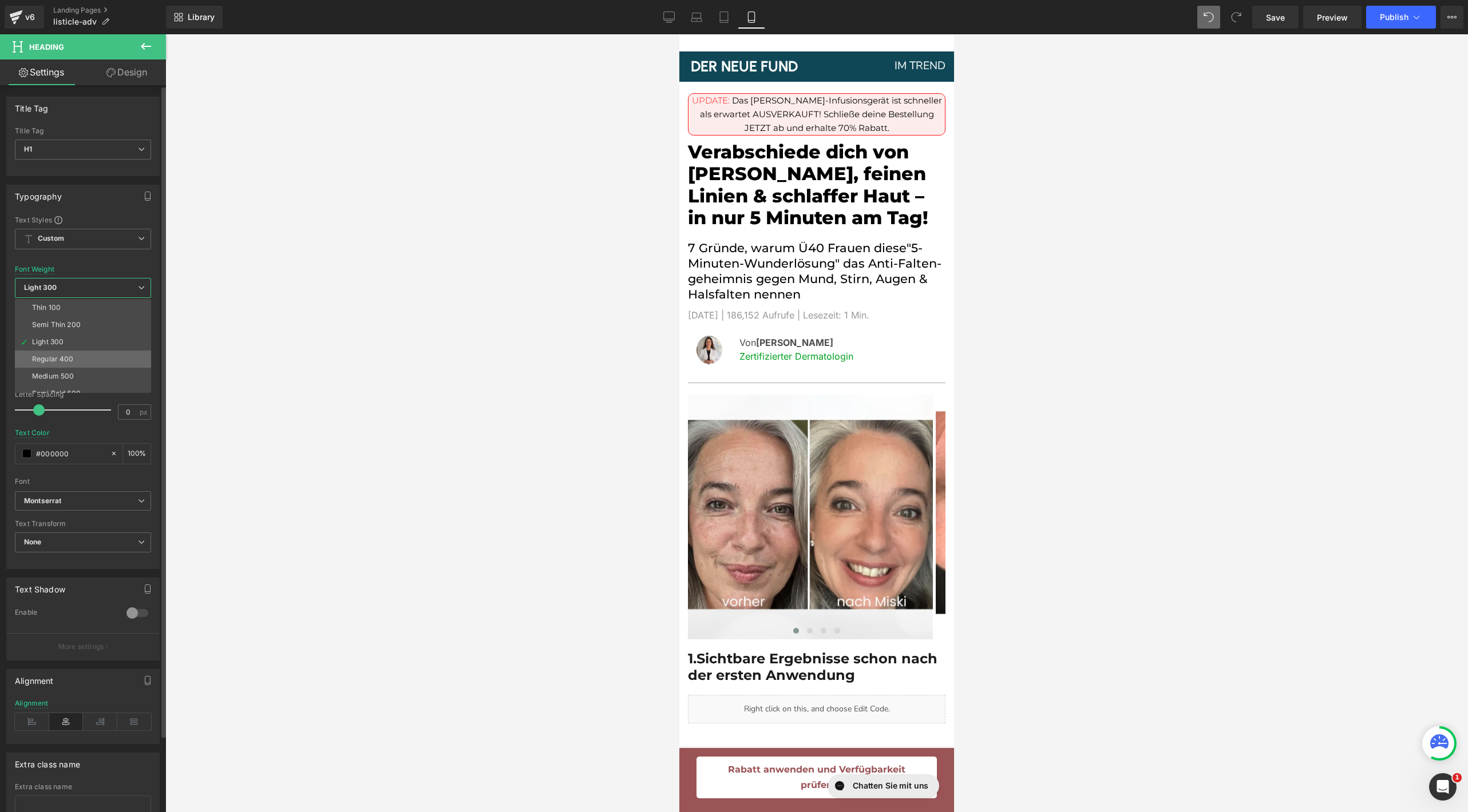
click at [58, 355] on div "Regular 400" at bounding box center [53, 359] width 42 height 8
click at [70, 291] on span "Regular 400" at bounding box center [85, 288] width 141 height 20
click at [69, 369] on li "Medium 500" at bounding box center [86, 376] width 141 height 17
click at [103, 282] on span "Medium 500" at bounding box center [85, 288] width 141 height 20
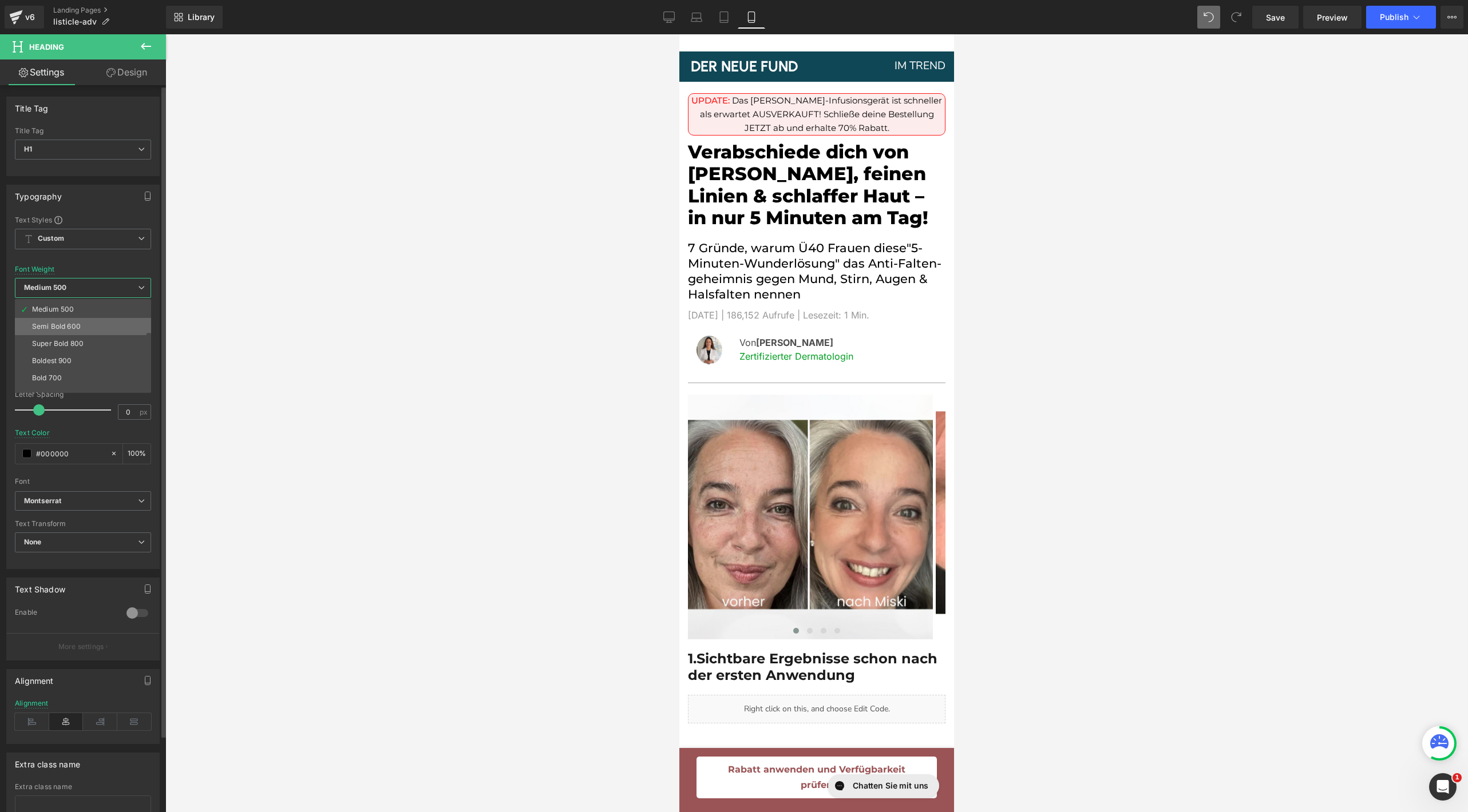
click at [102, 328] on li "Semi Bold 600" at bounding box center [86, 327] width 141 height 17
click at [113, 284] on span "Semi Bold 600" at bounding box center [85, 288] width 141 height 20
click at [93, 315] on li "Super Bold 800" at bounding box center [86, 316] width 141 height 17
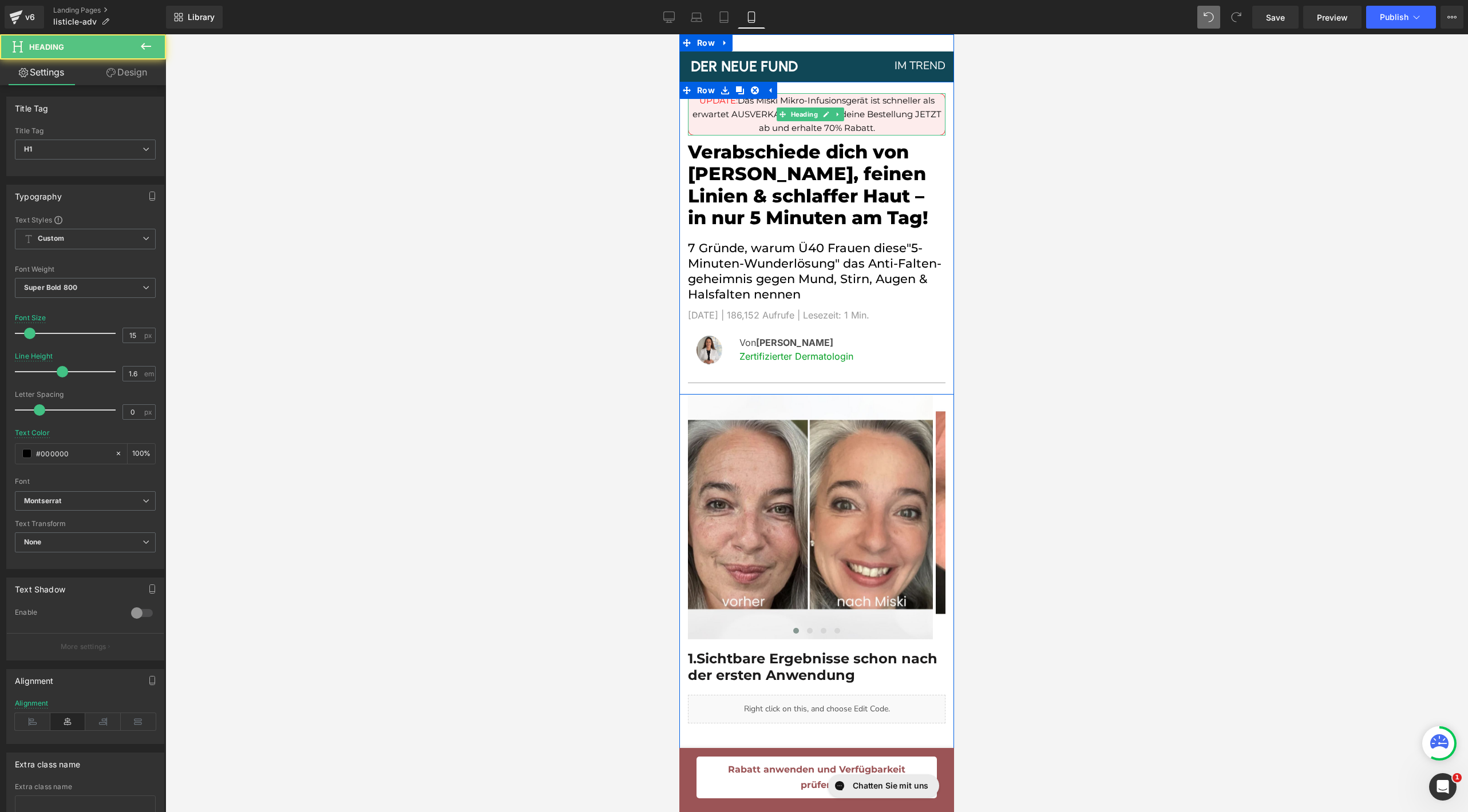
click at [903, 111] on span "UPDATE: Das Miski Mikro-Infusionsgerät ist schneller als erwartet AUSVERKAUFT! …" at bounding box center [816, 114] width 249 height 38
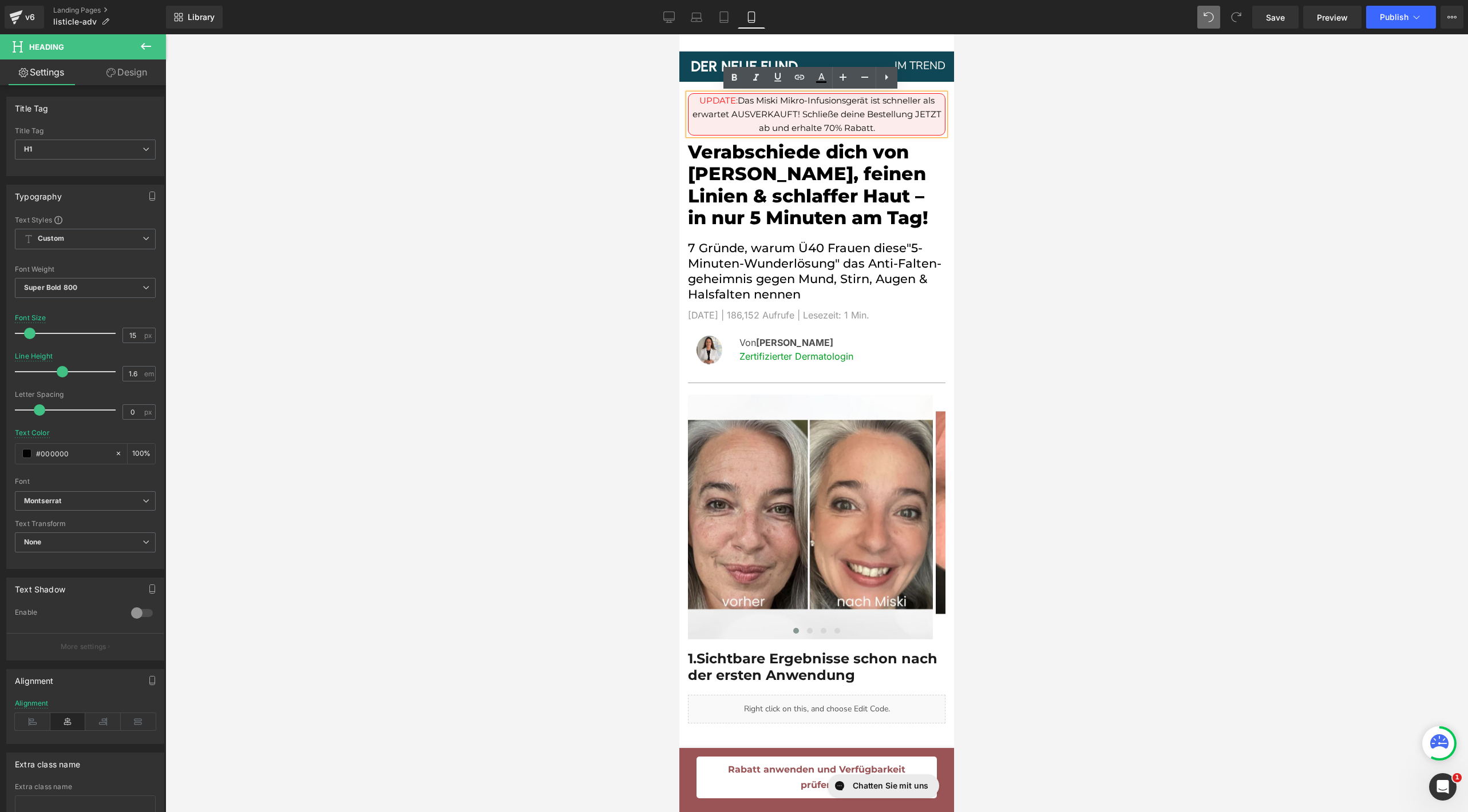
drag, startPoint x: 889, startPoint y: 132, endPoint x: 691, endPoint y: 100, distance: 200.6
click at [691, 100] on h1 "UPDATE: Das Miski Mikro-Infusionsgerät ist schneller als erwartet AUSVERKAUFT! …" at bounding box center [816, 114] width 256 height 41
drag, startPoint x: 733, startPoint y: 101, endPoint x: 918, endPoint y: 126, distance: 186.7
click at [918, 126] on h1 "UPDATE: Das Miski Mikro-Infusionsgerät ist schneller als erwartet AUSVERKAUFT! …" at bounding box center [816, 114] width 256 height 41
click at [1043, 160] on div at bounding box center [816, 423] width 1303 height 778
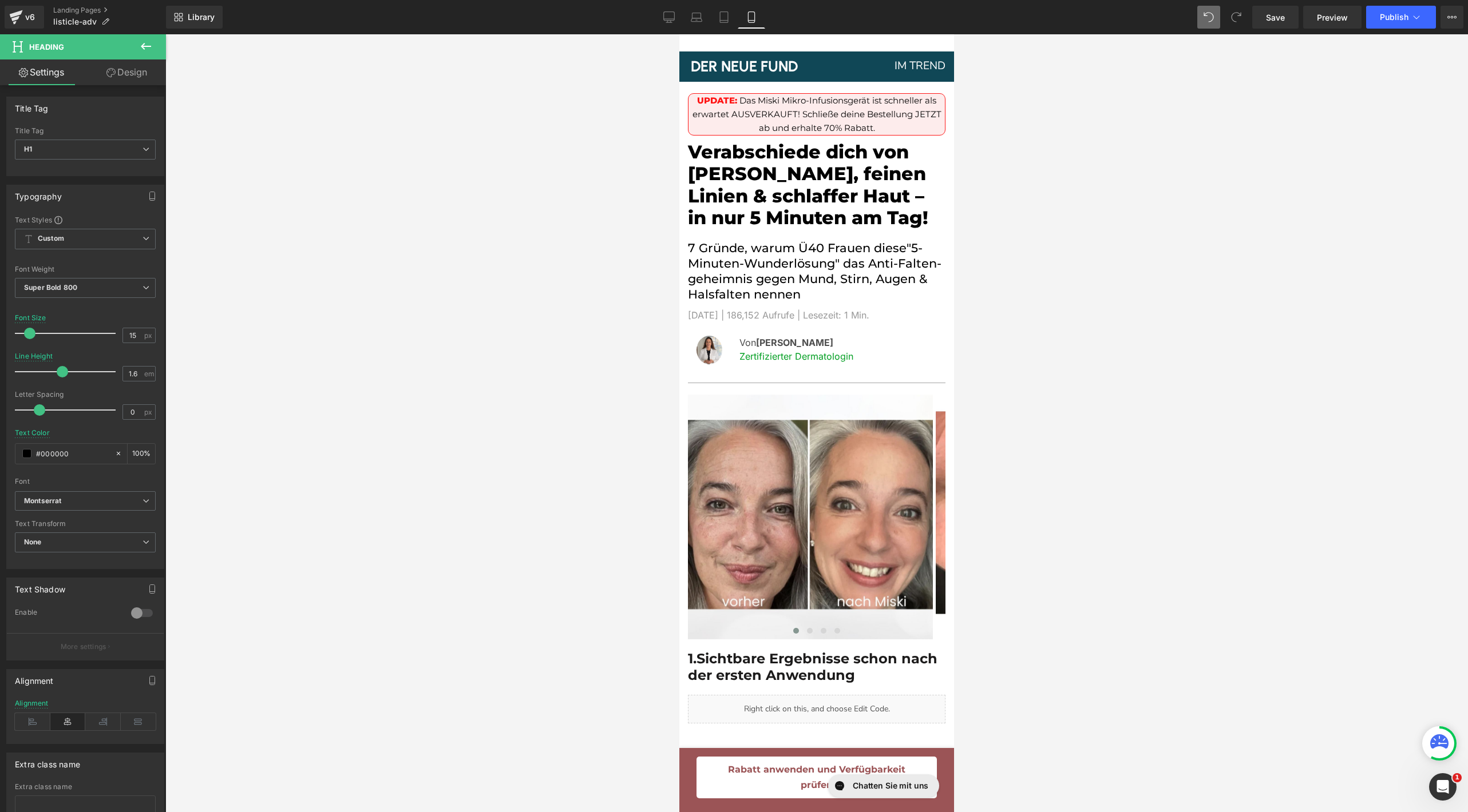
click at [1074, 290] on div at bounding box center [816, 423] width 1303 height 778
click at [677, 21] on link "Desktop" at bounding box center [669, 17] width 28 height 23
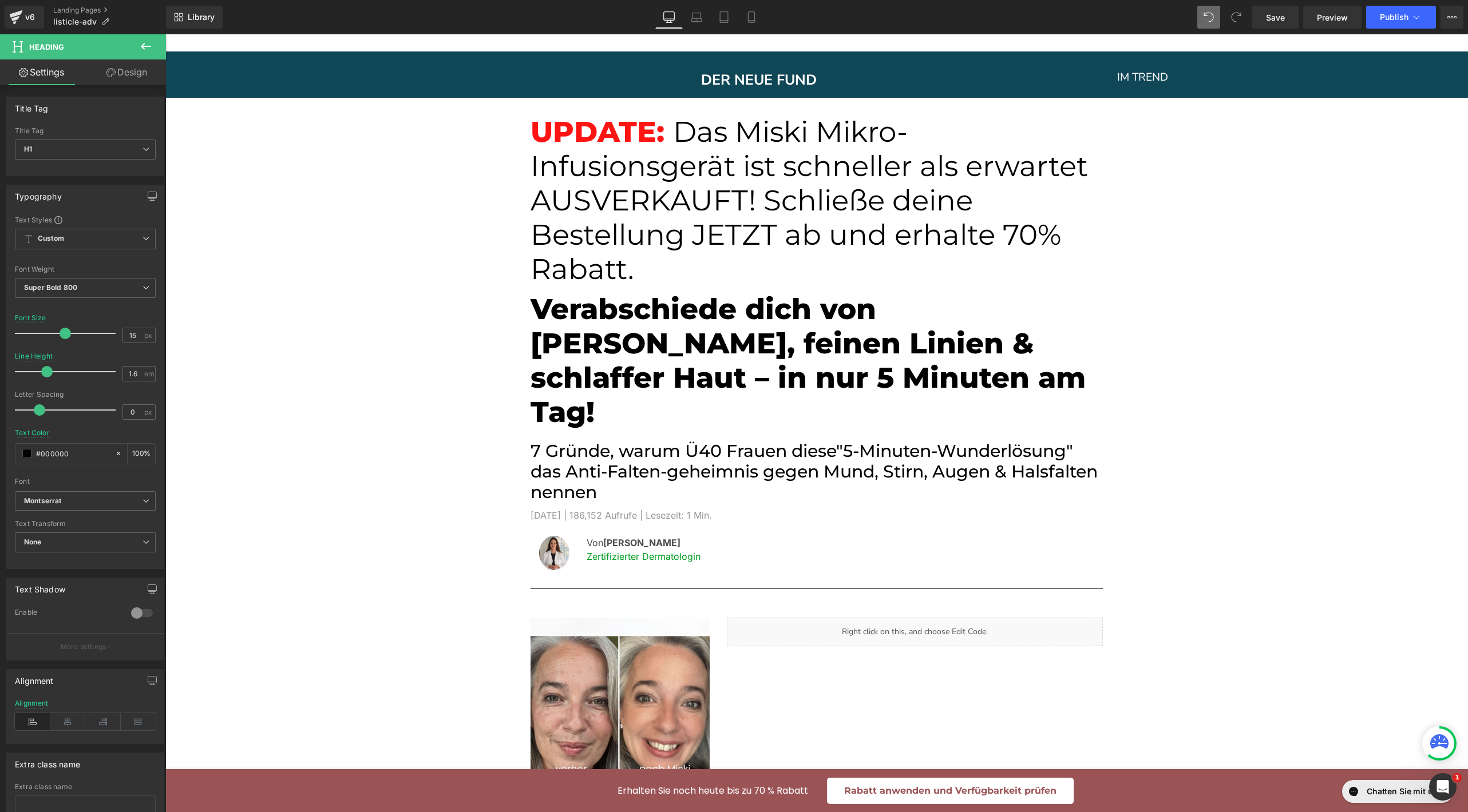
scroll to position [16, 0]
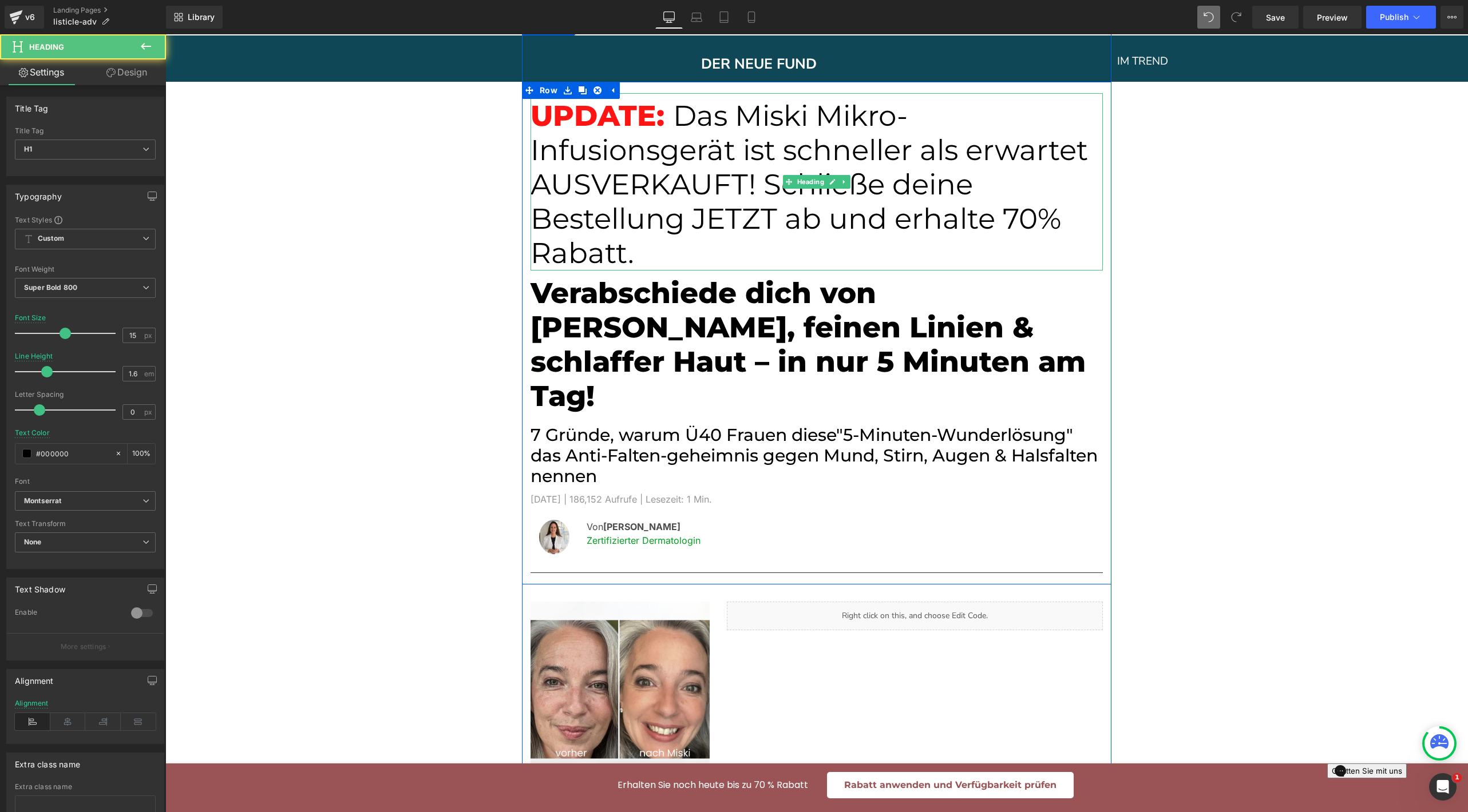
click at [647, 230] on span "Das Miski Mikro-Infusionsgerät ist schneller als erwartet AUSVERKAUFT! Schließe…" at bounding box center [809, 184] width 557 height 172
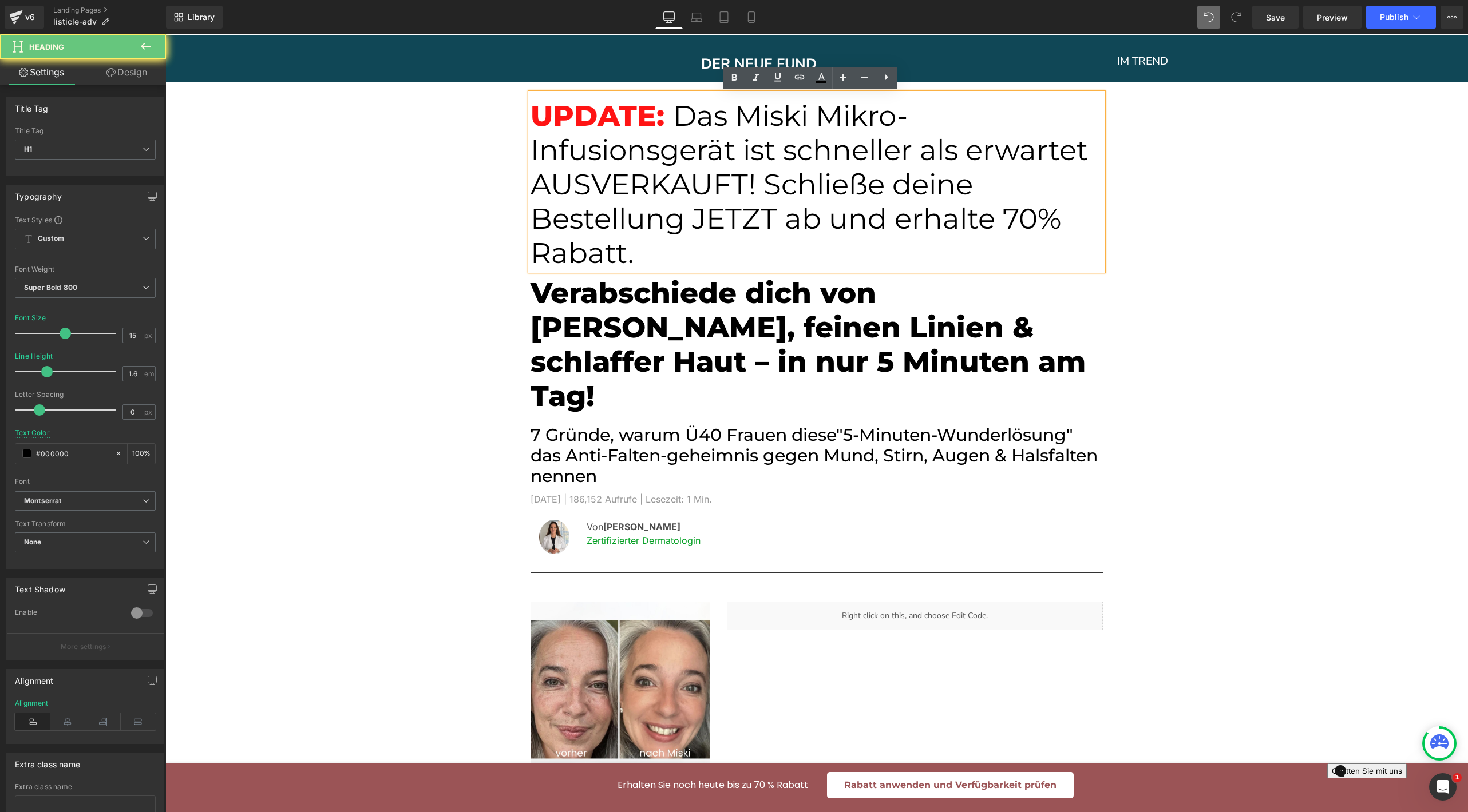
click at [648, 218] on span "Das Miski Mikro-Infusionsgerät ist schneller als erwartet AUSVERKAUFT! Schließe…" at bounding box center [809, 184] width 557 height 172
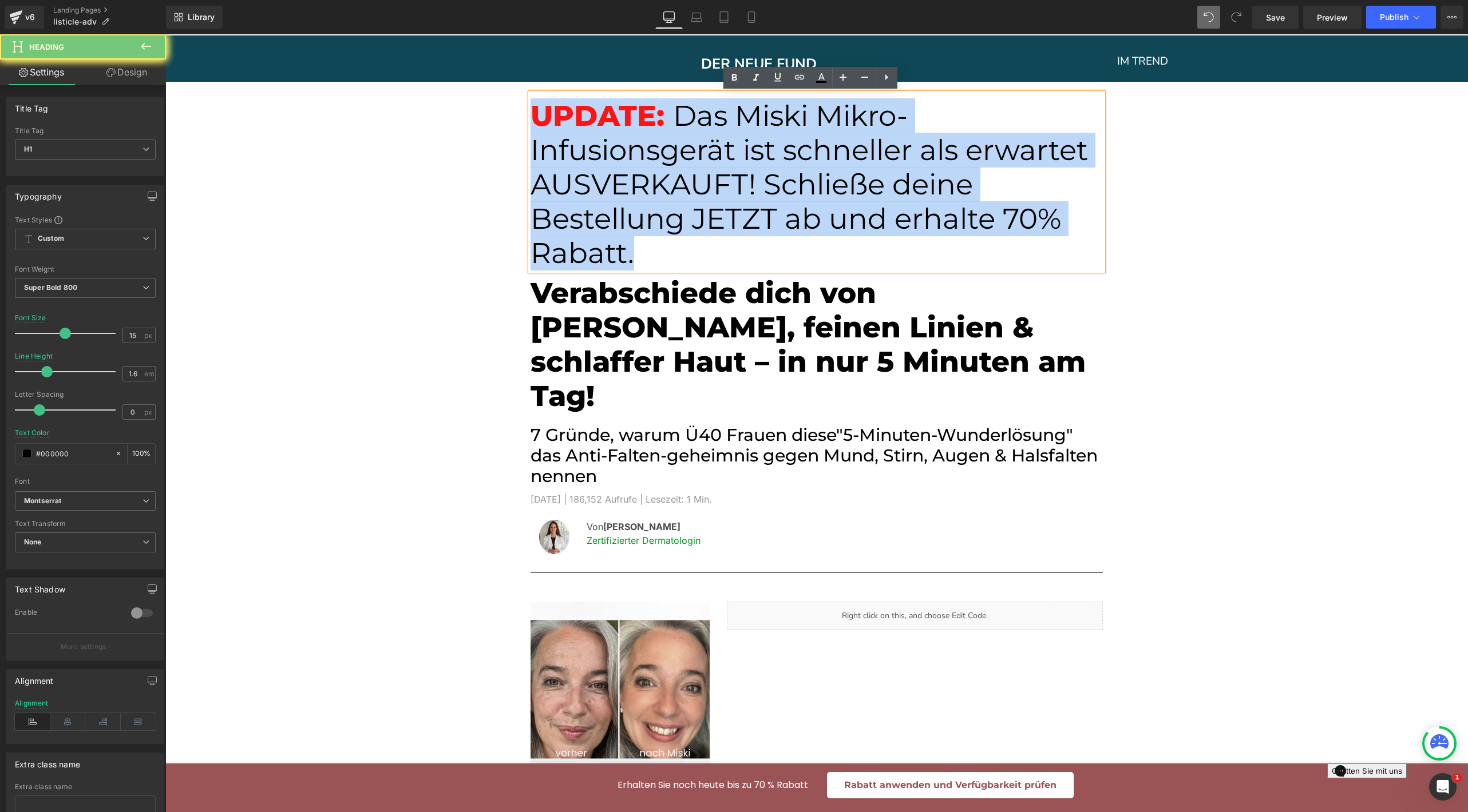
click at [648, 218] on span "Das Miski Mikro-Infusionsgerät ist schneller als erwartet AUSVERKAUFT! Schließe…" at bounding box center [809, 184] width 557 height 172
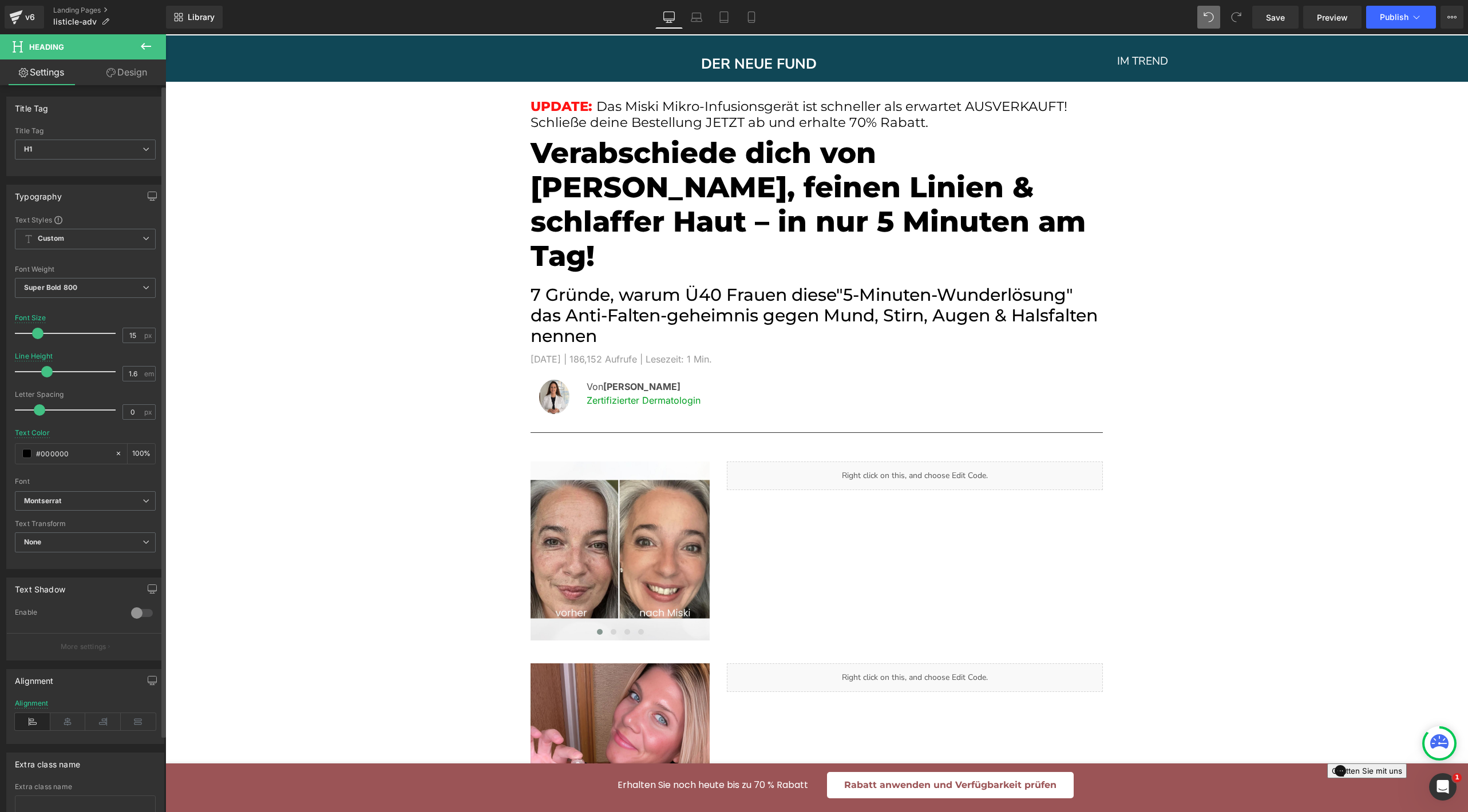
drag, startPoint x: 61, startPoint y: 333, endPoint x: 36, endPoint y: 333, distance: 25.0
click at [36, 333] on span at bounding box center [38, 334] width 11 height 11
click at [744, 14] on link "Mobile" at bounding box center [752, 17] width 28 height 23
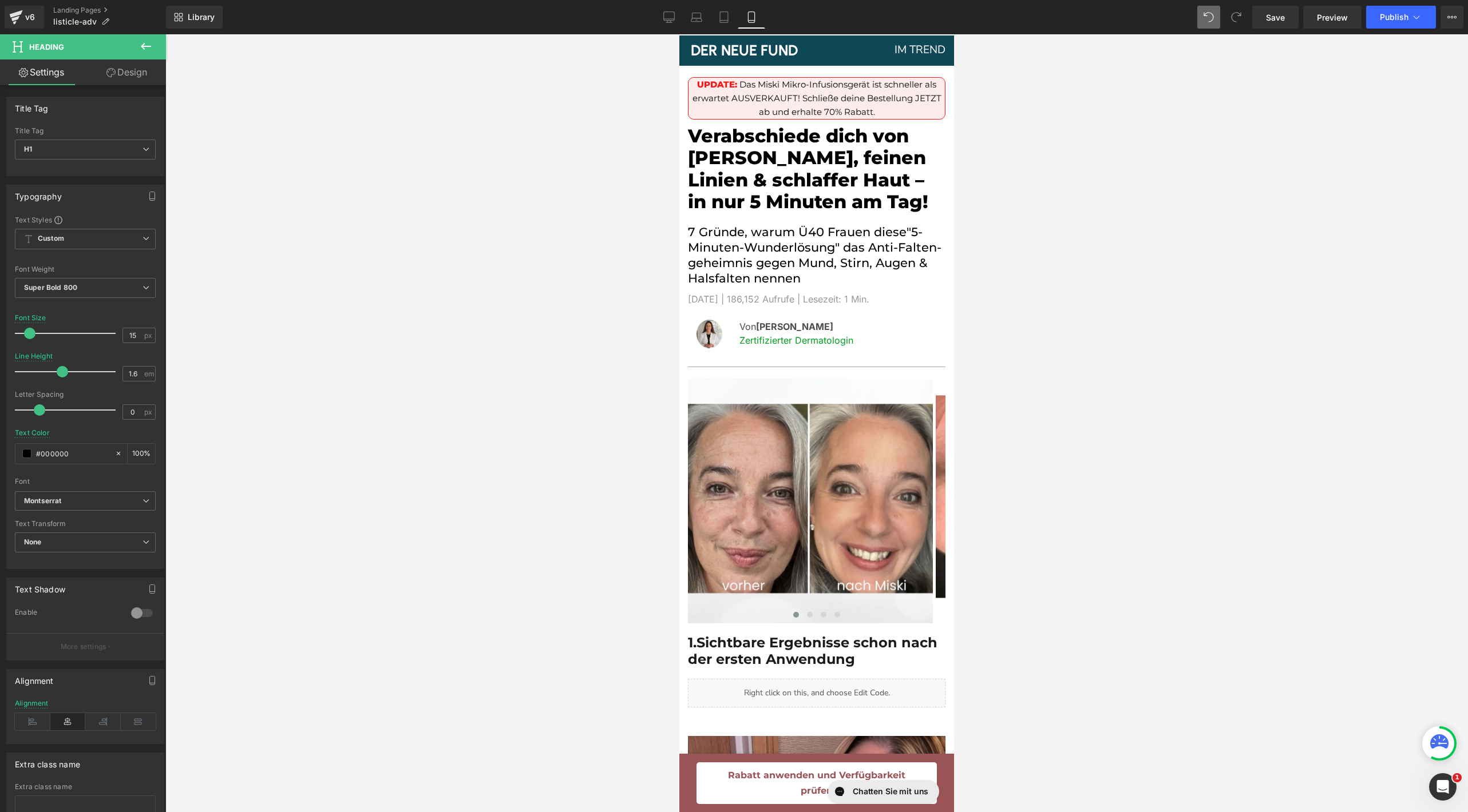
scroll to position [0, 0]
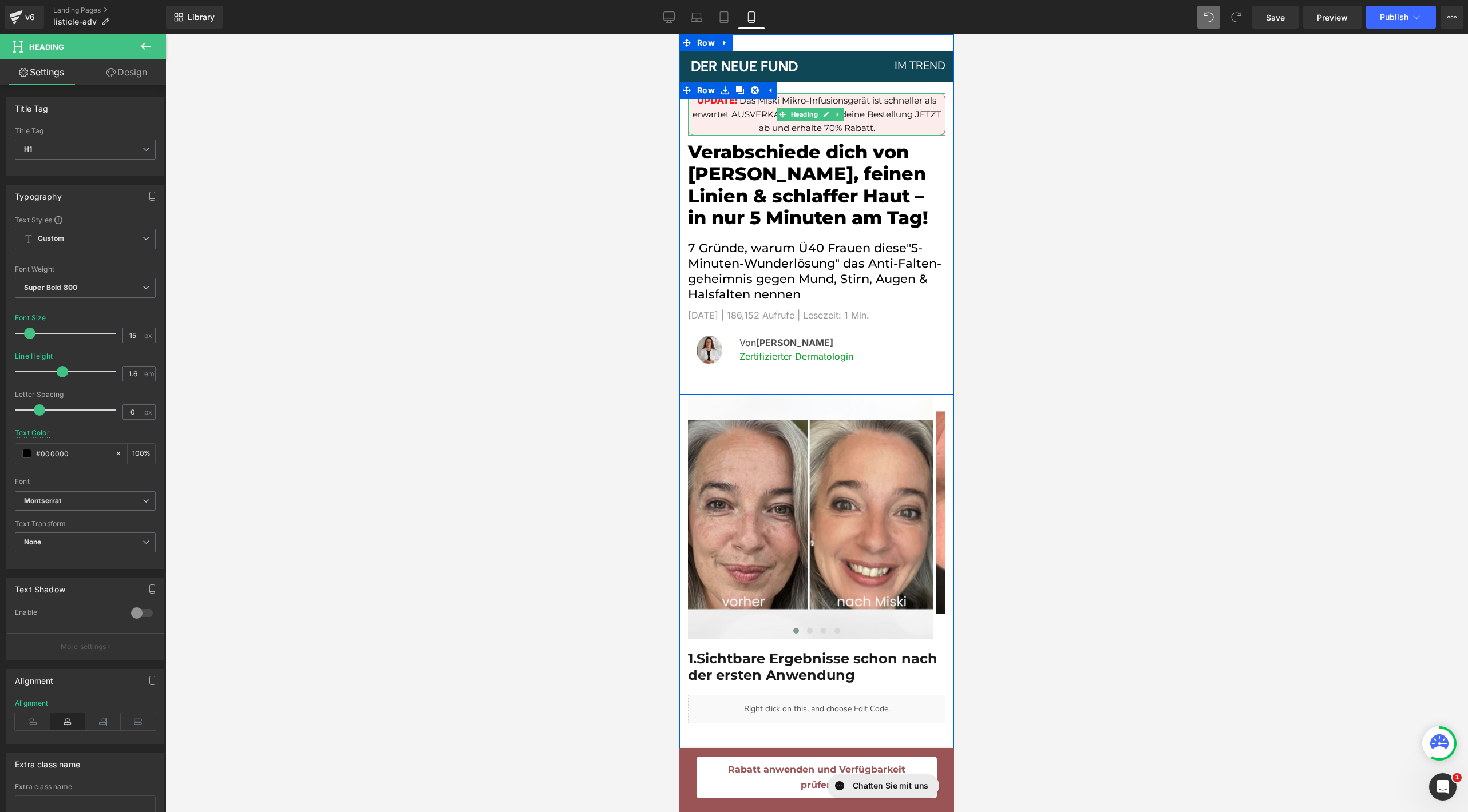
click at [717, 110] on span "Das Miski Mikro-Infusionsgerät ist schneller als erwartet AUSVERKAUFT! Schließe…" at bounding box center [816, 114] width 249 height 38
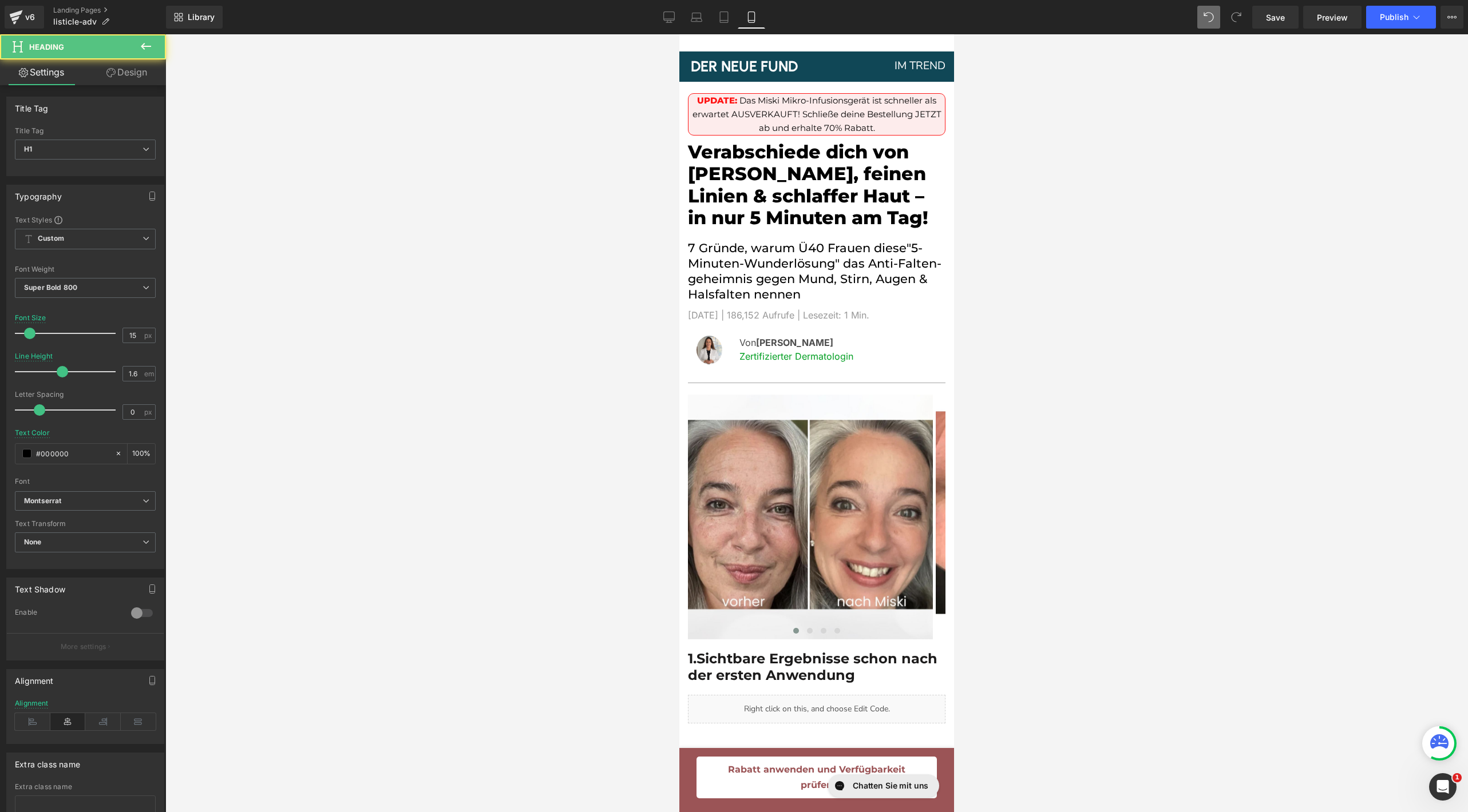
click at [138, 77] on link "Design" at bounding box center [126, 72] width 83 height 26
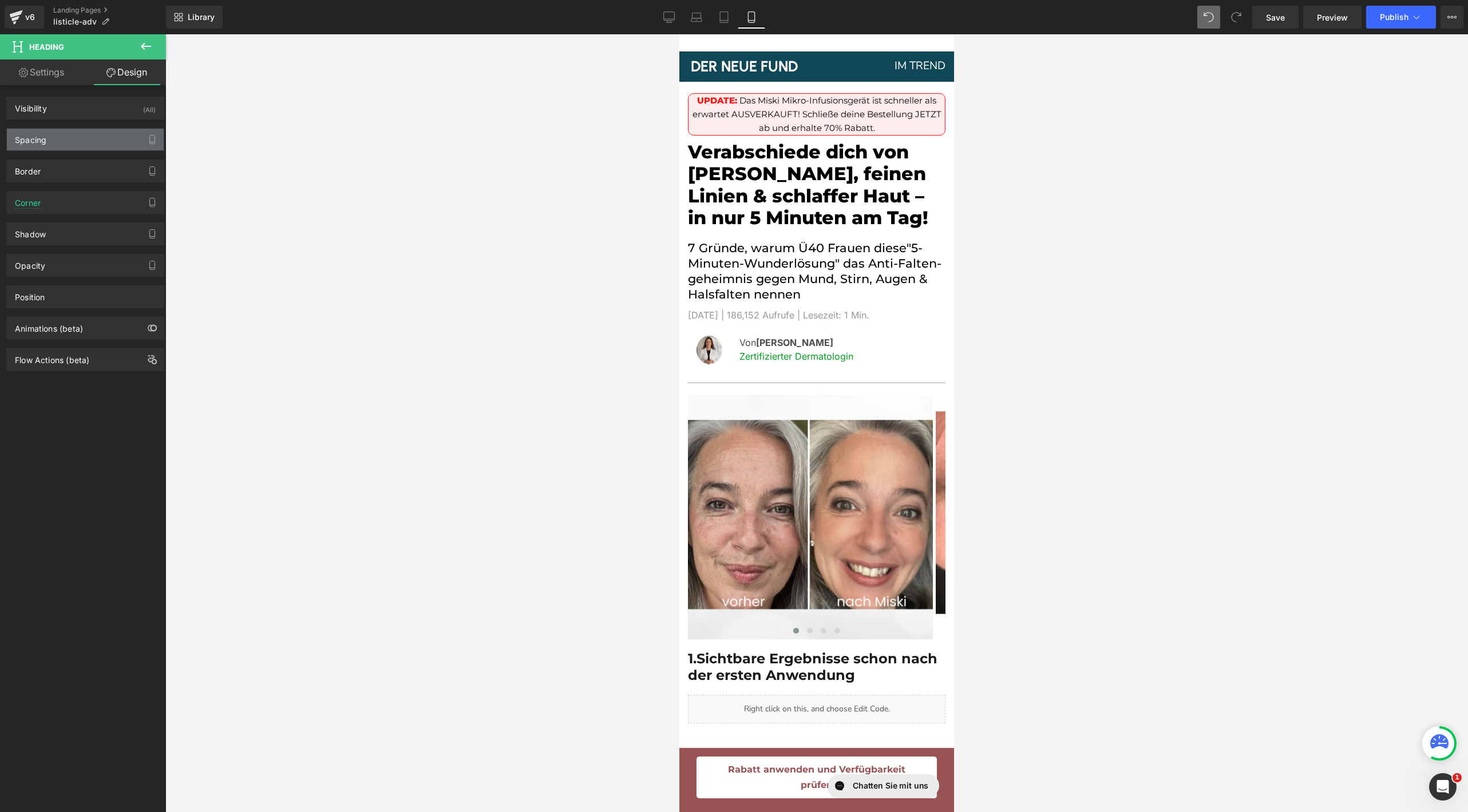
click at [69, 142] on div "Spacing" at bounding box center [85, 140] width 157 height 22
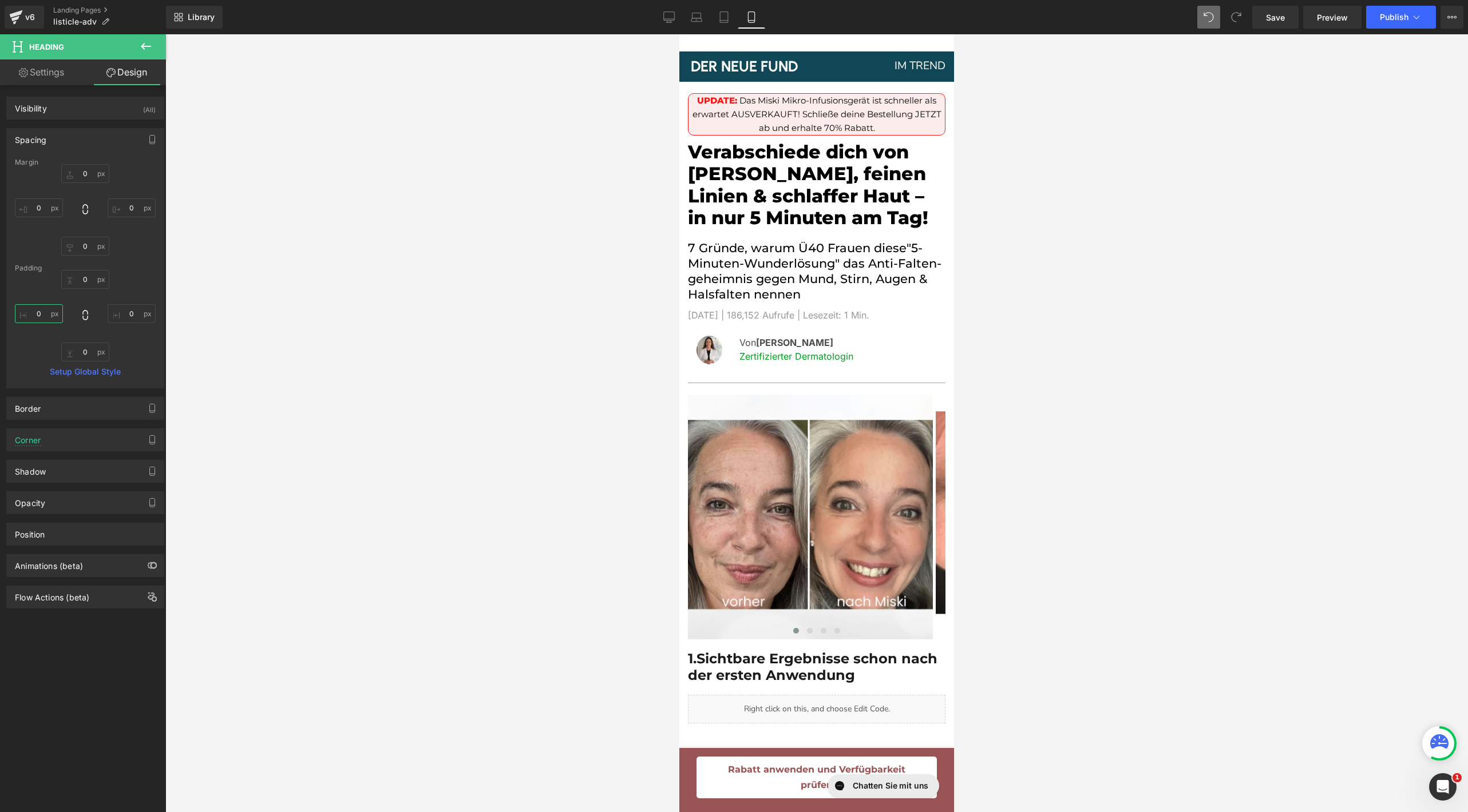
click at [34, 318] on input "0" at bounding box center [39, 314] width 48 height 19
click at [130, 311] on input "0" at bounding box center [132, 314] width 48 height 19
click at [87, 284] on input "0" at bounding box center [86, 279] width 48 height 19
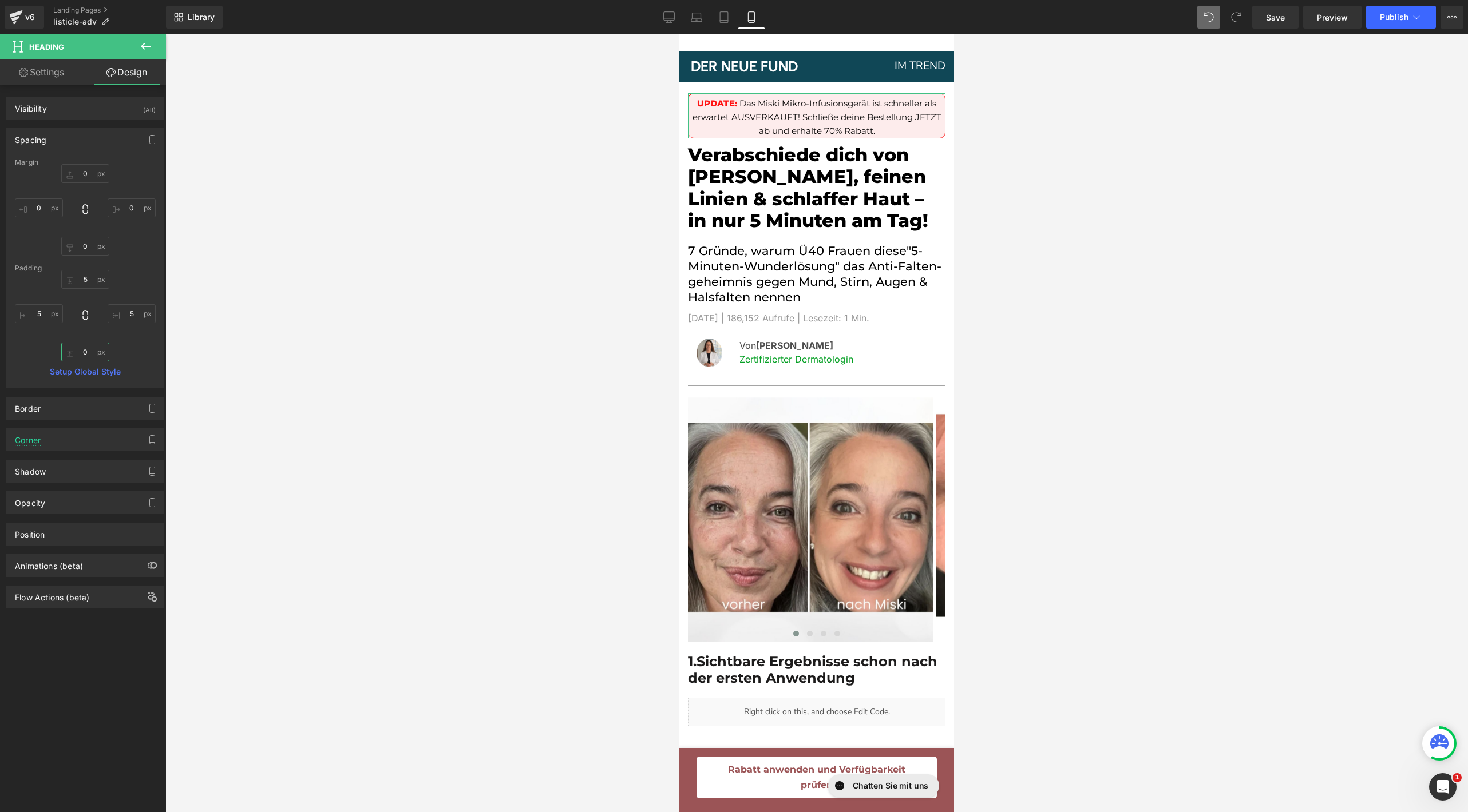
click at [83, 353] on input "0" at bounding box center [86, 352] width 48 height 19
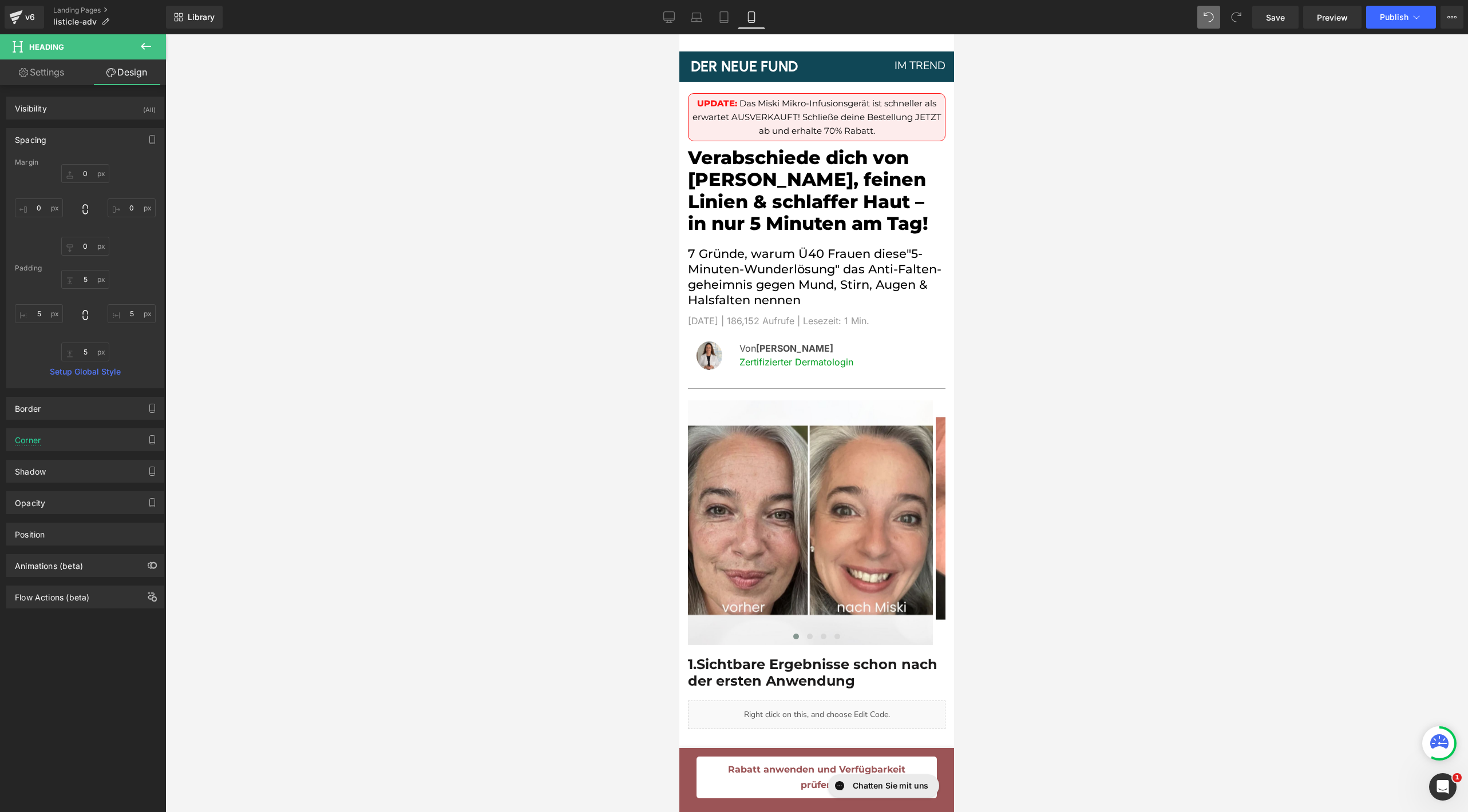
click at [436, 322] on div at bounding box center [816, 423] width 1303 height 778
click at [1216, 316] on div at bounding box center [816, 423] width 1303 height 778
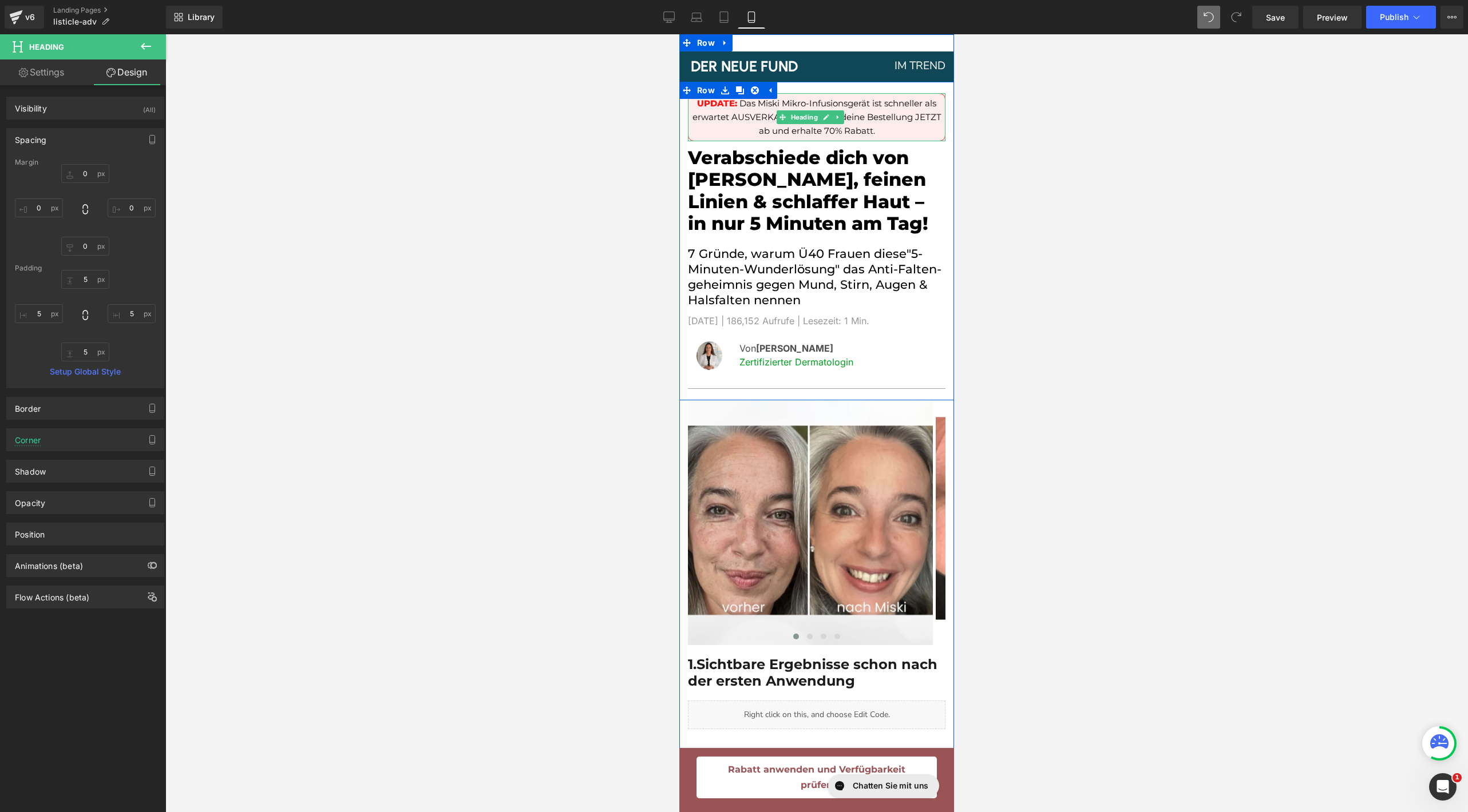
click at [710, 127] on h1 "UPDATE: Das Miski Mikro-Infusionsgerät ist schneller als erwartet AUSVERKAUFT! …" at bounding box center [816, 117] width 251 height 41
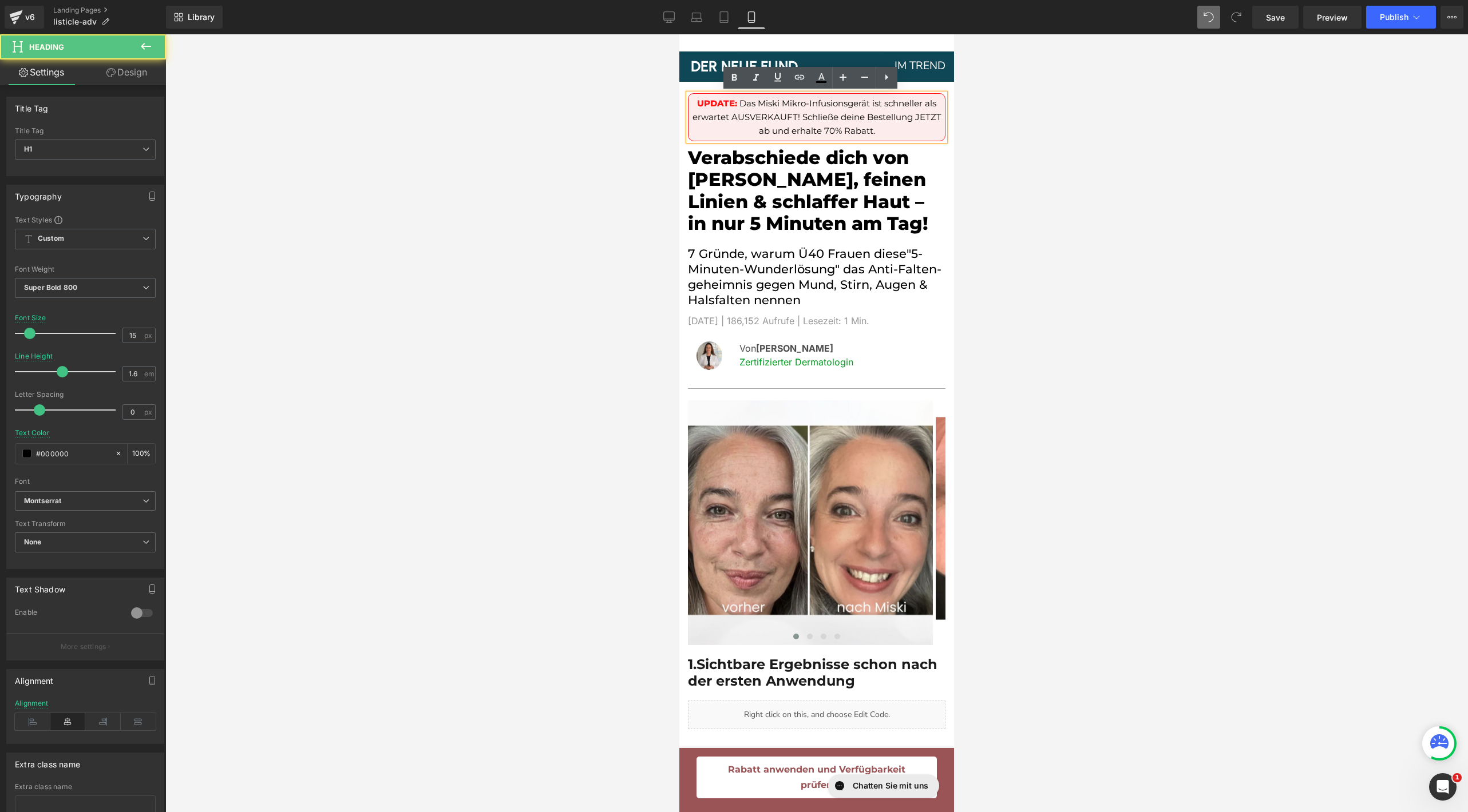
click at [1101, 167] on div at bounding box center [816, 423] width 1303 height 778
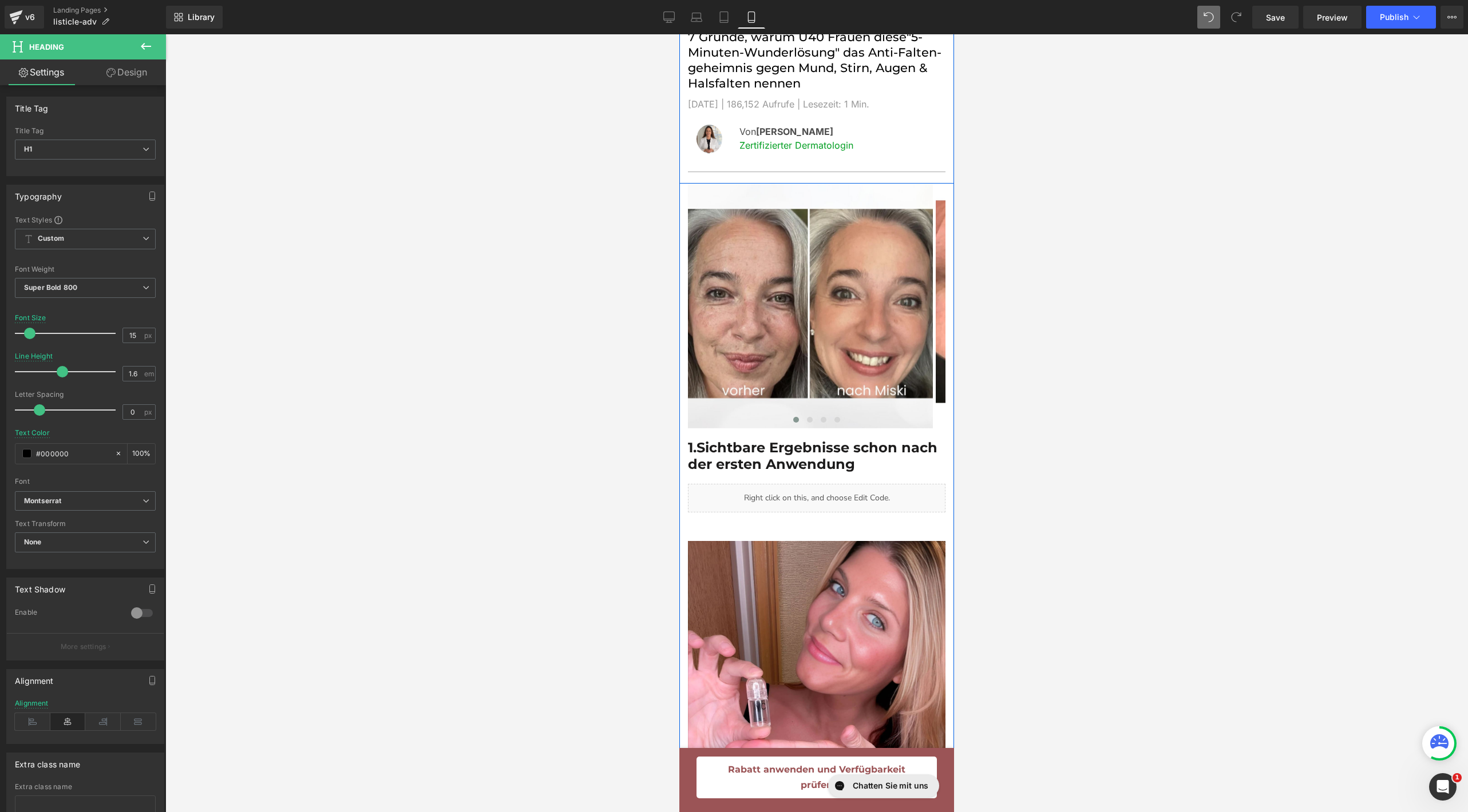
scroll to position [227, 0]
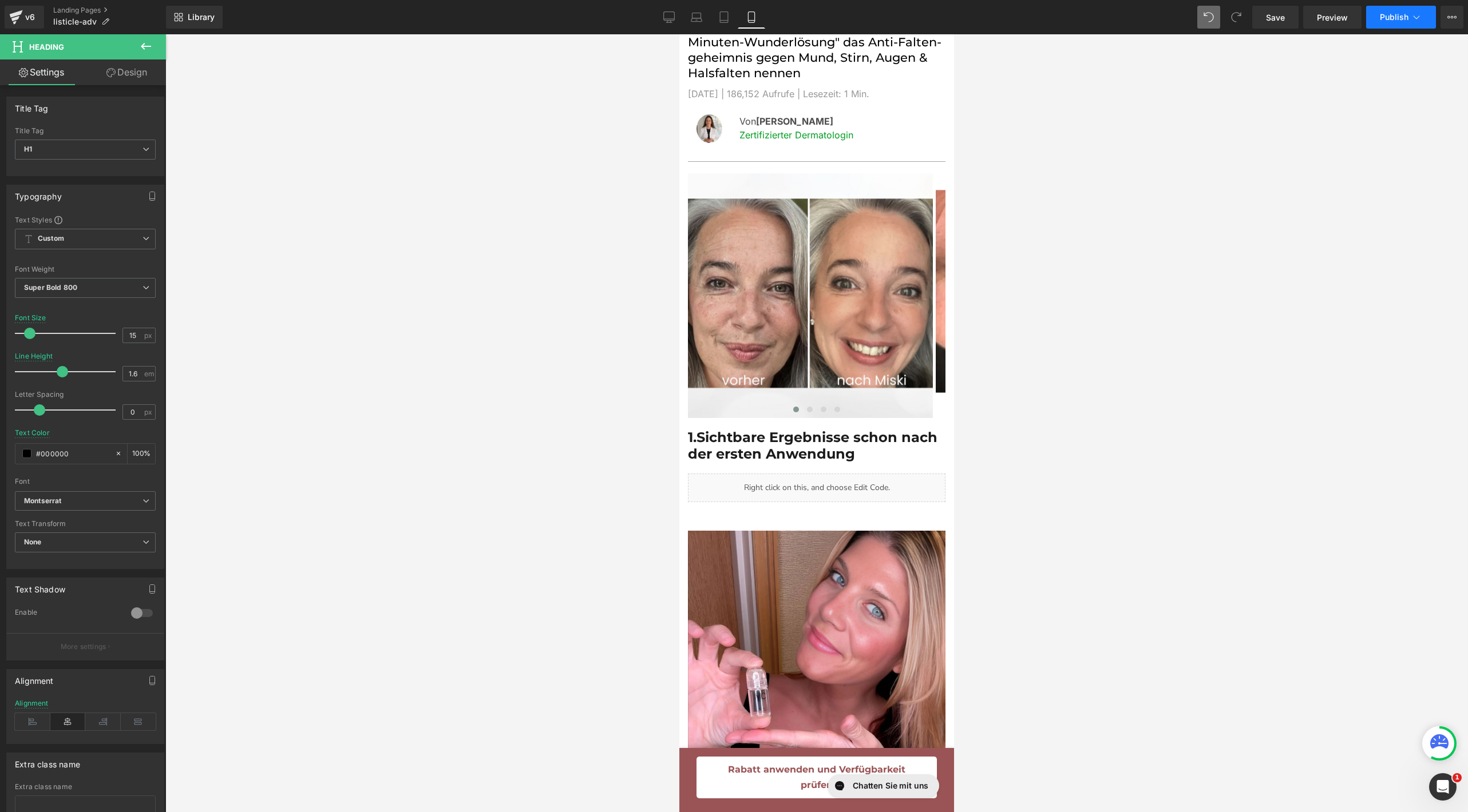
click at [1402, 28] on button "Publish" at bounding box center [1401, 17] width 70 height 23
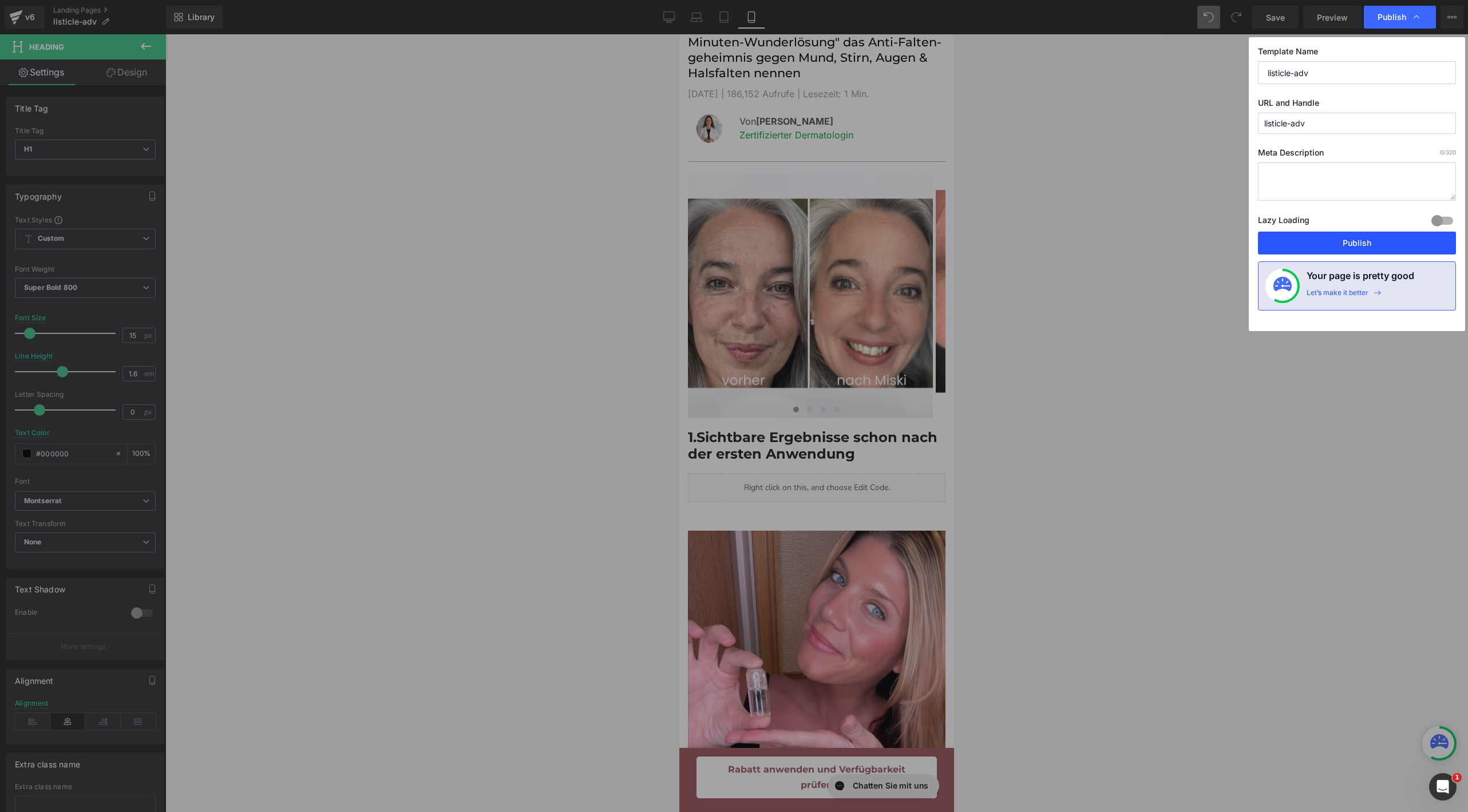
click at [1323, 242] on button "Publish" at bounding box center [1357, 243] width 198 height 23
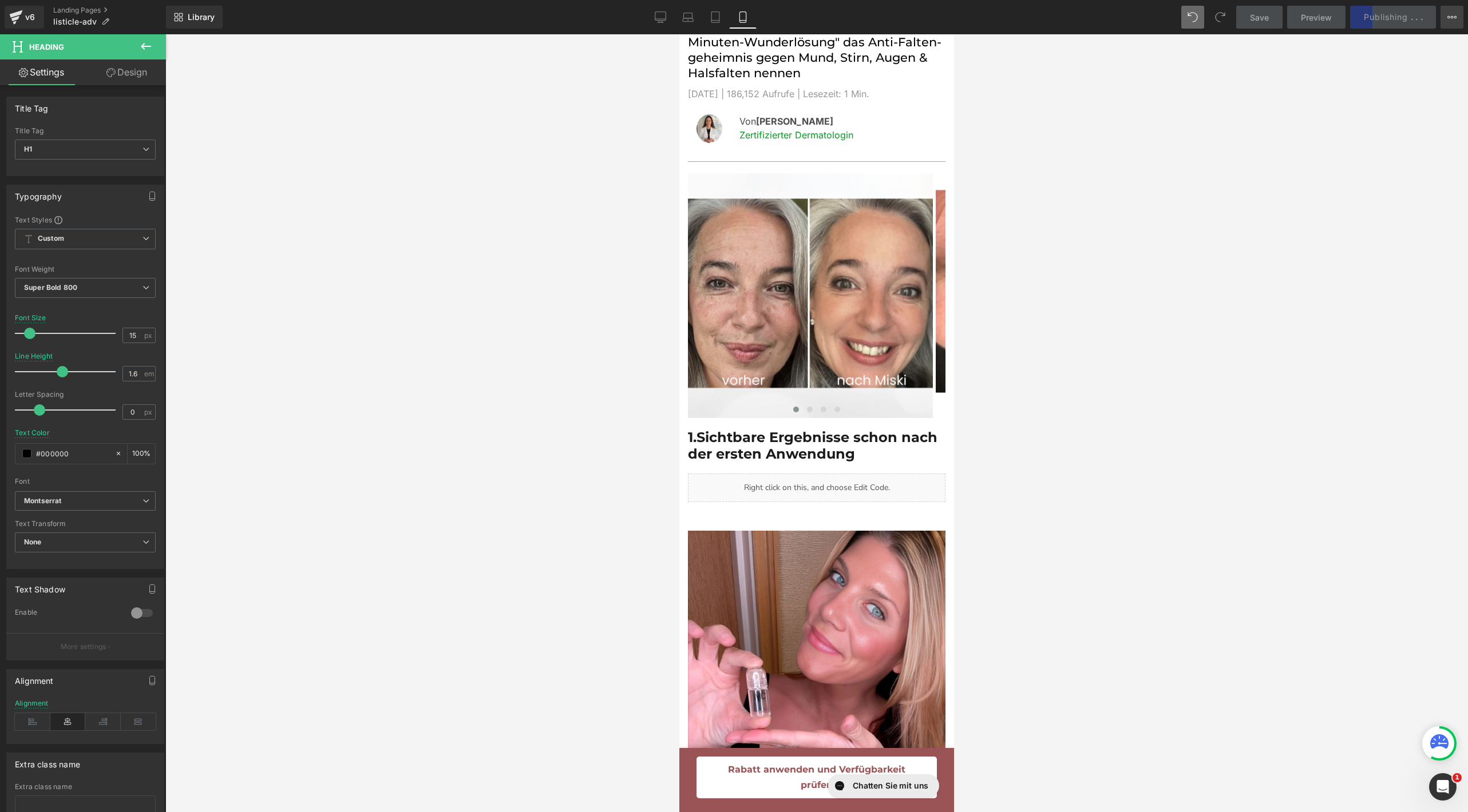
click at [1447, 24] on button "View Live Page View with current Template Save Template to Library Schedule Pub…" at bounding box center [1452, 17] width 23 height 23
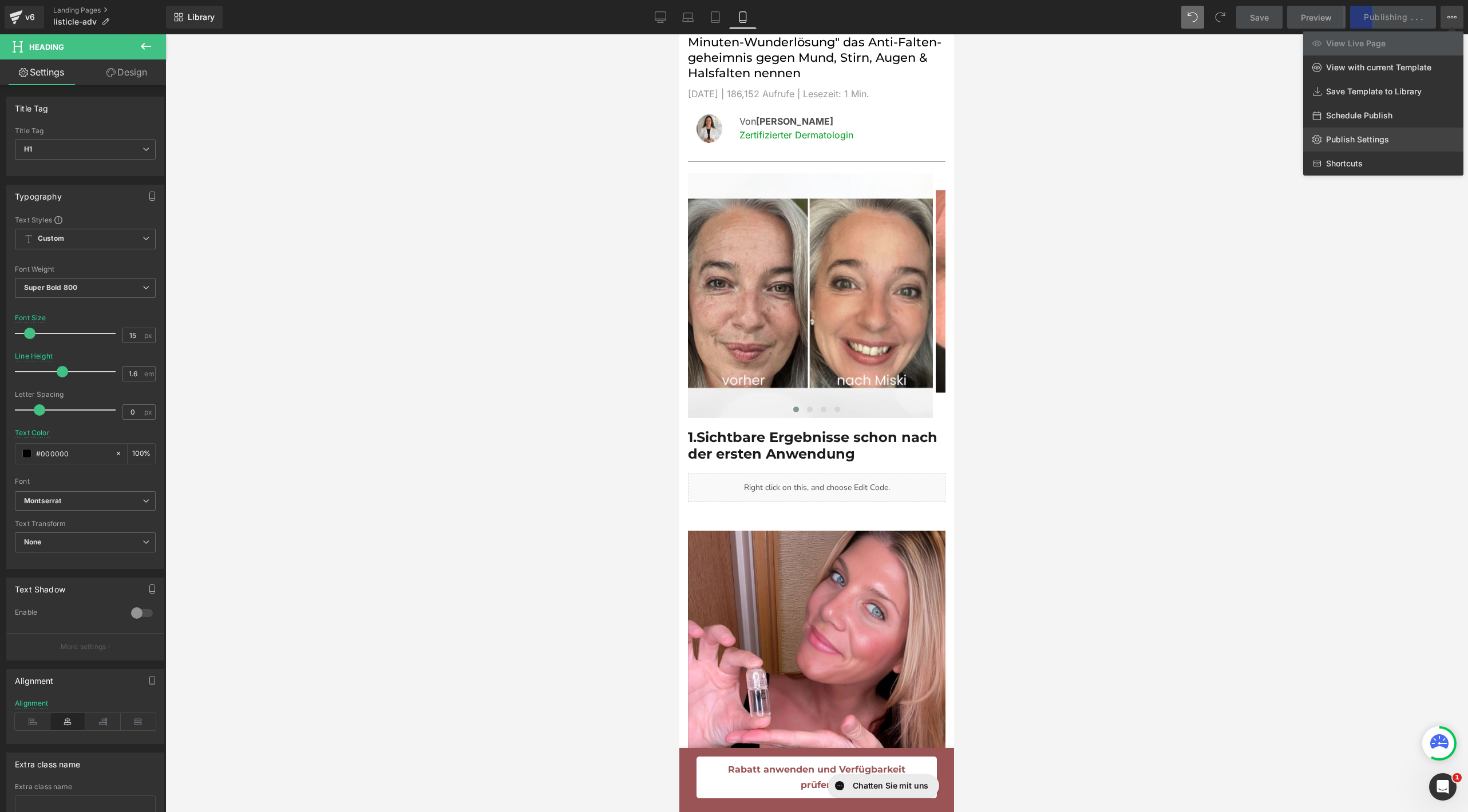
click at [1355, 142] on span "Publish Settings" at bounding box center [1358, 140] width 63 height 10
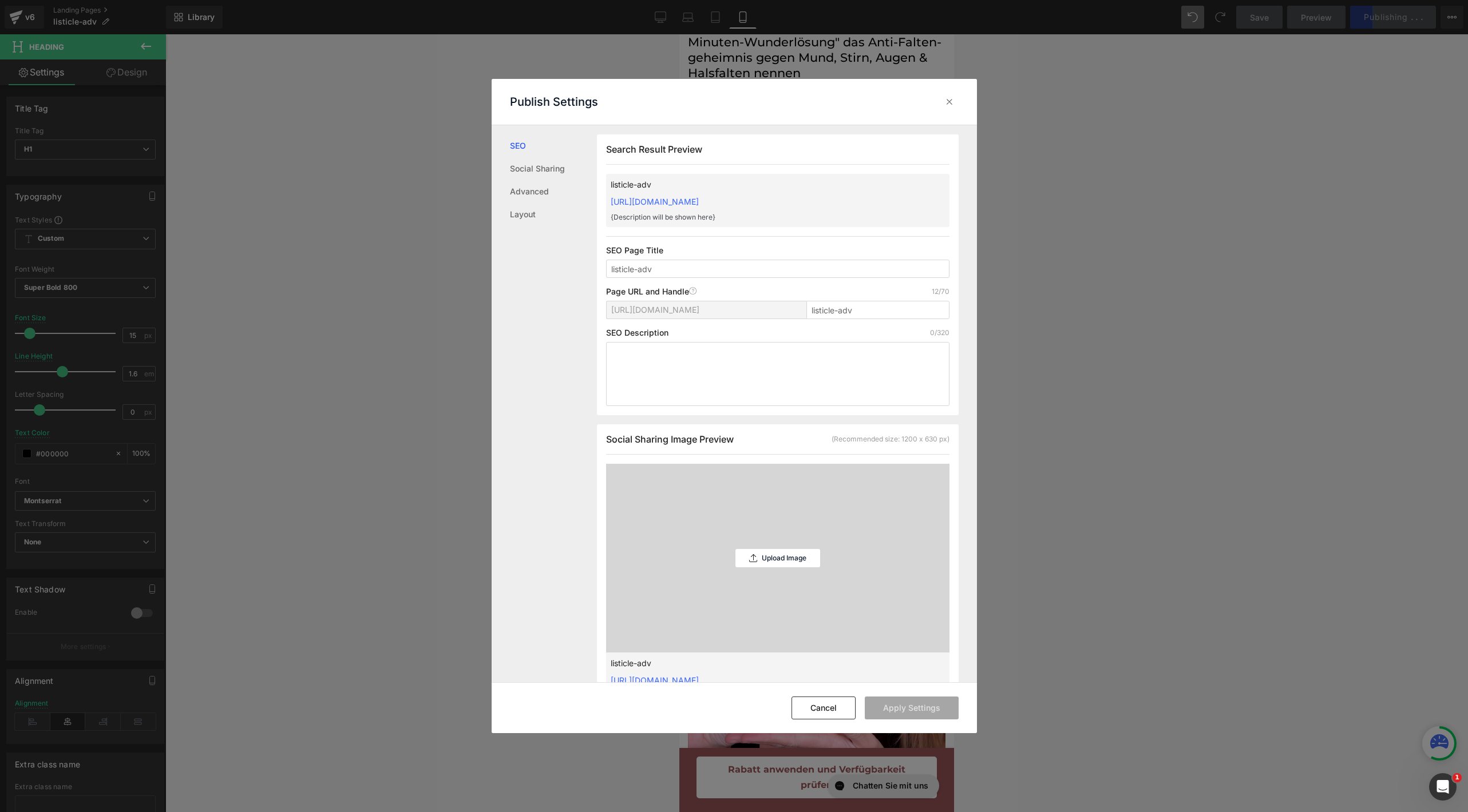
scroll to position [0, 0]
click at [874, 316] on input "listicle-adv" at bounding box center [878, 310] width 143 height 18
click at [949, 98] on icon at bounding box center [950, 102] width 11 height 11
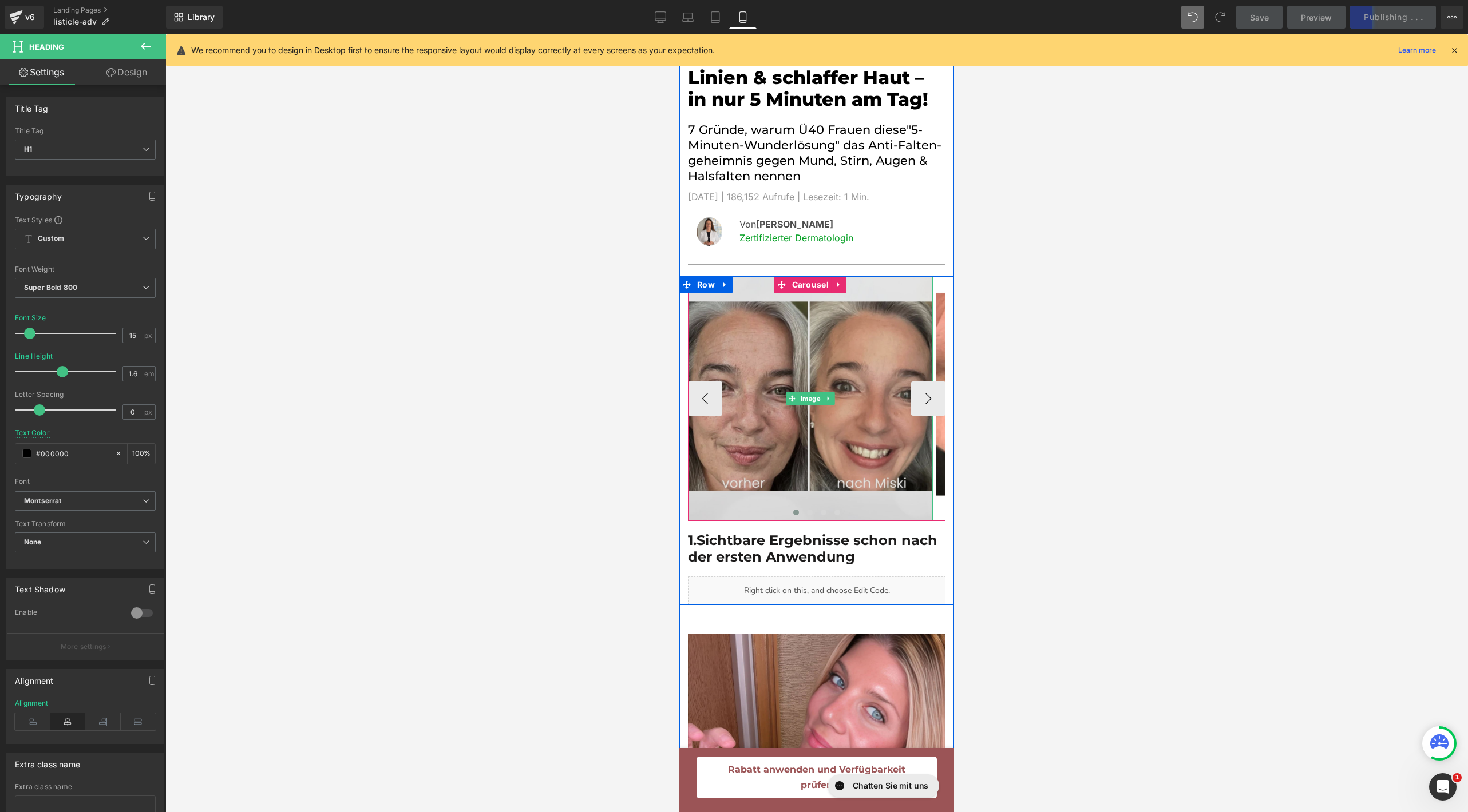
scroll to position [127, 0]
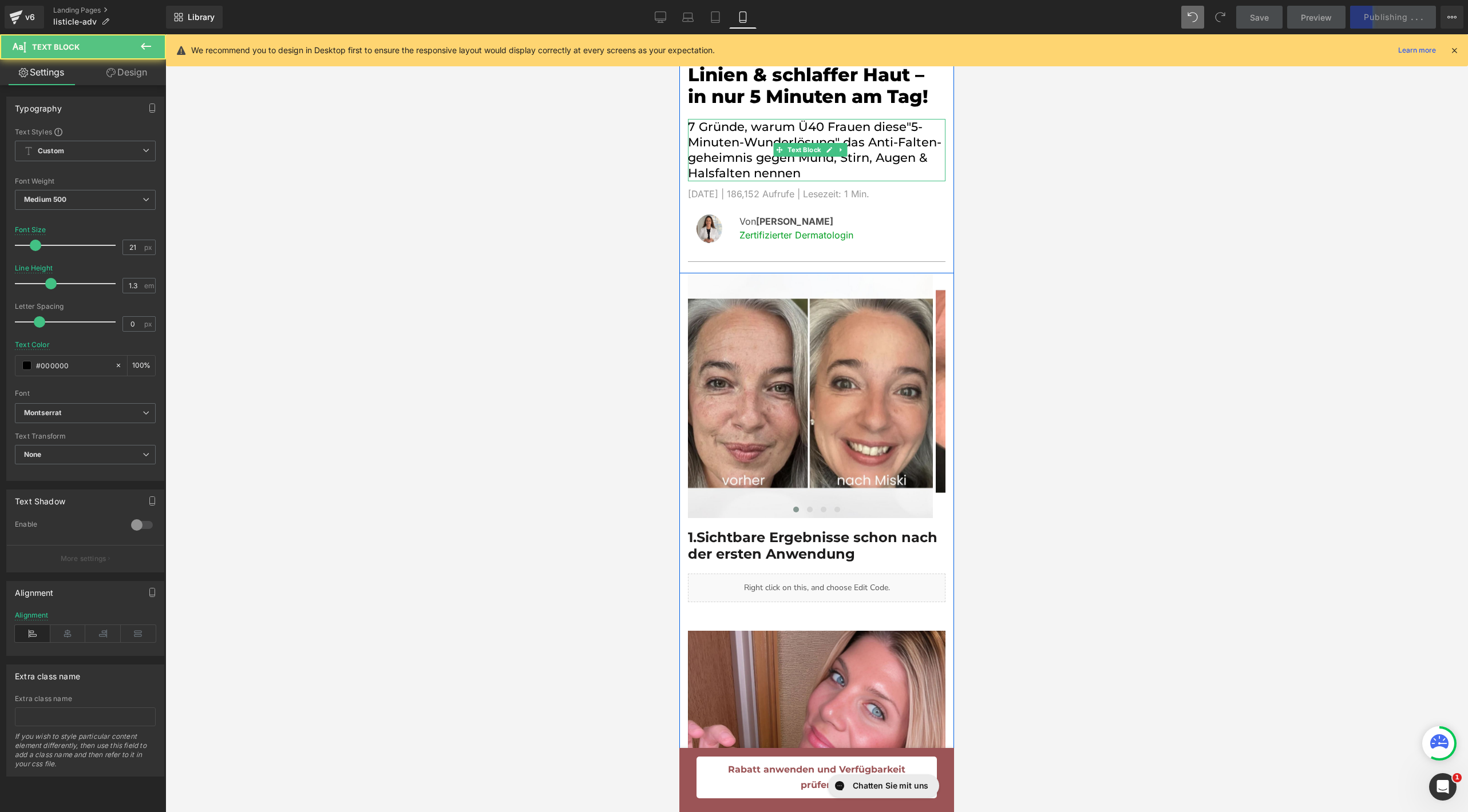
click at [905, 132] on p "7 Gründe, warum Ü40 Frauen diese"5-Minuten-Wunderlösung" das Anti-Falten-geheim…" at bounding box center [816, 150] width 257 height 63
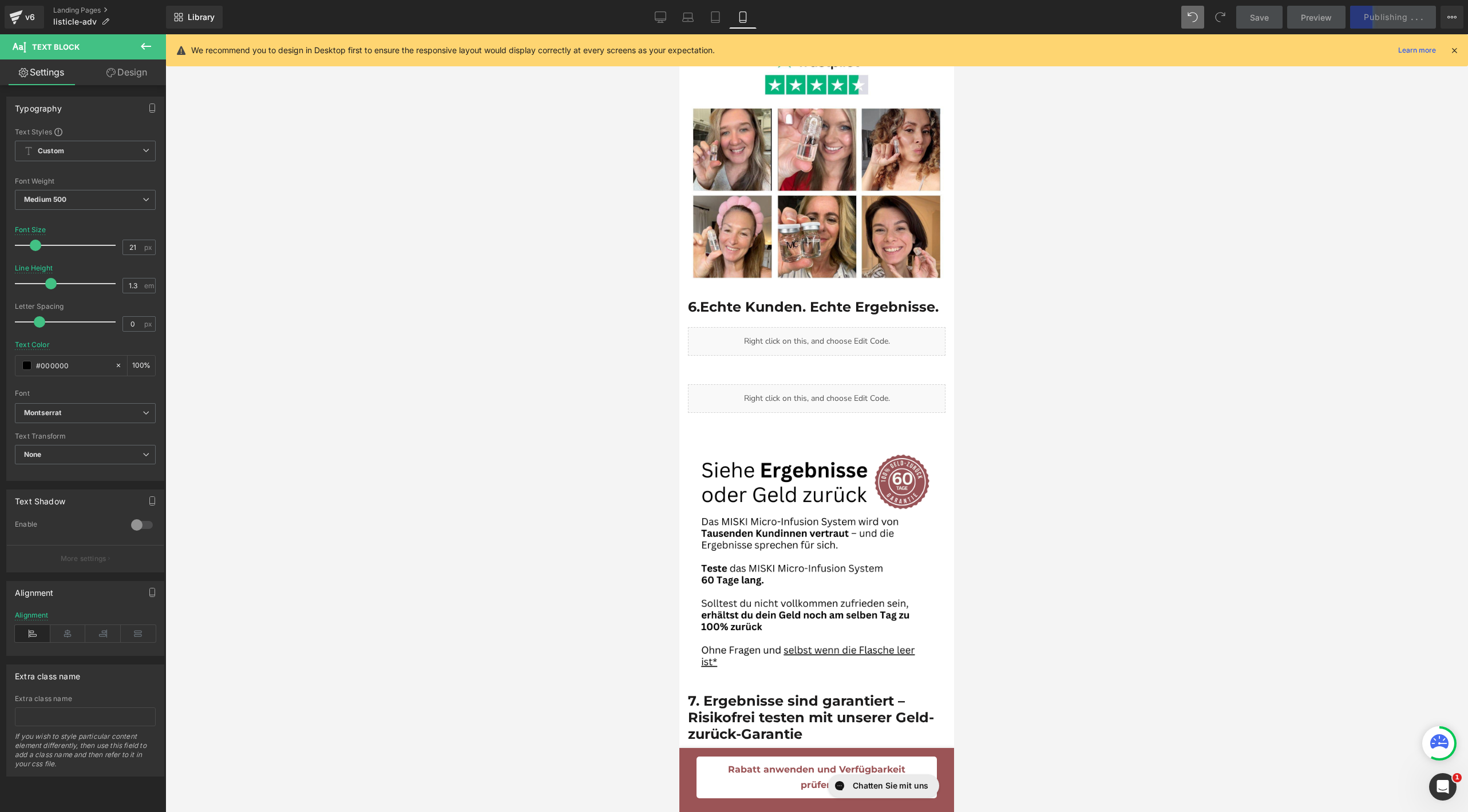
scroll to position [2821, 0]
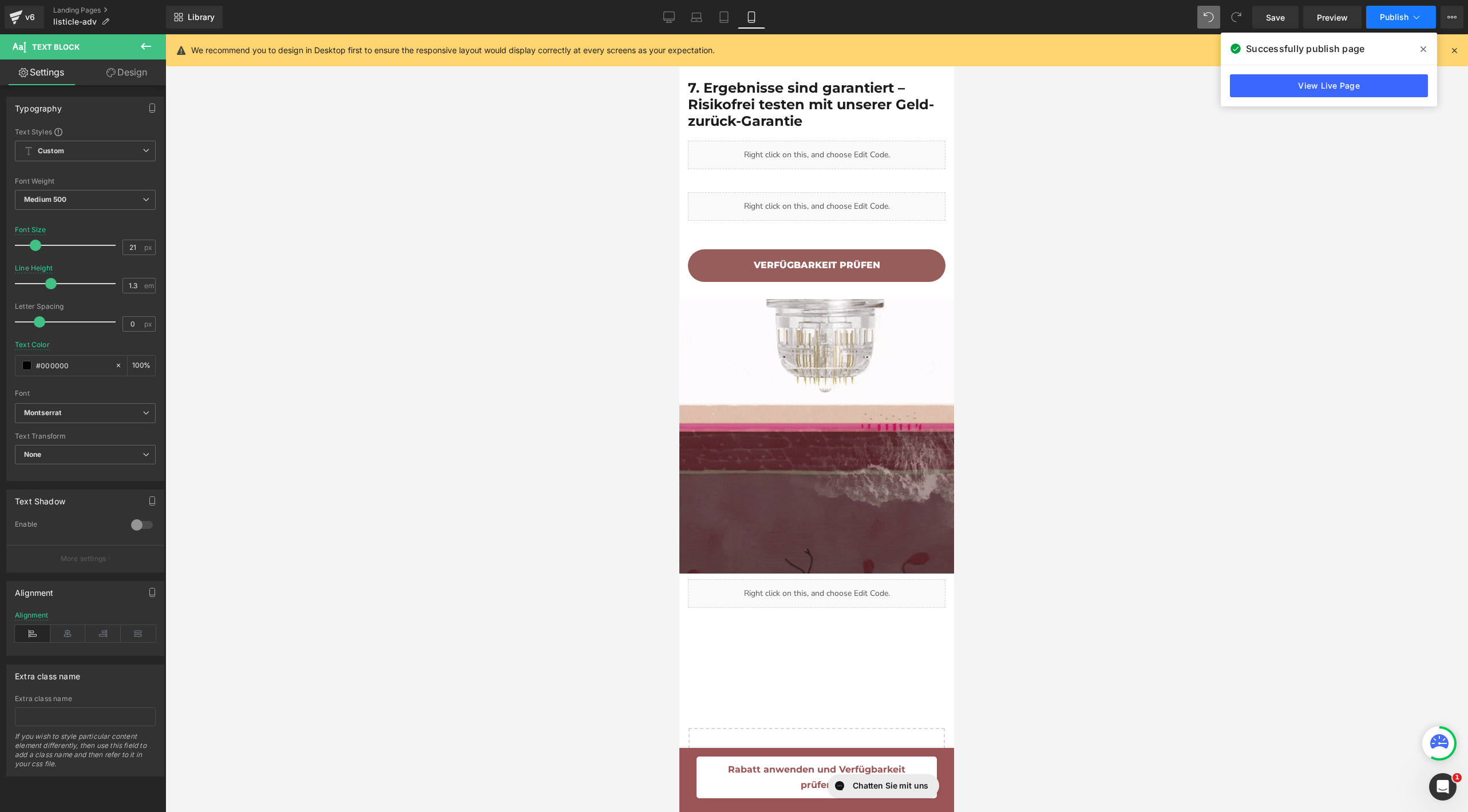
click at [1379, 25] on button "Publish" at bounding box center [1401, 17] width 70 height 23
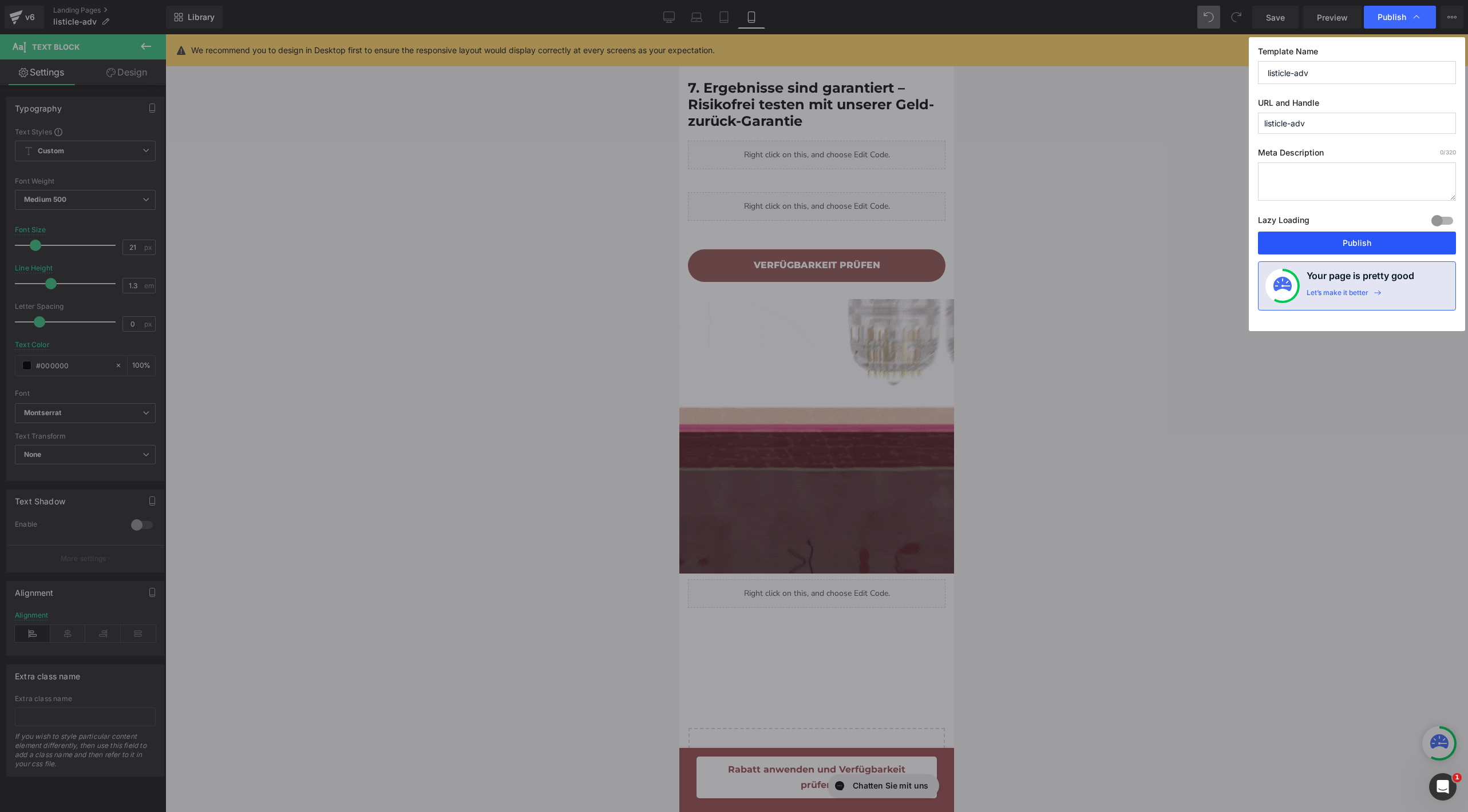
click at [1297, 245] on button "Publish" at bounding box center [1357, 243] width 198 height 23
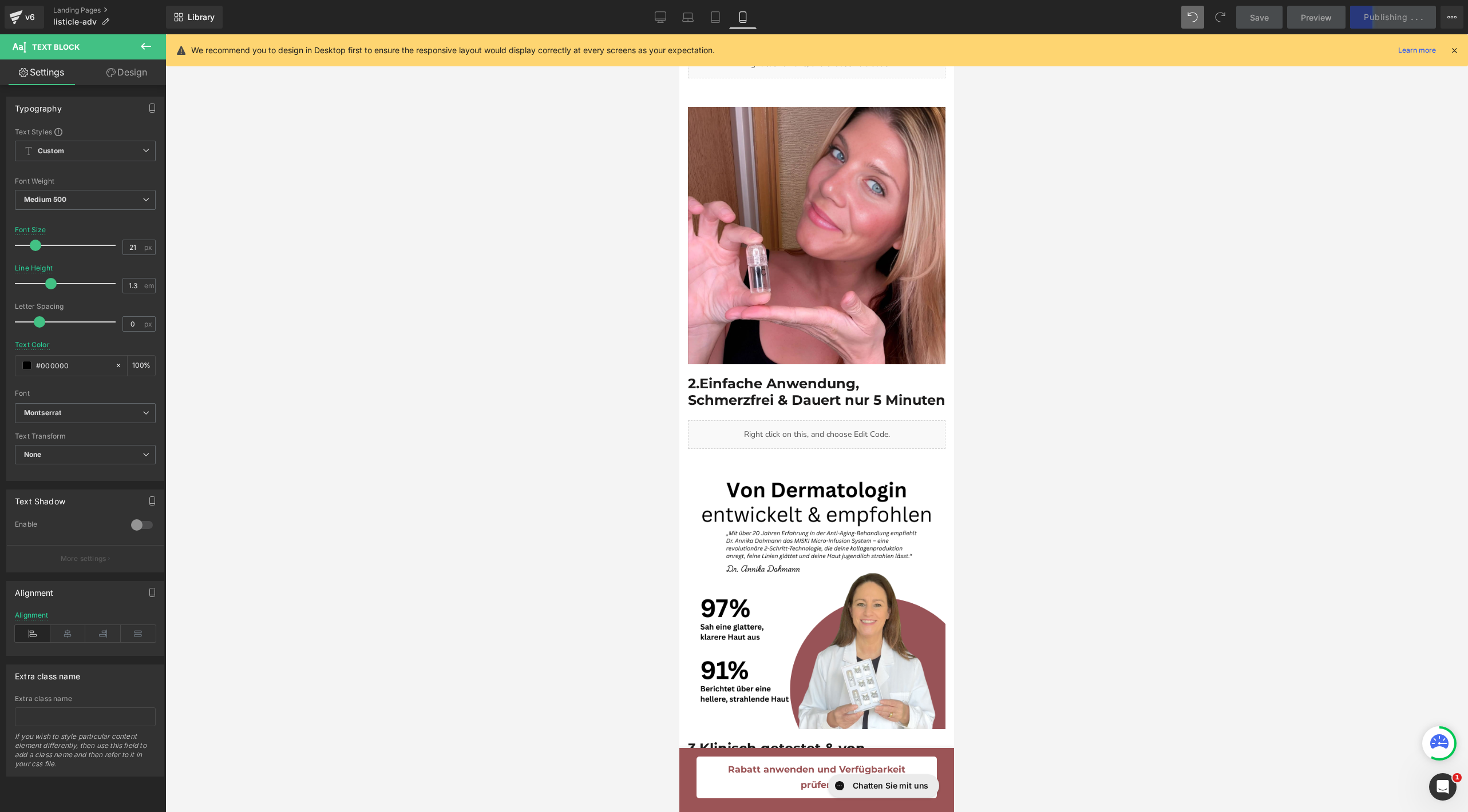
scroll to position [690, 0]
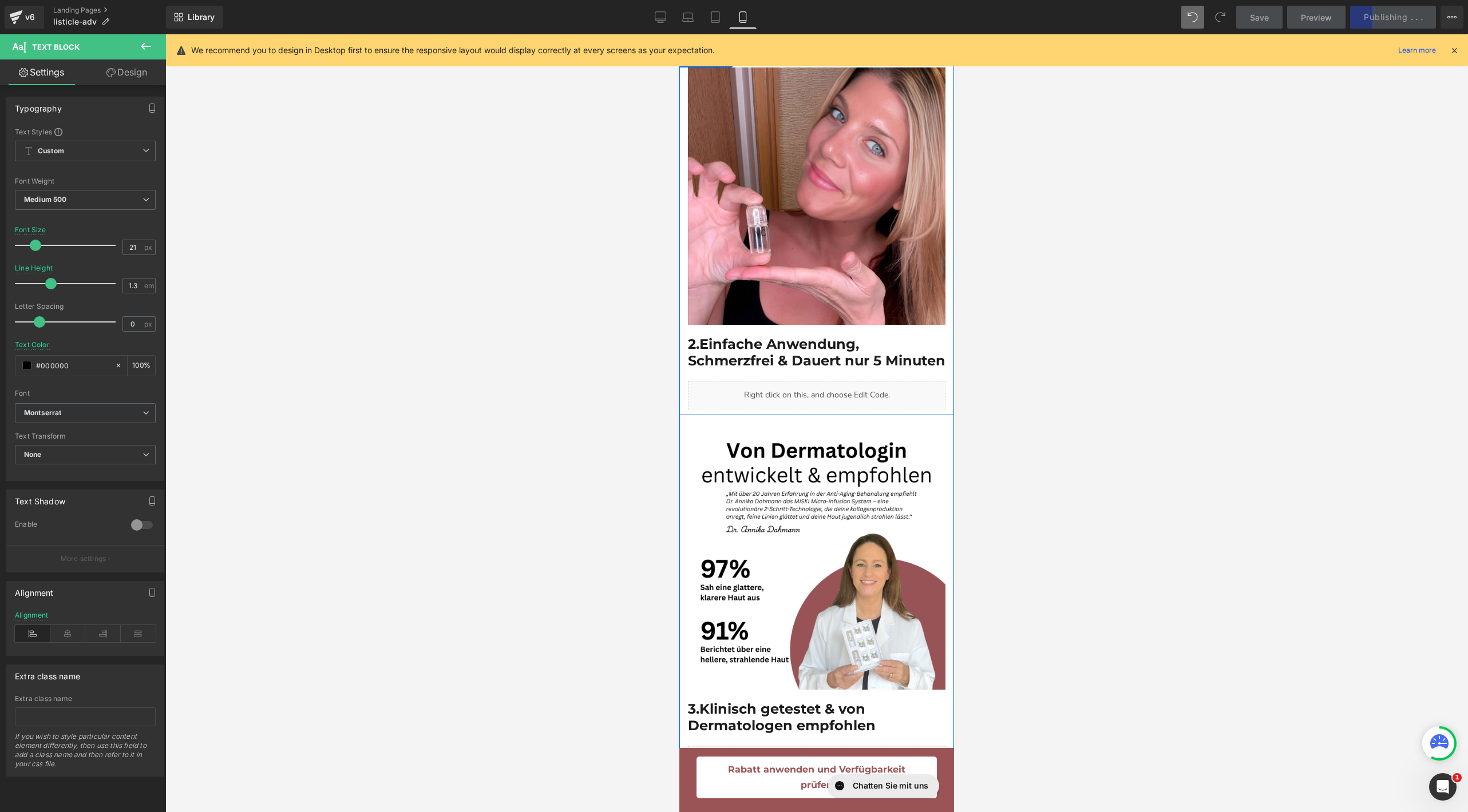
click at [830, 393] on div "Liquid" at bounding box center [816, 395] width 257 height 29
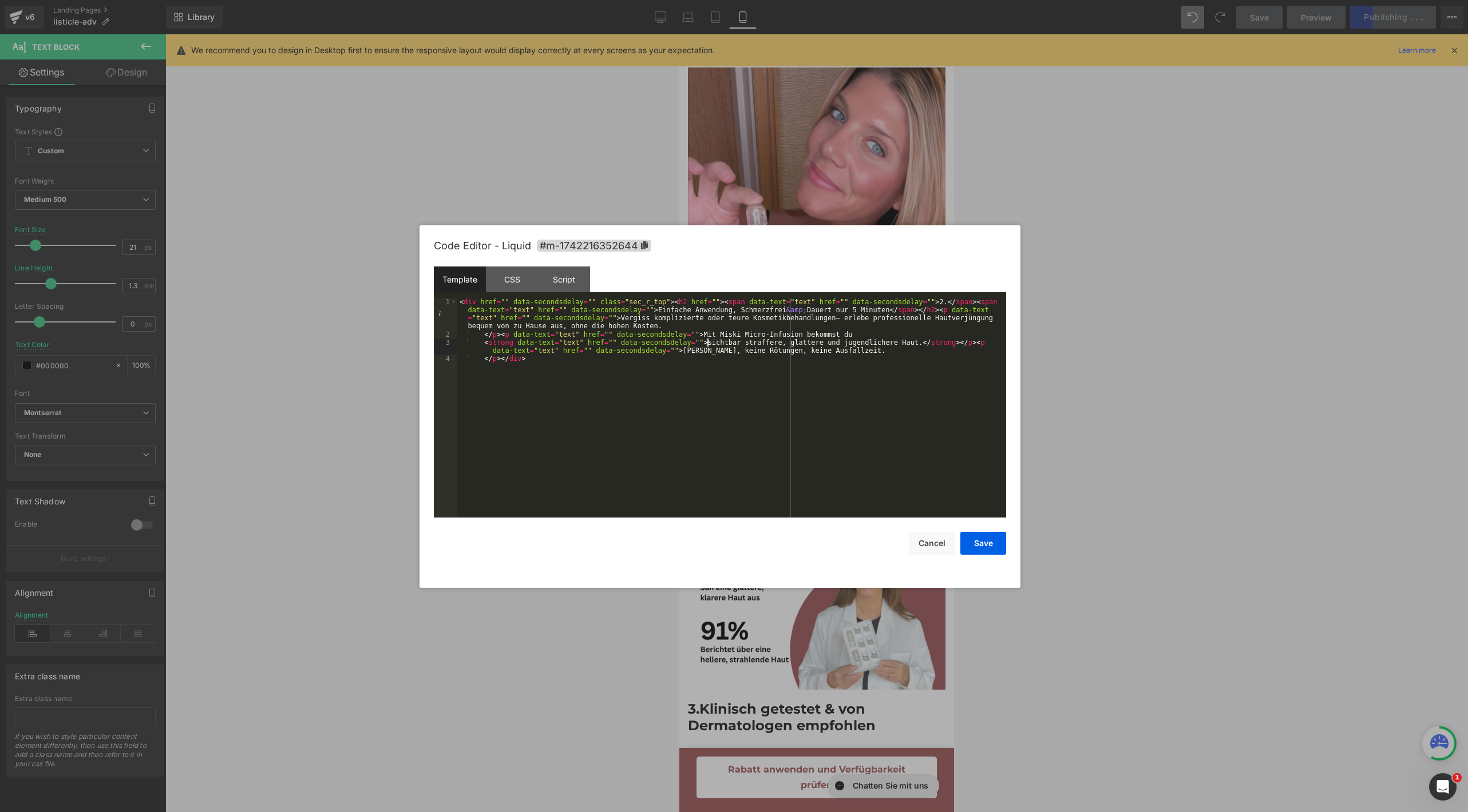
click at [708, 343] on div "< div href = "" data-secondsdelay = "" class = "sec_r_top" > < h2 href = "" > <…" at bounding box center [731, 428] width 549 height 261
click at [991, 551] on button "Save" at bounding box center [983, 543] width 46 height 23
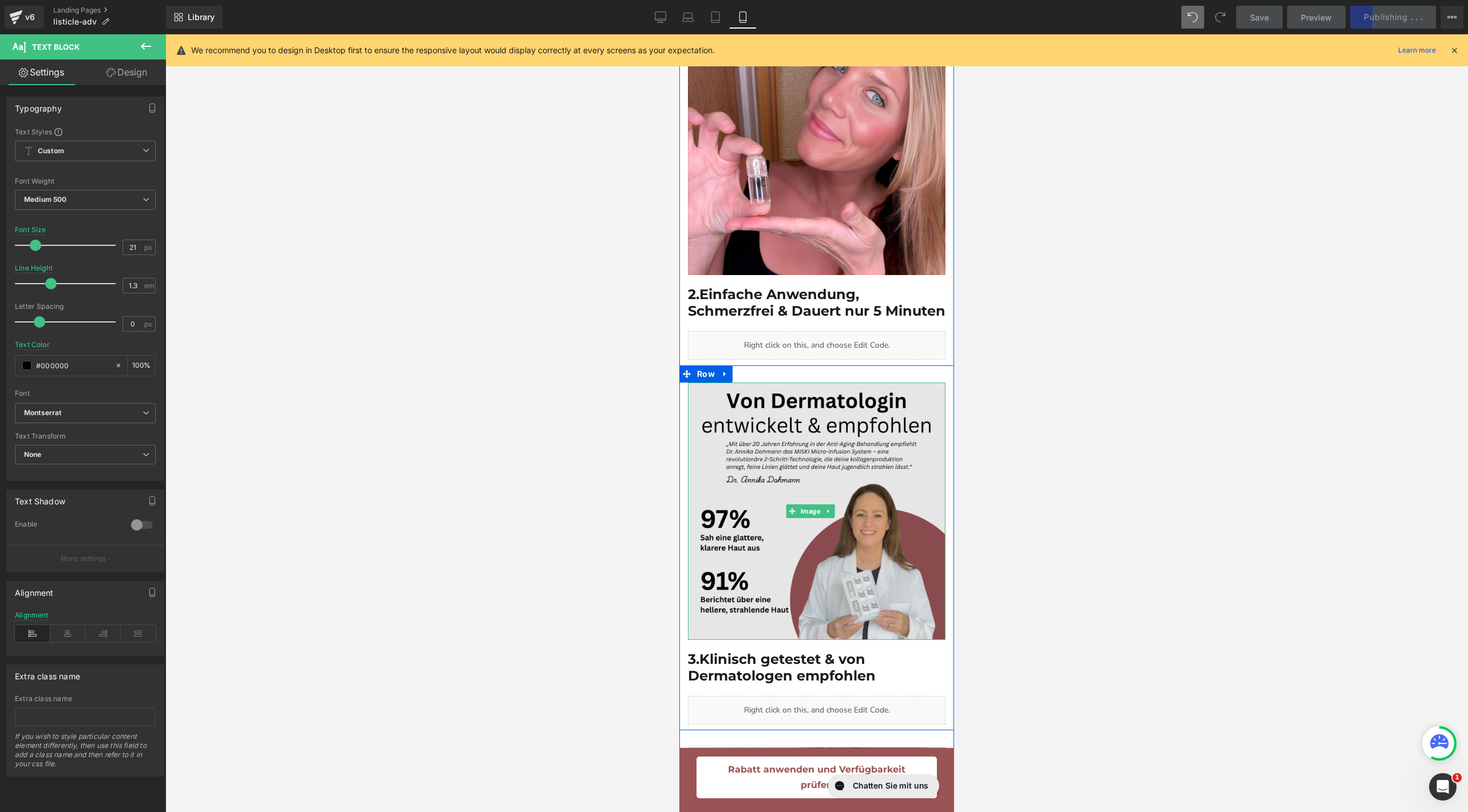
scroll to position [797, 0]
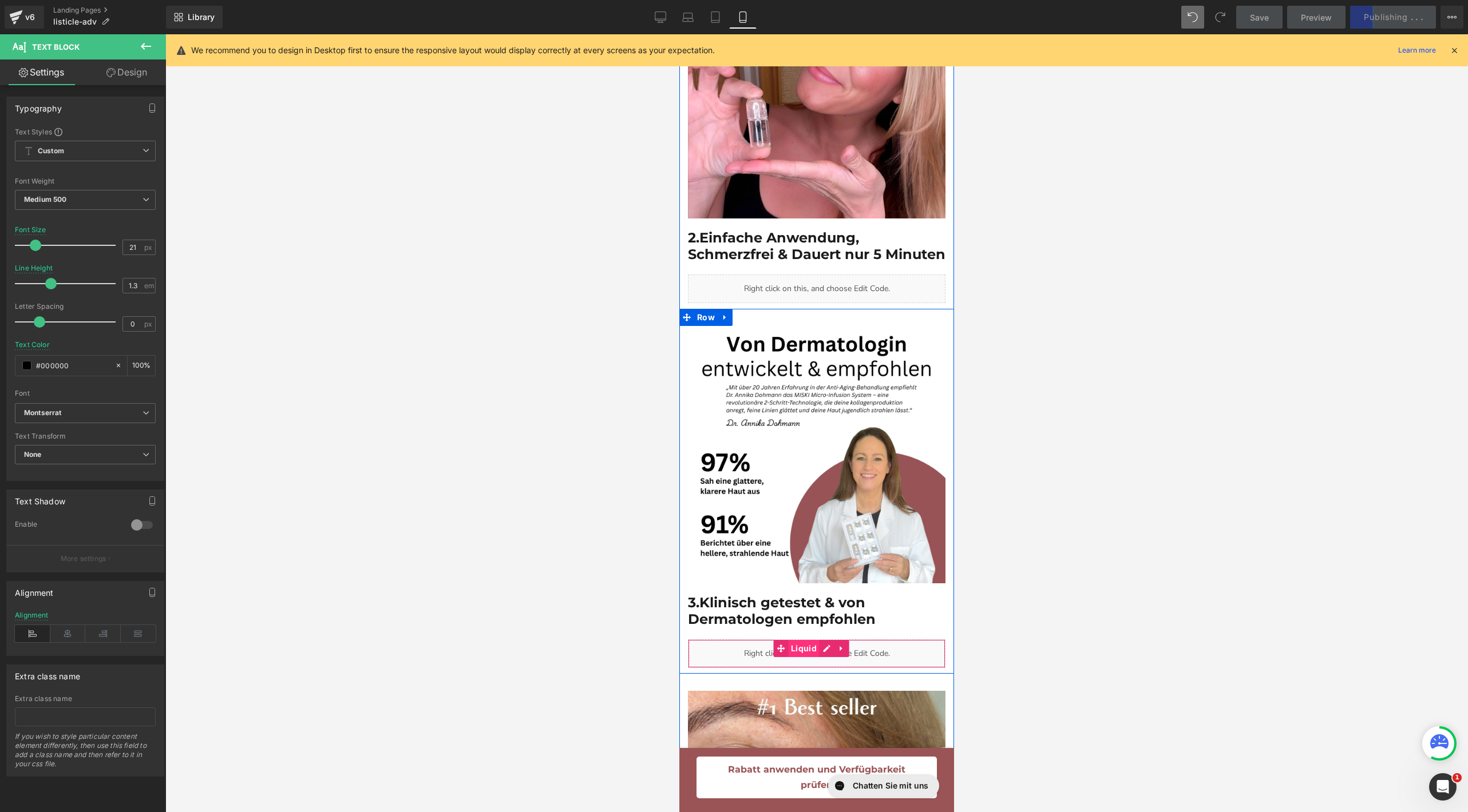
click at [805, 643] on span "Liquid" at bounding box center [804, 649] width 32 height 17
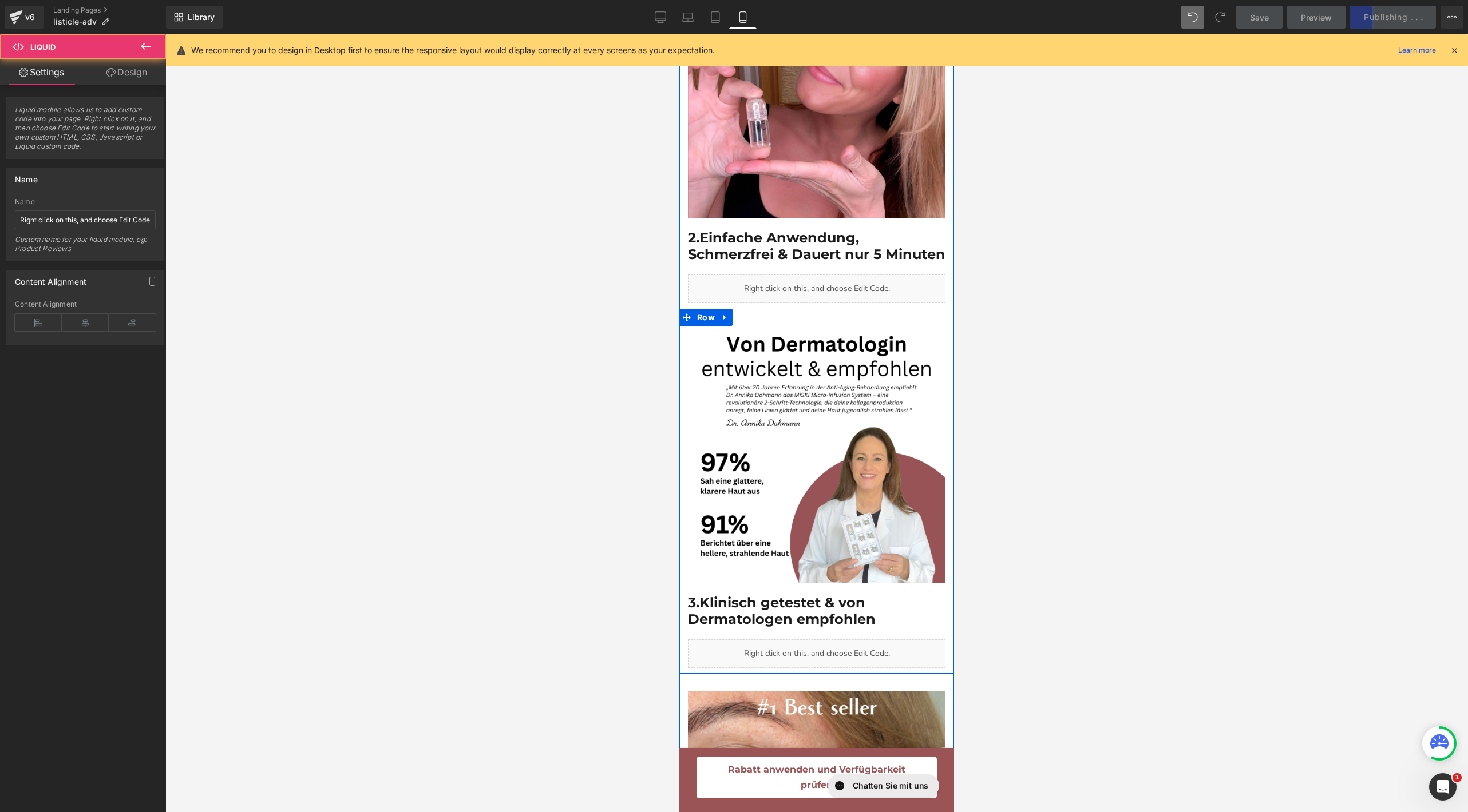
click at [823, 640] on div "Liquid" at bounding box center [816, 654] width 257 height 29
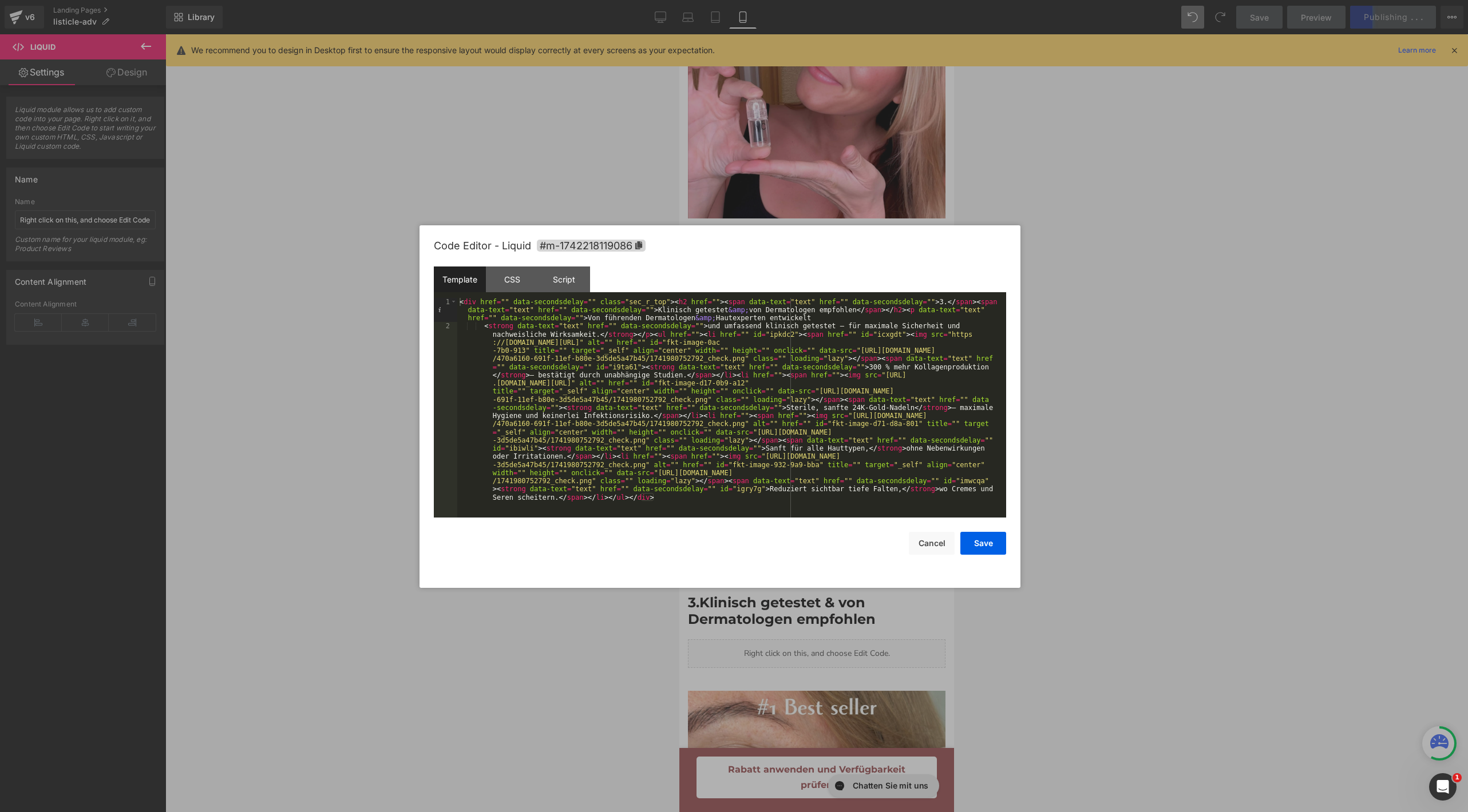
click at [710, 328] on div "< div href = "" data-secondsdelay = "" class = "sec_r_top" > < h2 href = "" > <…" at bounding box center [731, 510] width 549 height 424
click at [708, 328] on div "< div href = "" data-secondsdelay = "" class = "sec_r_top" > < h2 href = "" > <…" at bounding box center [731, 510] width 549 height 424
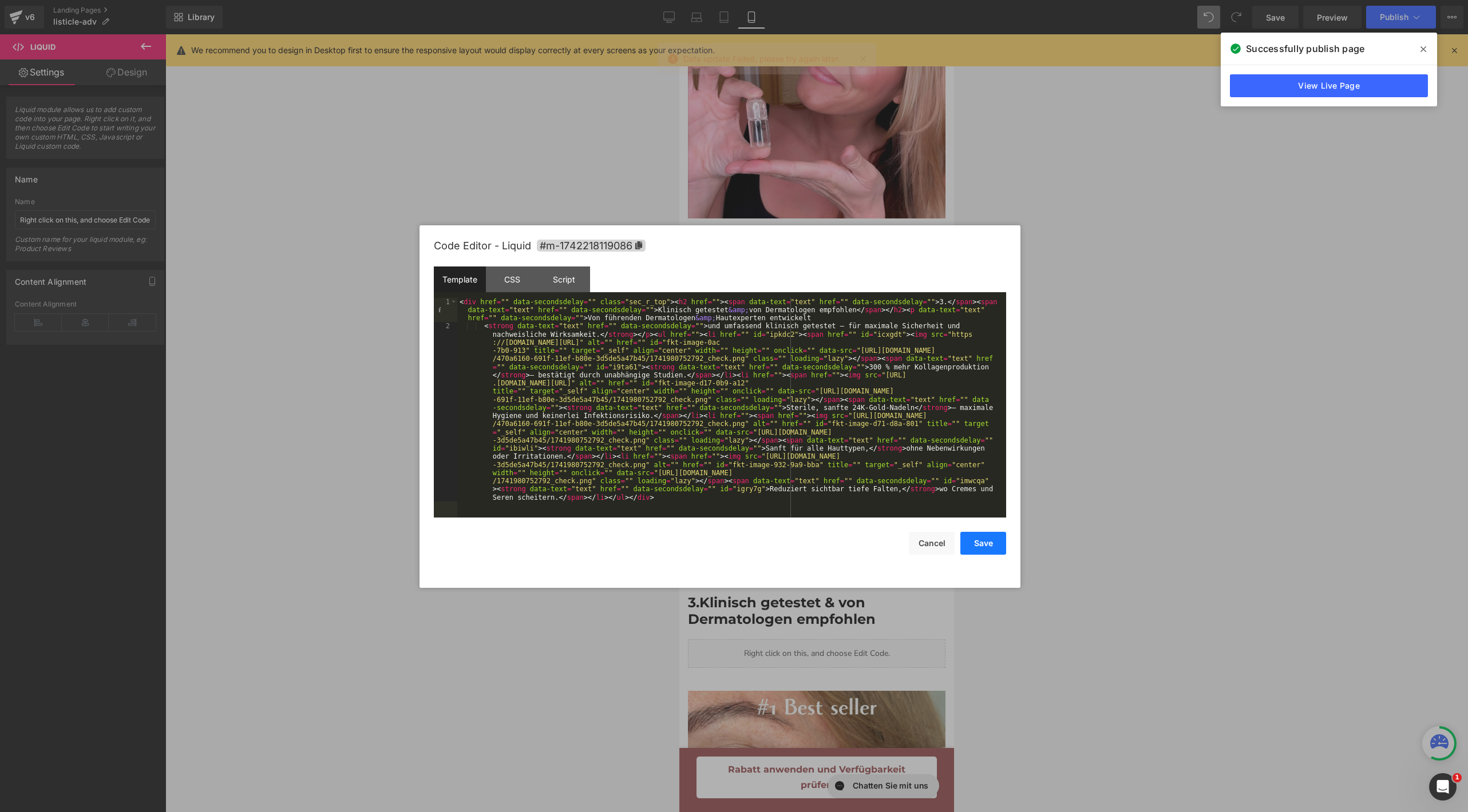
click at [988, 547] on button "Save" at bounding box center [983, 543] width 46 height 23
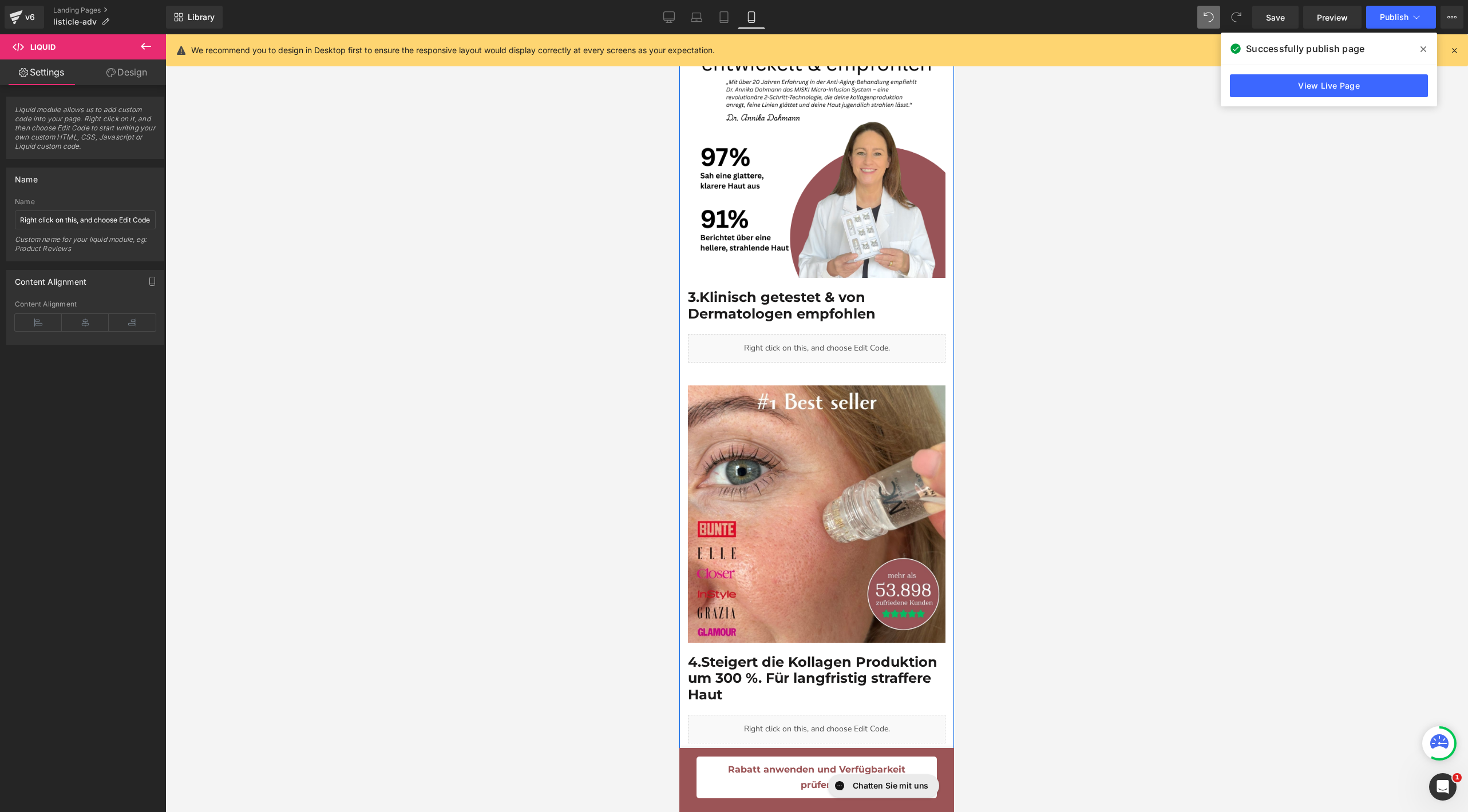
scroll to position [1058, 0]
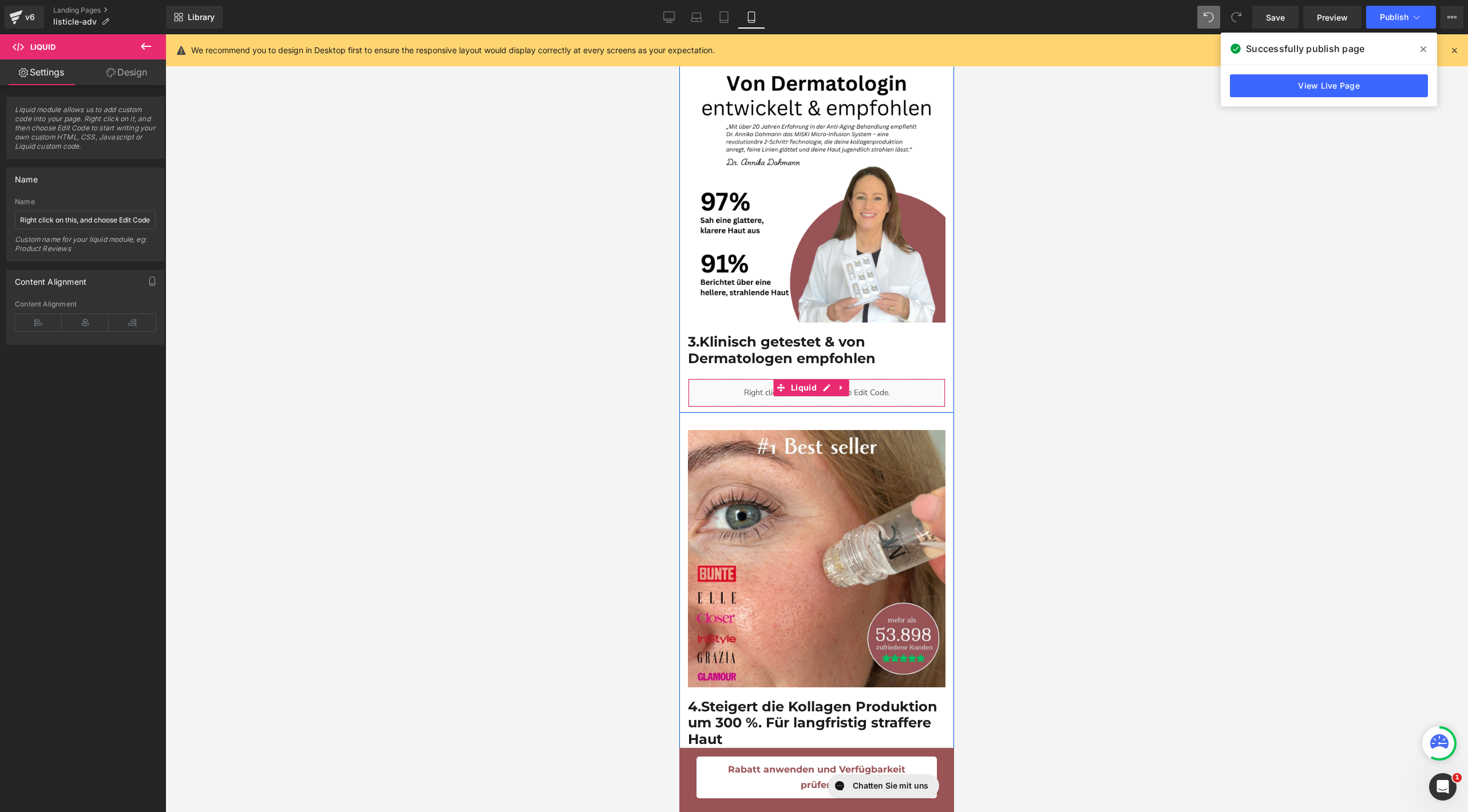
click at [832, 379] on div "Liquid" at bounding box center [816, 393] width 257 height 29
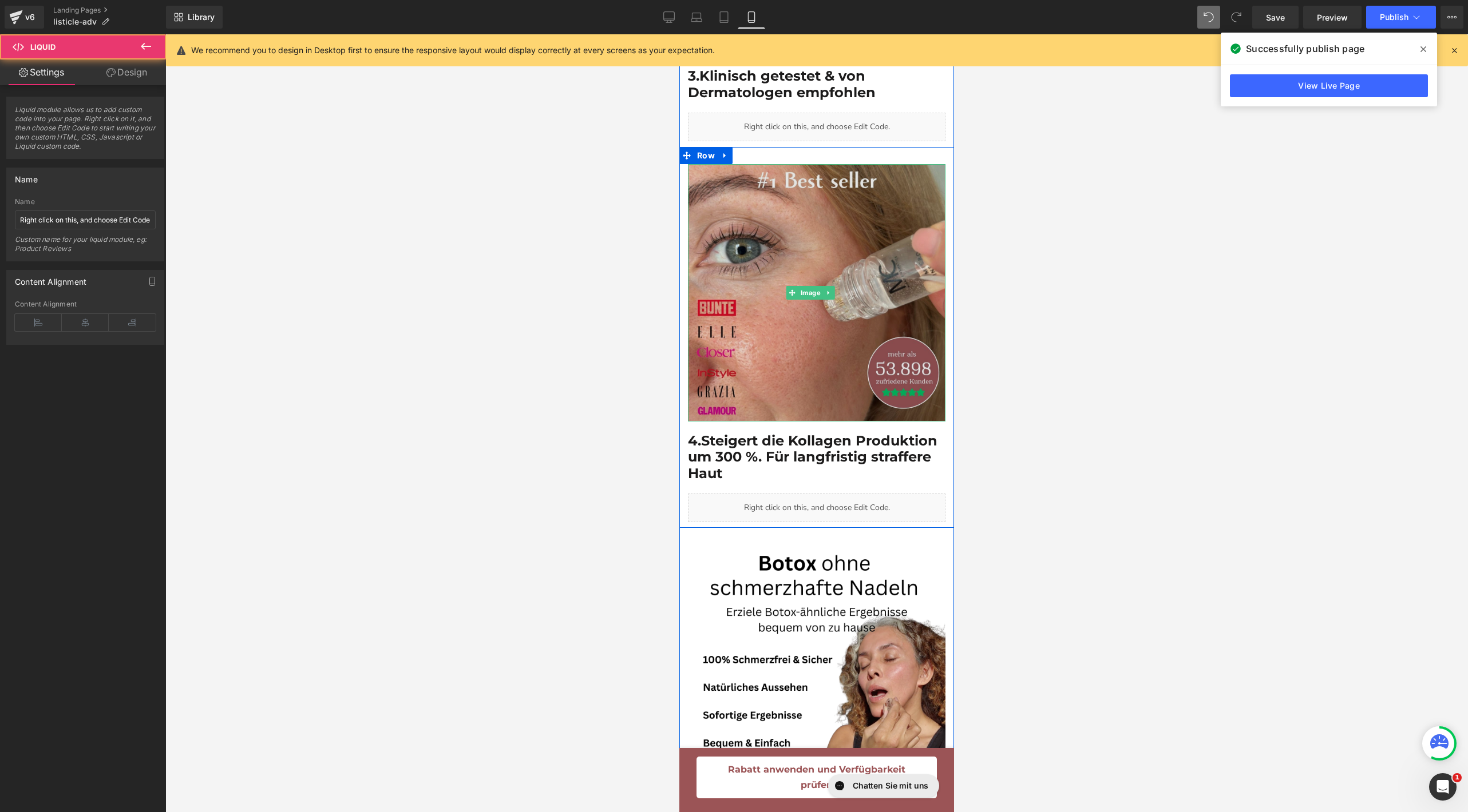
scroll to position [1360, 0]
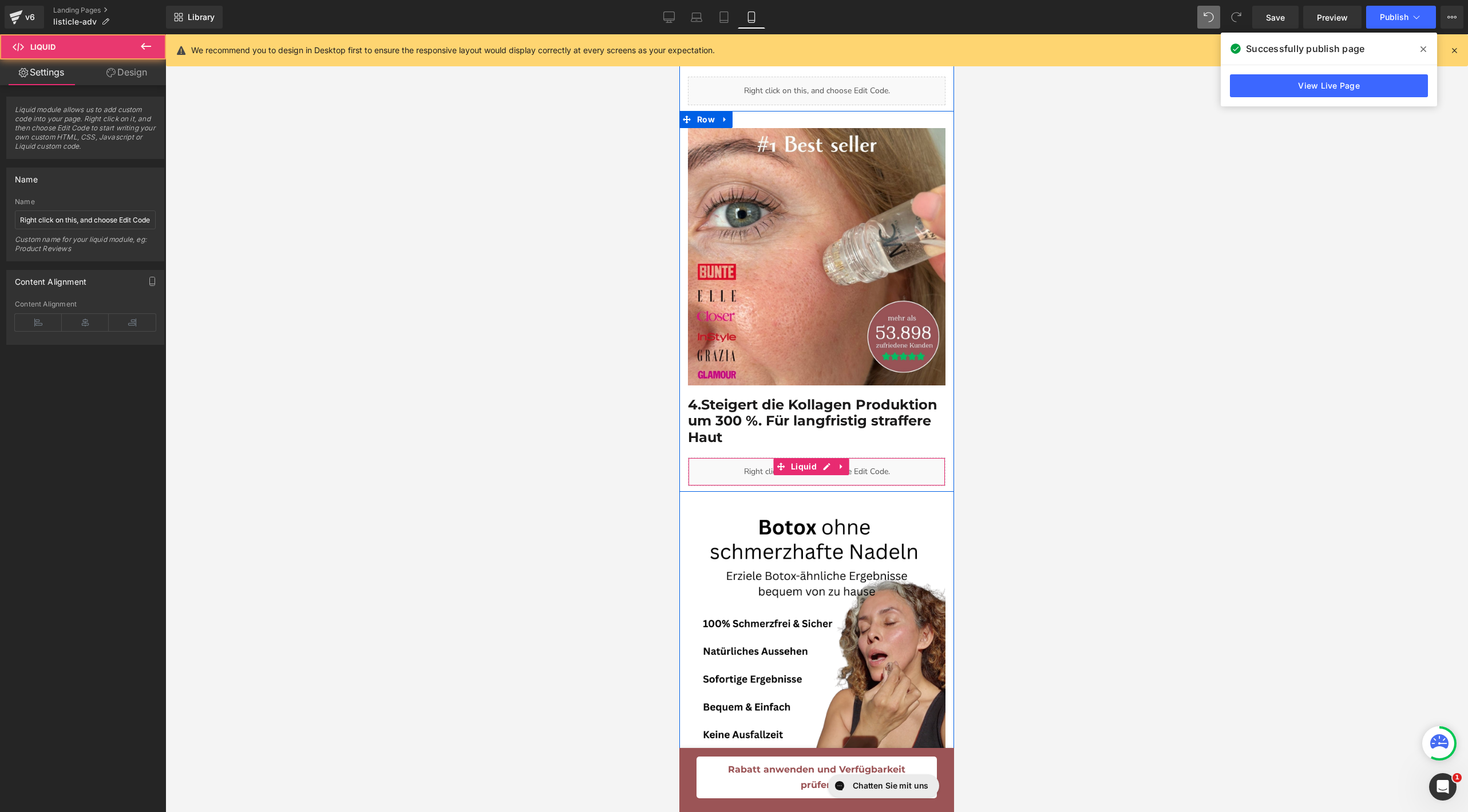
click at [859, 458] on div "Liquid" at bounding box center [816, 472] width 257 height 29
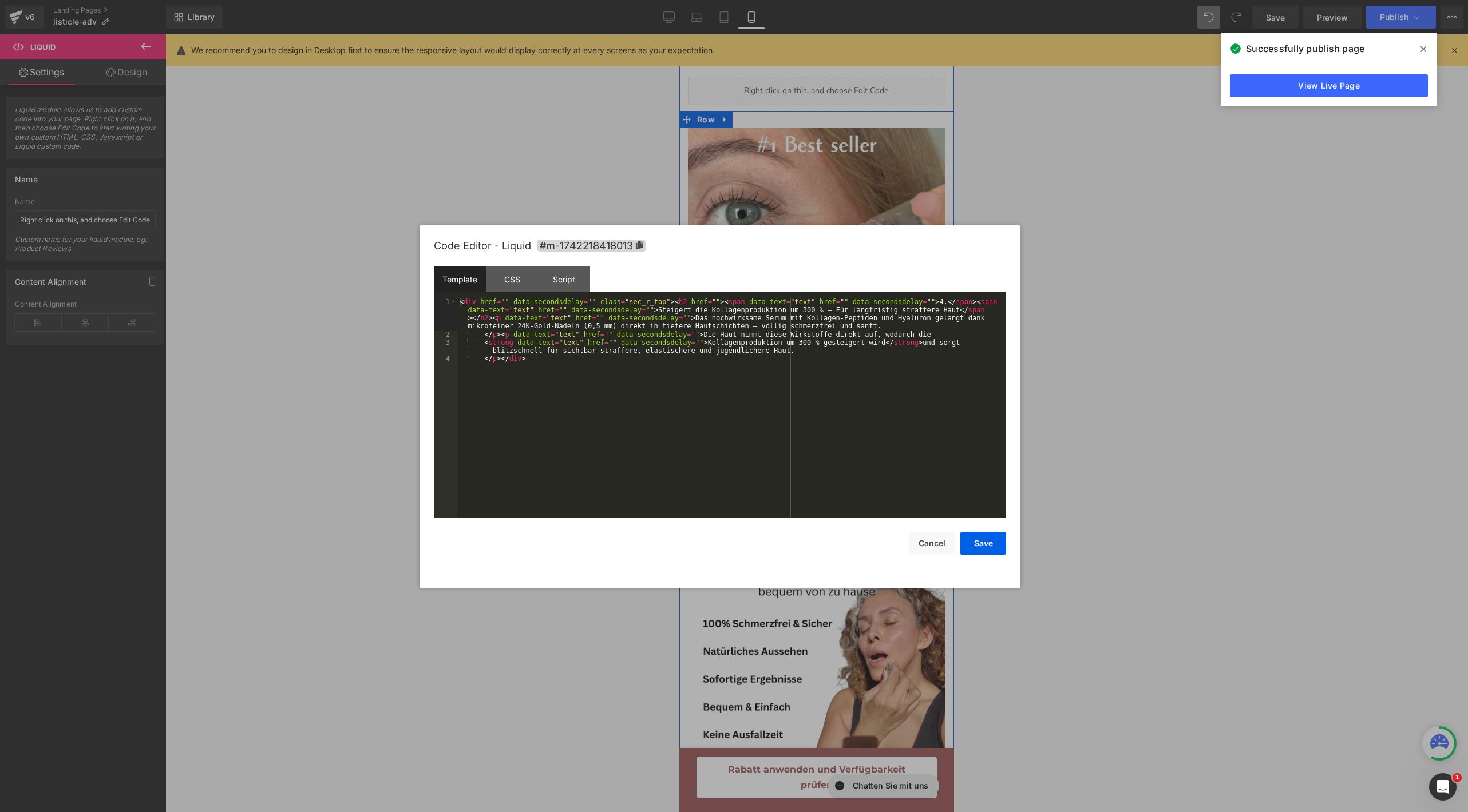
click at [820, 458] on div "Liquid" at bounding box center [816, 472] width 257 height 29
click at [706, 346] on div "< div href = "" data-secondsdelay = "" class = "sec_r_top" > < h2 href = "" > <…" at bounding box center [731, 428] width 549 height 261
click at [964, 542] on button "Save" at bounding box center [983, 543] width 46 height 23
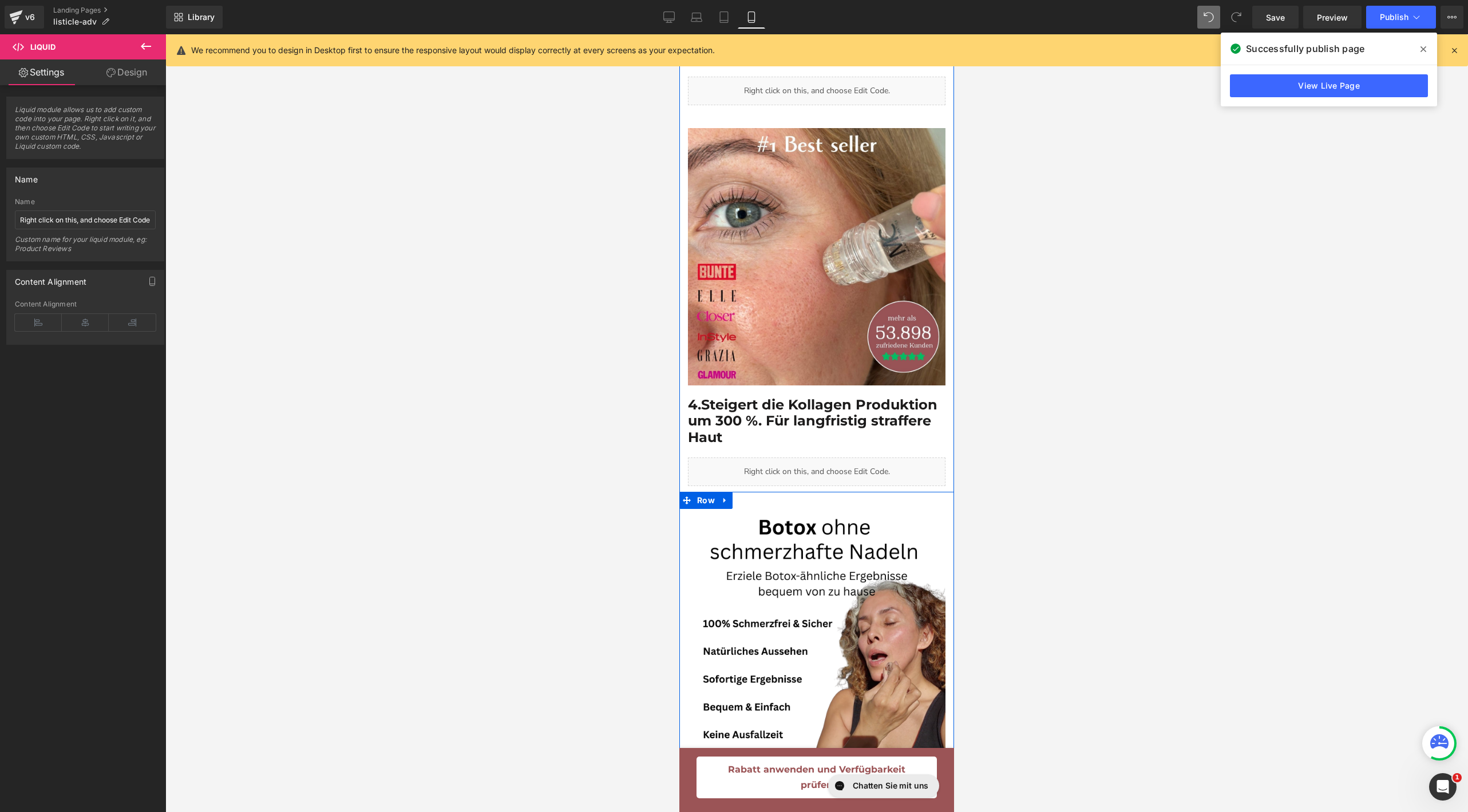
click at [751, 767] on h1 "5.Die beste [MEDICAL_DATA]-Alternative – Effektiver, Sicherer & 20 Mal Günstige…" at bounding box center [816, 791] width 257 height 49
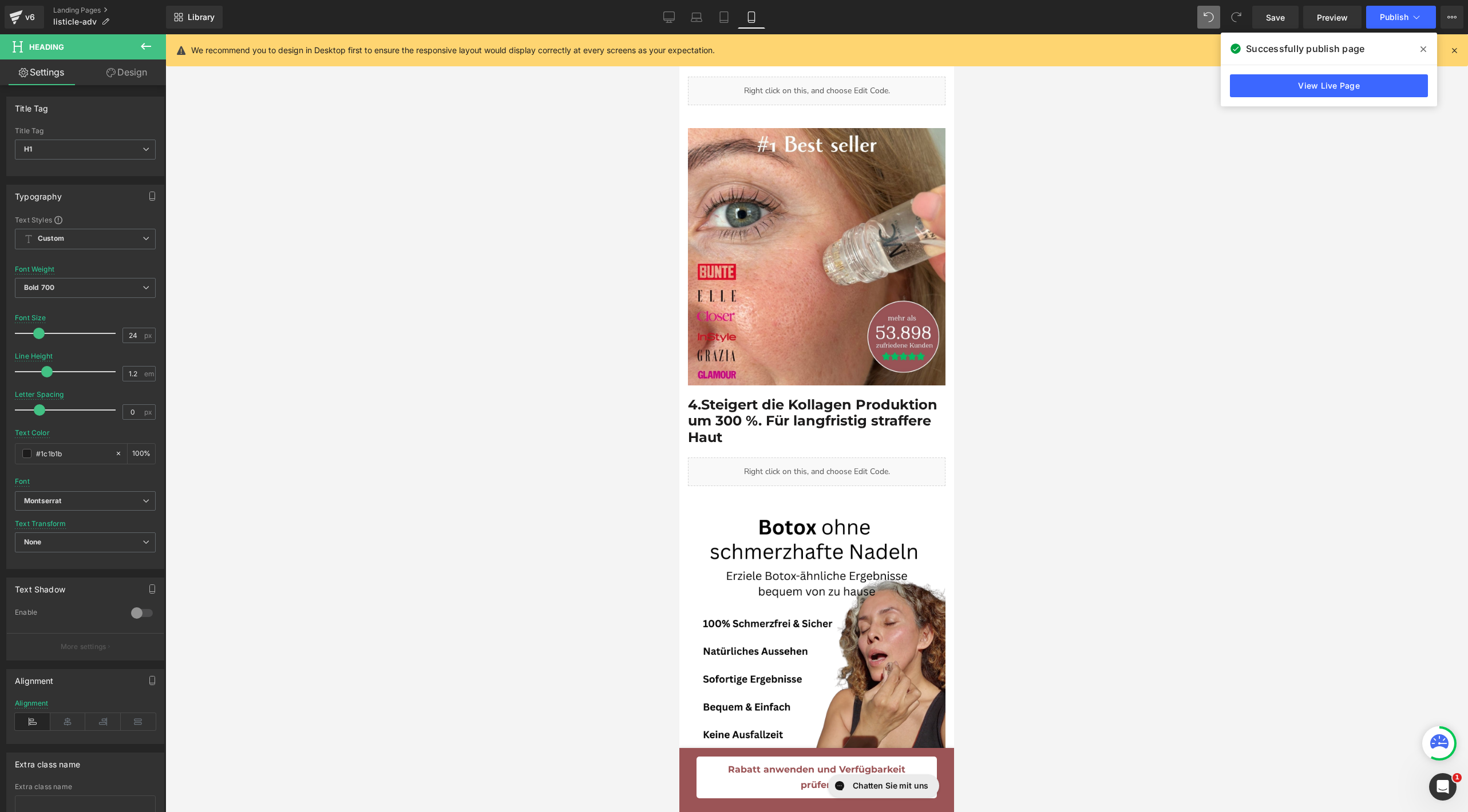
click at [122, 78] on link "Design" at bounding box center [126, 72] width 83 height 26
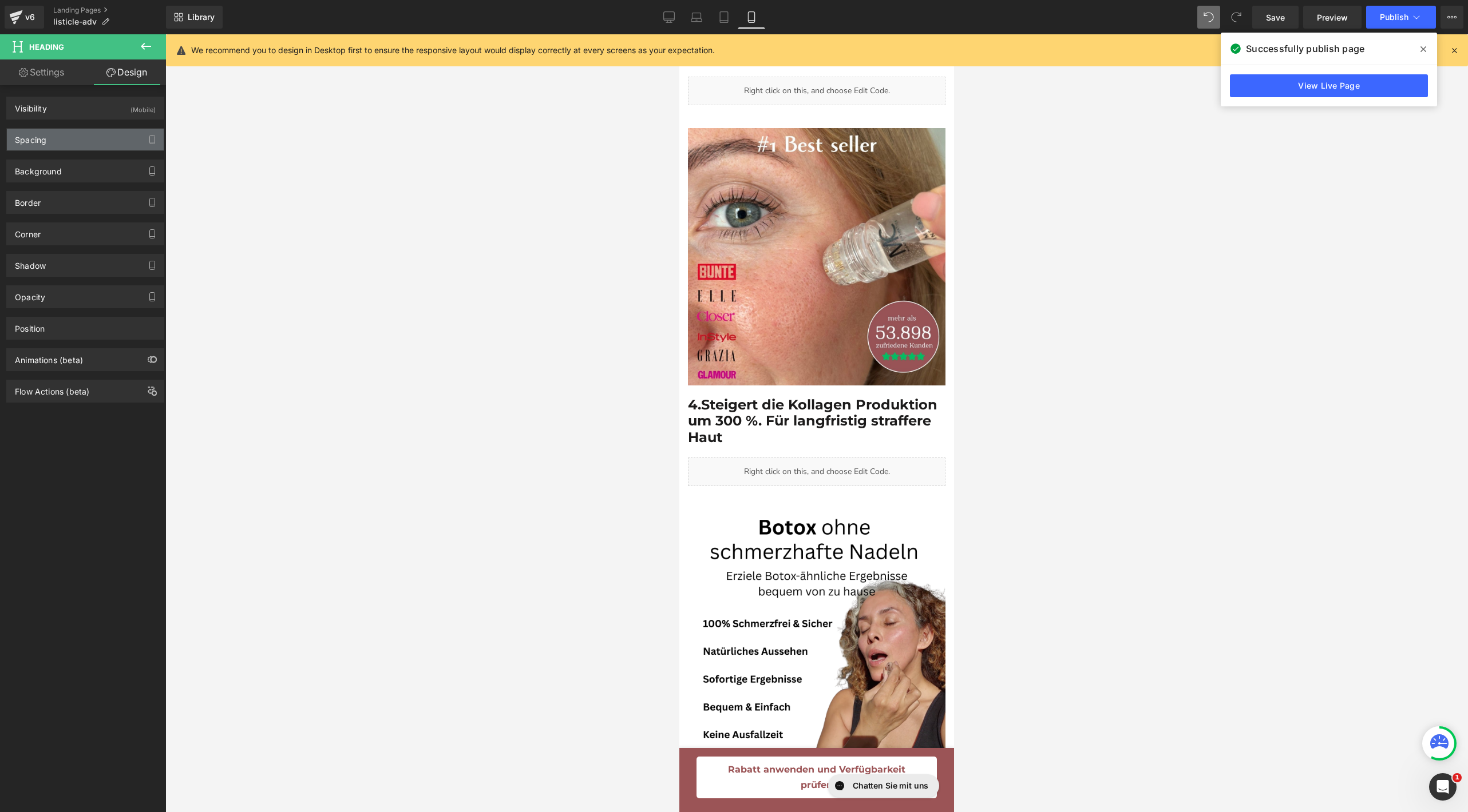
click at [43, 145] on div "Spacing" at bounding box center [85, 140] width 157 height 22
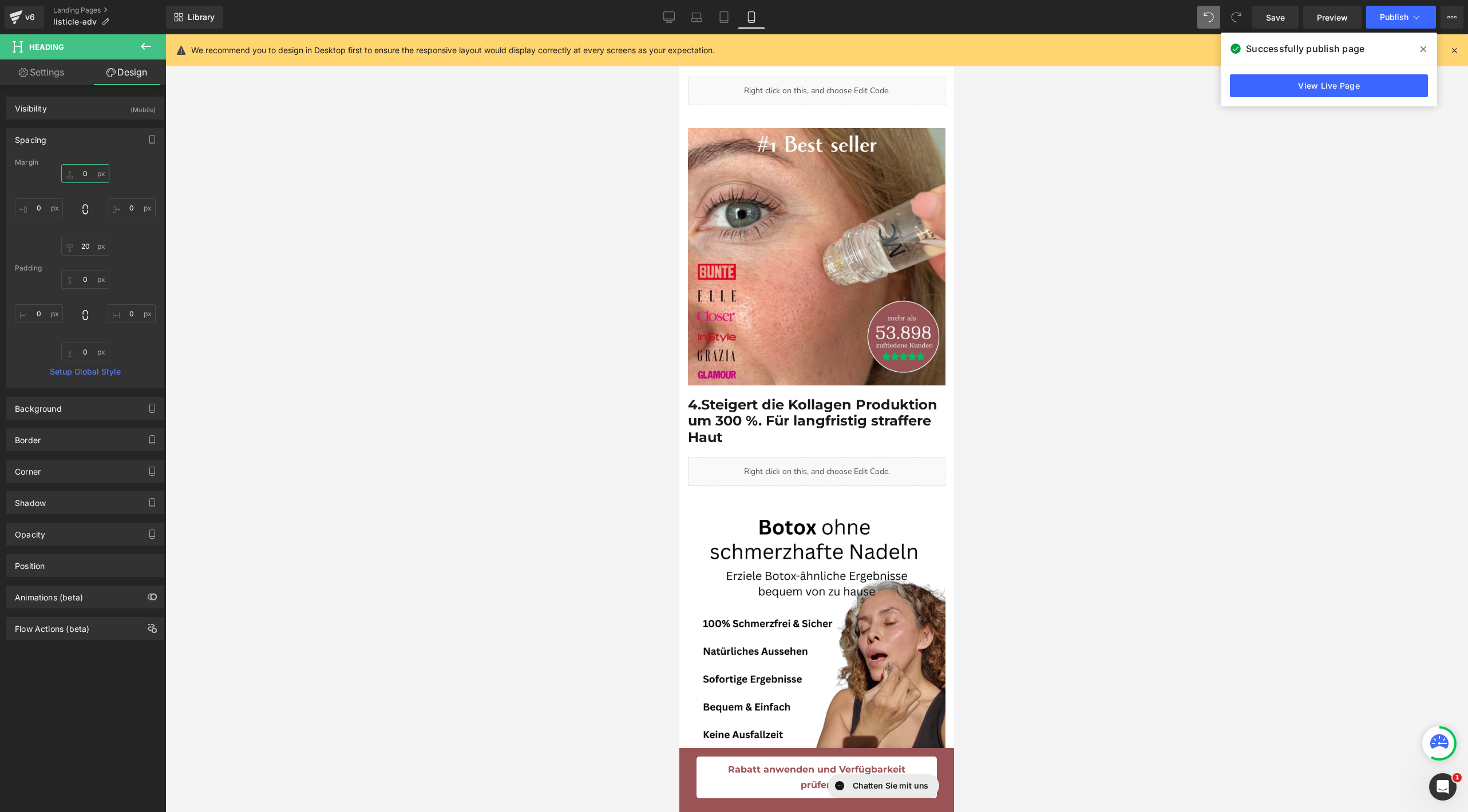
click at [88, 168] on input "0" at bounding box center [86, 173] width 48 height 19
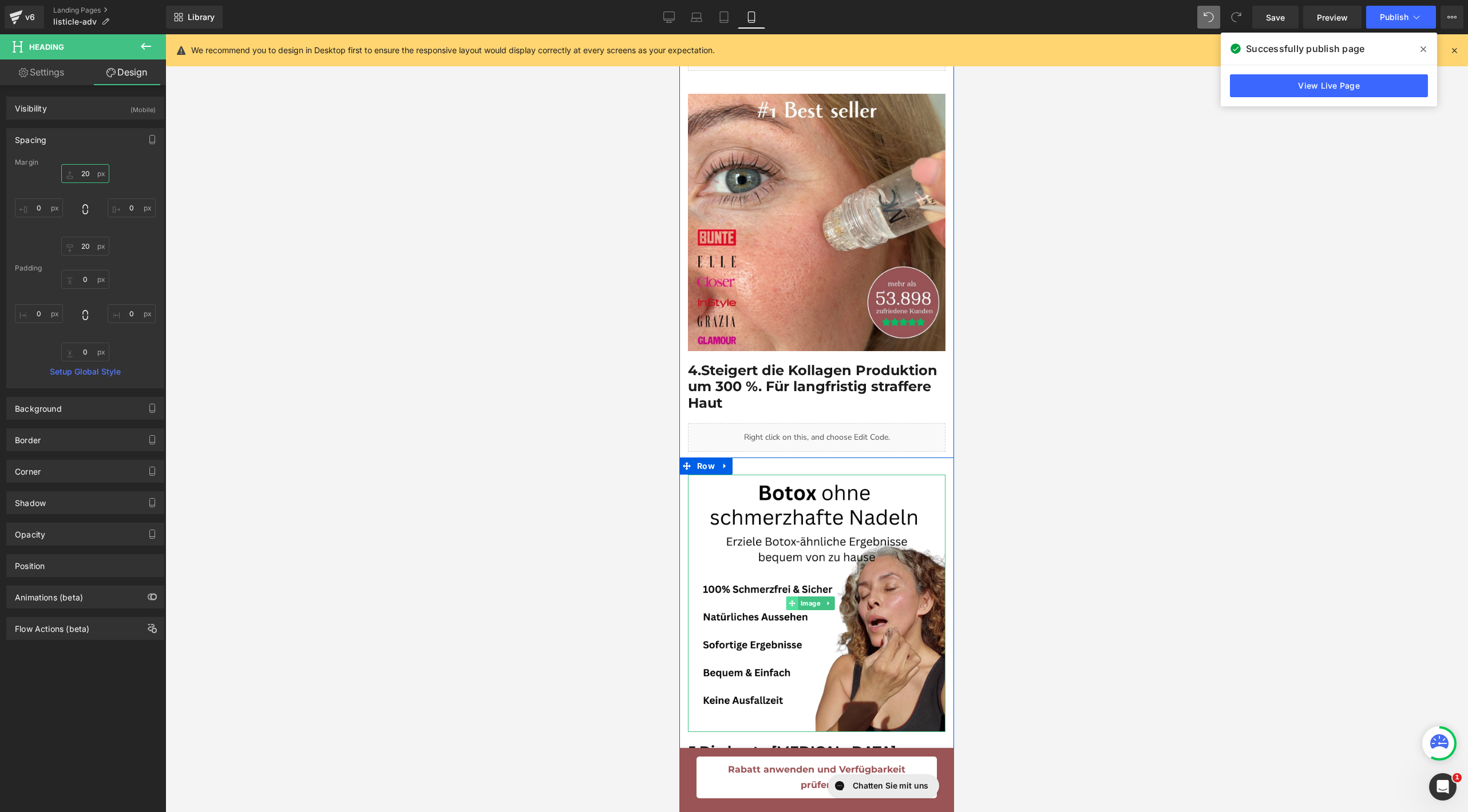
scroll to position [1584, 0]
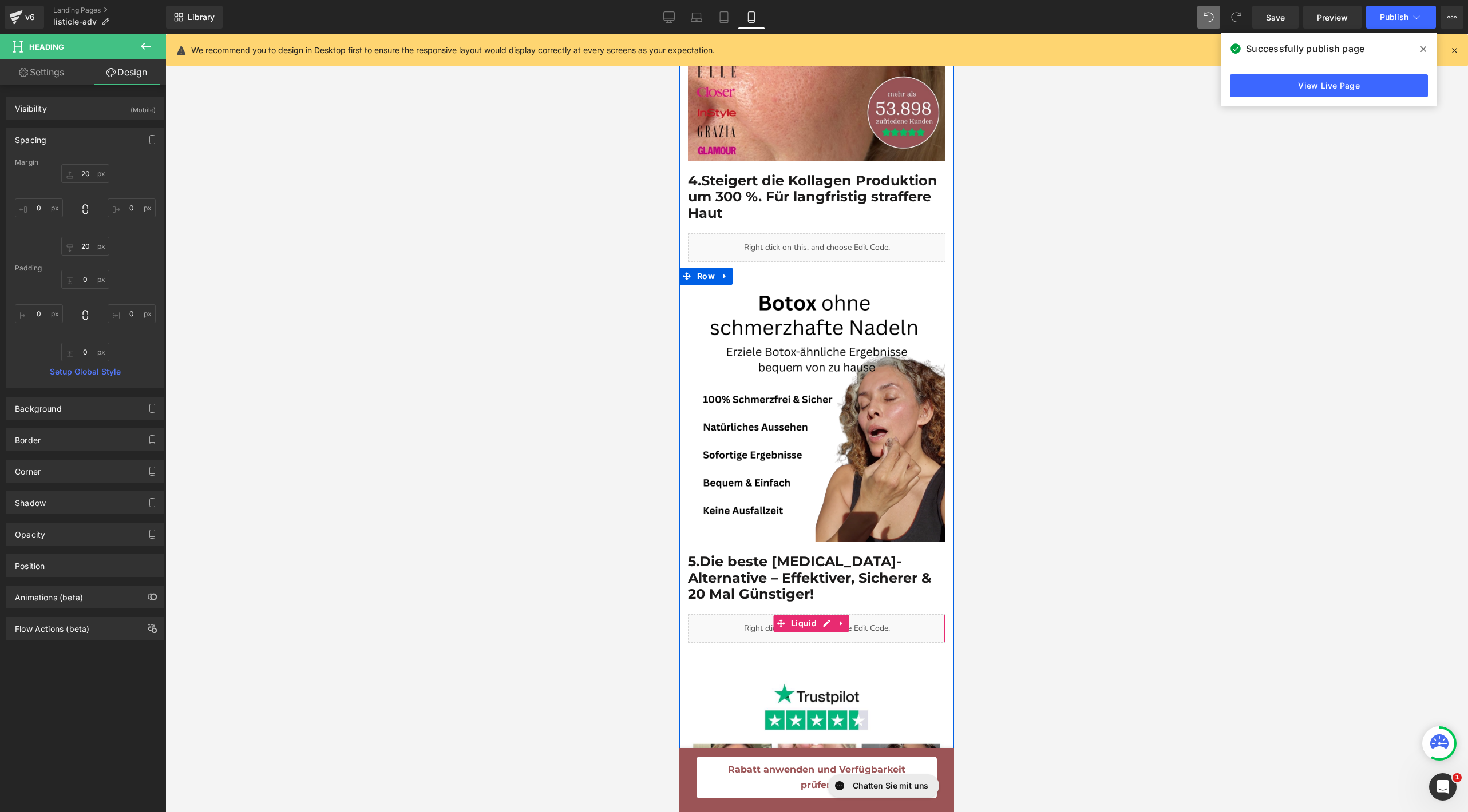
click at [758, 614] on div "Liquid" at bounding box center [816, 629] width 257 height 29
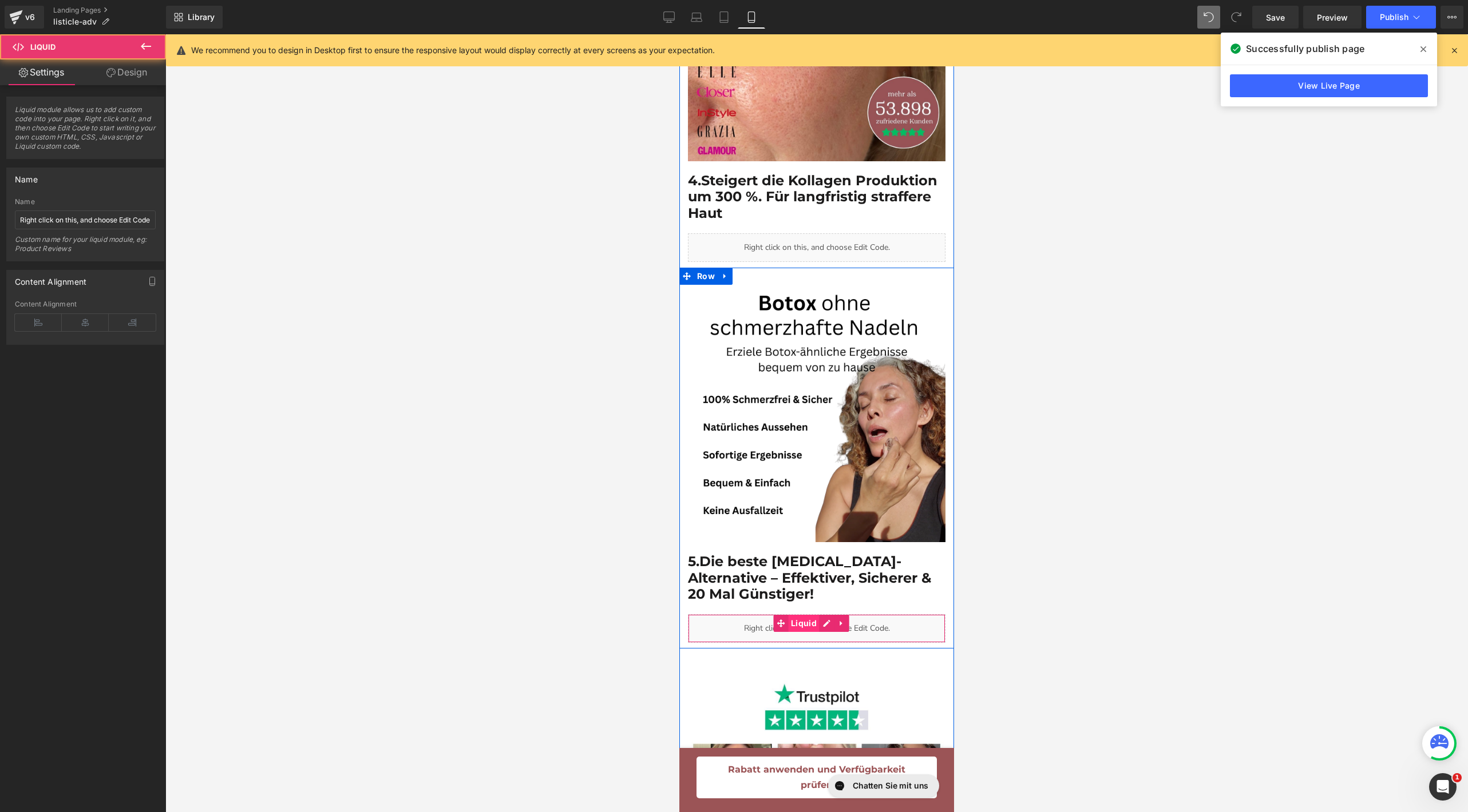
click at [817, 615] on span "Liquid" at bounding box center [804, 624] width 32 height 17
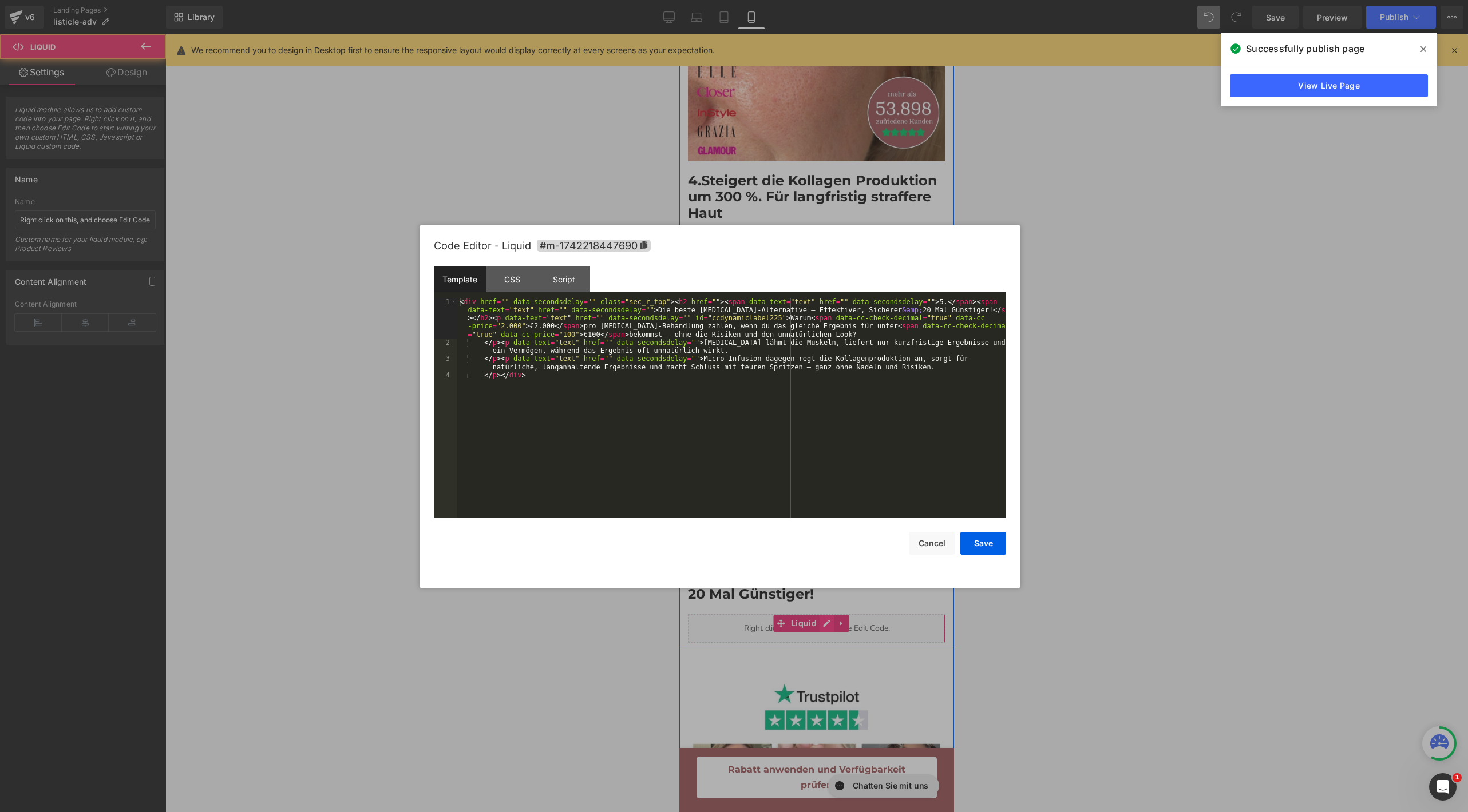
click at [822, 614] on div "Liquid" at bounding box center [816, 629] width 257 height 29
click at [542, 327] on div "< div href = "" data-secondsdelay = "" class = "sec_r_top" > < h2 href = "" > <…" at bounding box center [731, 432] width 549 height 269
click at [595, 336] on div "< div href = "" data-secondsdelay = "" class = "sec_r_top" > < h2 href = "" > <…" at bounding box center [731, 432] width 549 height 269
click at [995, 540] on button "Save" at bounding box center [983, 543] width 46 height 23
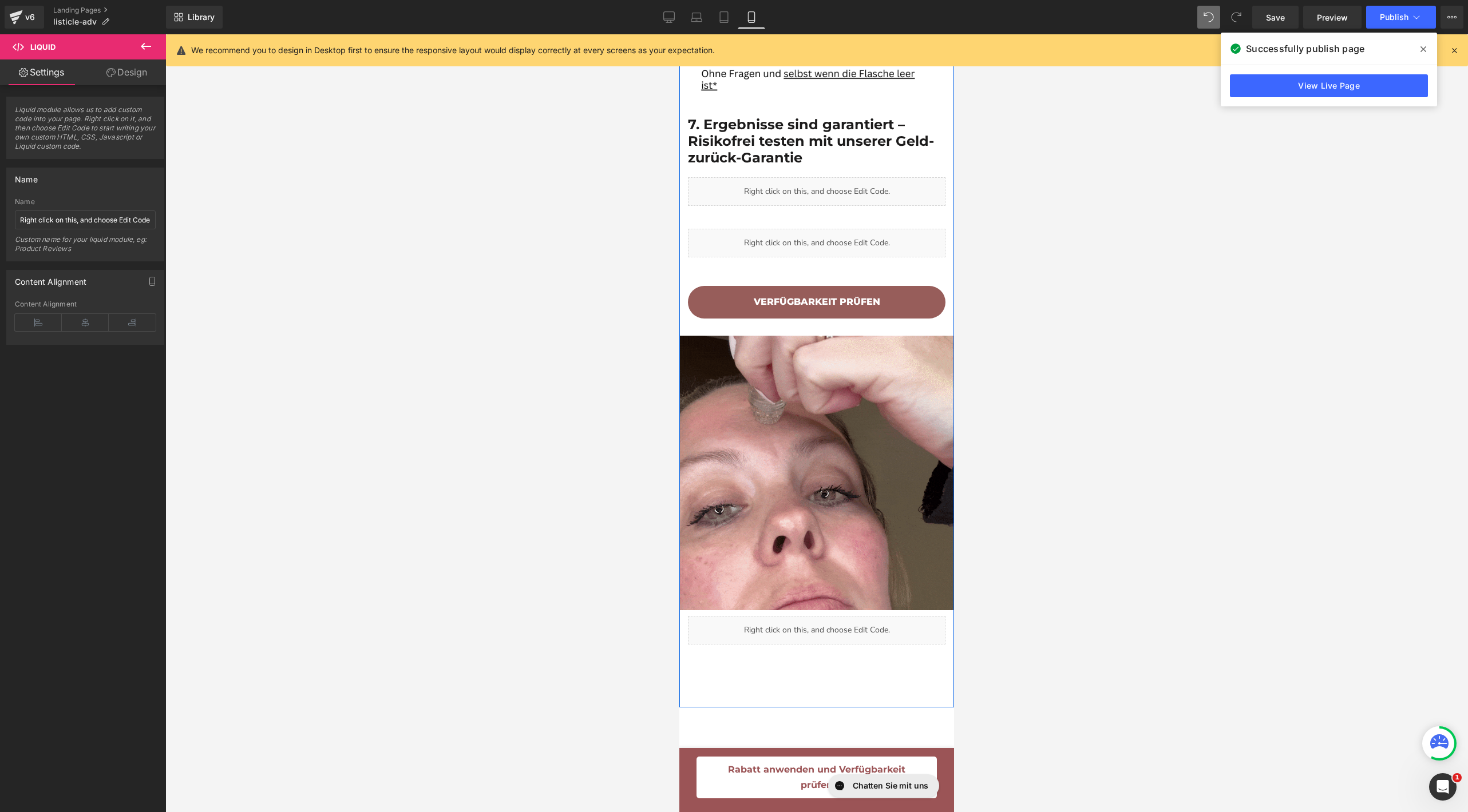
scroll to position [2833, 0]
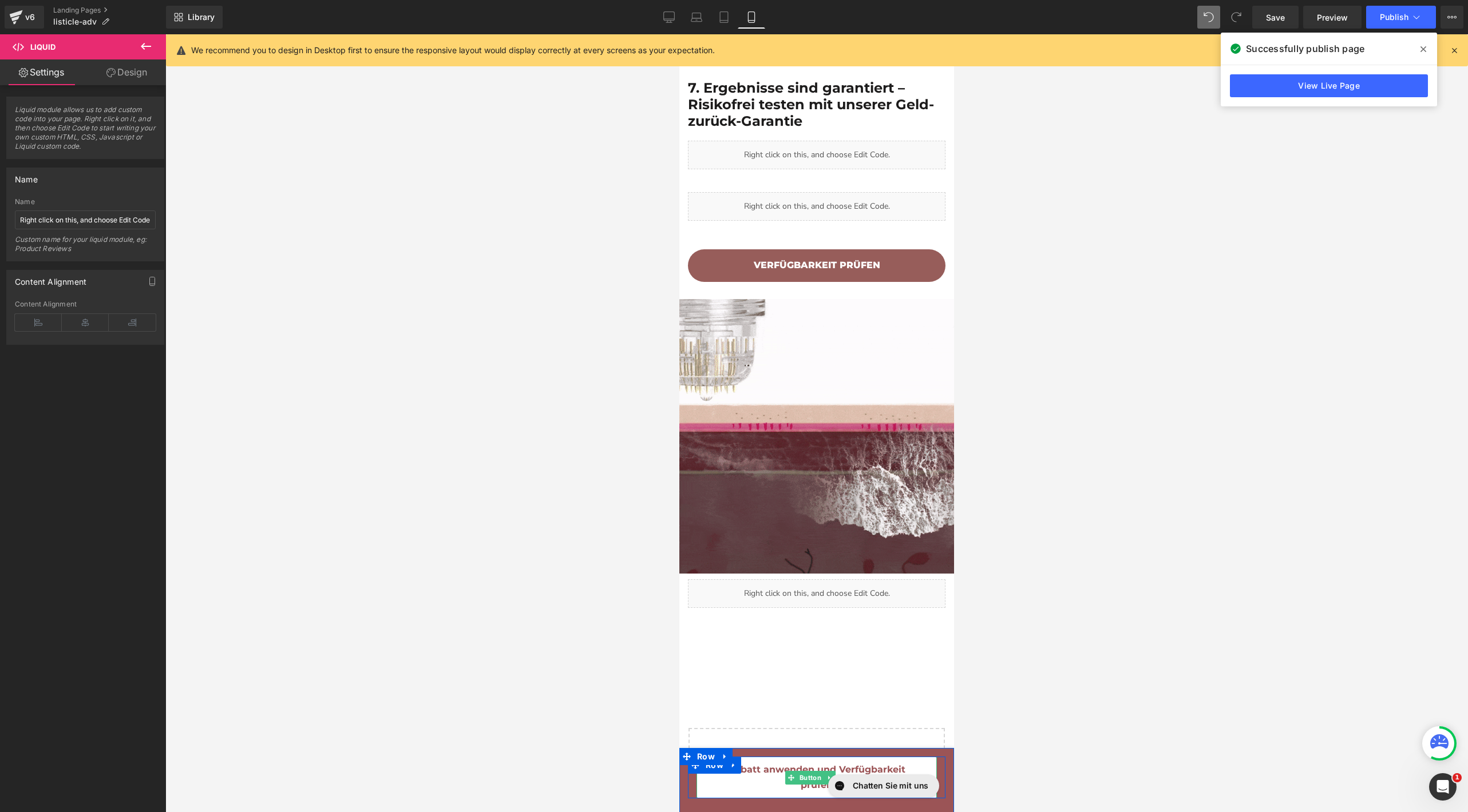
click at [724, 775] on span "Rabatt anwenden und Verfügbarkeit prüfen" at bounding box center [816, 778] width 206 height 30
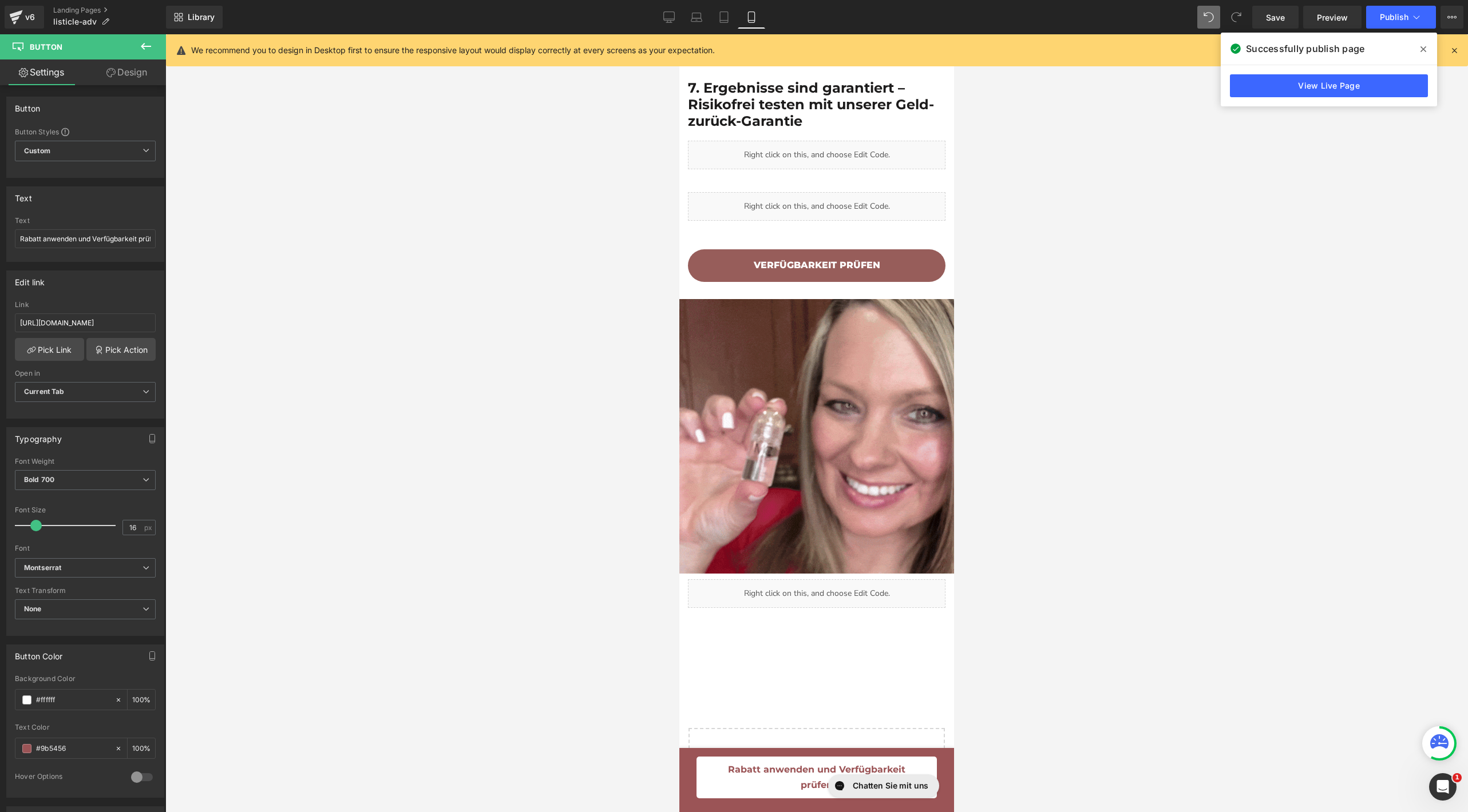
click at [823, 774] on div "Chatten Sie mit uns" at bounding box center [883, 786] width 122 height 31
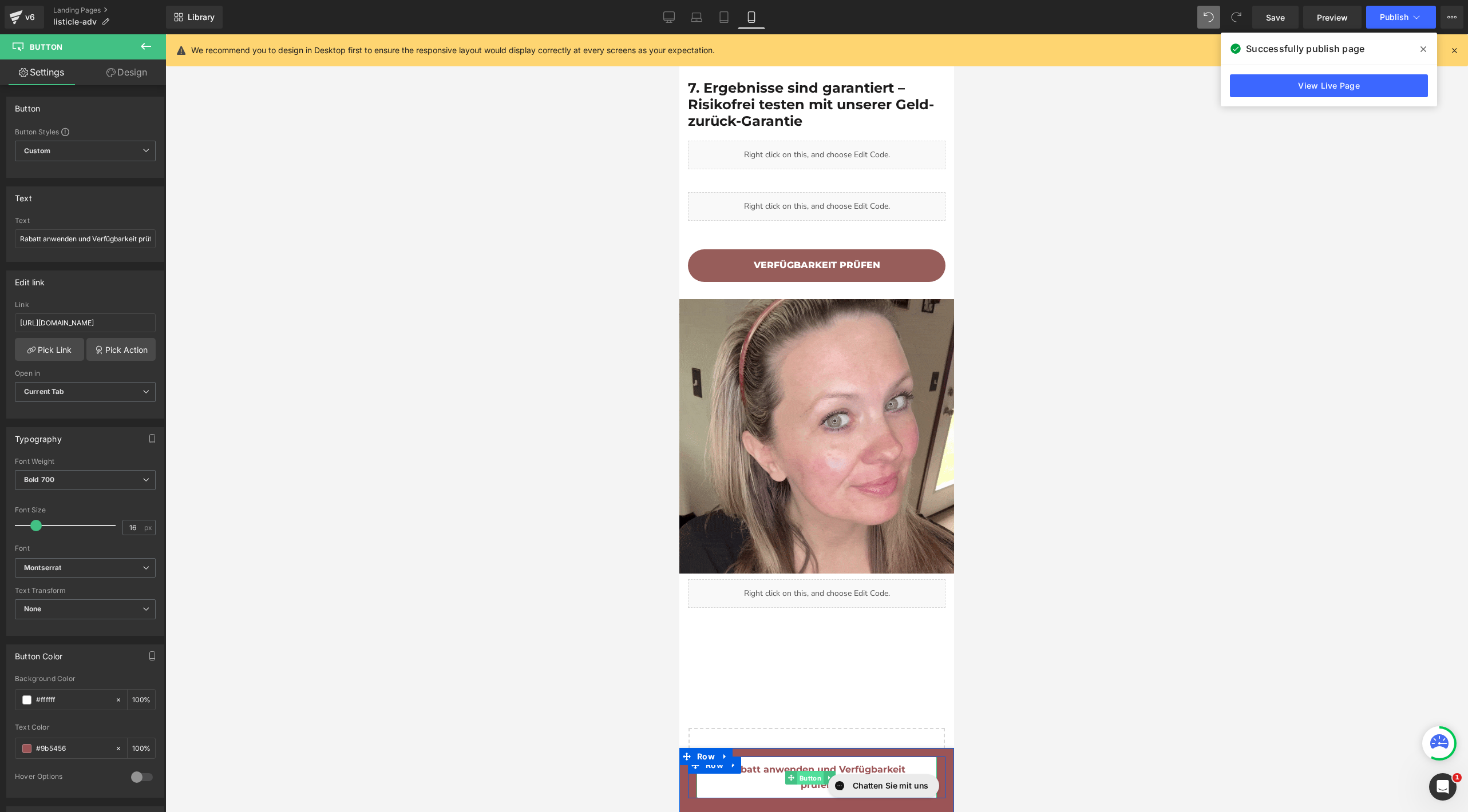
click at [797, 776] on span "Button" at bounding box center [811, 778] width 26 height 14
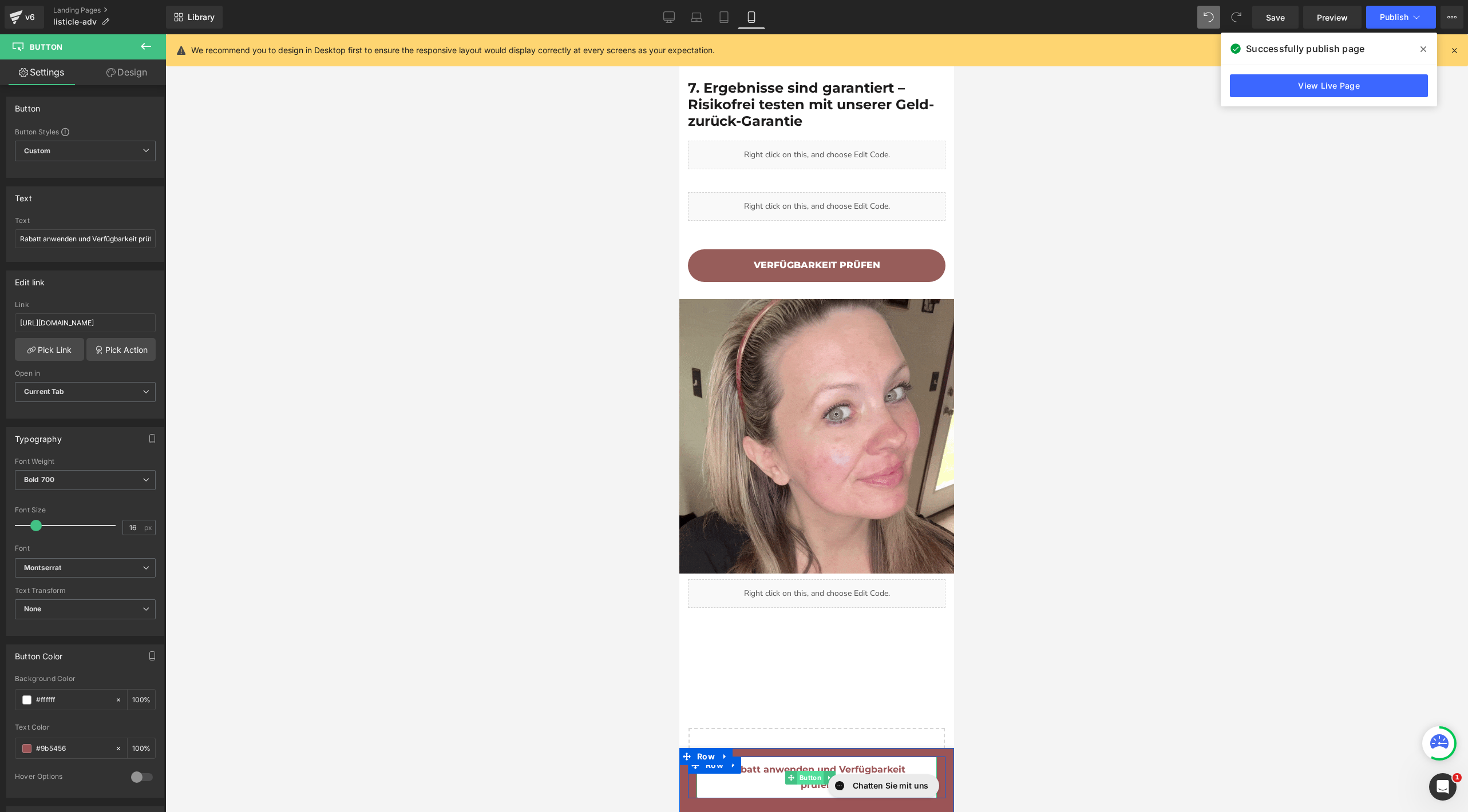
click at [802, 774] on span "Button" at bounding box center [811, 778] width 26 height 14
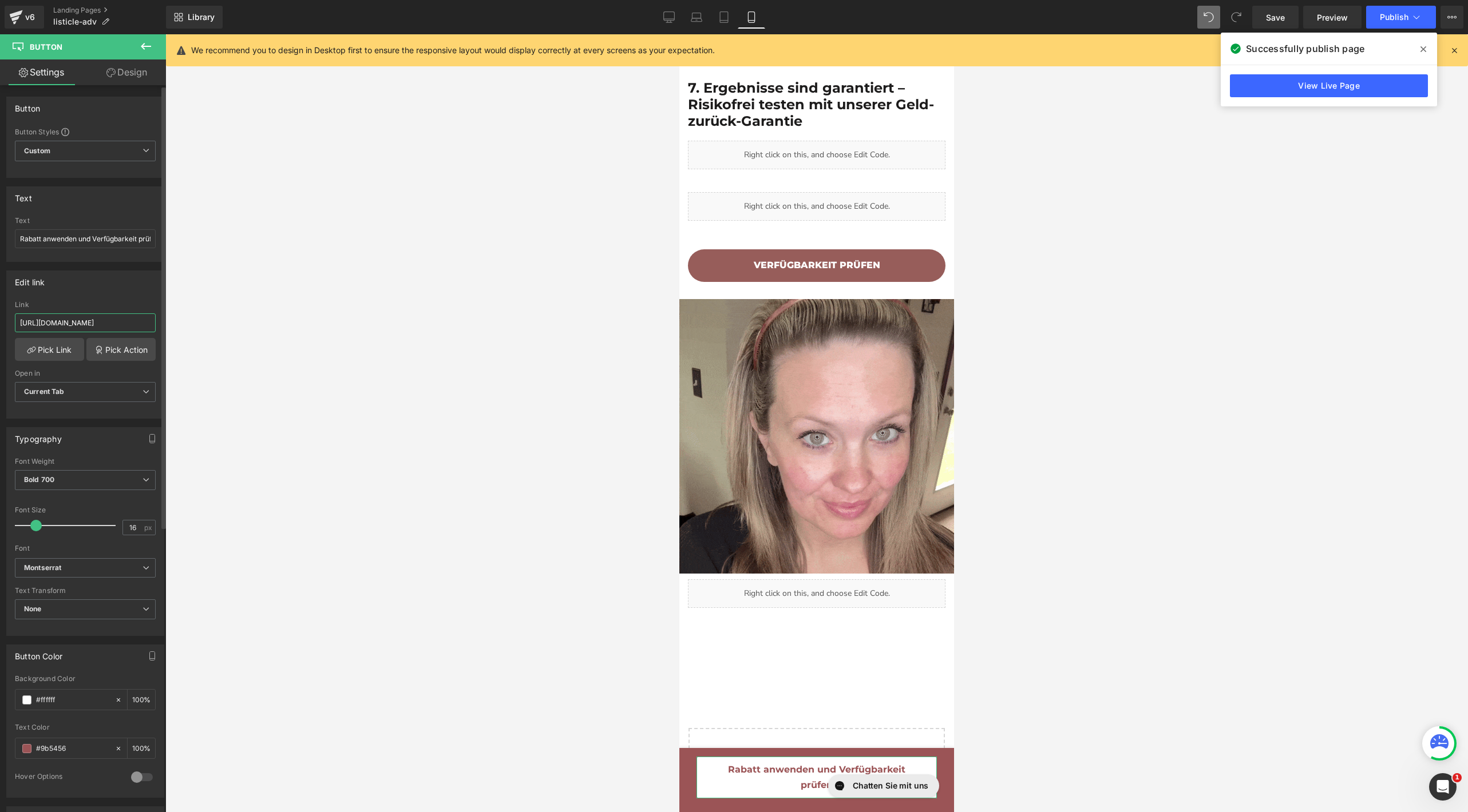
click at [73, 317] on input "[URL][DOMAIN_NAME]" at bounding box center [85, 323] width 141 height 19
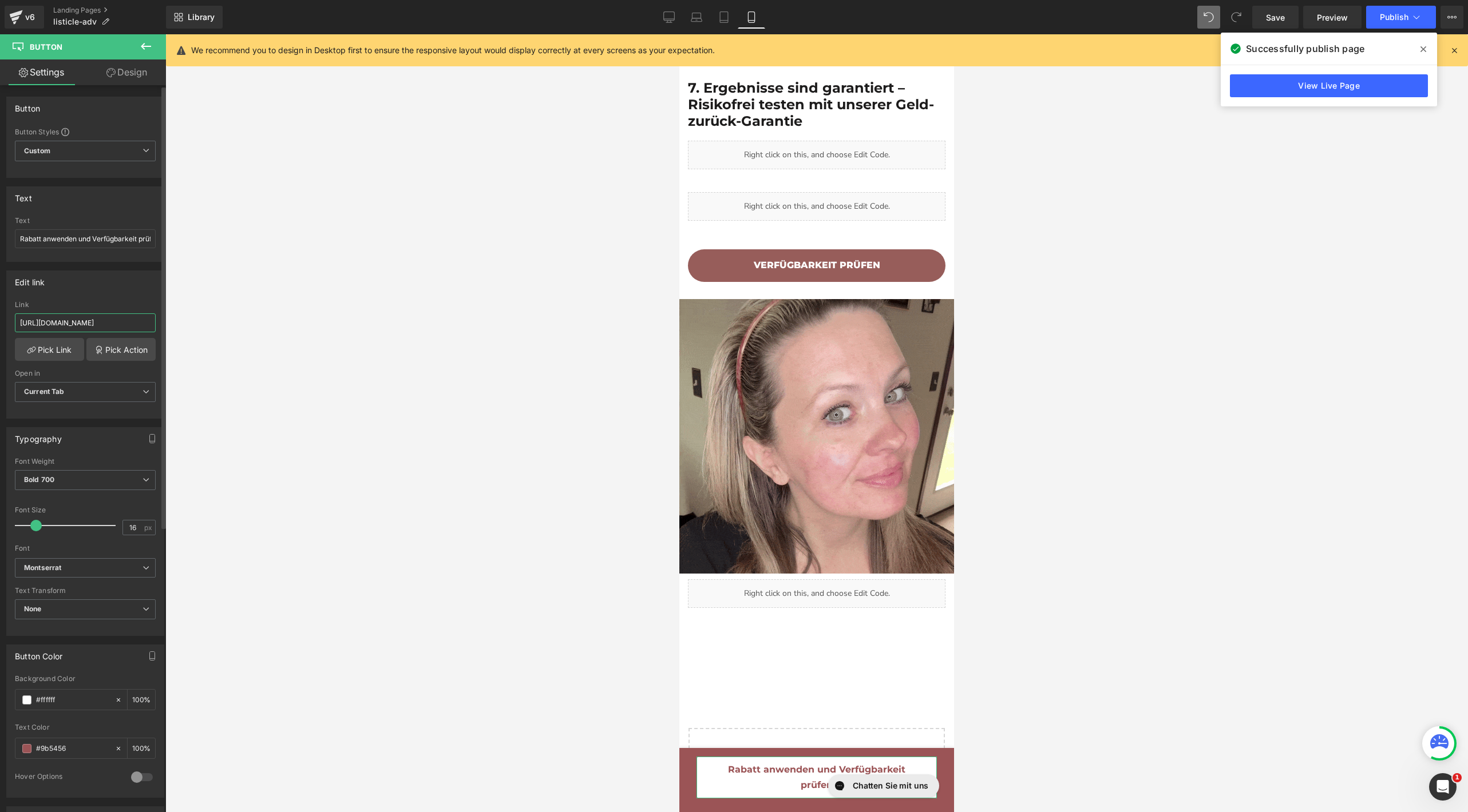
click at [73, 317] on input "[URL][DOMAIN_NAME]" at bounding box center [85, 323] width 141 height 19
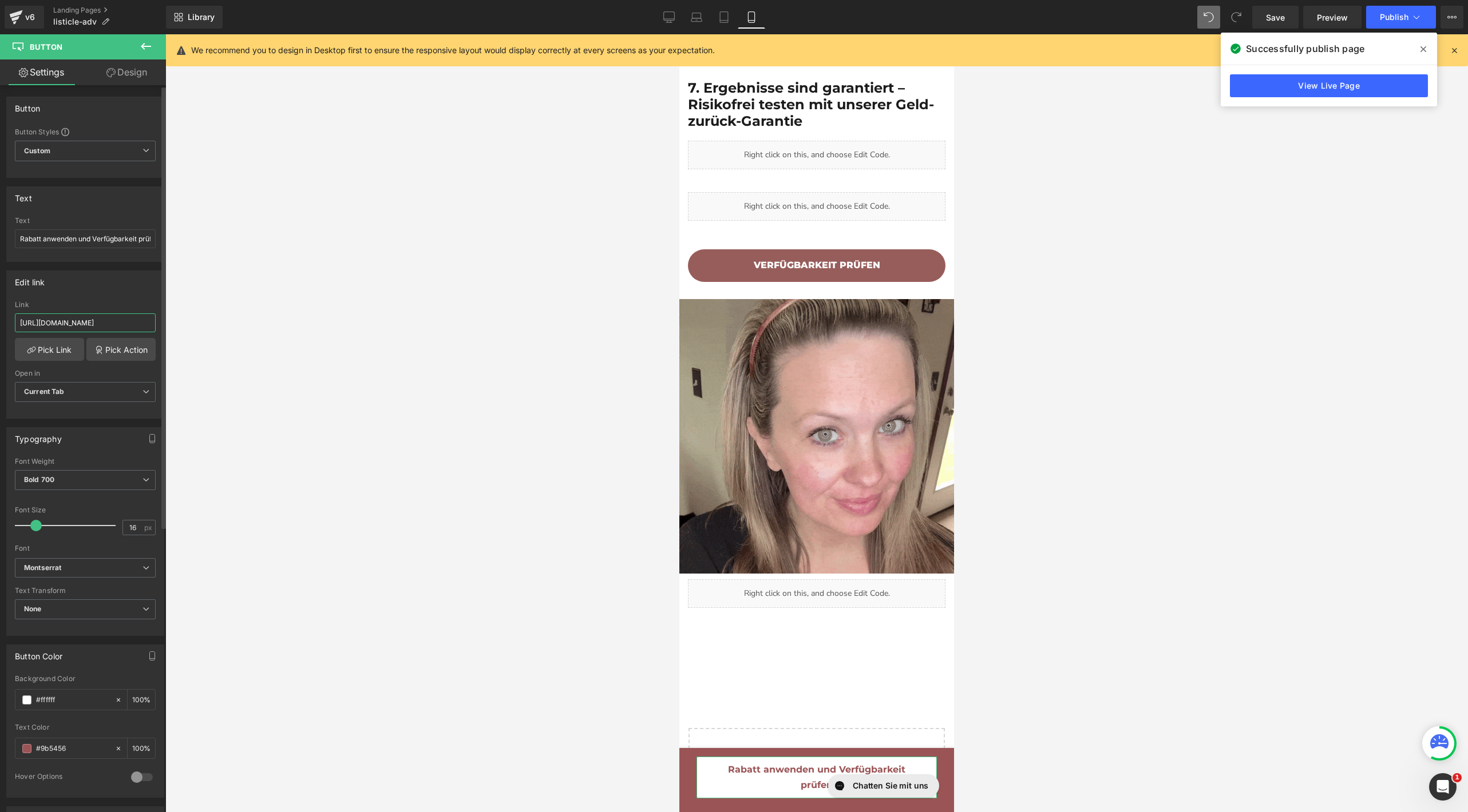
click at [73, 317] on input "[URL][DOMAIN_NAME]" at bounding box center [85, 323] width 141 height 19
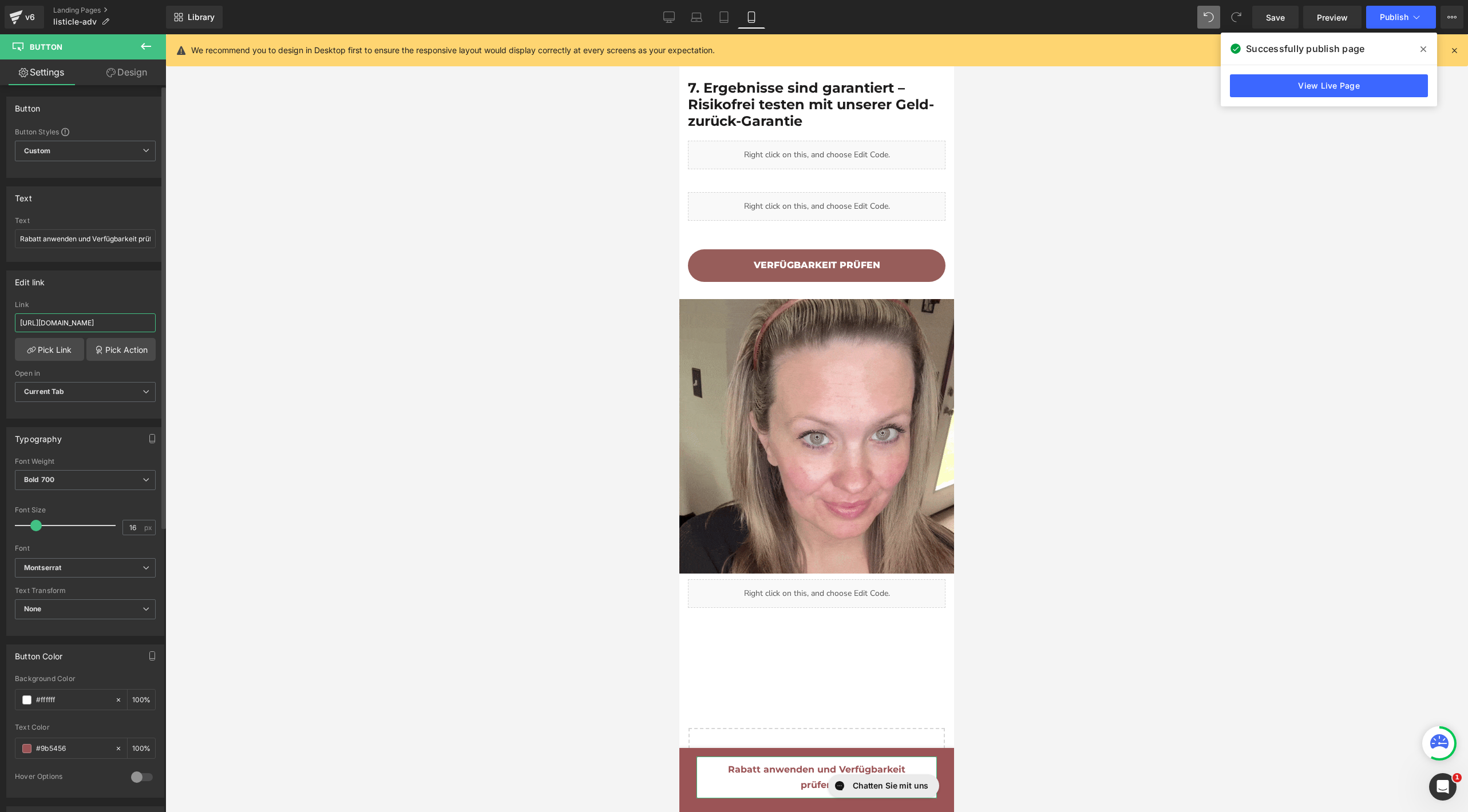
paste input "roducts/mikro-infusionssystem"
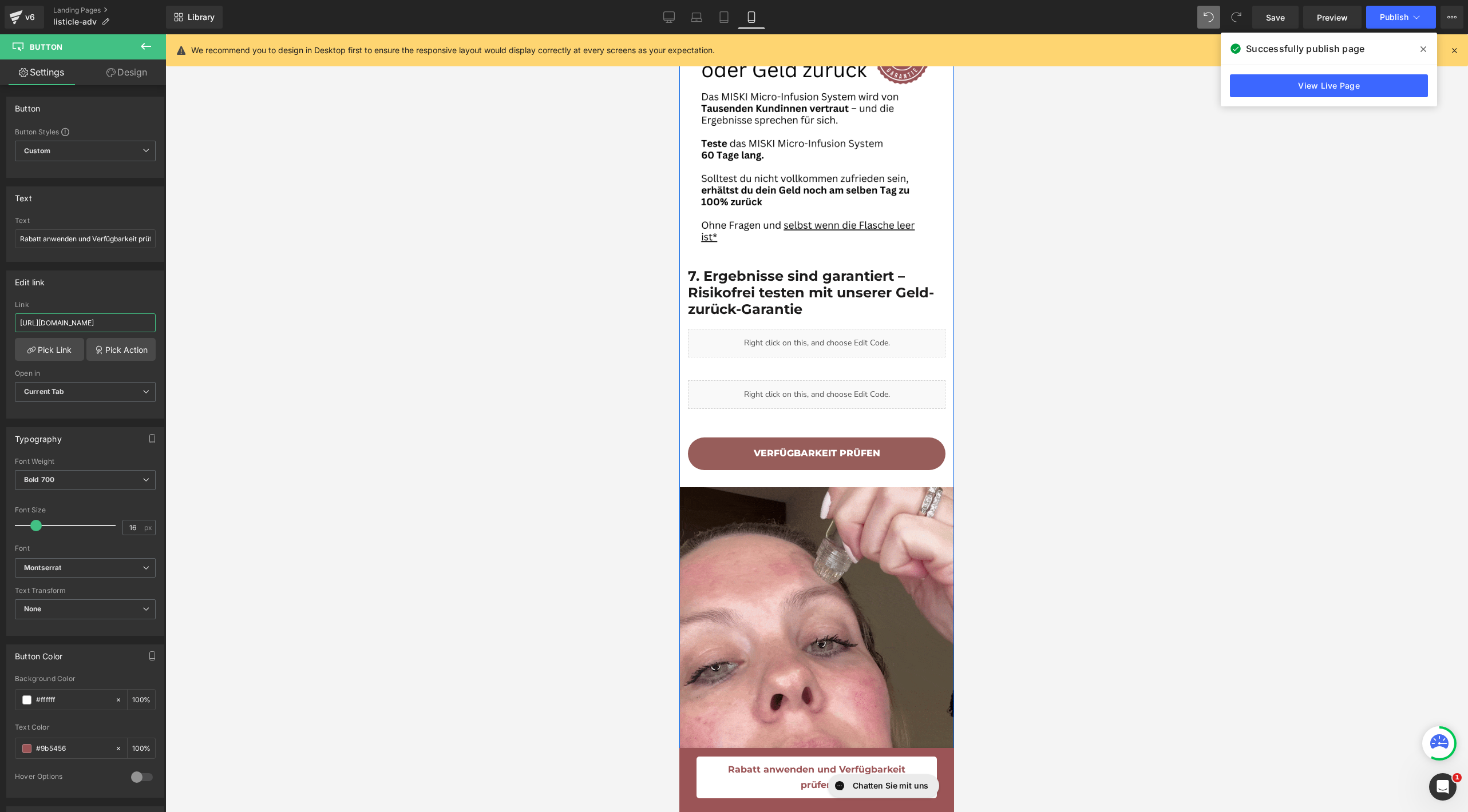
scroll to position [2558, 0]
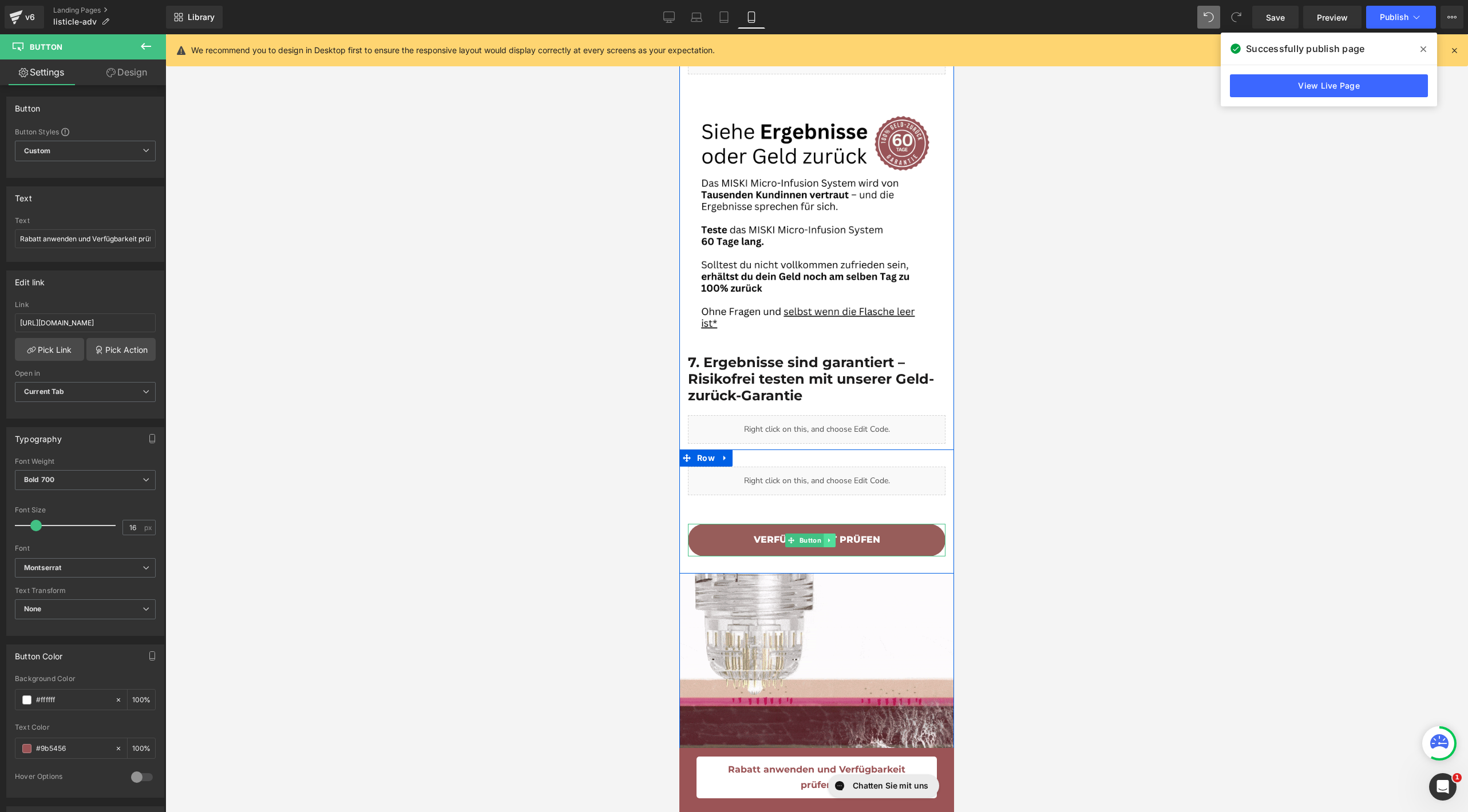
click at [830, 537] on icon at bounding box center [829, 540] width 6 height 7
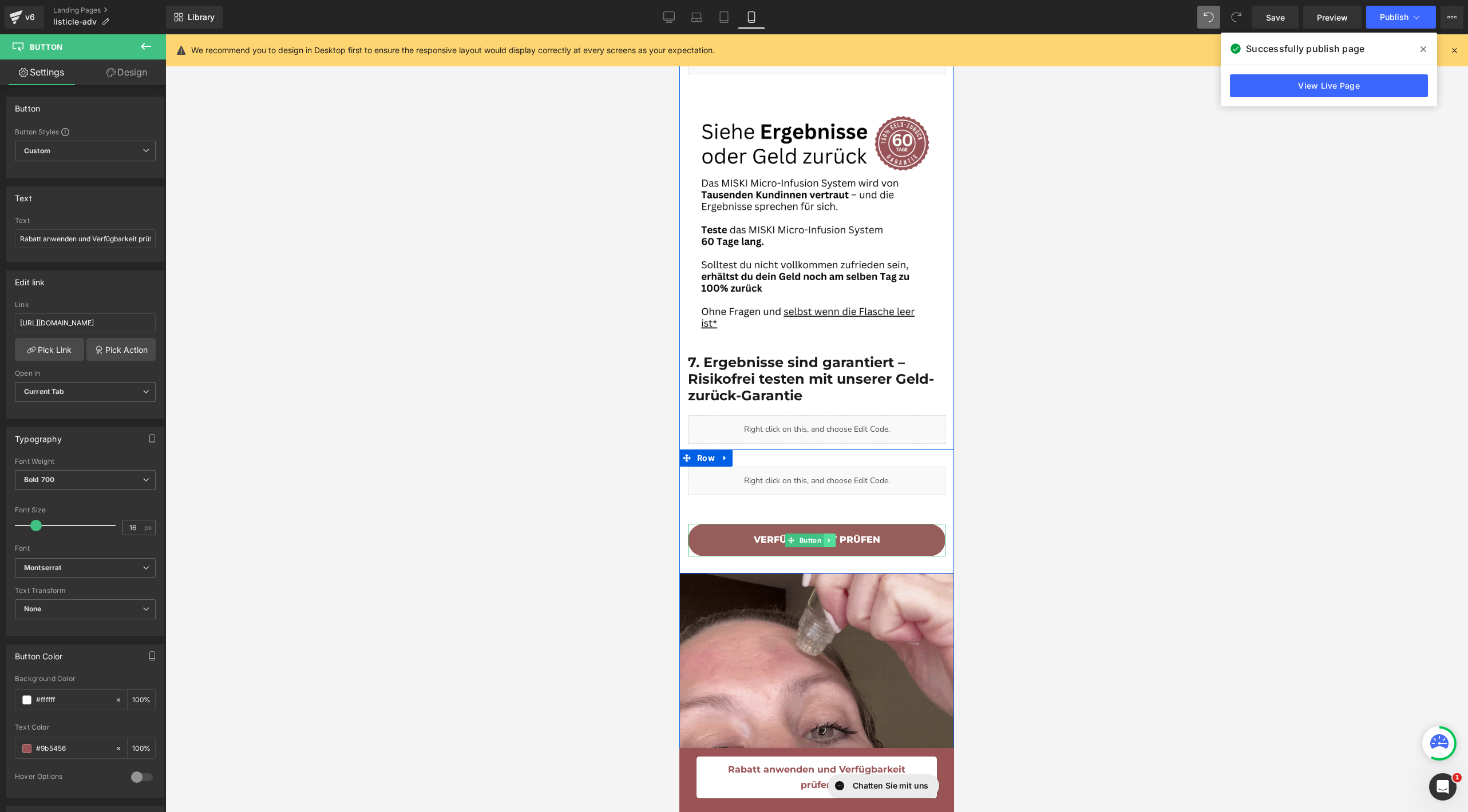
scroll to position [0, 0]
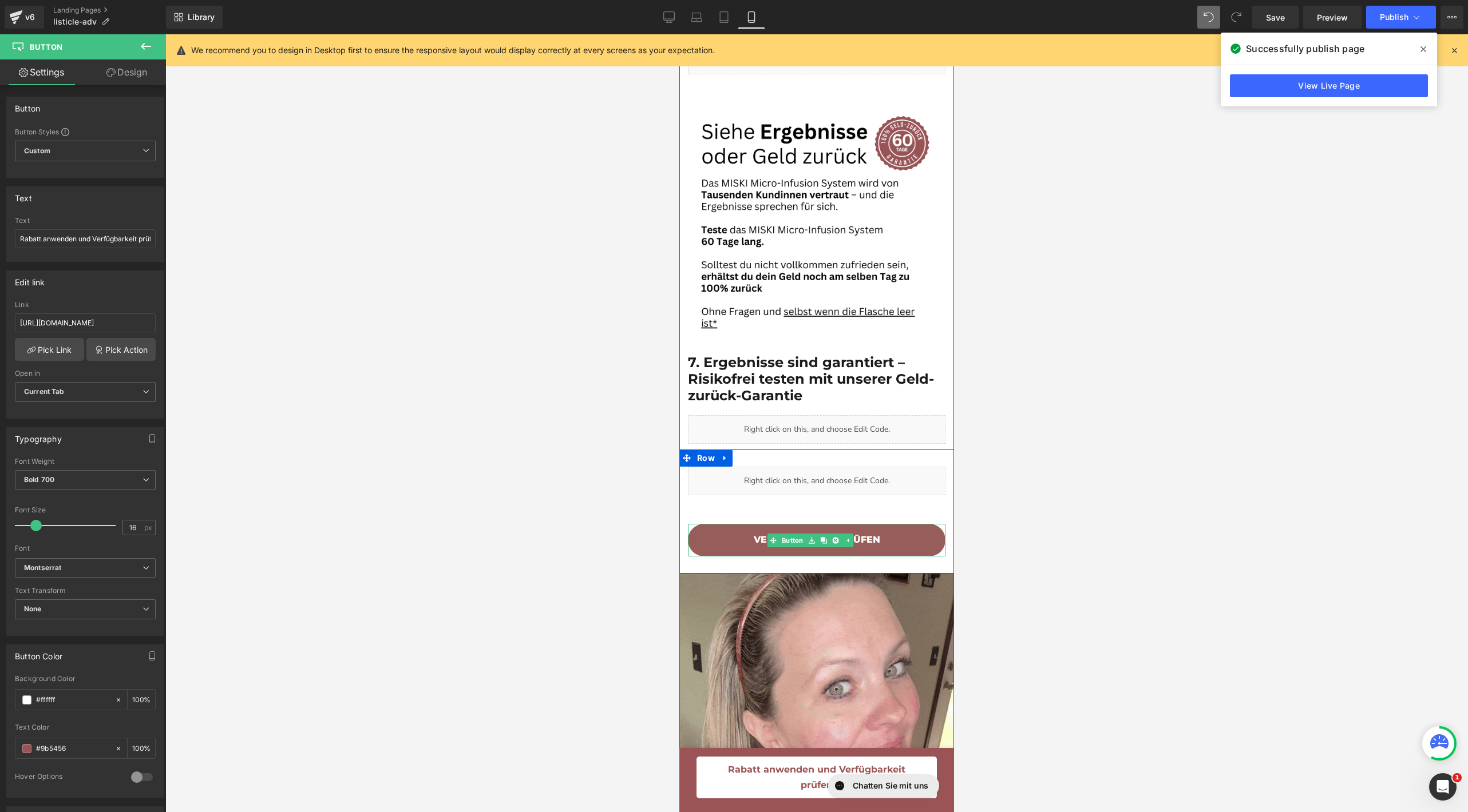
click at [761, 532] on span "VERFÜGBARKEIT PRÜFEN" at bounding box center [817, 540] width 126 height 15
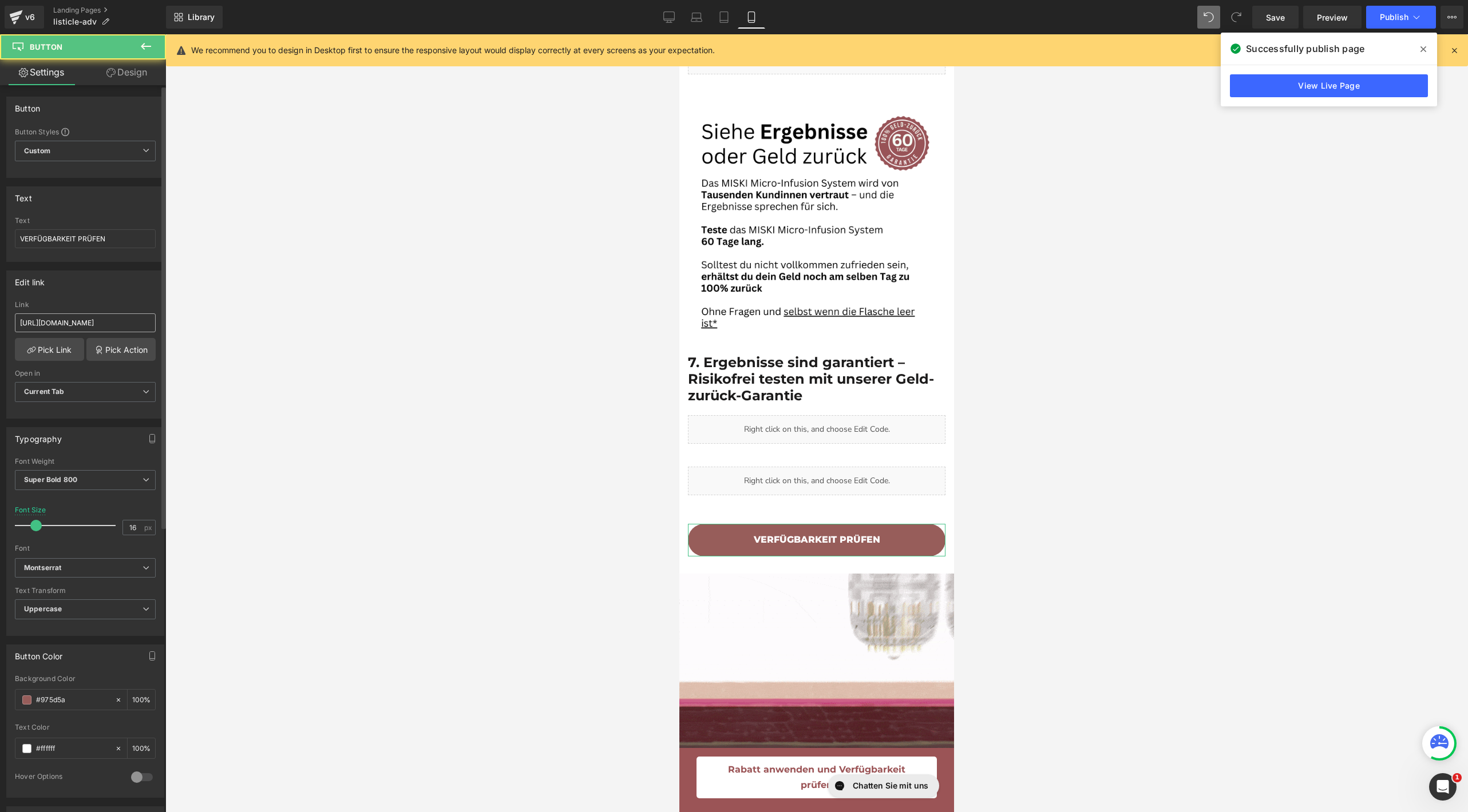
click at [61, 318] on input "[URL][DOMAIN_NAME]" at bounding box center [85, 323] width 141 height 19
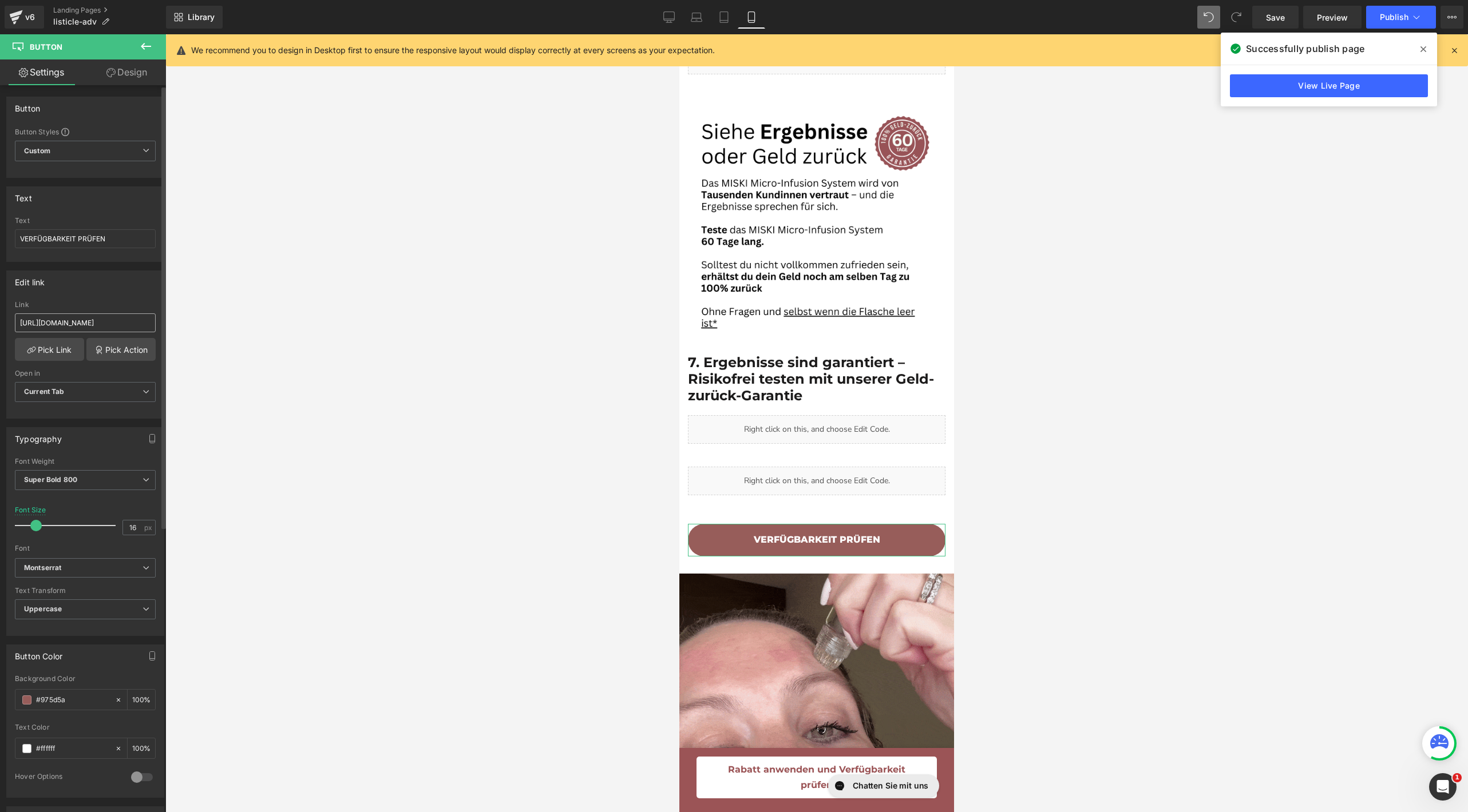
click at [61, 318] on input "[URL][DOMAIN_NAME]" at bounding box center [85, 323] width 141 height 19
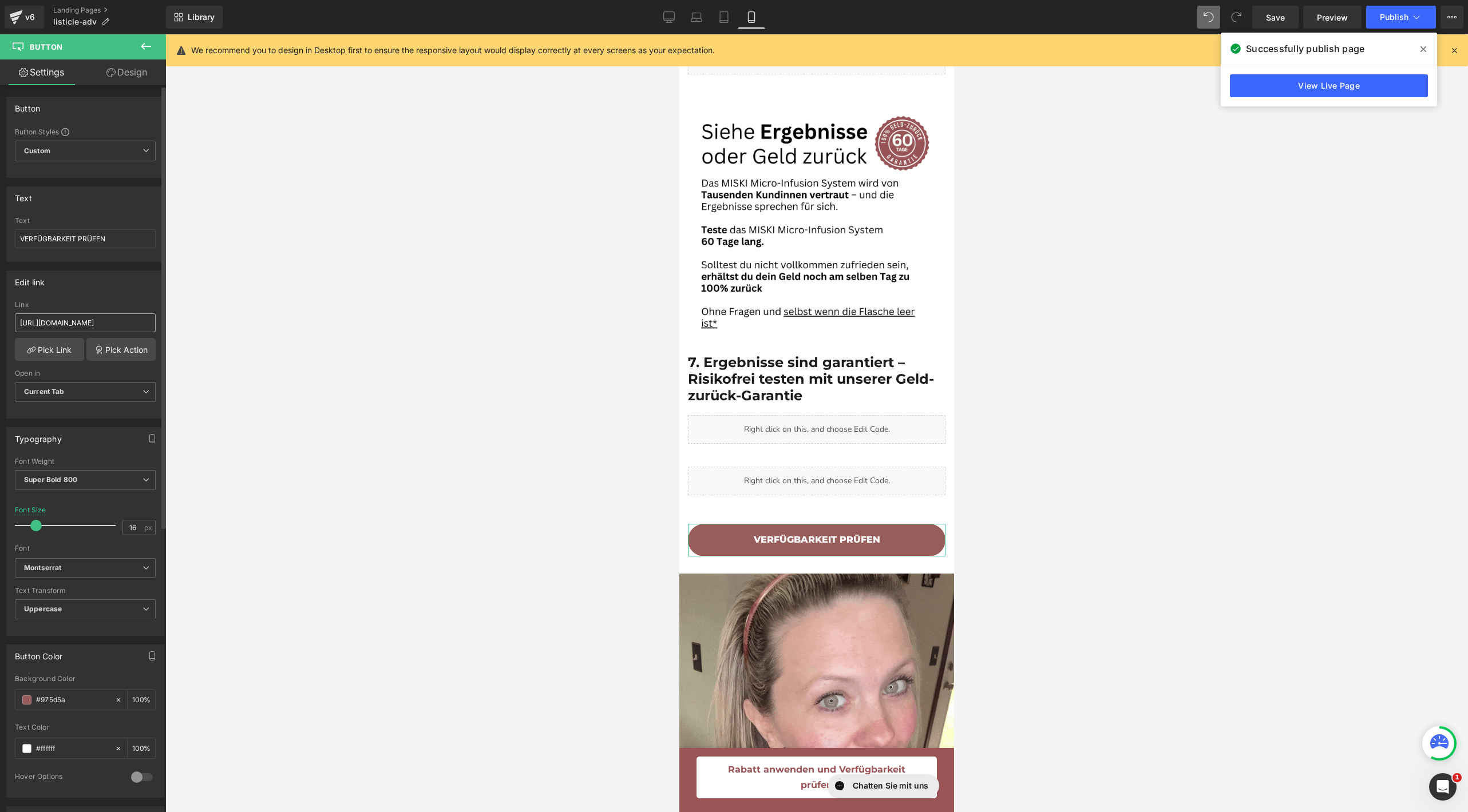
click at [61, 318] on input "[URL][DOMAIN_NAME]" at bounding box center [85, 323] width 141 height 19
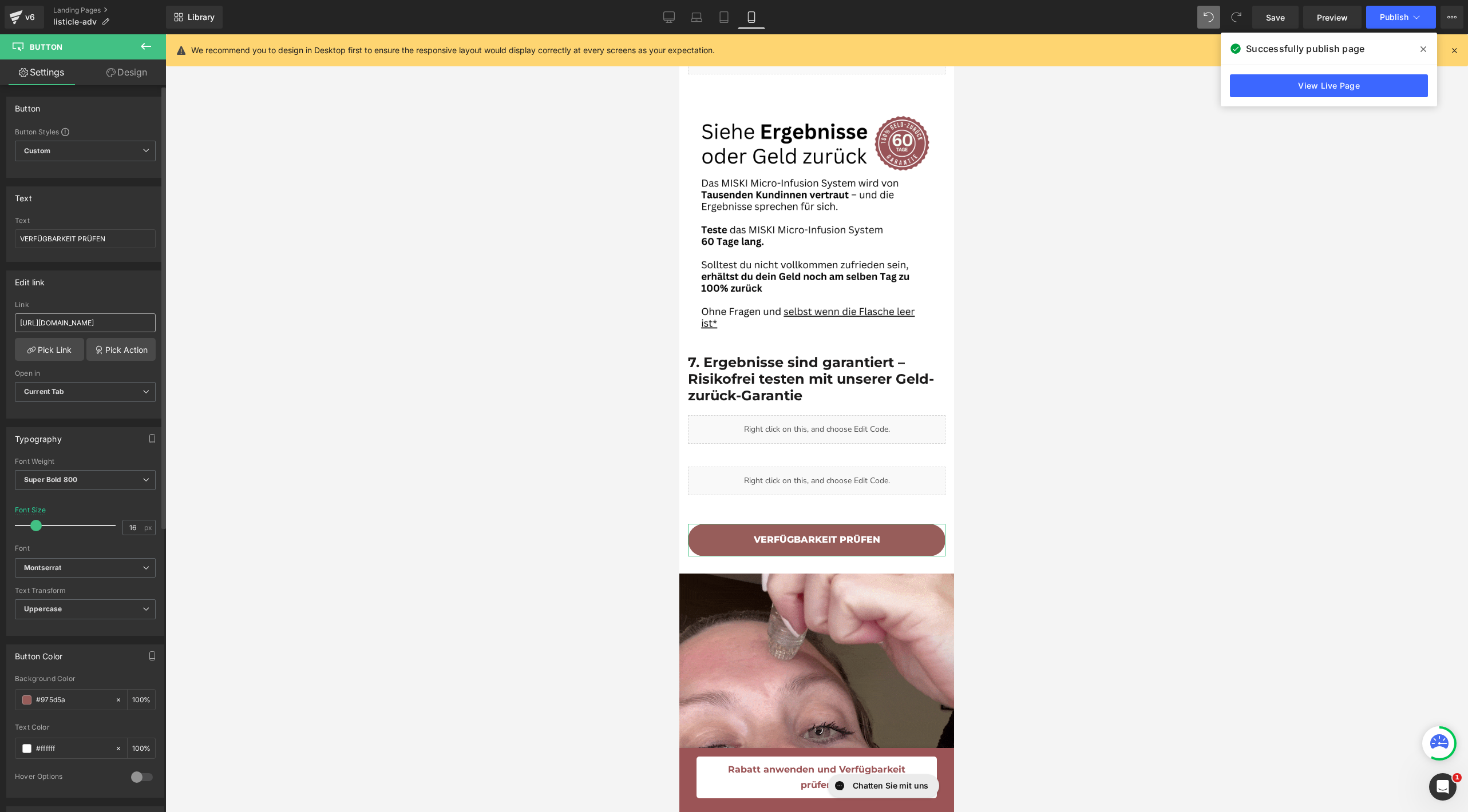
click at [61, 318] on input "[URL][DOMAIN_NAME]" at bounding box center [85, 323] width 141 height 19
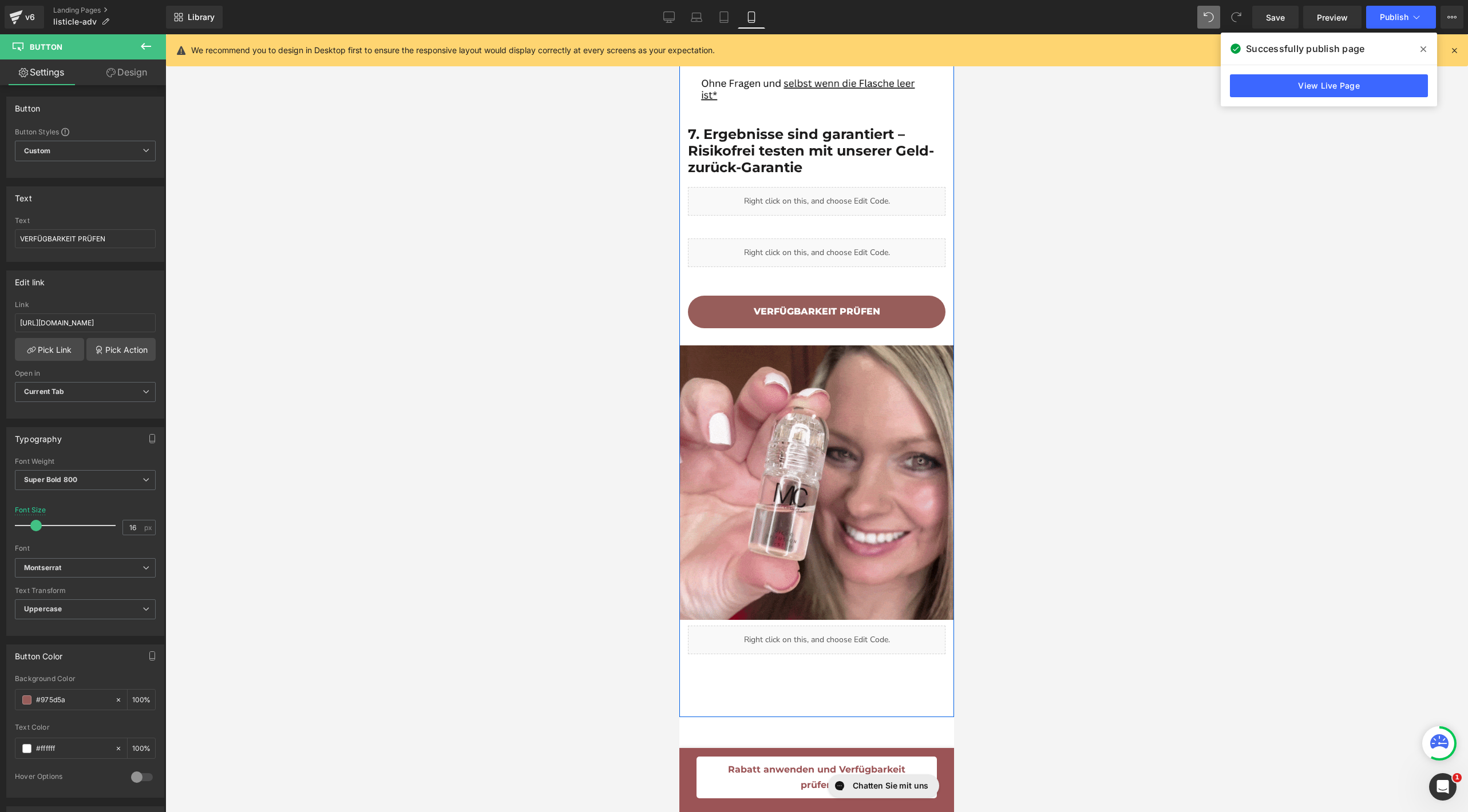
scroll to position [2833, 0]
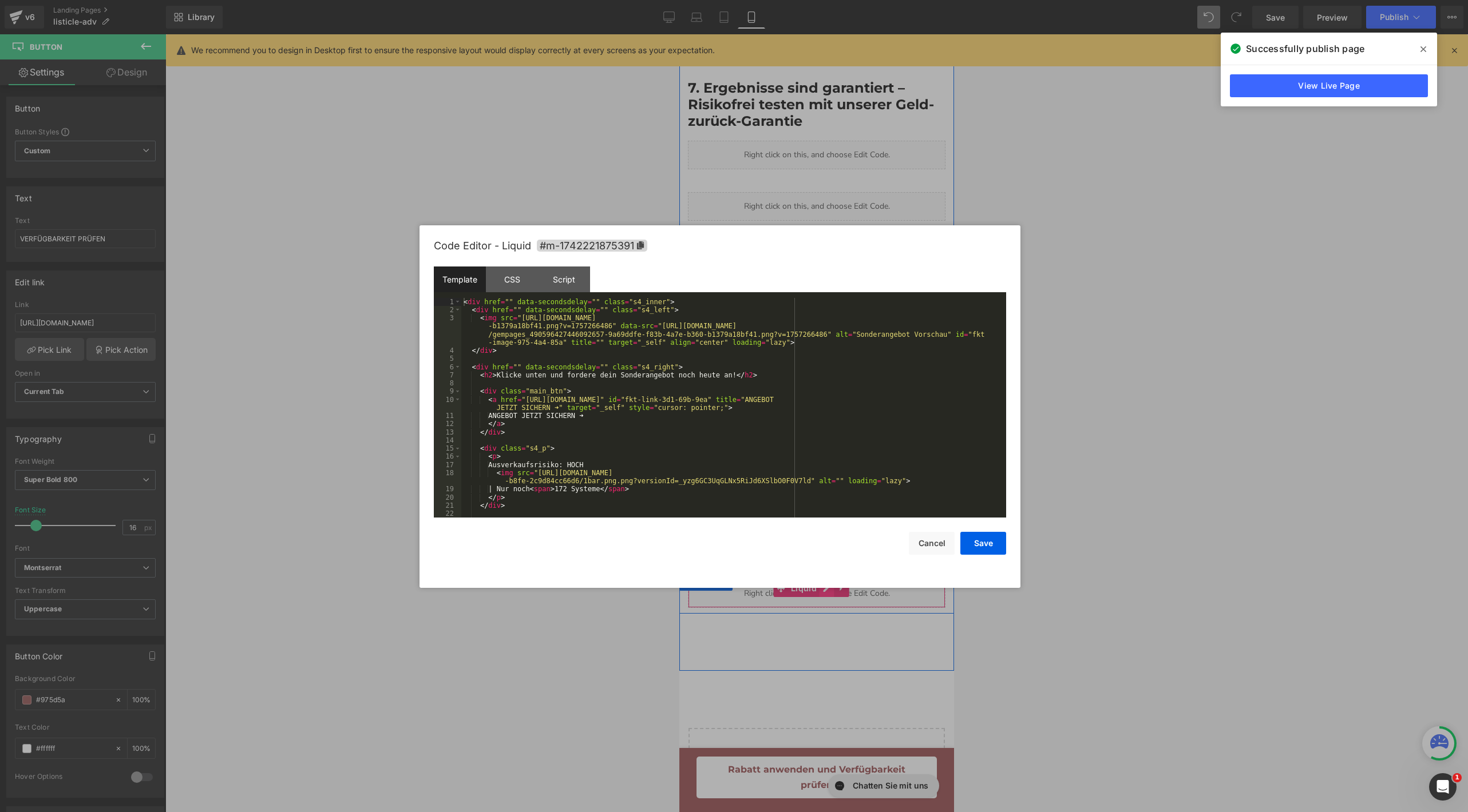
click at [824, 579] on div "Liquid" at bounding box center [816, 594] width 257 height 29
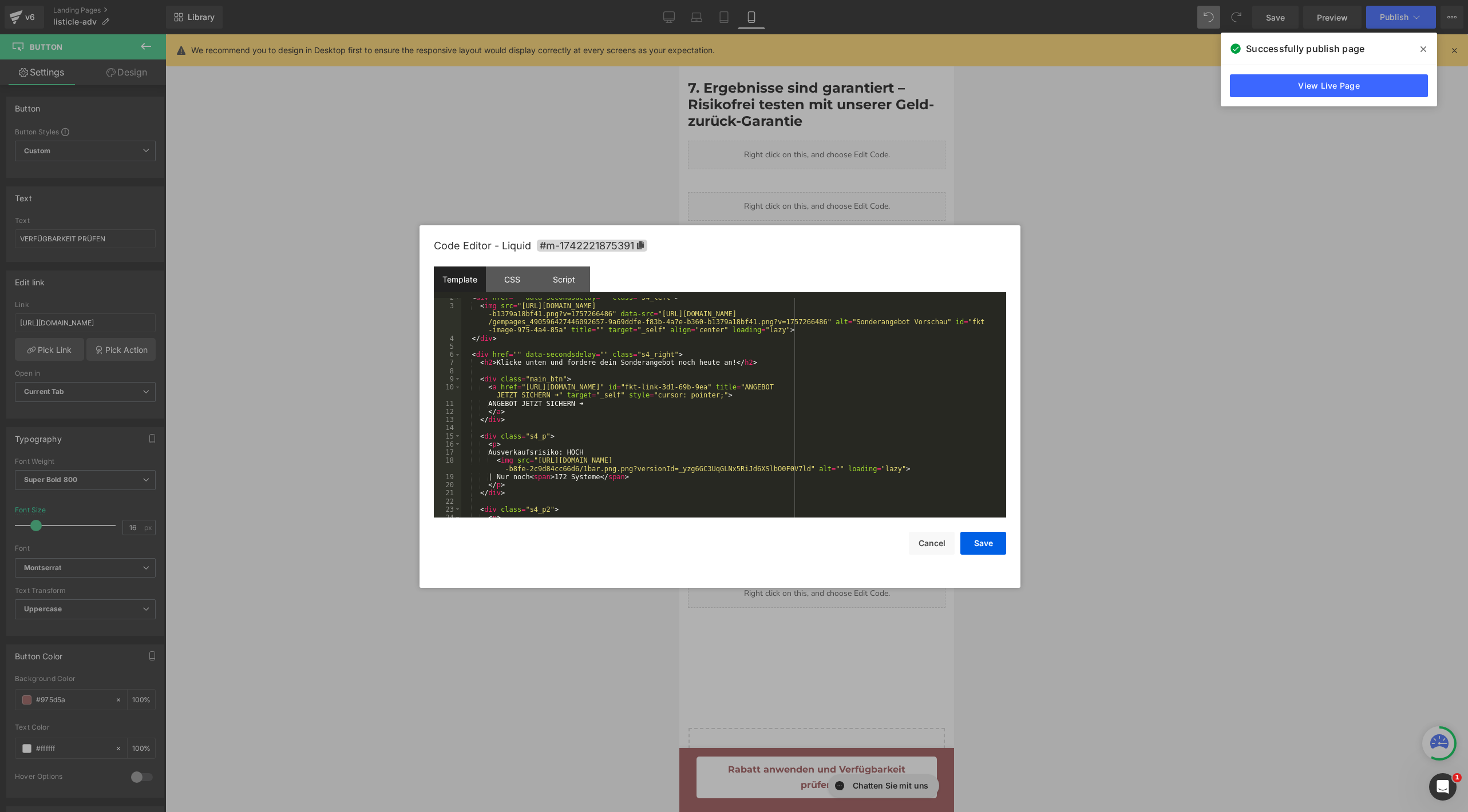
scroll to position [0, 0]
drag, startPoint x: 526, startPoint y: 388, endPoint x: 815, endPoint y: 386, distance: 289.0
click at [815, 386] on div "< div href = "" data-secondsdelay = "" class = "s4_left" > < img src = "[URL][D…" at bounding box center [731, 411] width 540 height 236
click at [846, 315] on span at bounding box center [842, 314] width 15 height 9
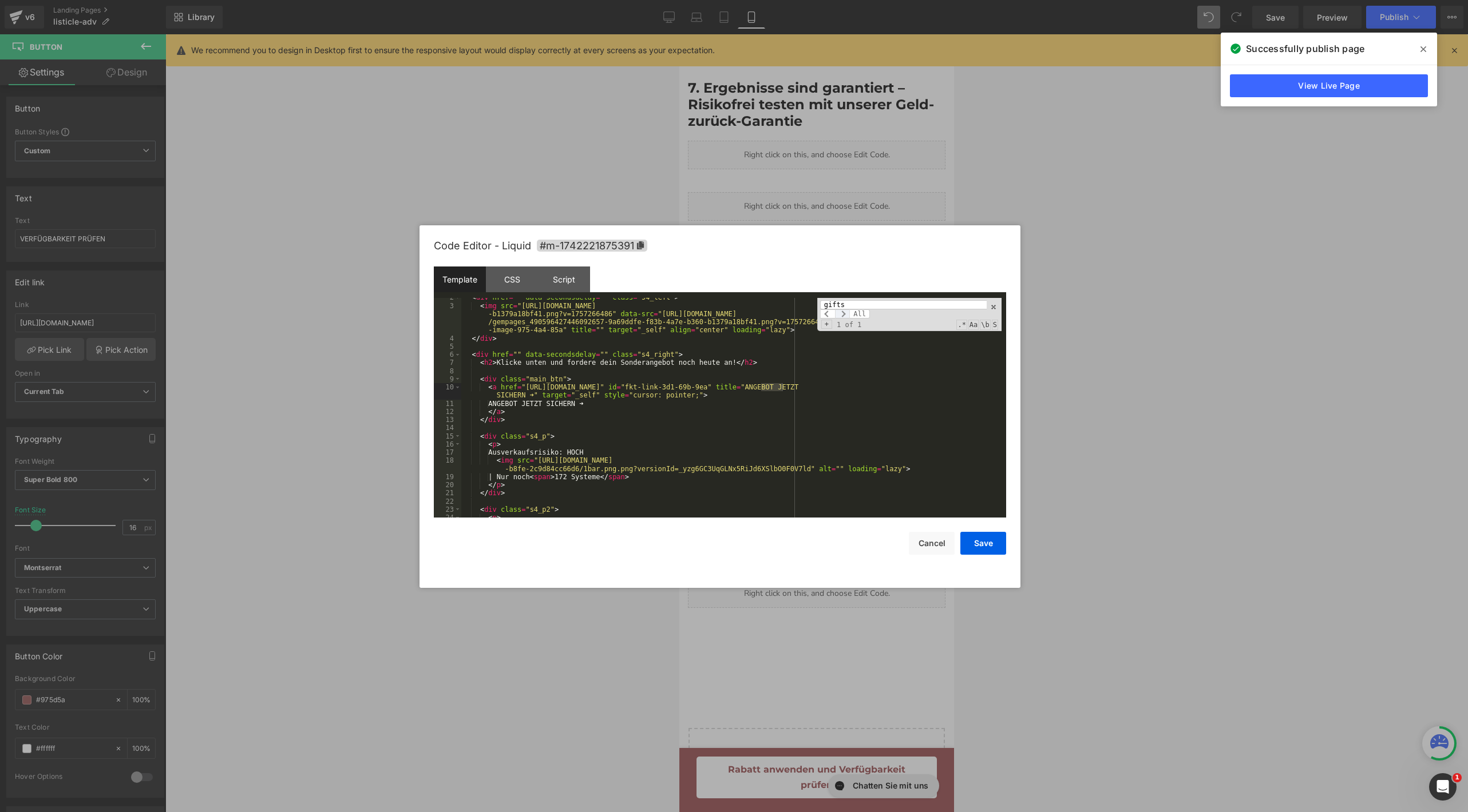
click at [846, 315] on span at bounding box center [842, 314] width 15 height 9
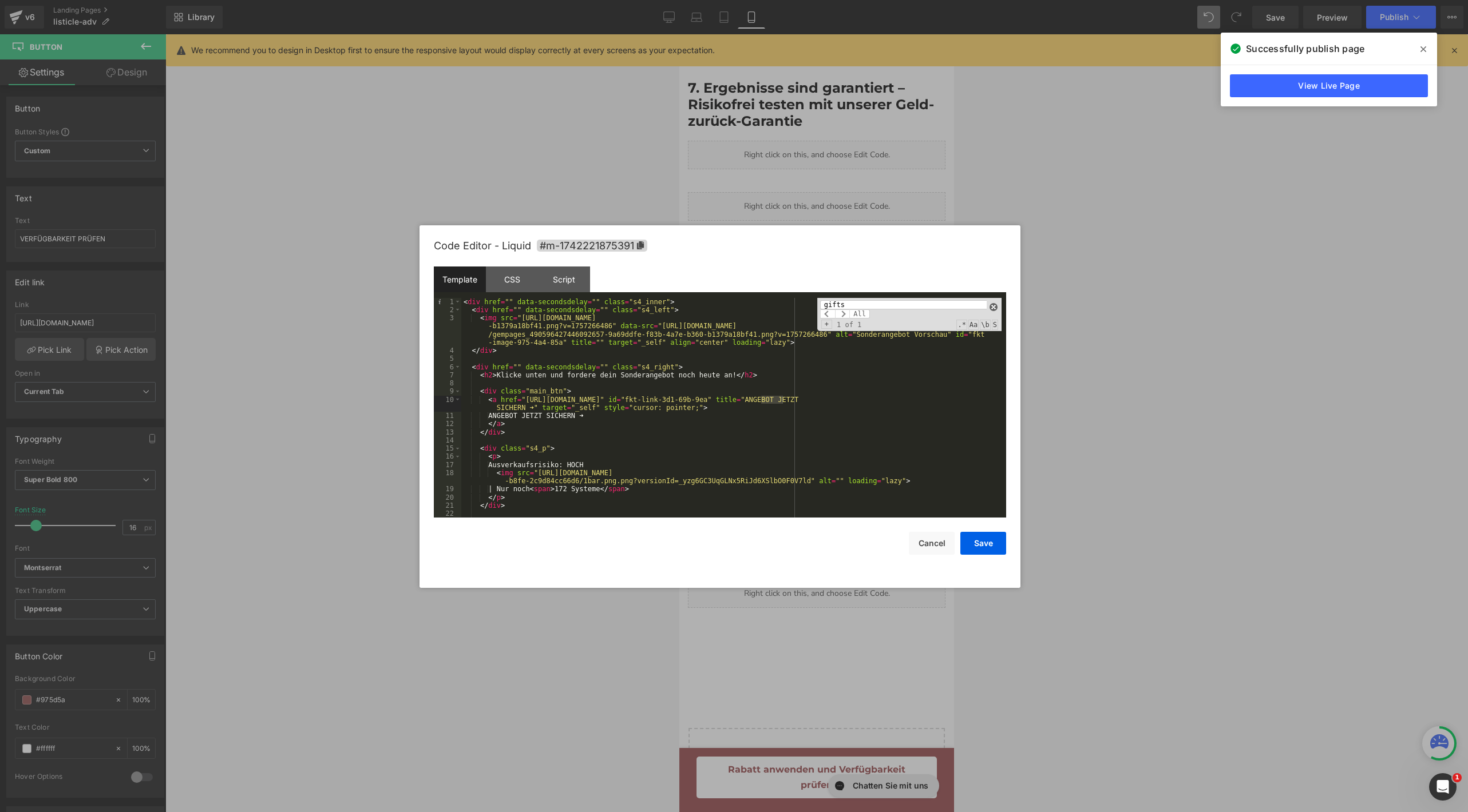
click at [993, 305] on span at bounding box center [993, 307] width 8 height 8
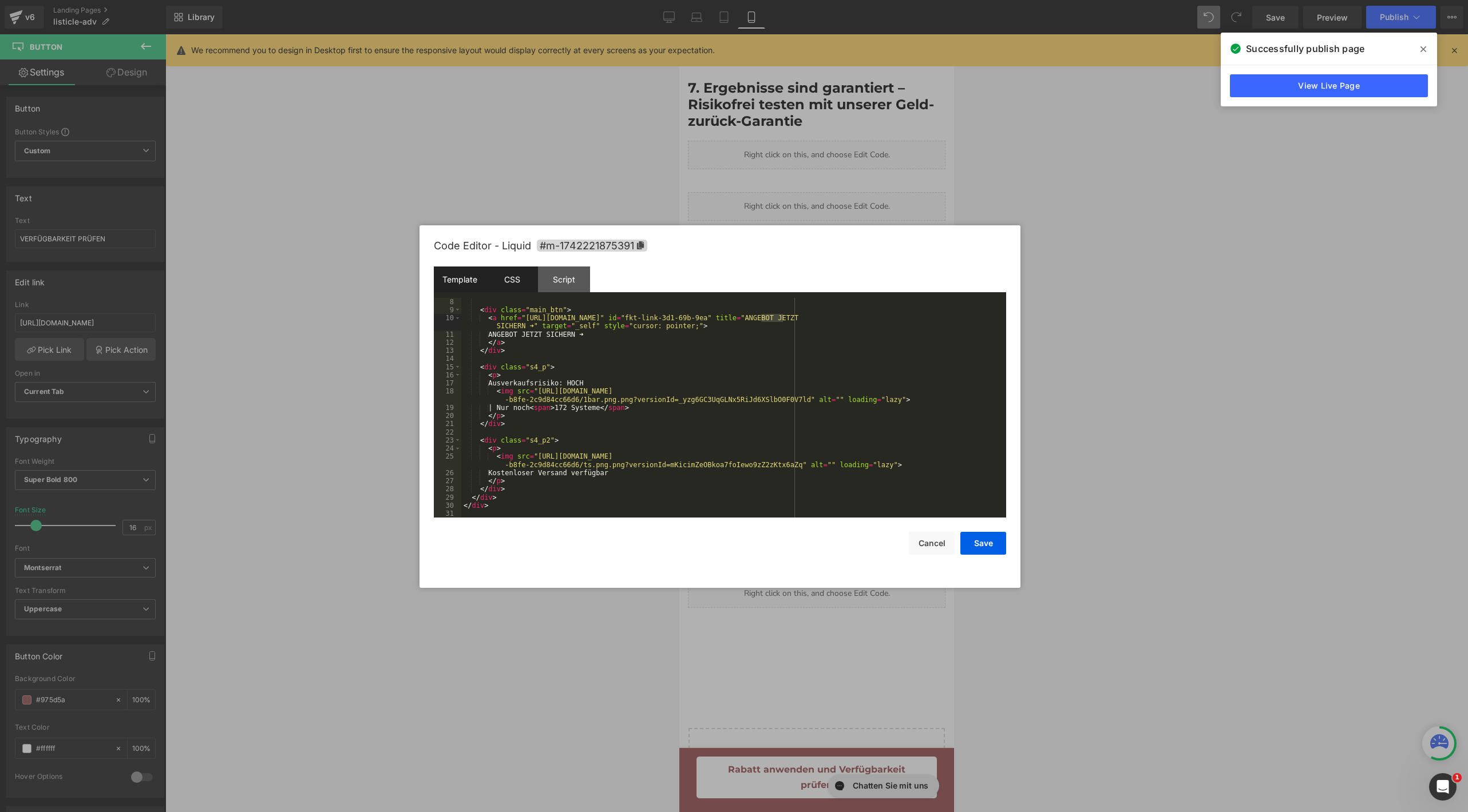
click at [516, 275] on div "CSS" at bounding box center [512, 279] width 52 height 26
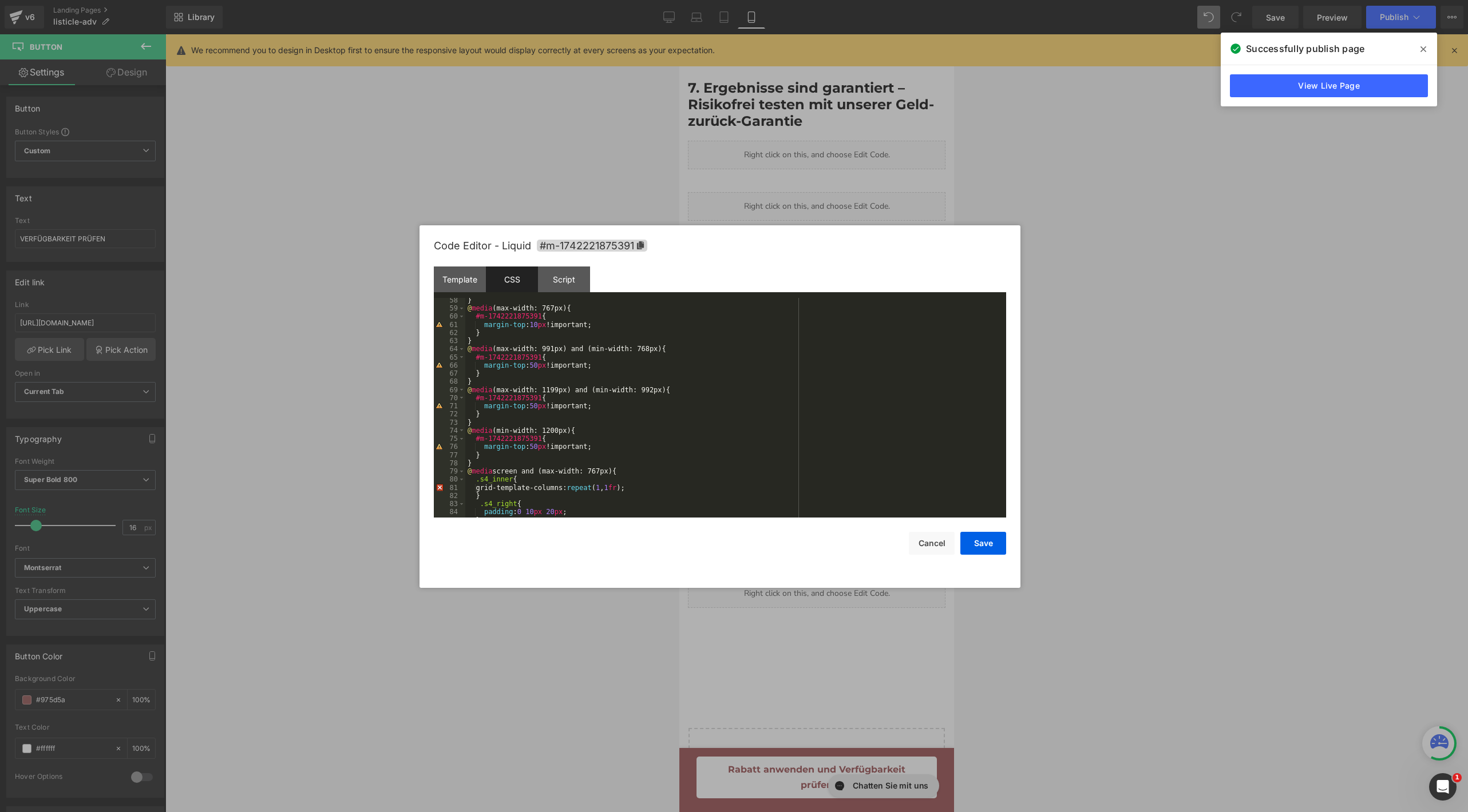
scroll to position [693, 0]
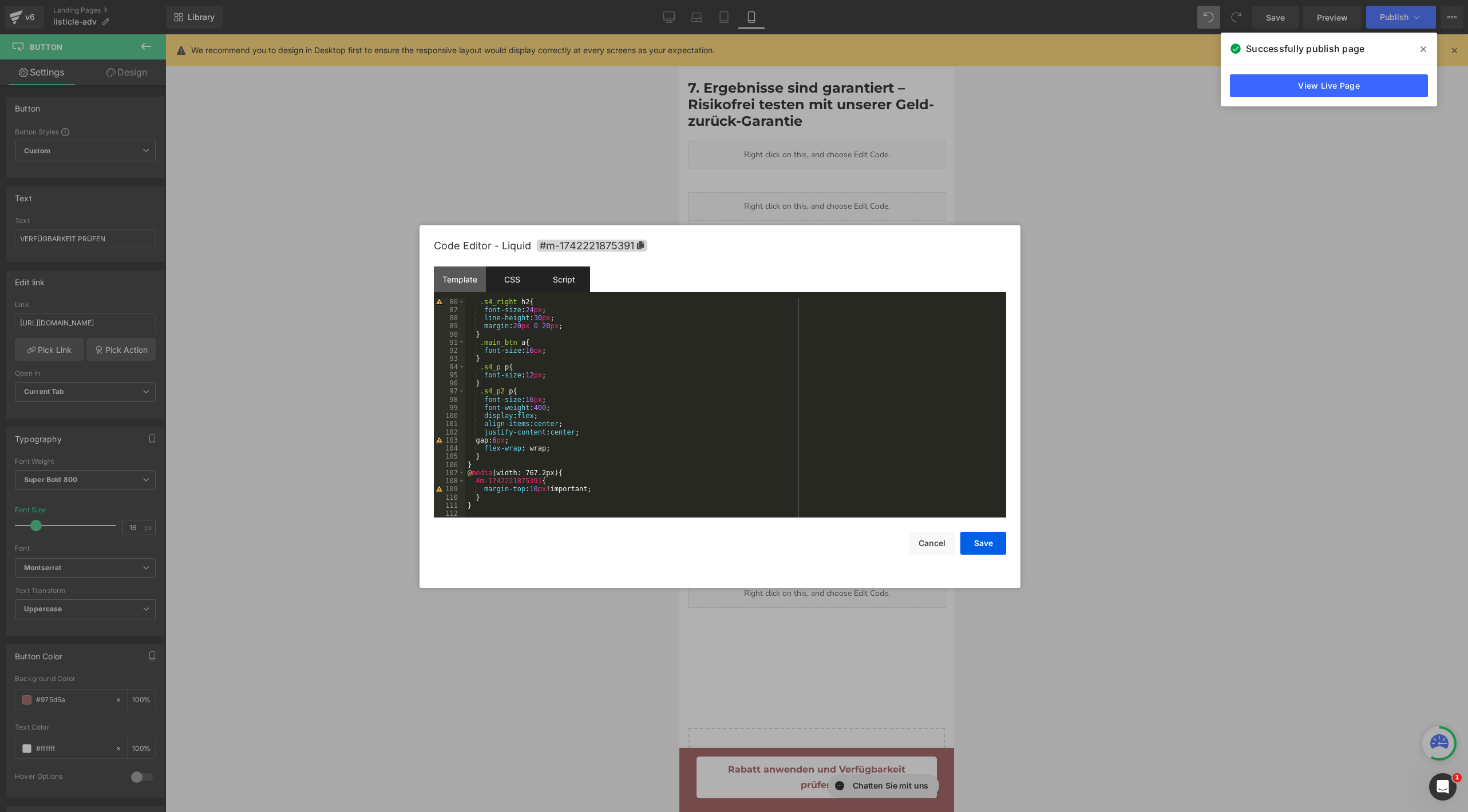
click at [569, 277] on div "Script" at bounding box center [564, 279] width 52 height 26
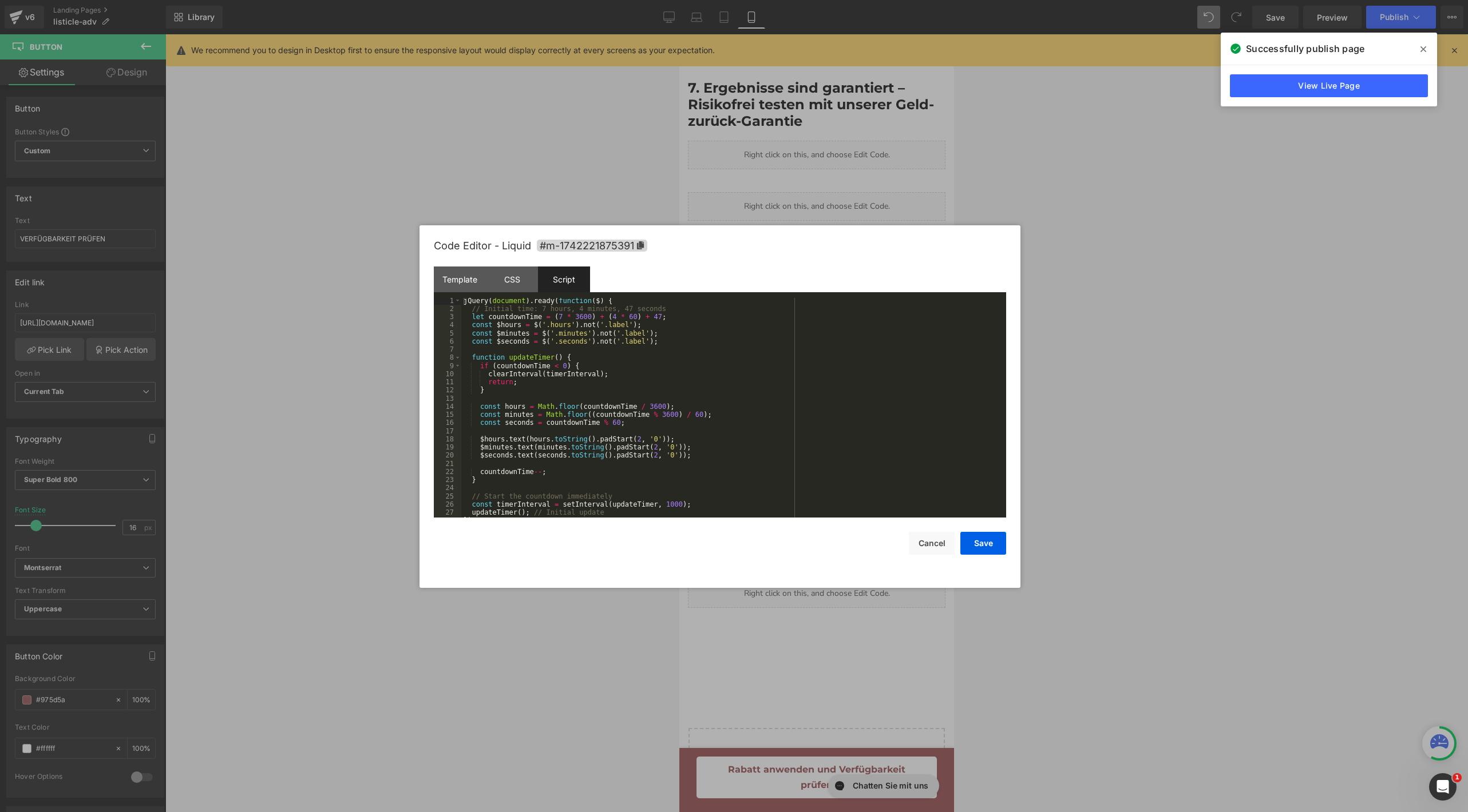
scroll to position [8, 0]
click at [972, 537] on button "Save" at bounding box center [983, 543] width 46 height 23
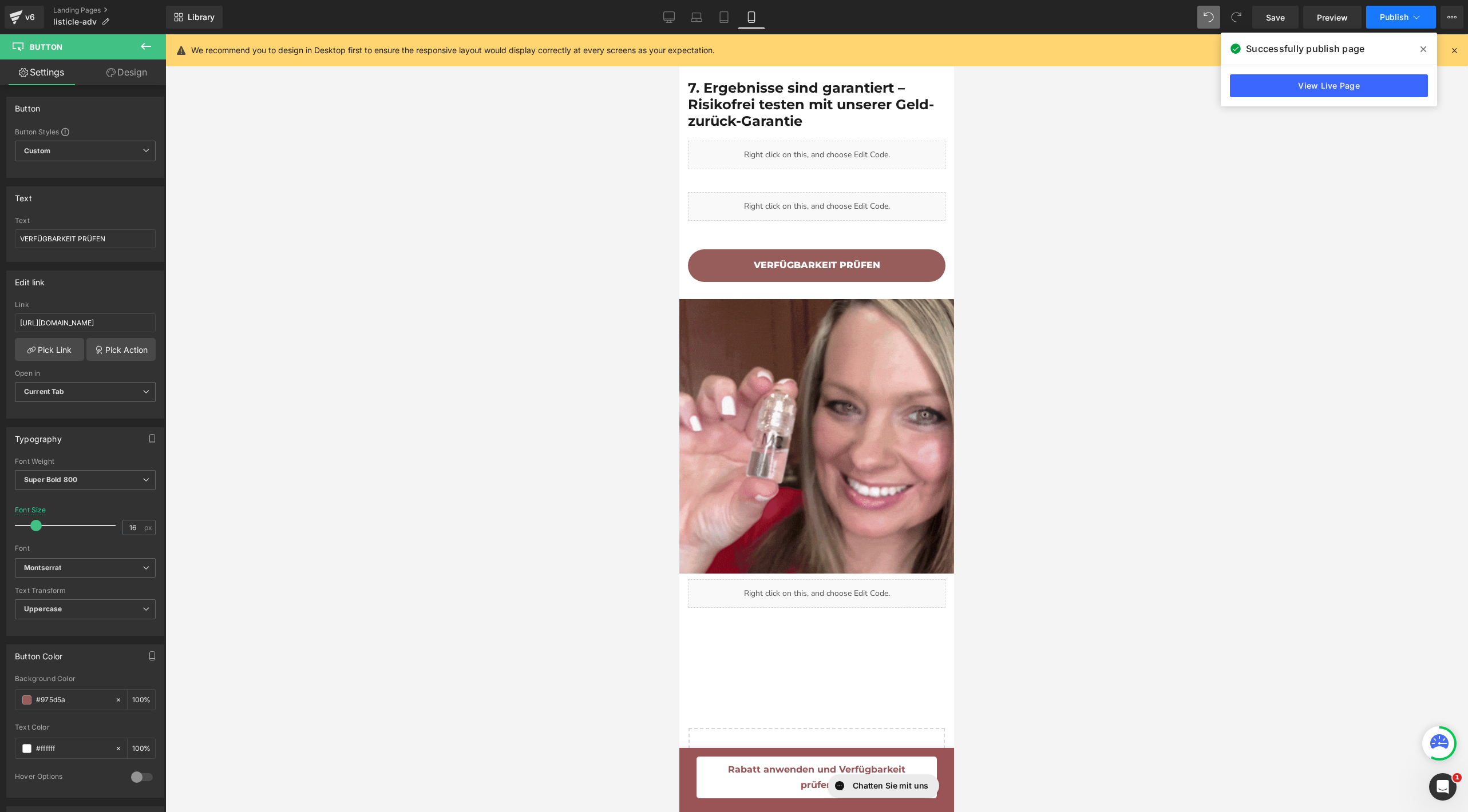
click at [1380, 17] on button "Publish" at bounding box center [1401, 17] width 70 height 23
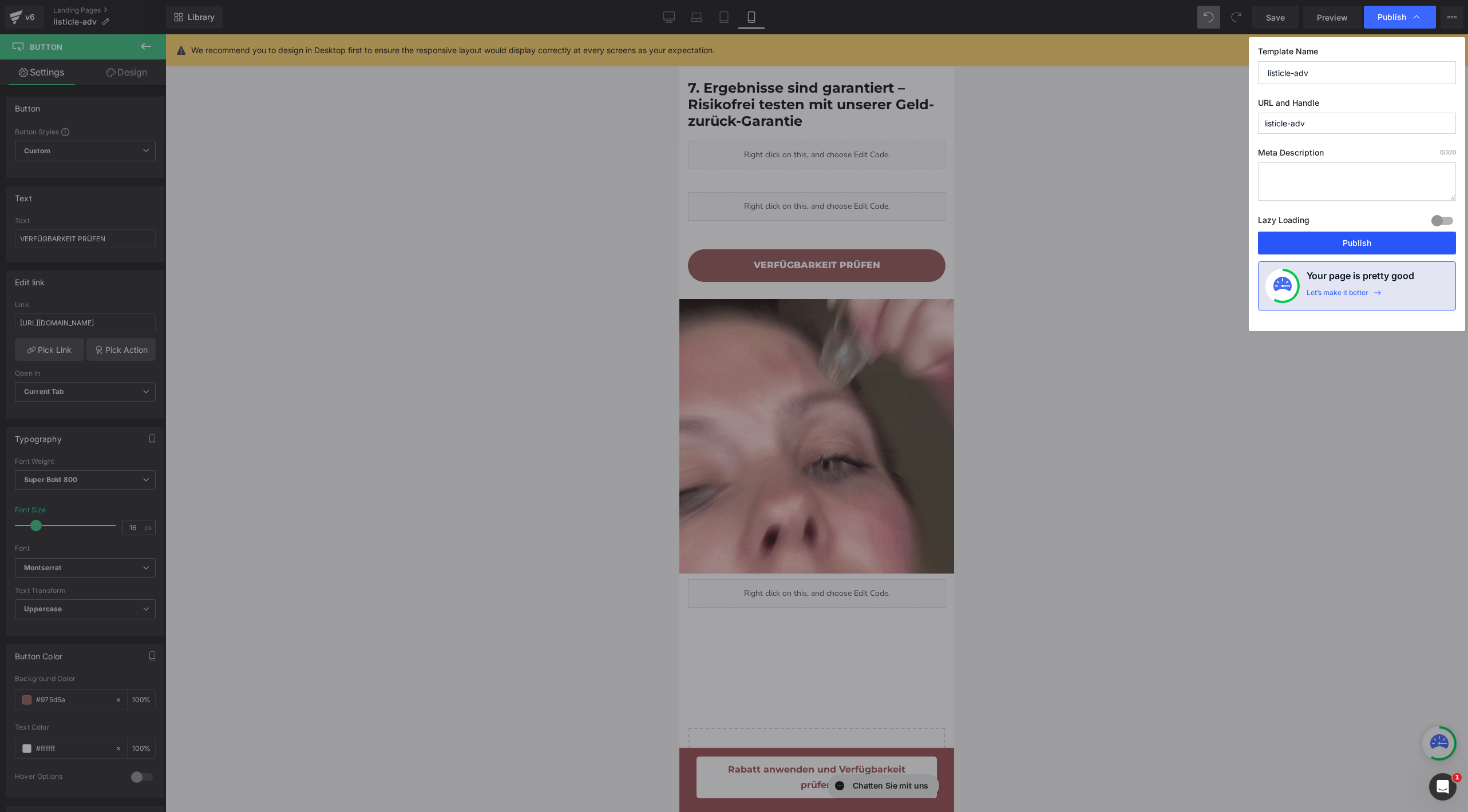
click at [1311, 240] on button "Publish" at bounding box center [1357, 243] width 198 height 23
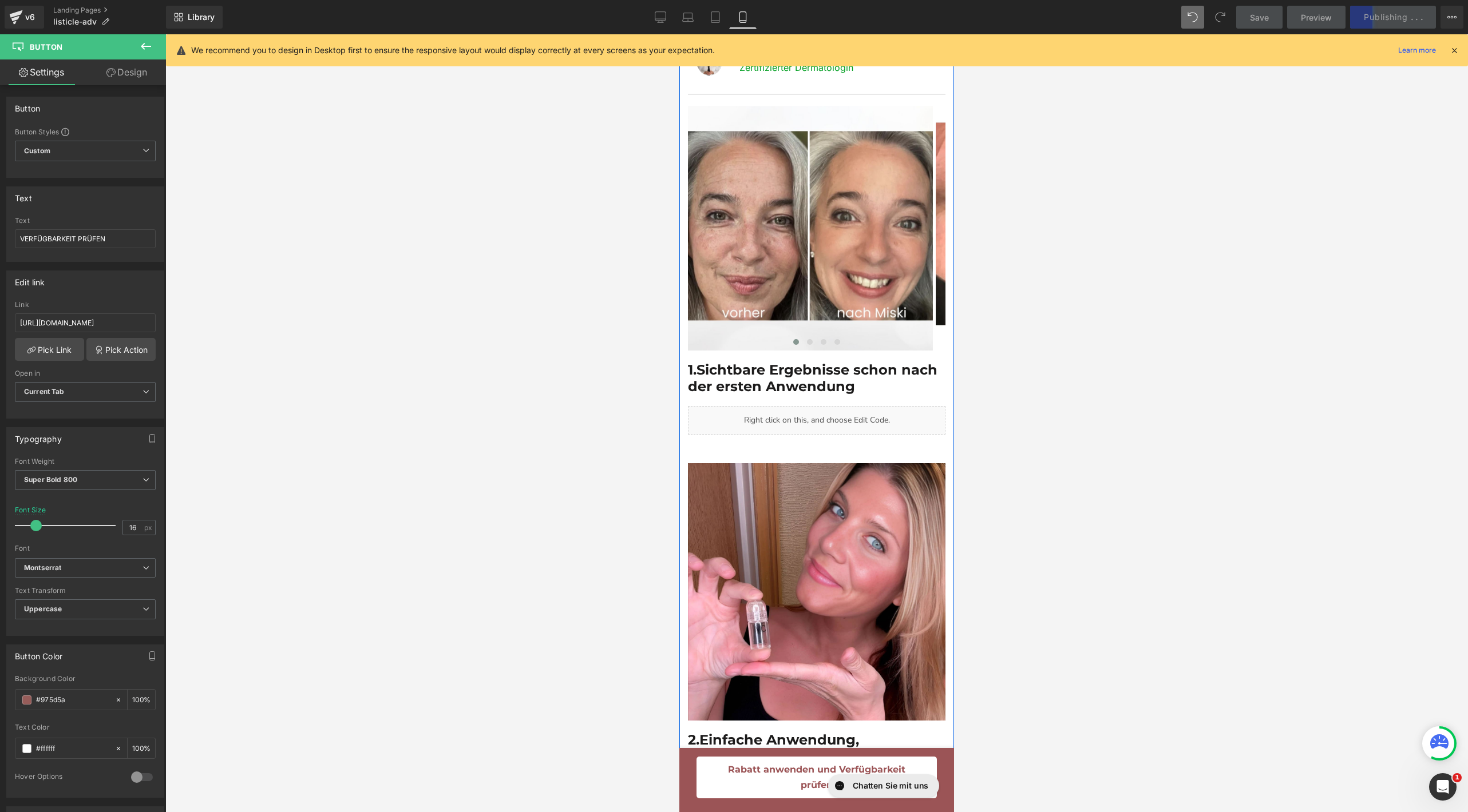
scroll to position [0, 0]
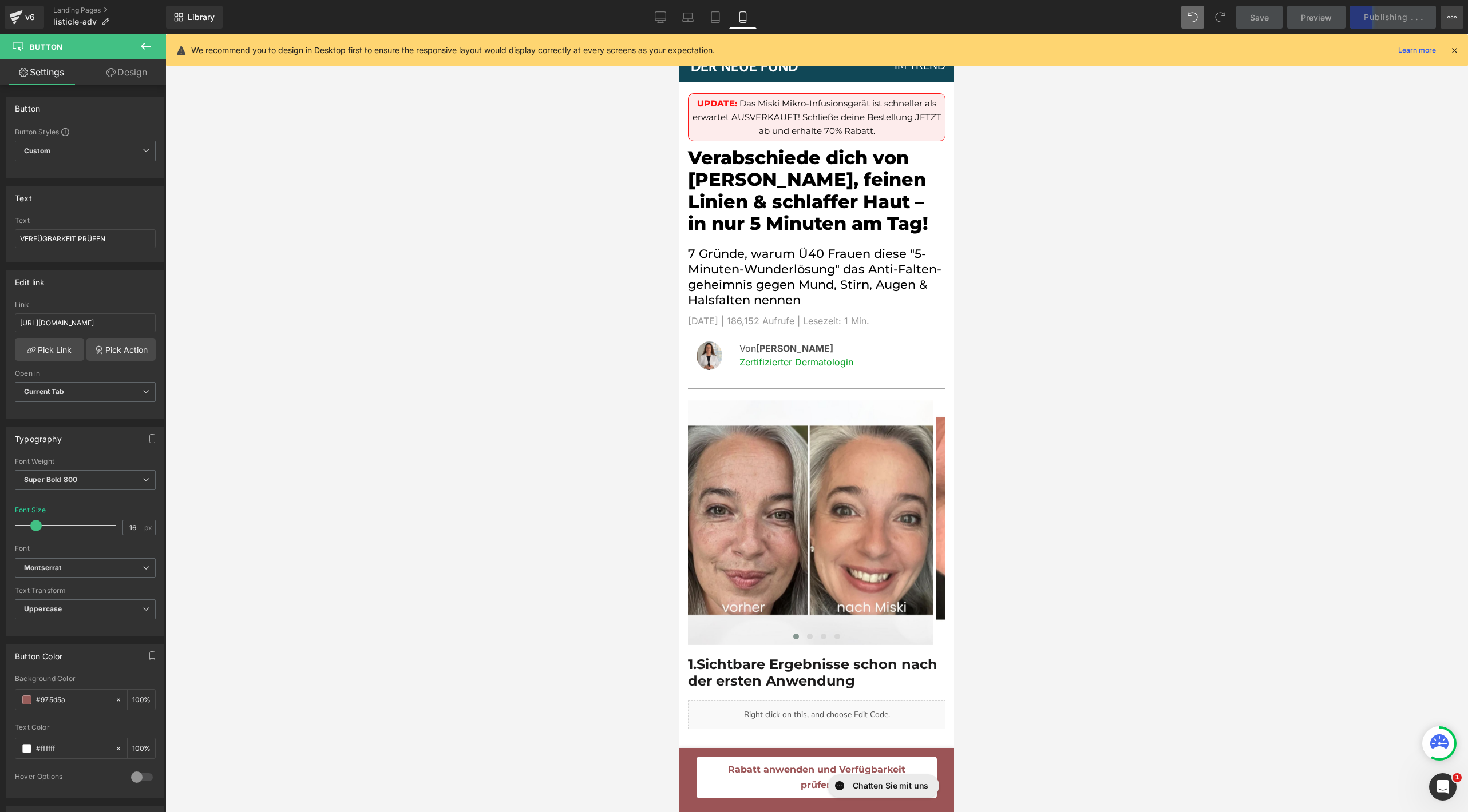
click at [1452, 22] on button "View Live Page View with current Template Save Template to Library Schedule Pub…" at bounding box center [1452, 17] width 23 height 23
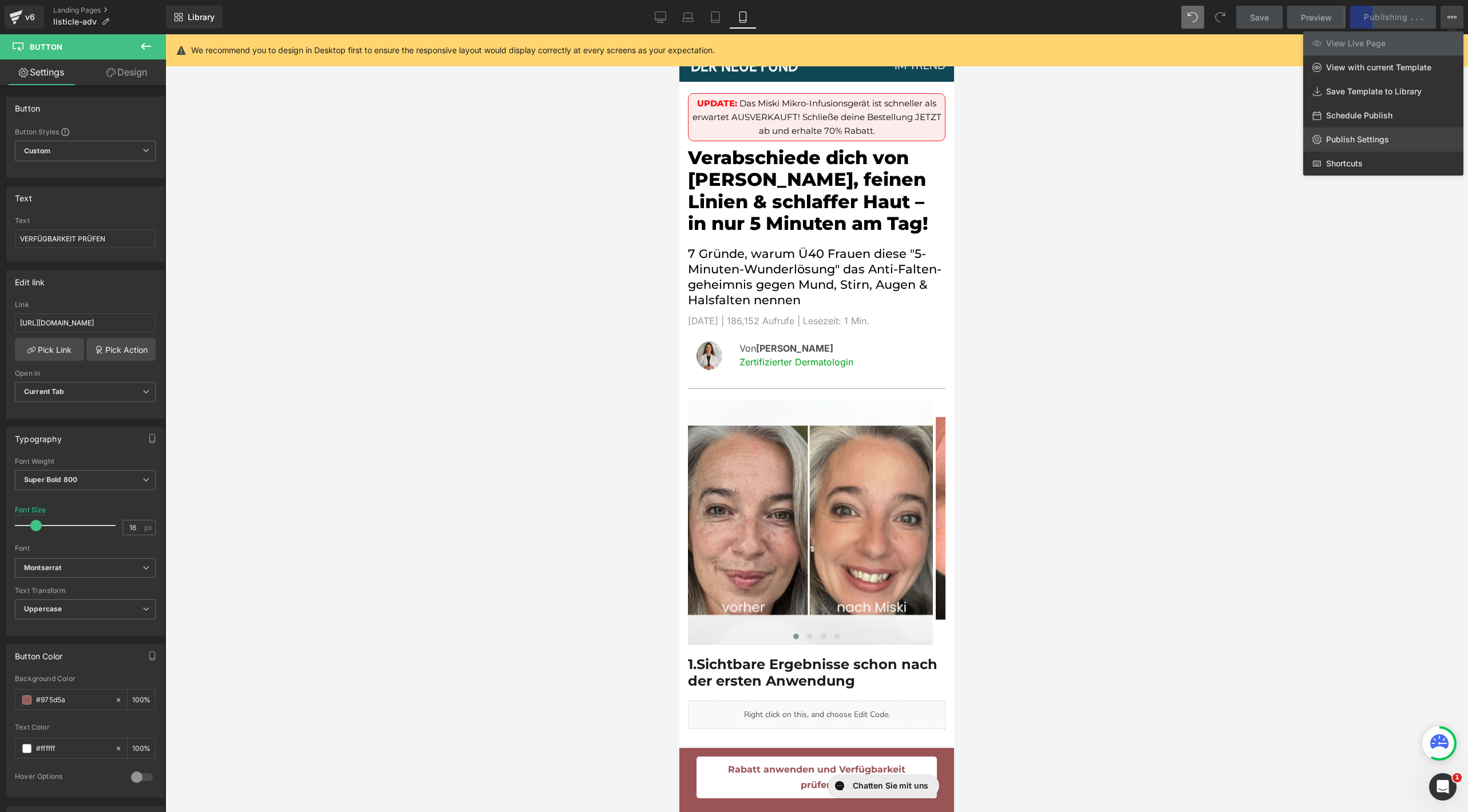
click at [1358, 145] on link "Publish Settings" at bounding box center [1383, 140] width 160 height 24
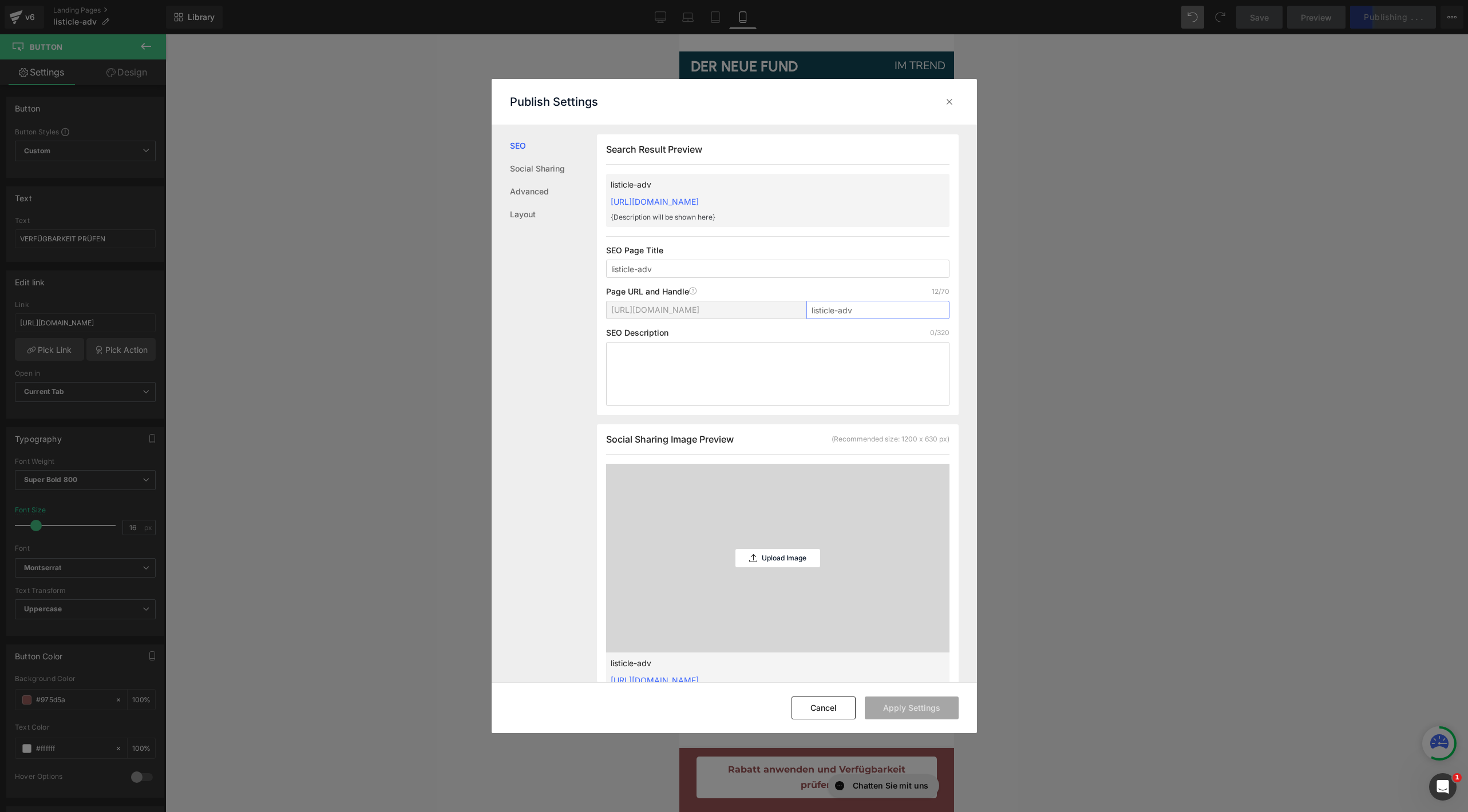
click at [881, 312] on input "listicle-adv" at bounding box center [878, 310] width 143 height 18
click at [942, 709] on button "Apply Settings" at bounding box center [911, 708] width 94 height 23
click at [941, 103] on div at bounding box center [950, 102] width 18 height 18
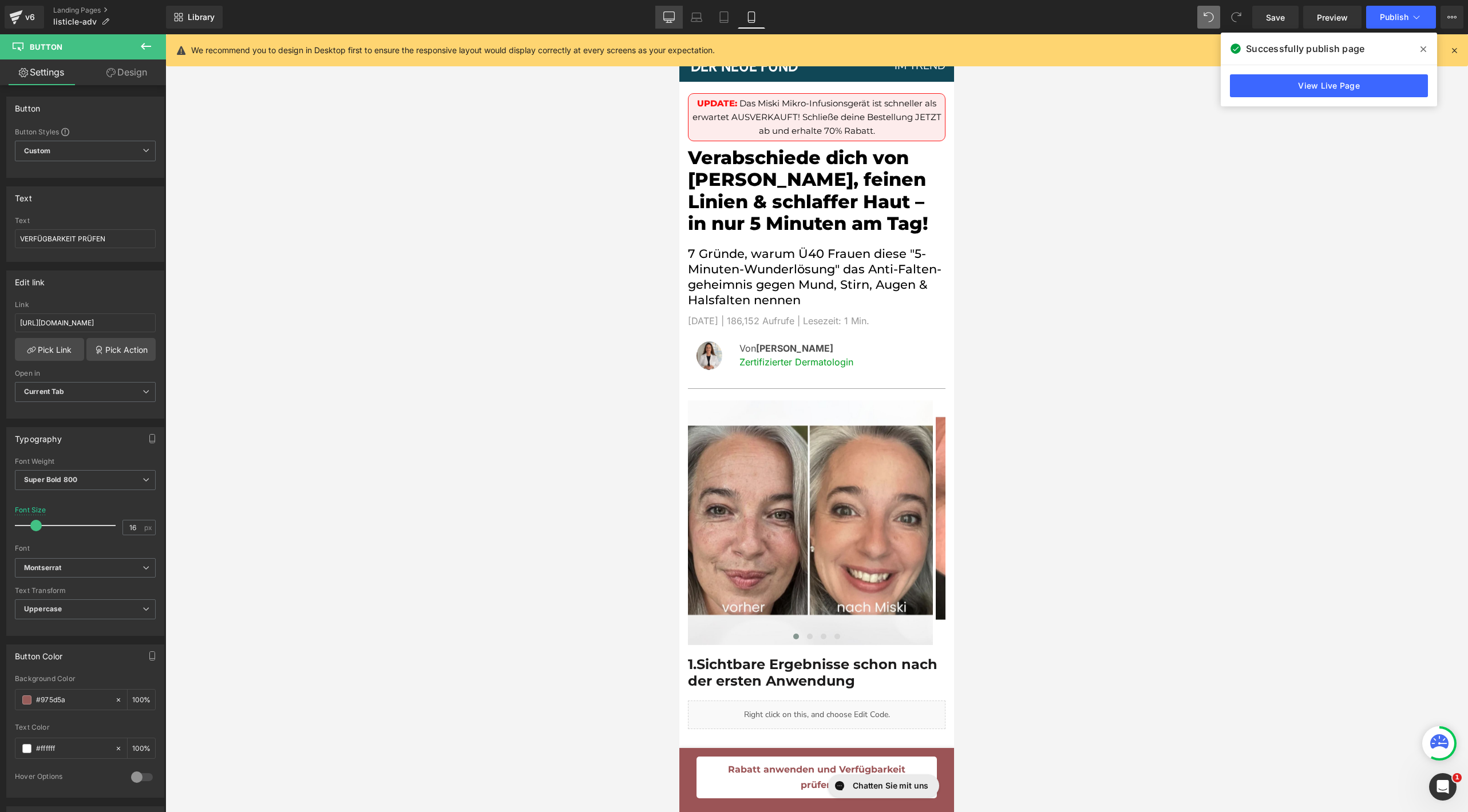
click at [676, 22] on link "Desktop" at bounding box center [669, 17] width 28 height 23
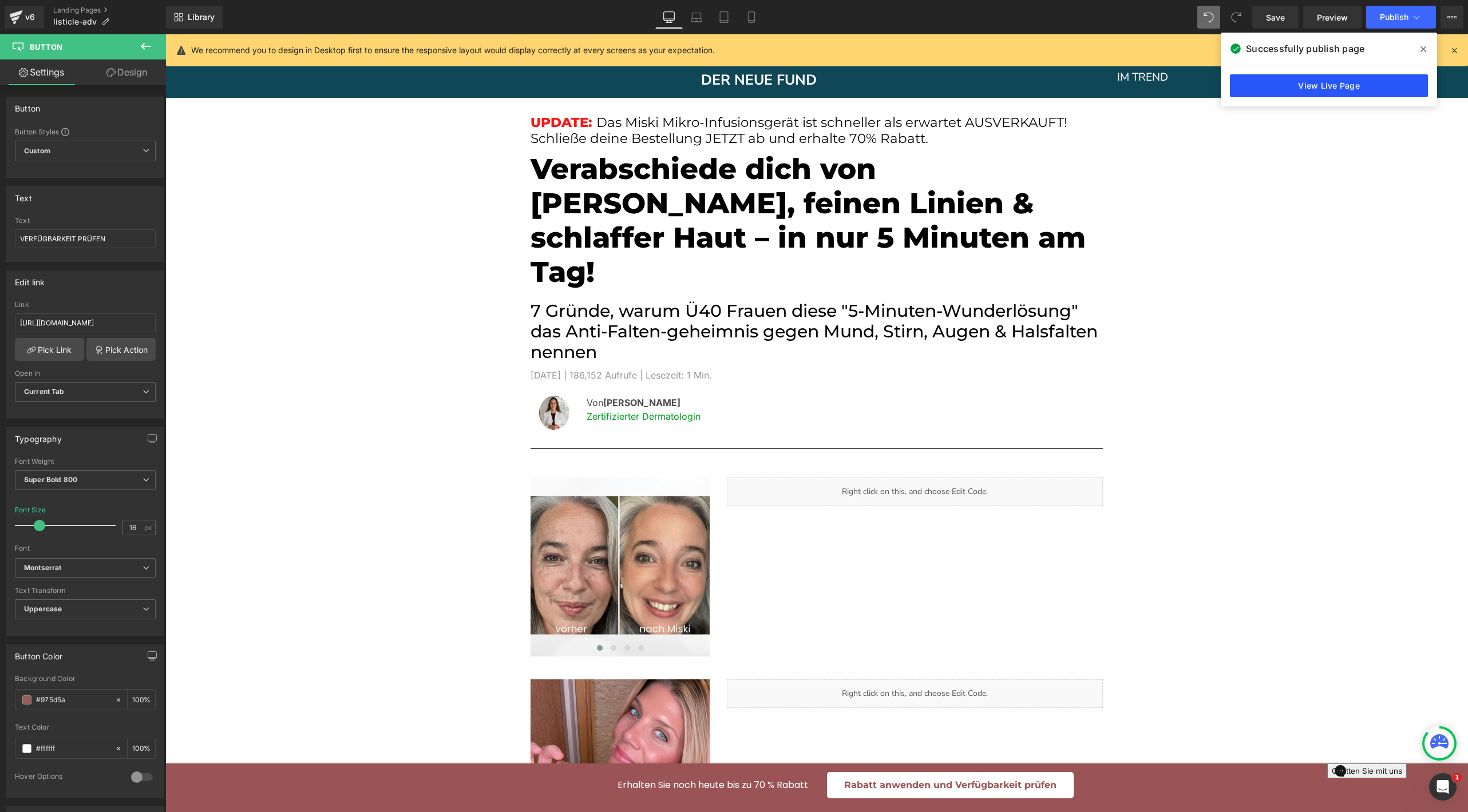
click at [1313, 92] on link "View Live Page" at bounding box center [1329, 86] width 198 height 23
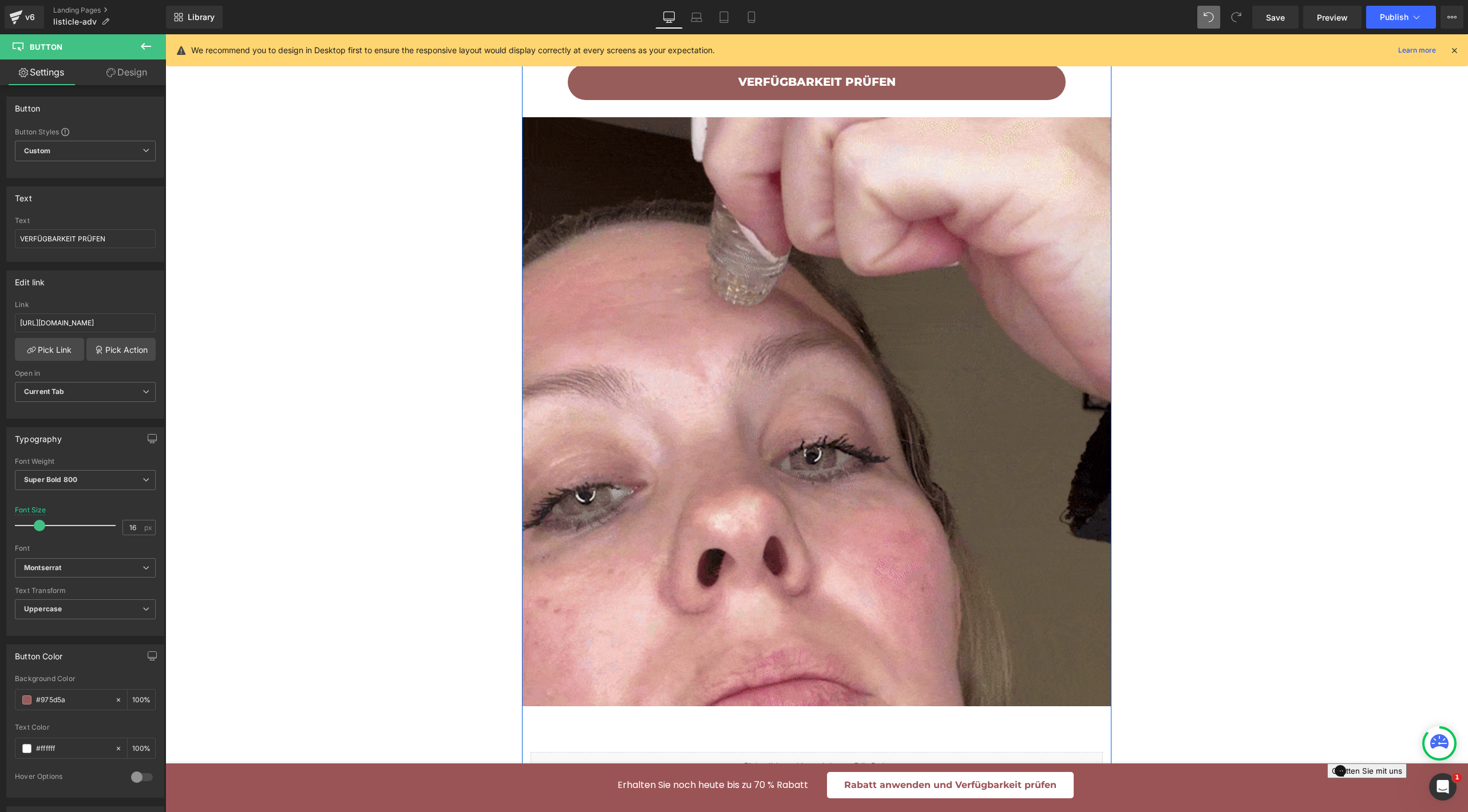
scroll to position [2124, 0]
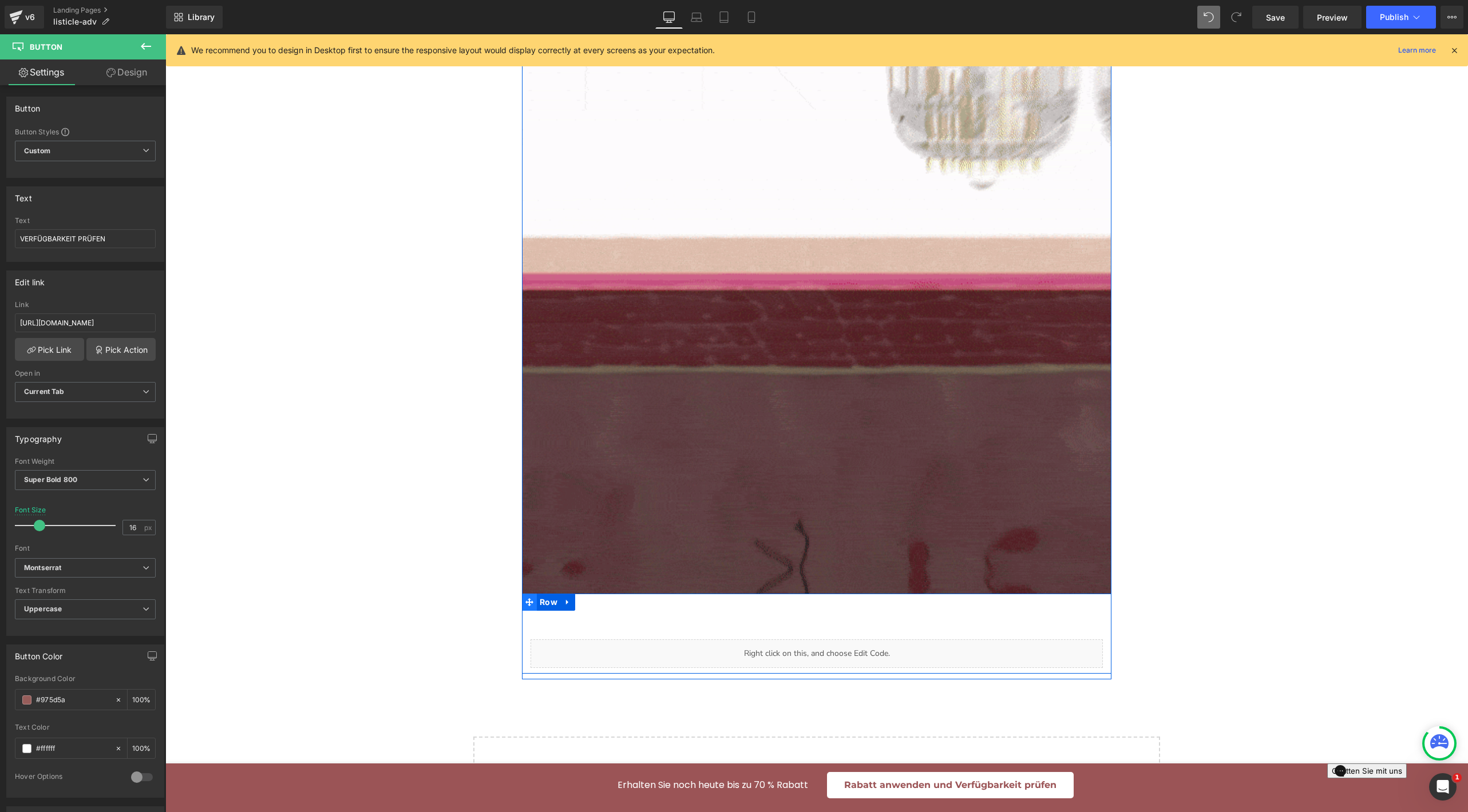
click at [528, 594] on span at bounding box center [529, 602] width 15 height 17
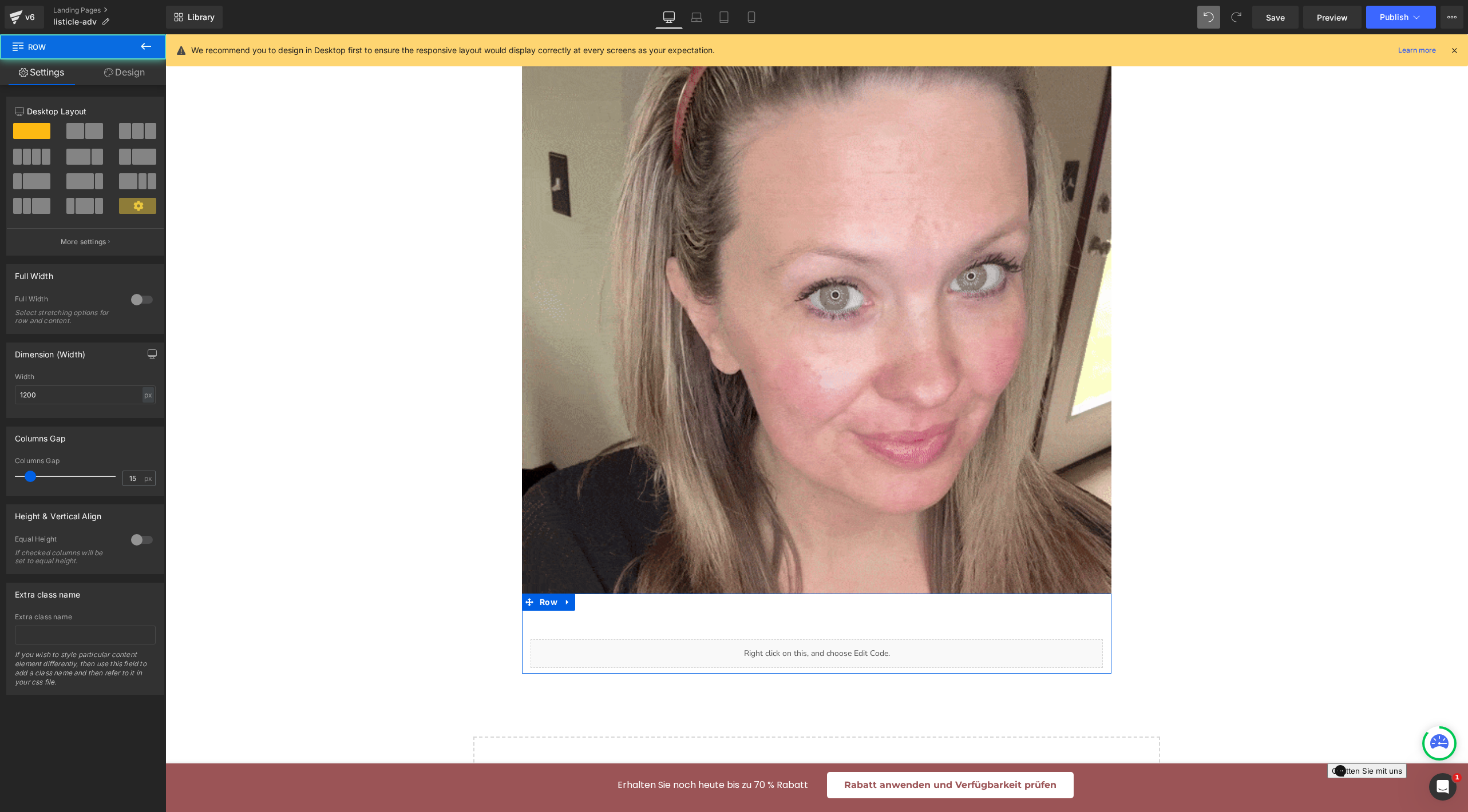
click at [110, 68] on link "Design" at bounding box center [124, 72] width 83 height 26
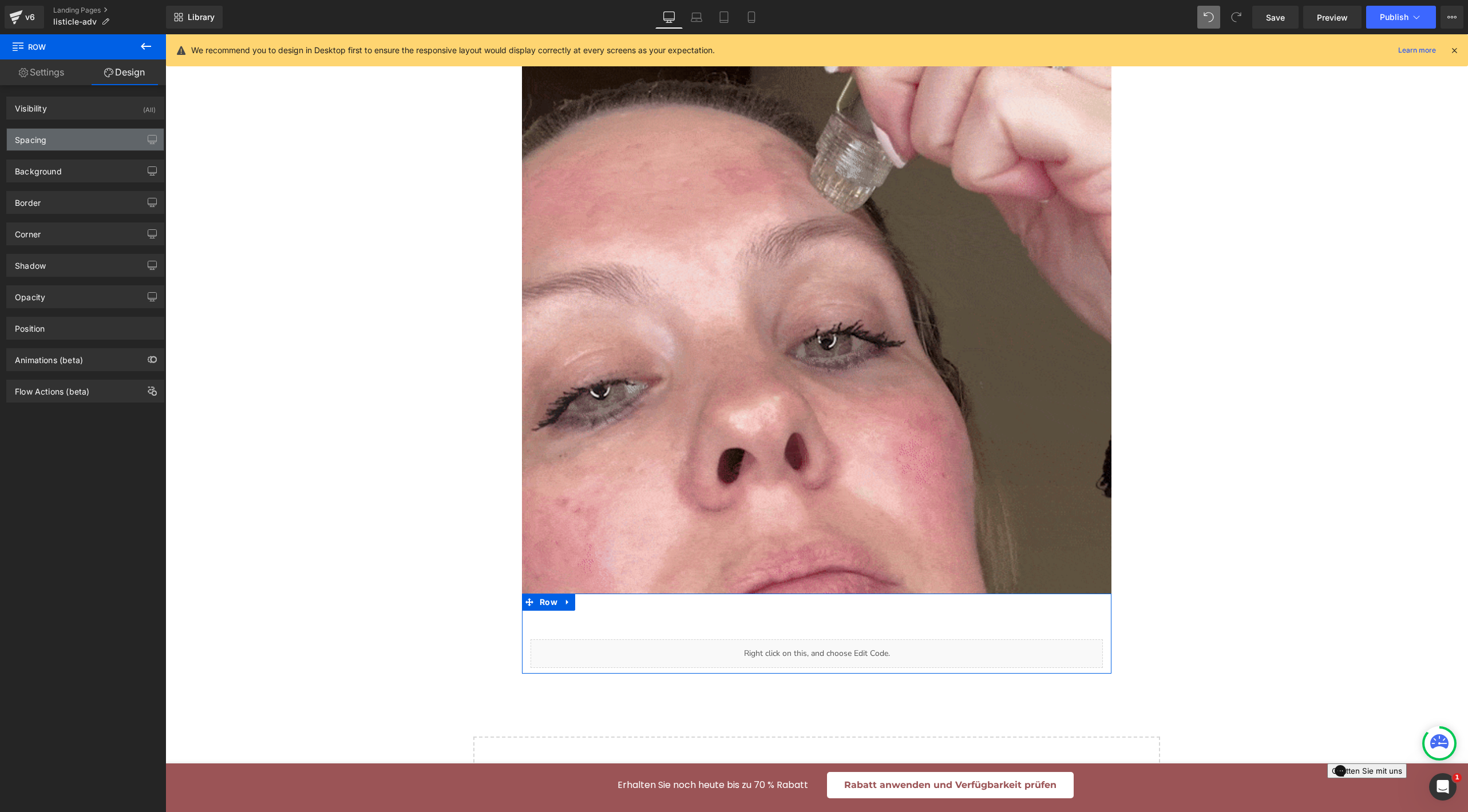
click at [72, 132] on div "Spacing" at bounding box center [85, 140] width 157 height 22
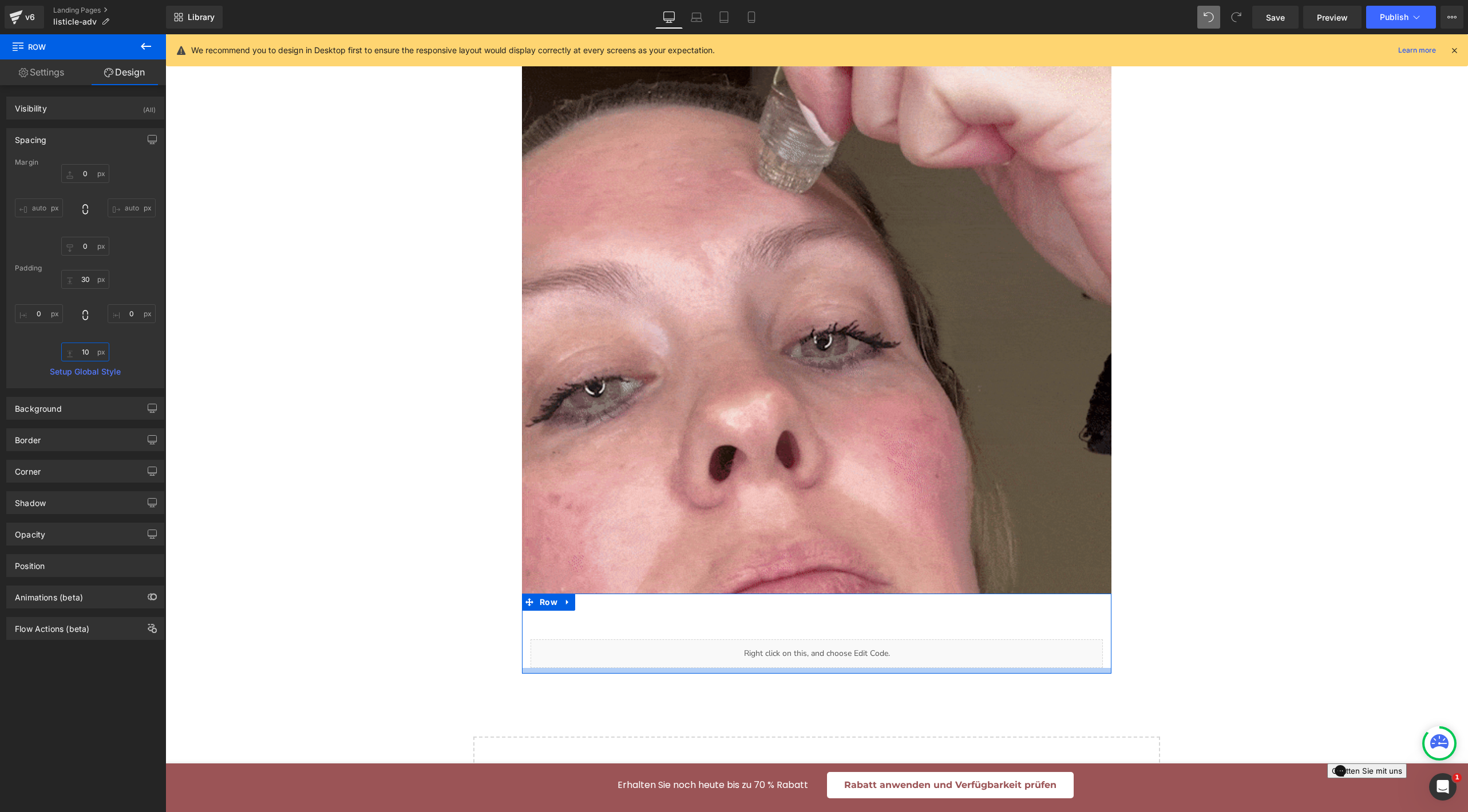
click at [84, 346] on input "10" at bounding box center [86, 352] width 48 height 19
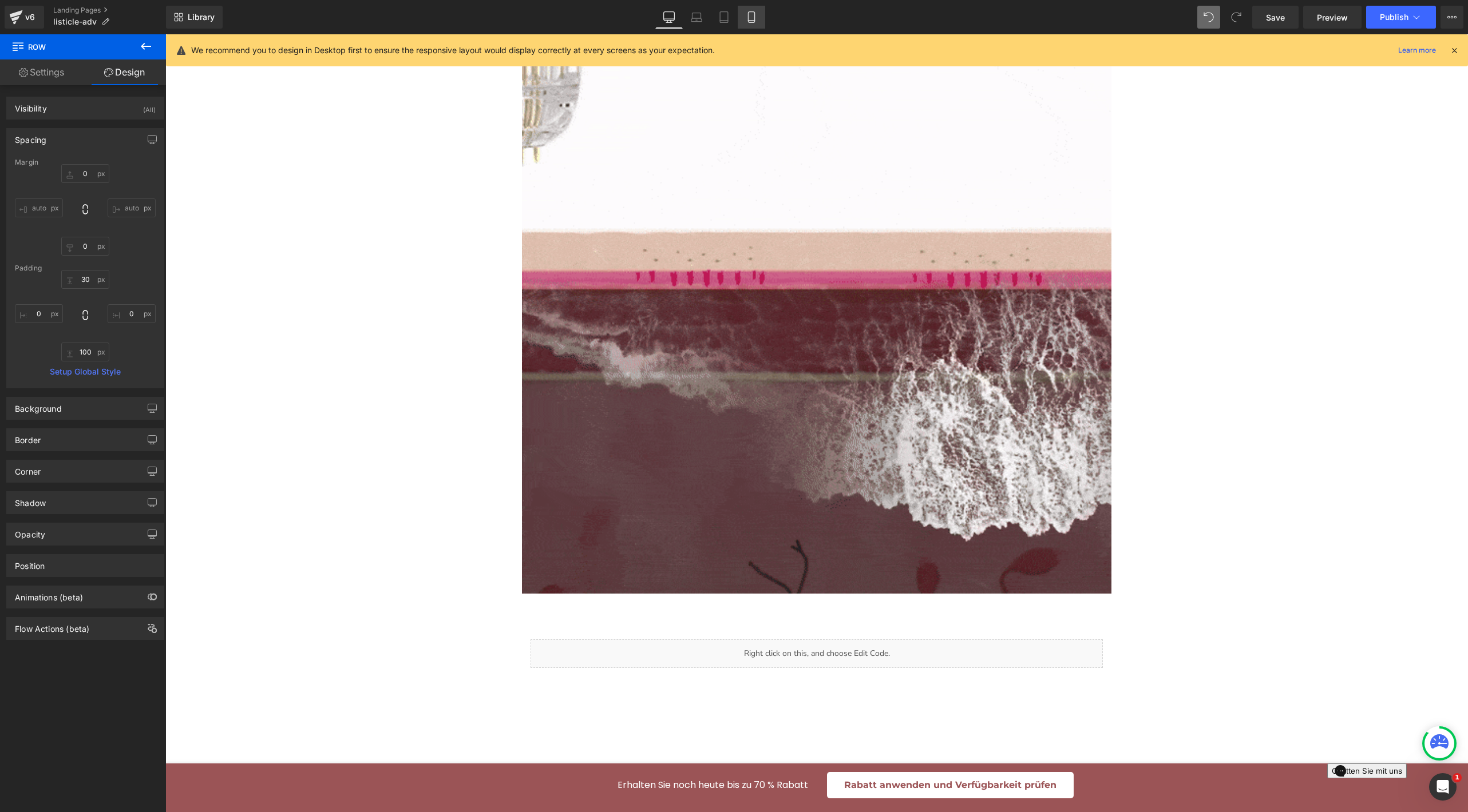
click at [746, 19] on icon at bounding box center [752, 17] width 11 height 11
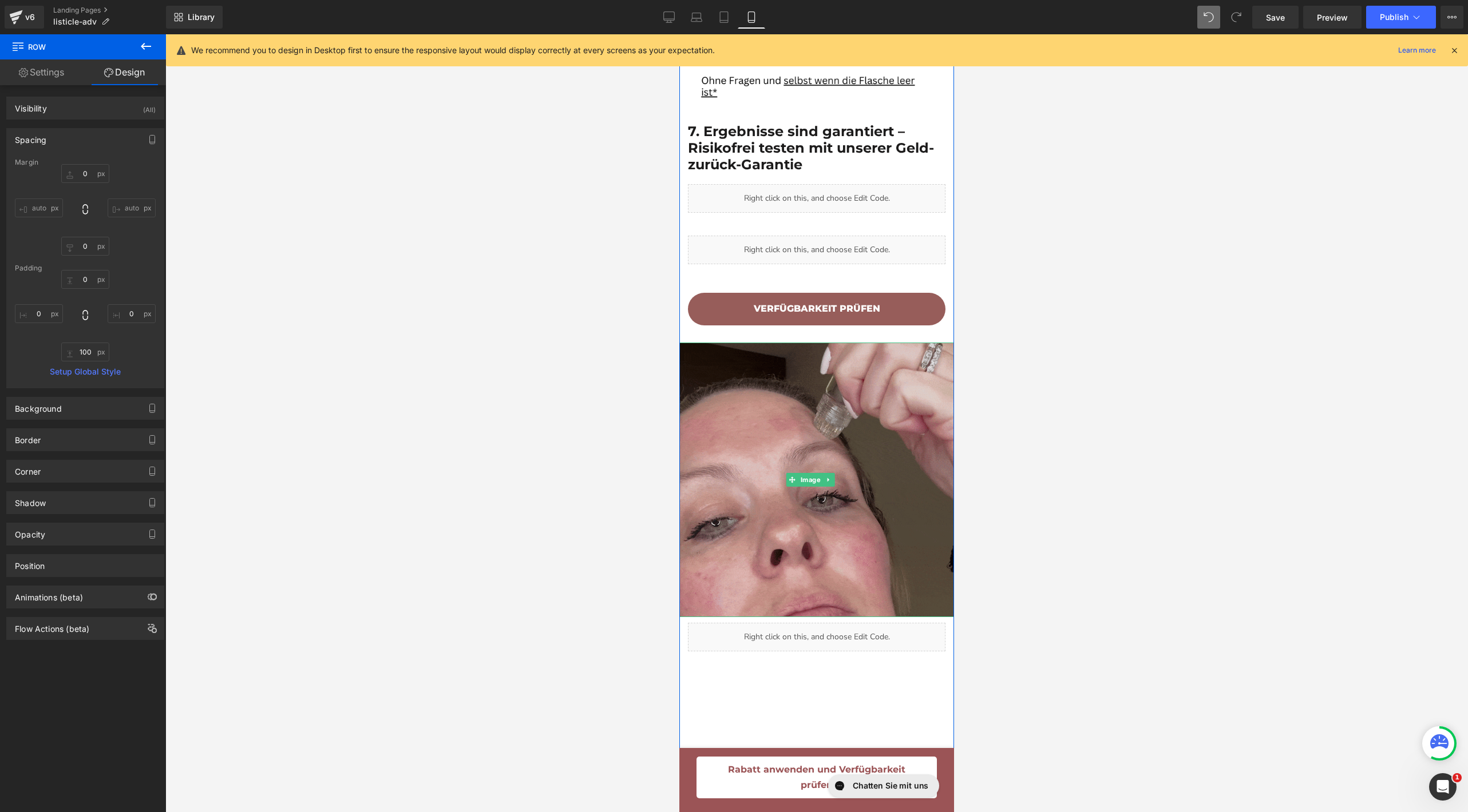
scroll to position [2884, 0]
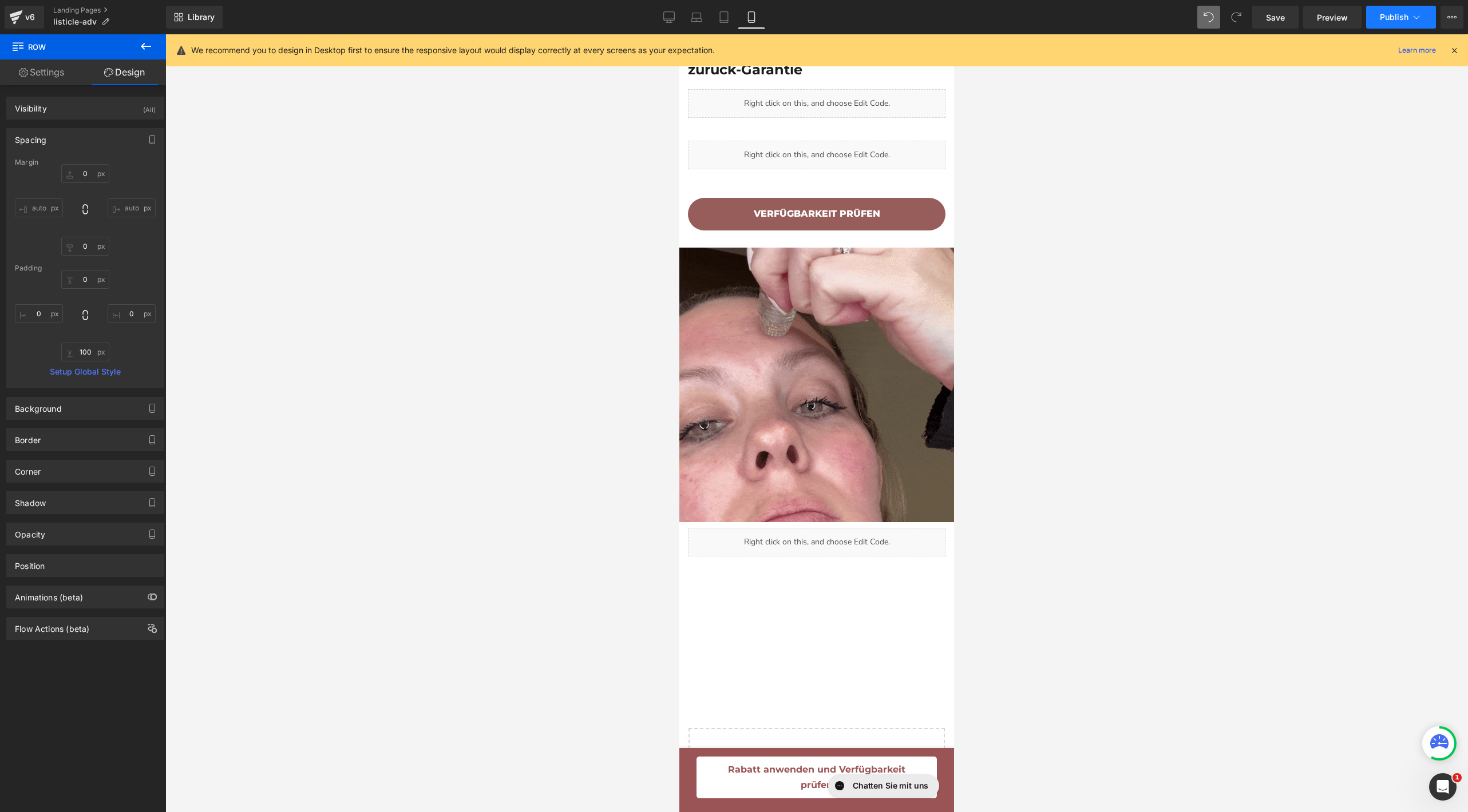
click at [1386, 23] on button "Publish" at bounding box center [1401, 17] width 70 height 23
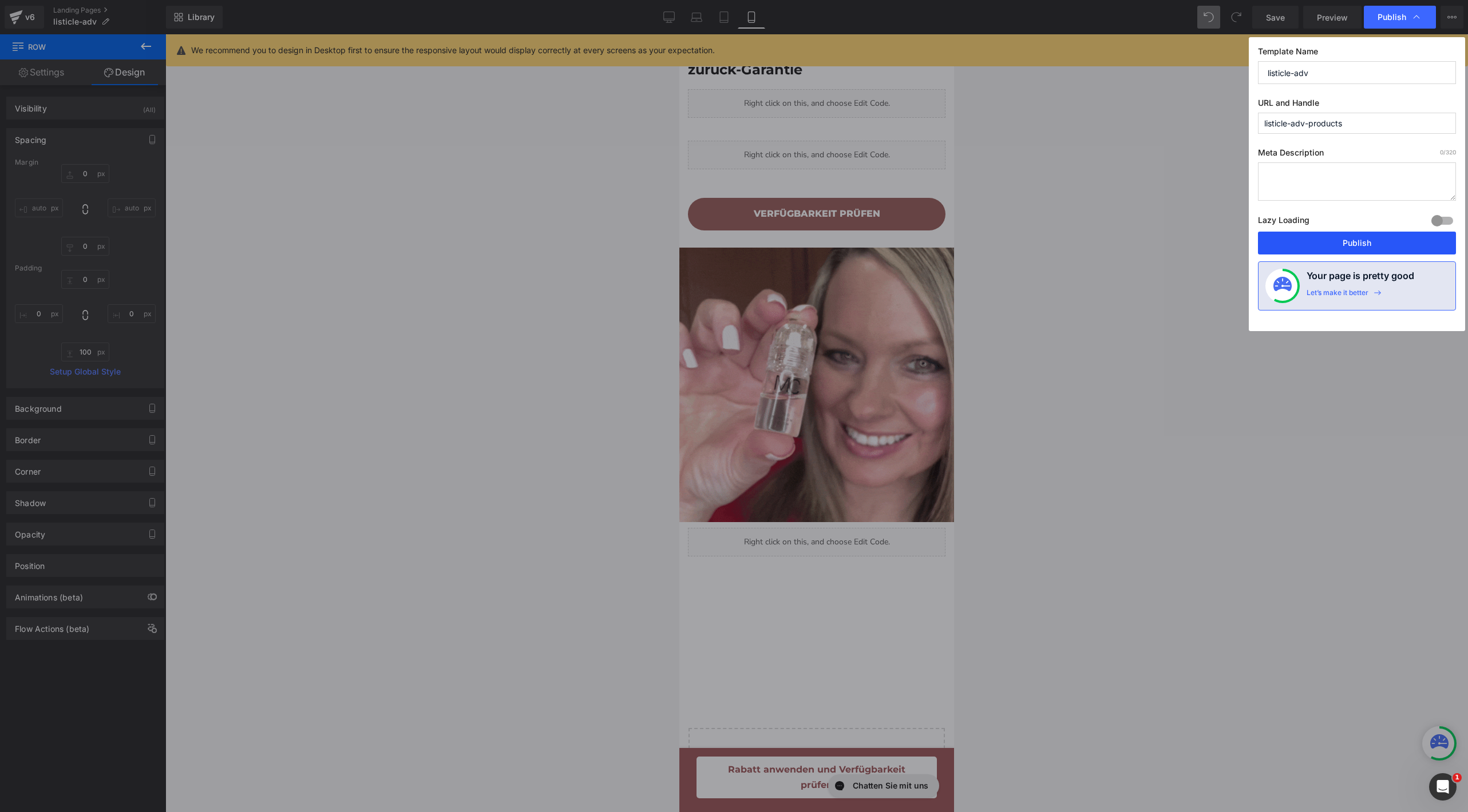
click at [1316, 242] on button "Publish" at bounding box center [1357, 243] width 198 height 23
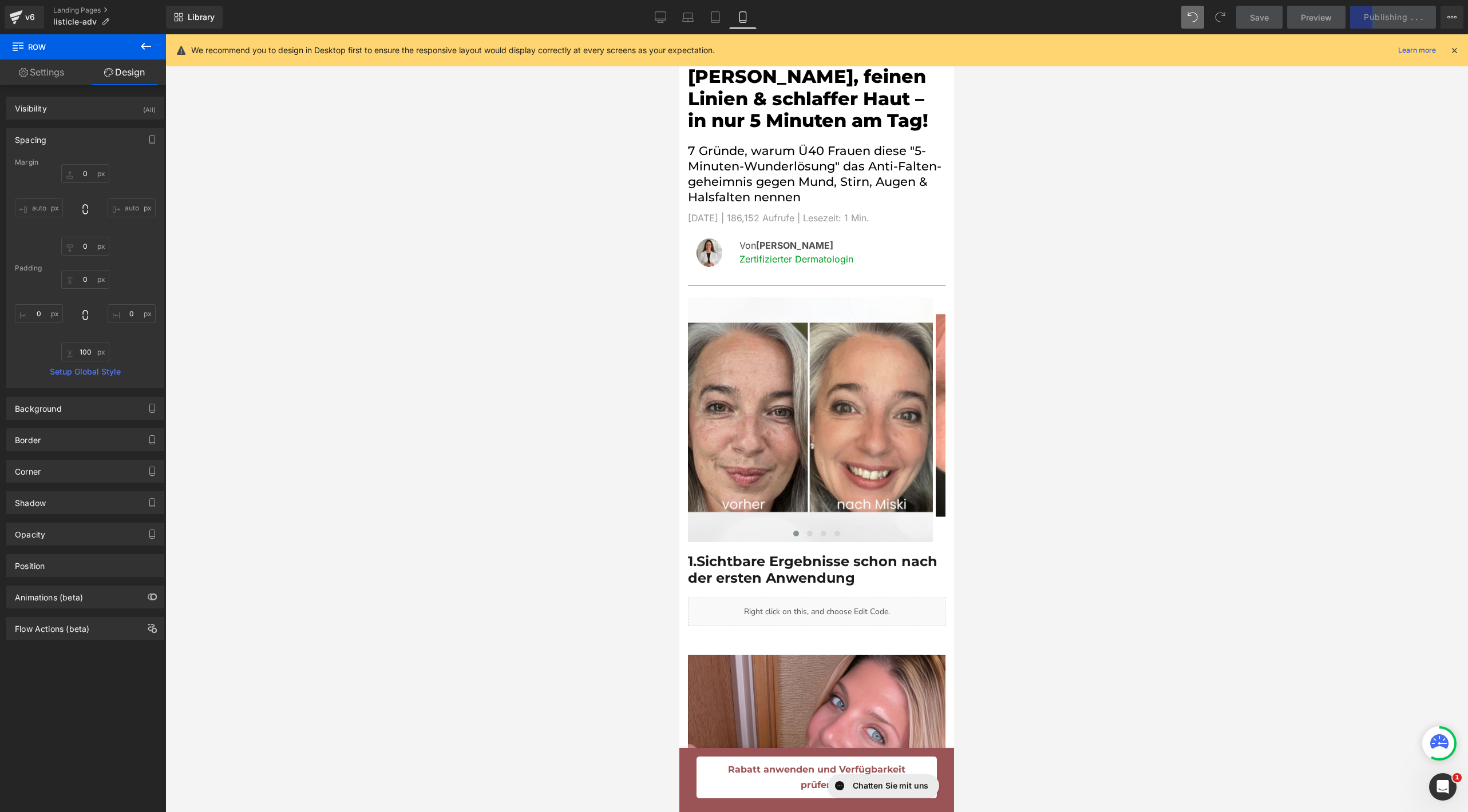
scroll to position [55, 0]
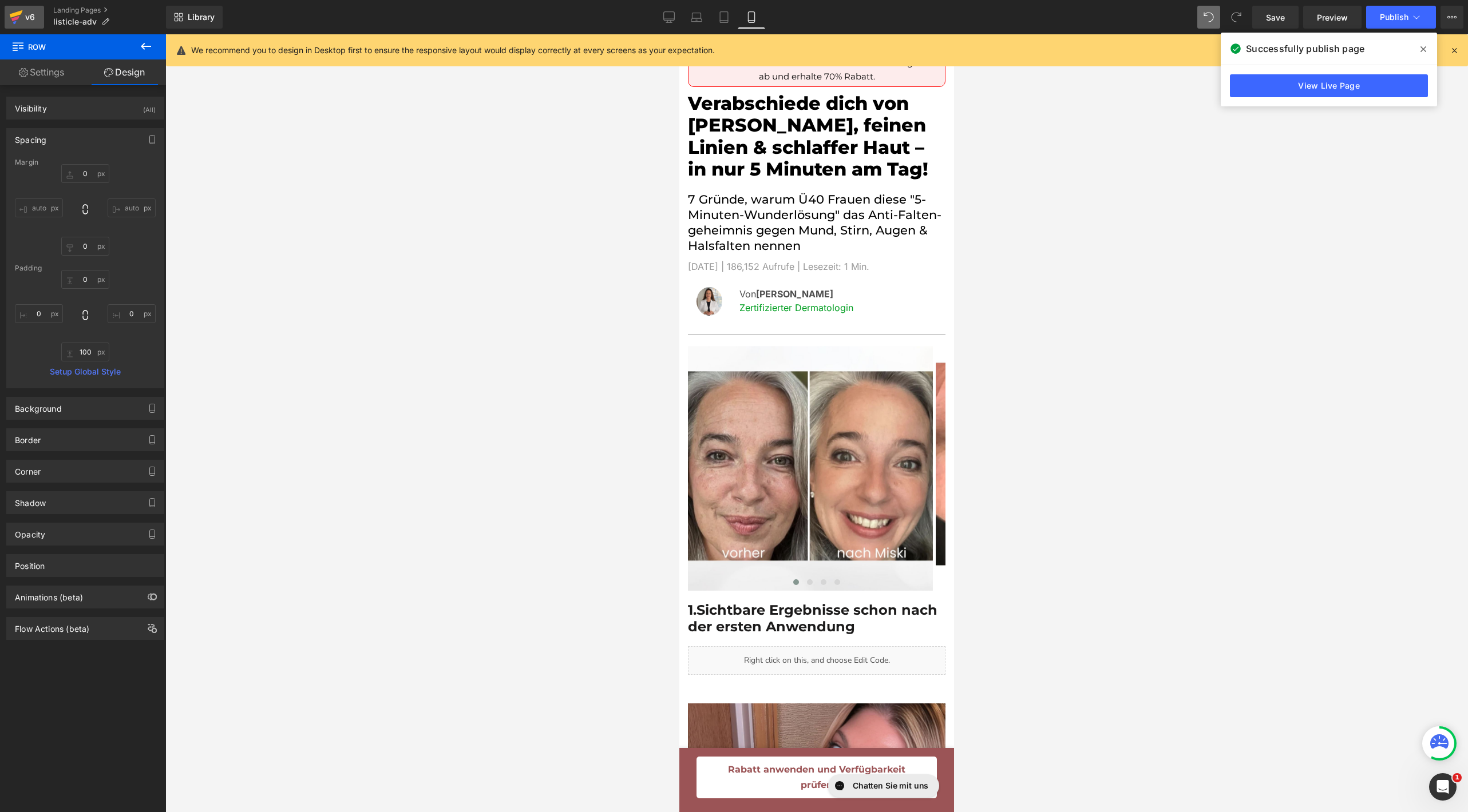
click at [27, 14] on div "v6" at bounding box center [30, 17] width 14 height 15
drag, startPoint x: 25, startPoint y: 11, endPoint x: 105, endPoint y: 207, distance: 211.7
click at [25, 11] on div "v6" at bounding box center [30, 17] width 14 height 15
